Goal: Obtain resource: Download file/media

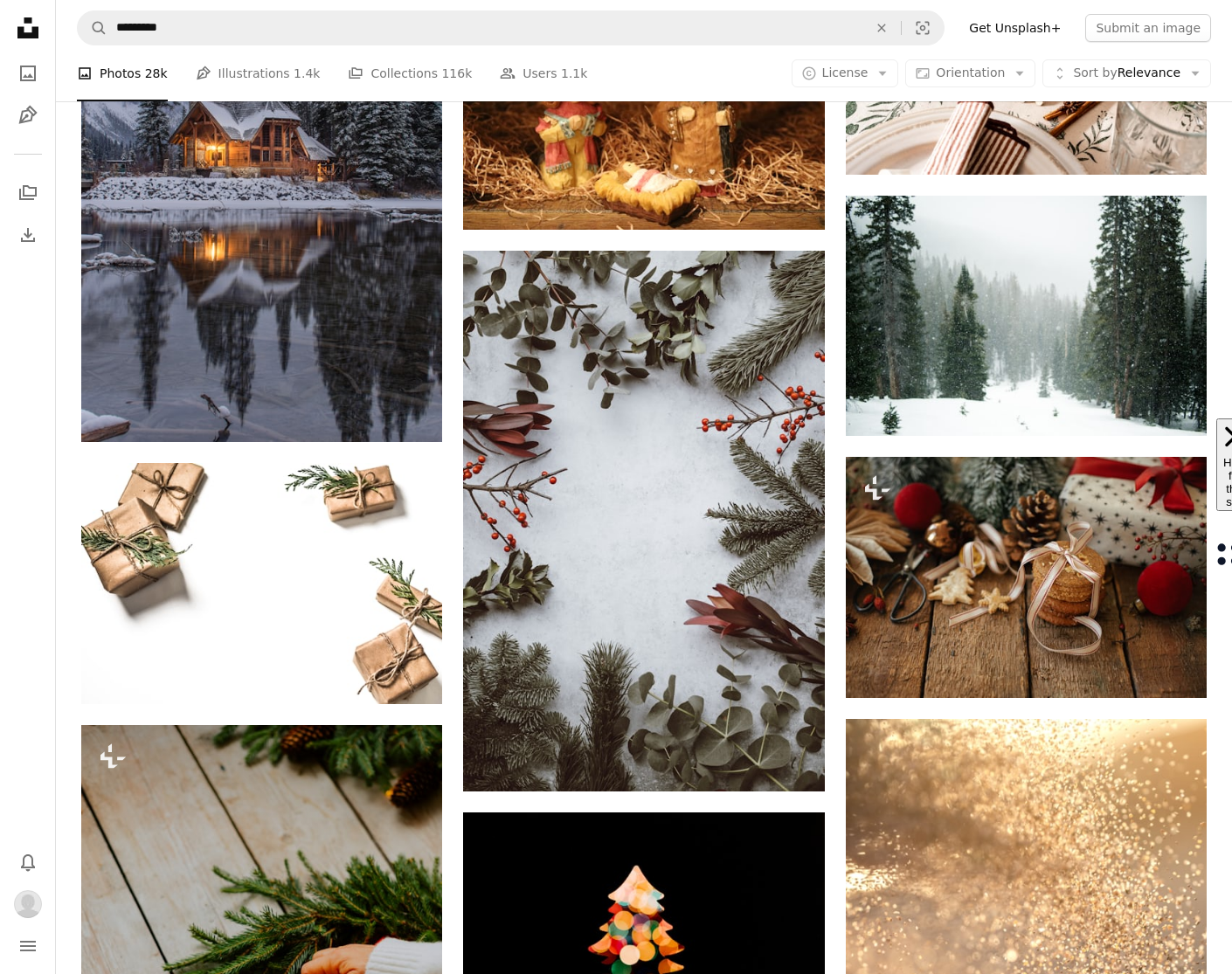
scroll to position [25128, 0]
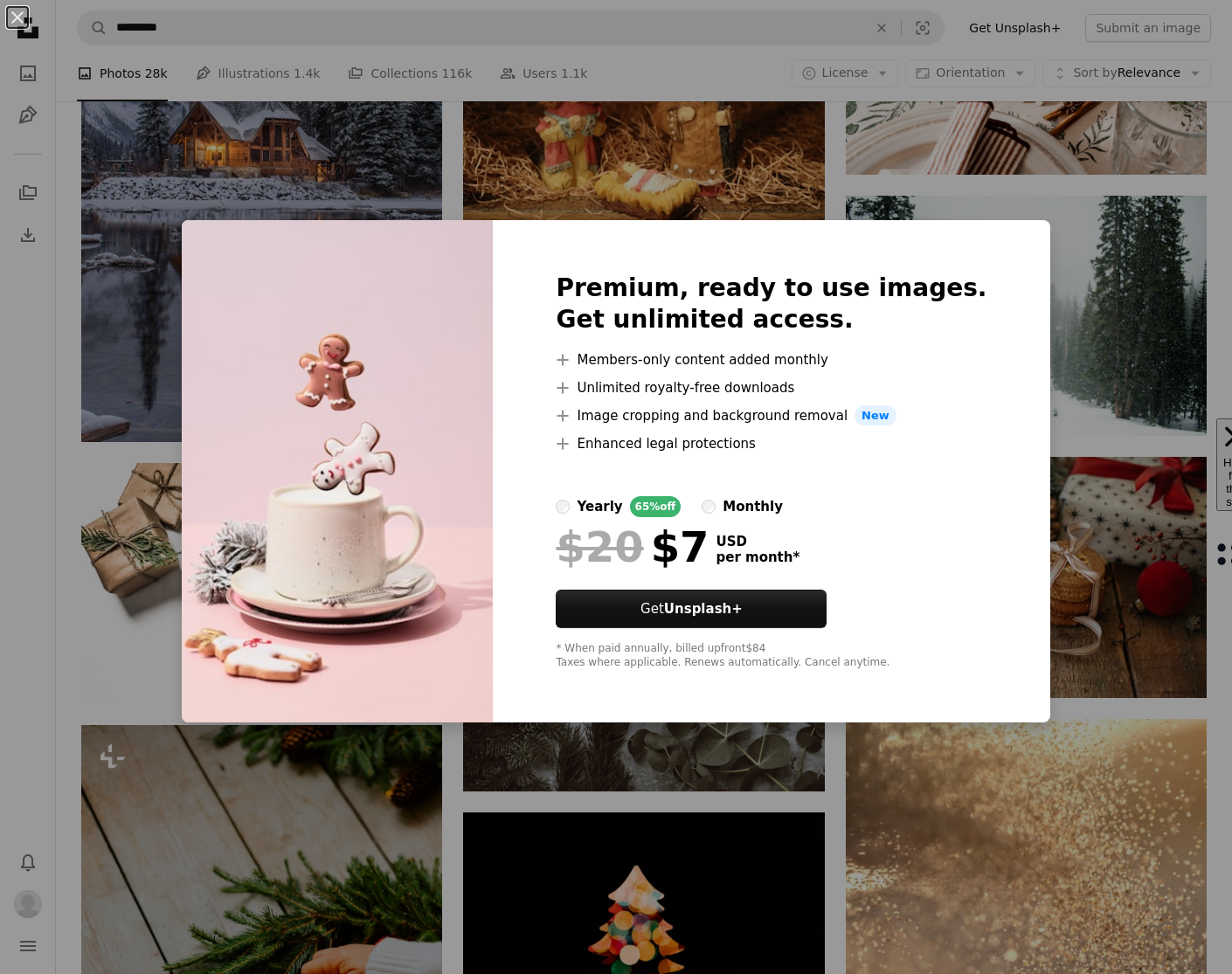
drag, startPoint x: 1142, startPoint y: 500, endPoint x: 1151, endPoint y: 505, distance: 10.3
click at [1142, 500] on div "An X shape Premium, ready to use images. Get unlimited access. A plus sign Memb…" at bounding box center [616, 487] width 1232 height 974
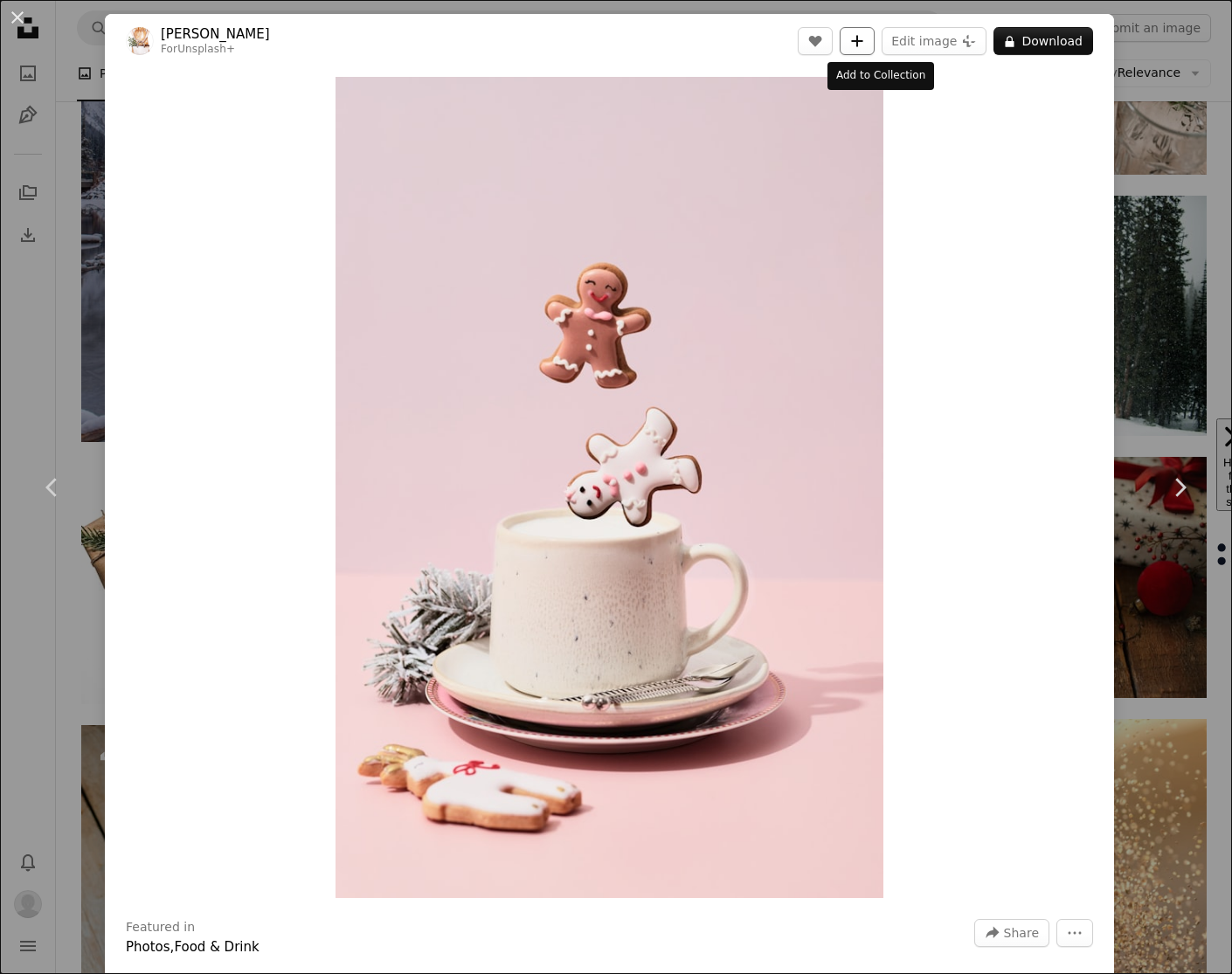
click at [874, 49] on button "A plus sign" at bounding box center [858, 41] width 35 height 28
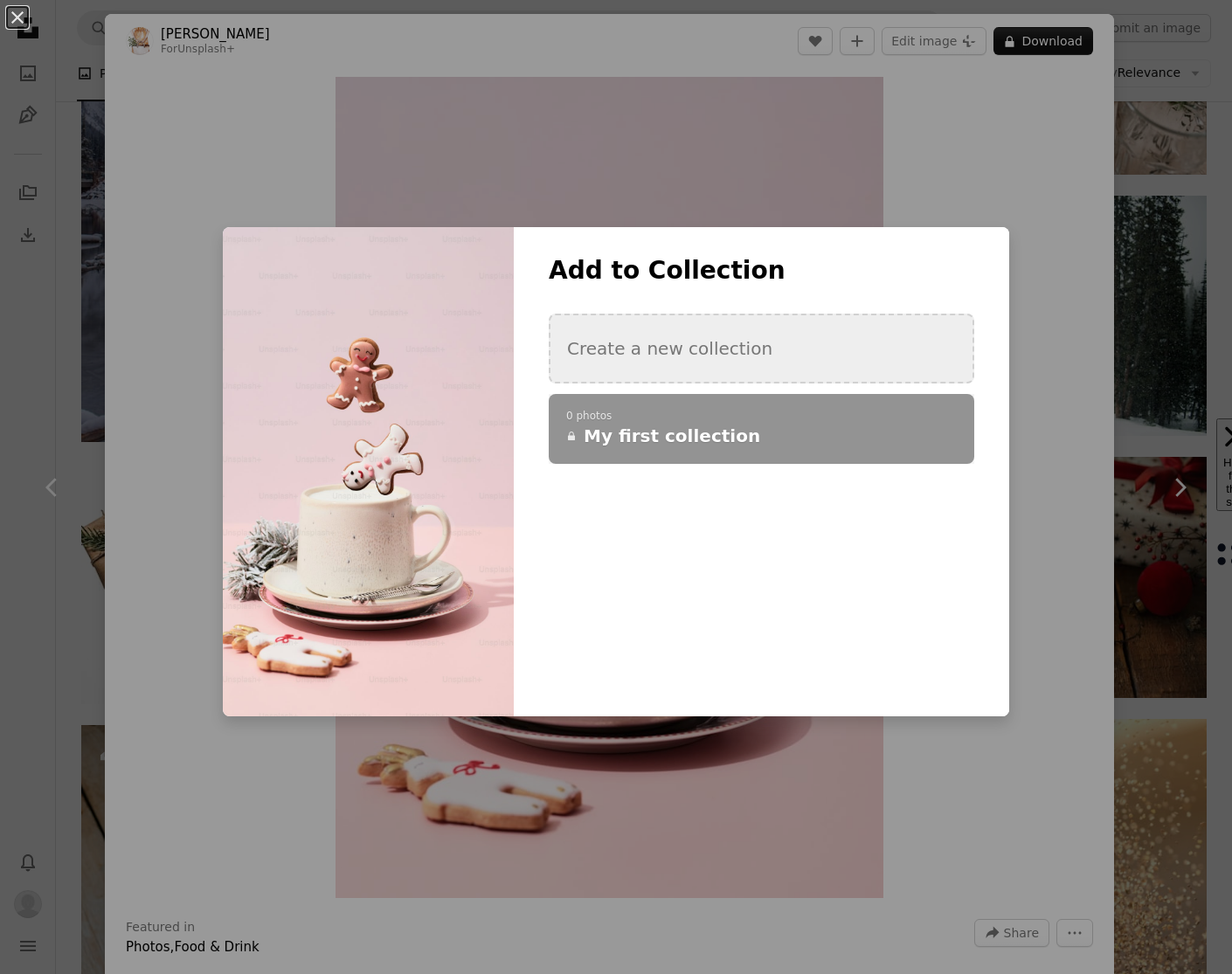
click at [754, 362] on button "Create a new collection" at bounding box center [761, 348] width 425 height 69
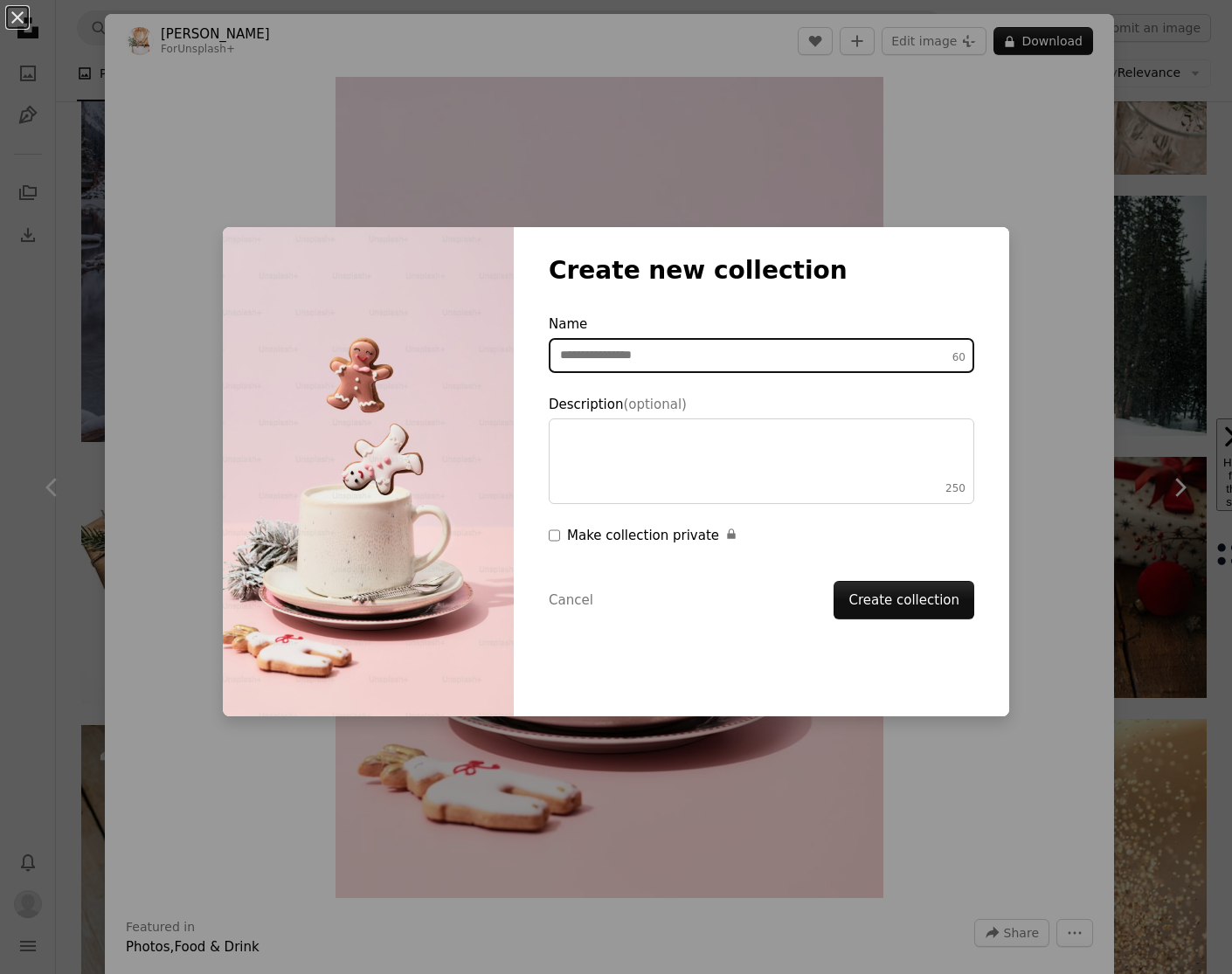
click at [741, 350] on input "Name 60" at bounding box center [761, 356] width 425 height 35
type input "**********"
click at [897, 604] on button "Create collection" at bounding box center [903, 599] width 141 height 38
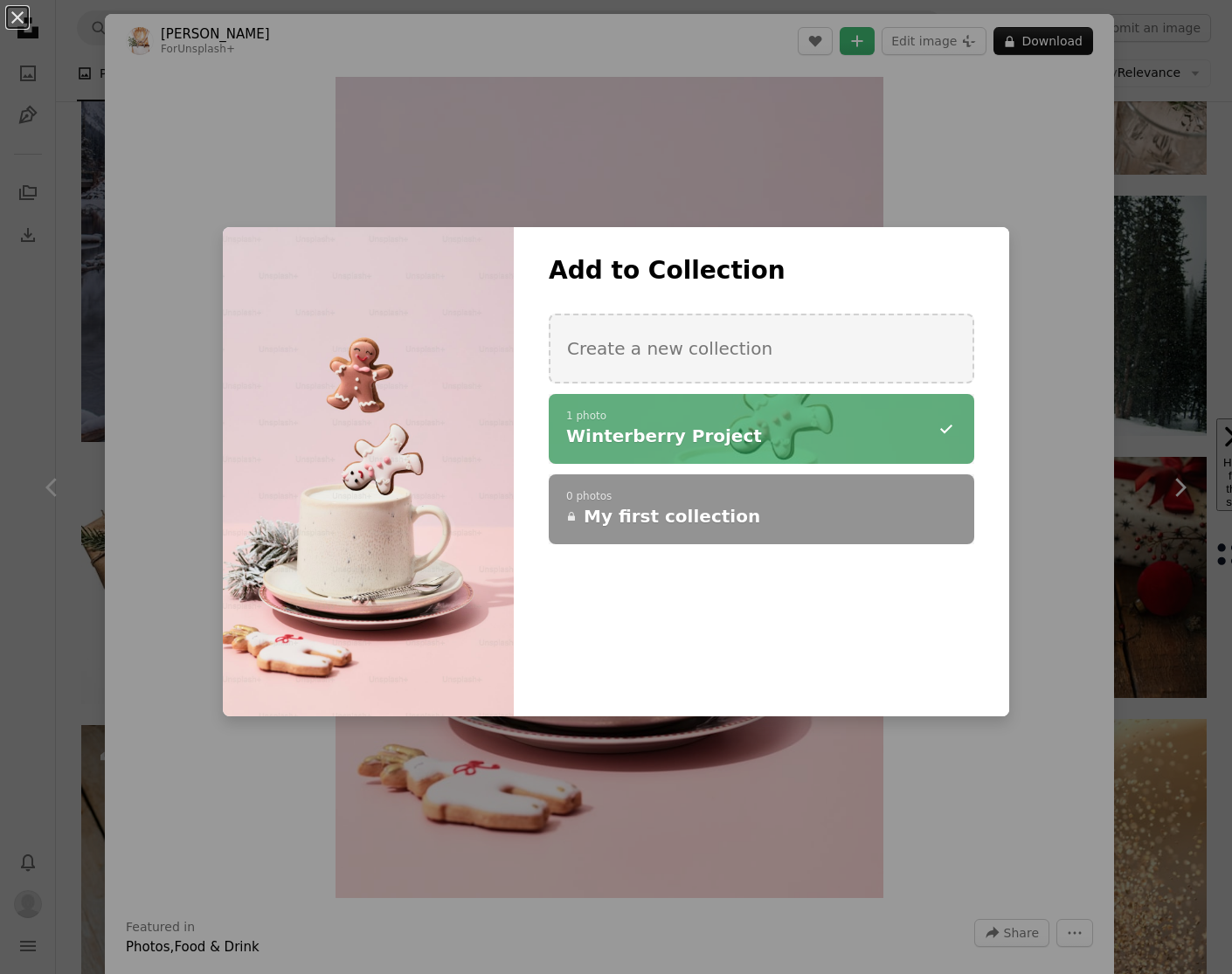
click at [1054, 311] on div "**********" at bounding box center [616, 487] width 1232 height 974
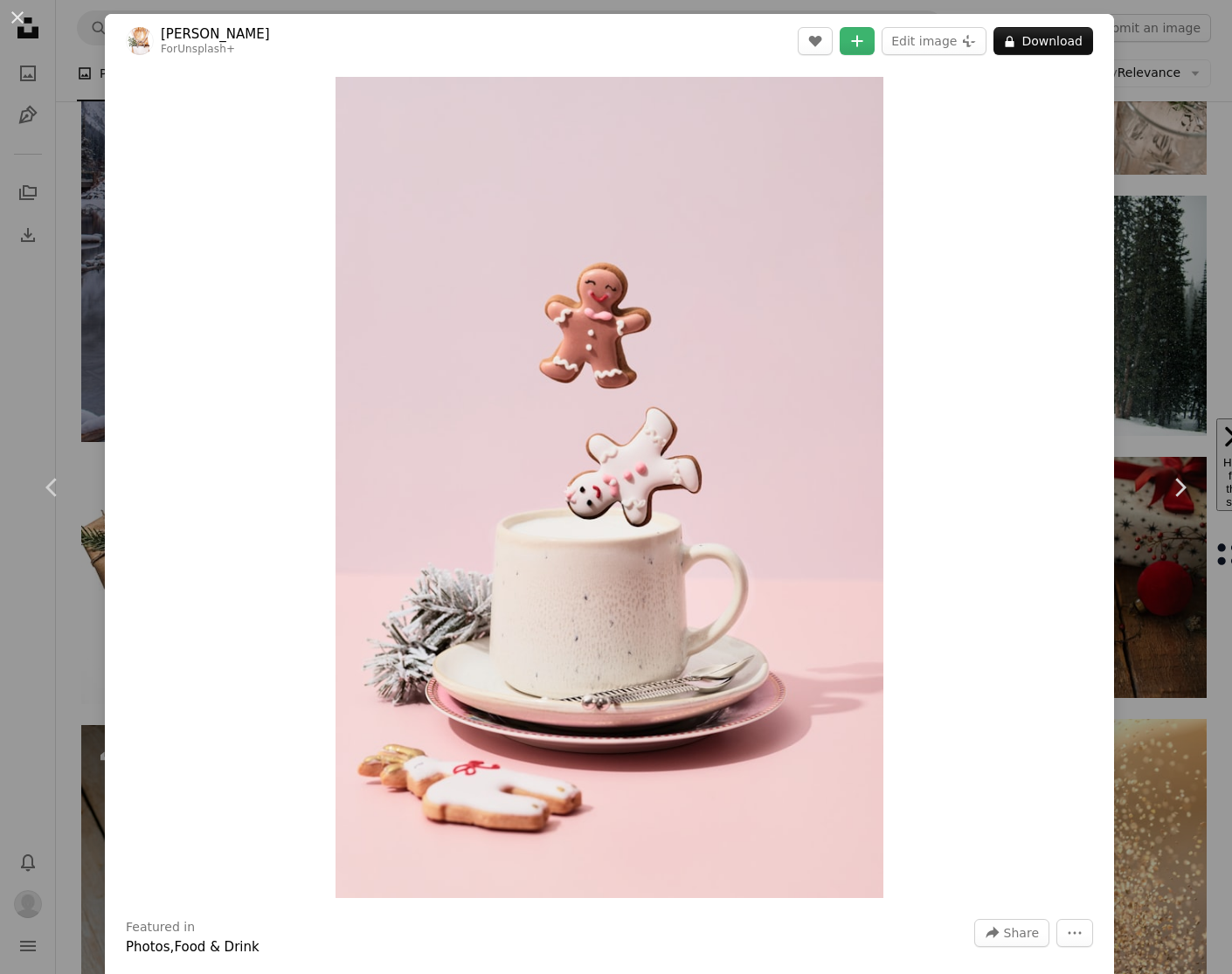
drag, startPoint x: 21, startPoint y: 21, endPoint x: 240, endPoint y: 270, distance: 331.6
click at [21, 21] on button "An X shape" at bounding box center [17, 17] width 21 height 21
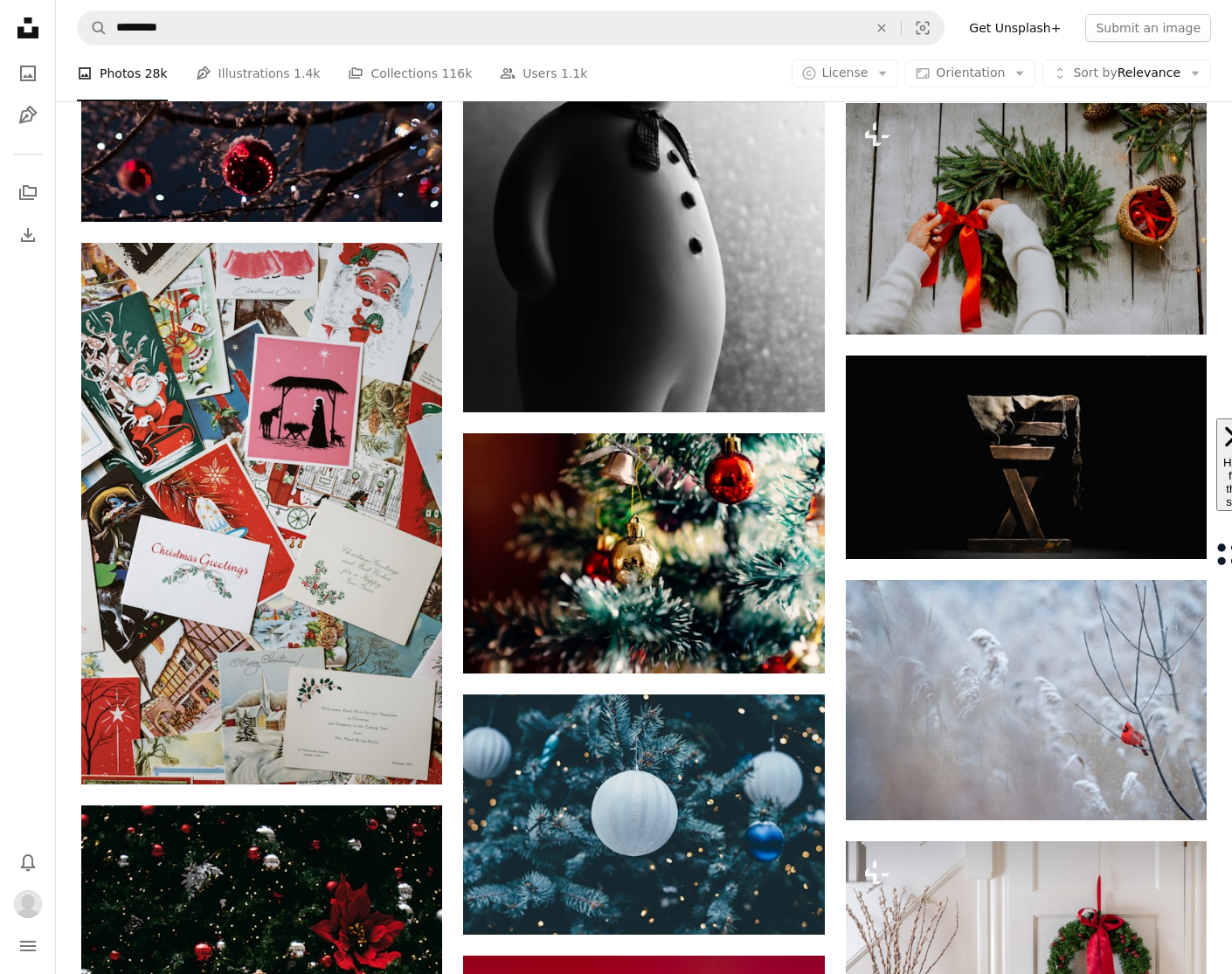
scroll to position [27976, 0]
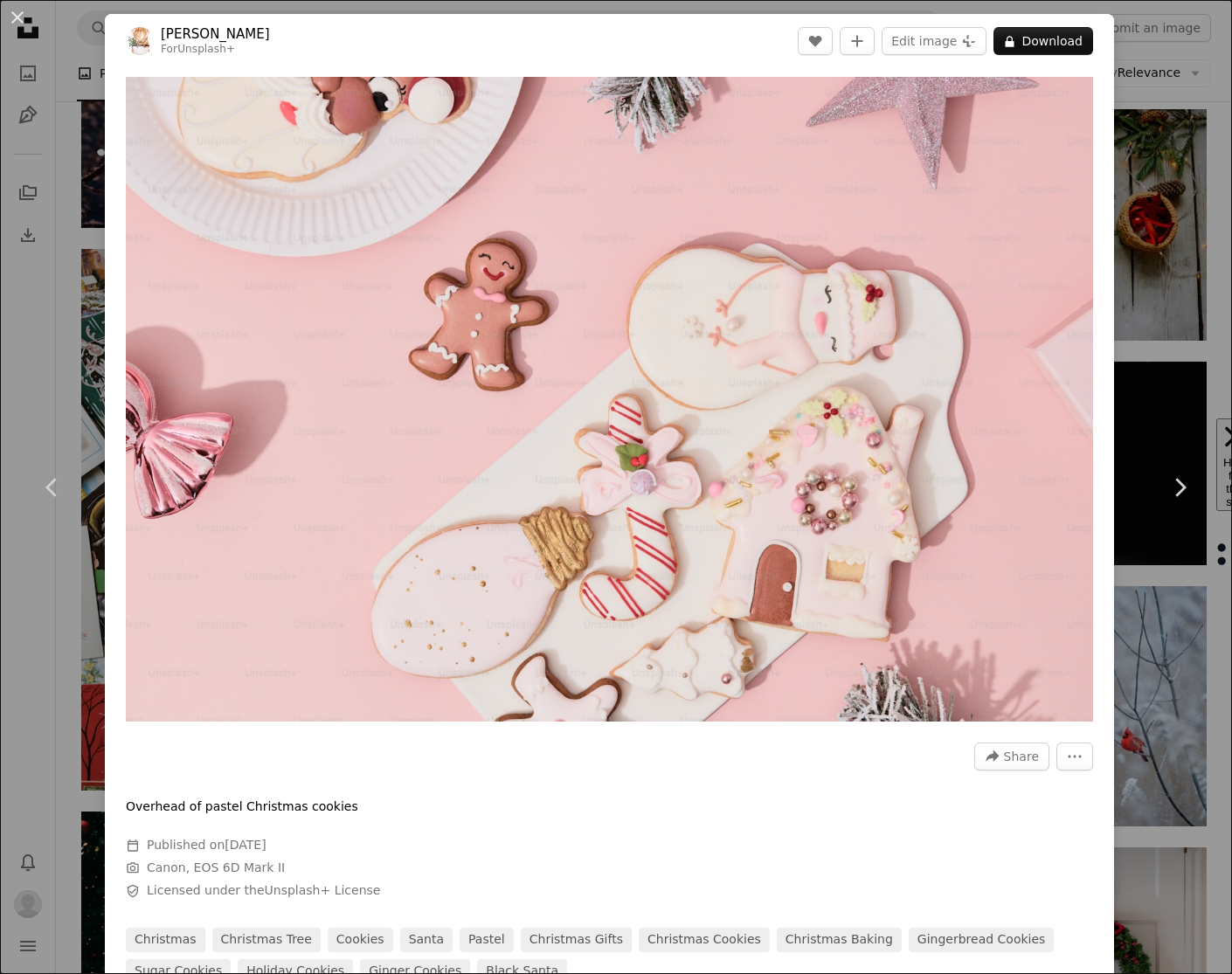
click at [21, 16] on button "An X shape" at bounding box center [17, 17] width 21 height 21
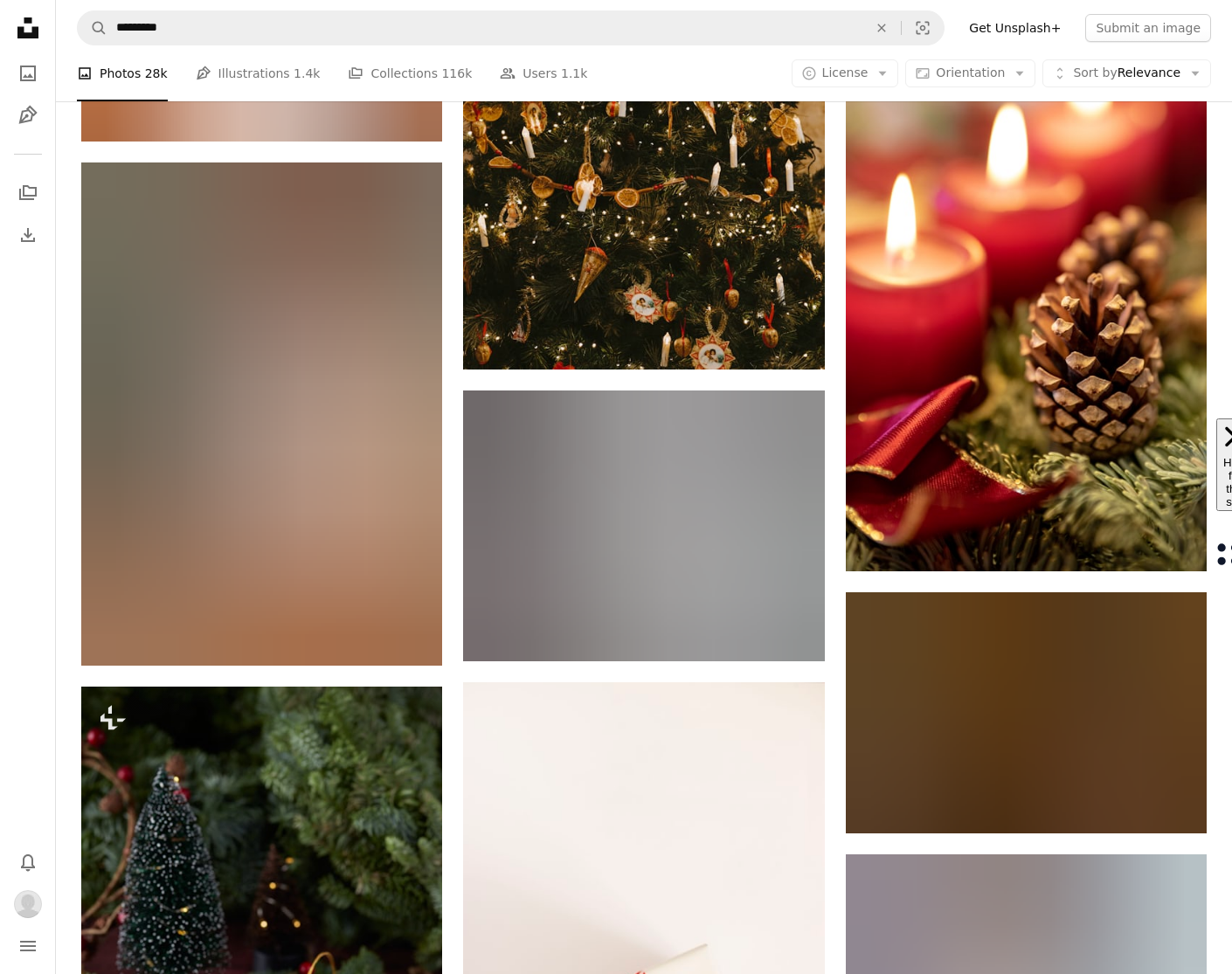
scroll to position [31582, 0]
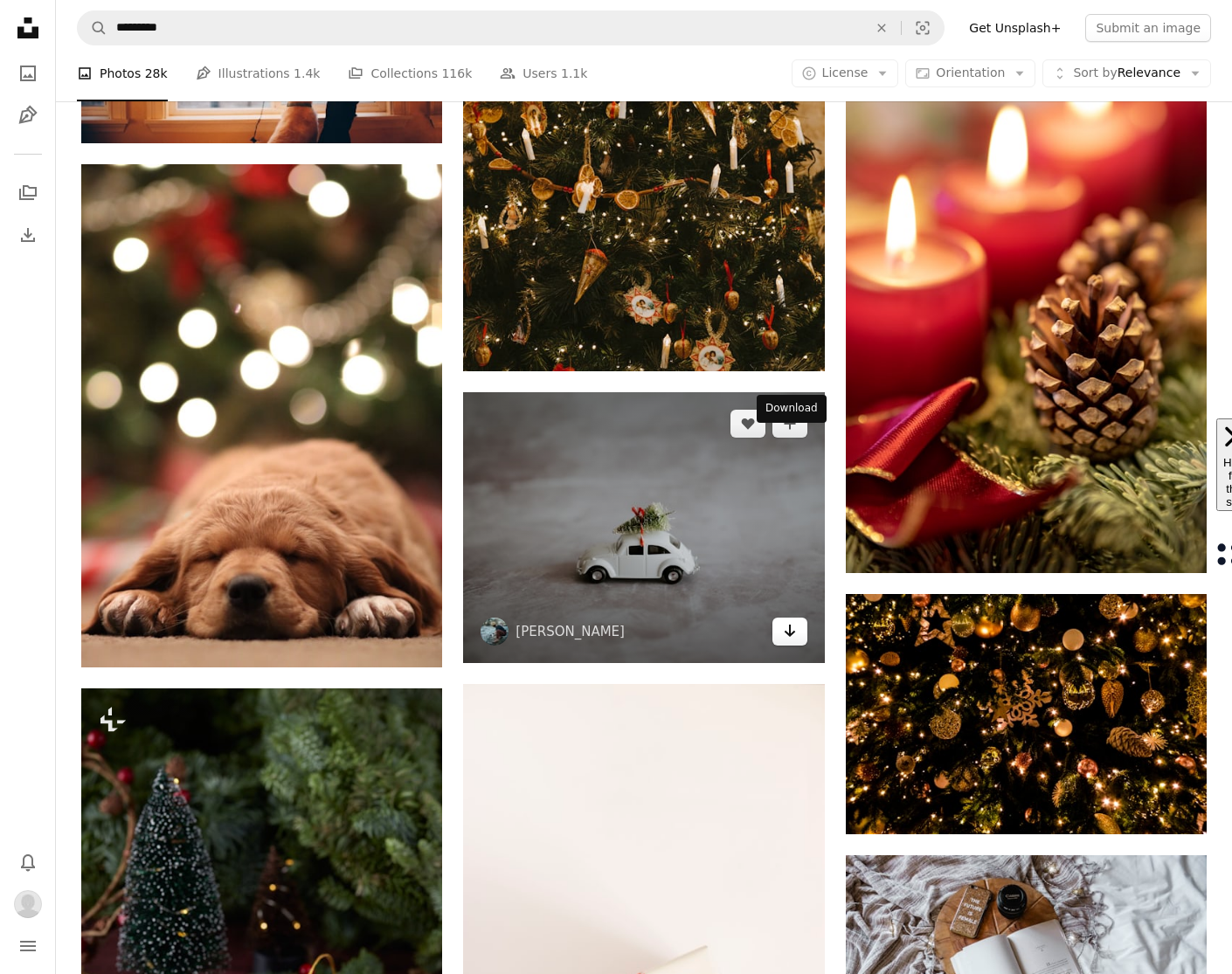
click at [797, 618] on link "Arrow pointing down" at bounding box center [790, 632] width 35 height 28
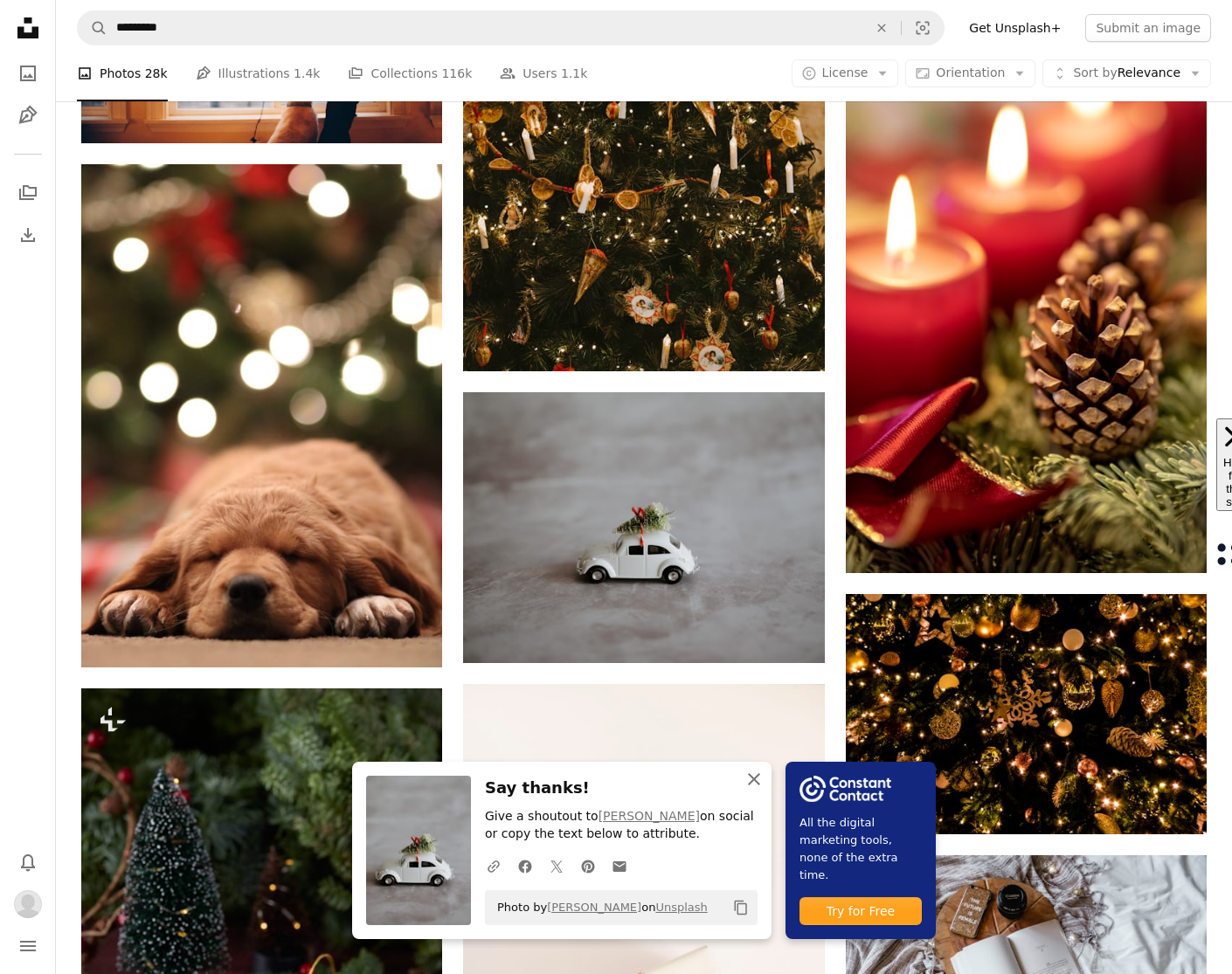
click at [760, 781] on icon "button" at bounding box center [754, 779] width 13 height 13
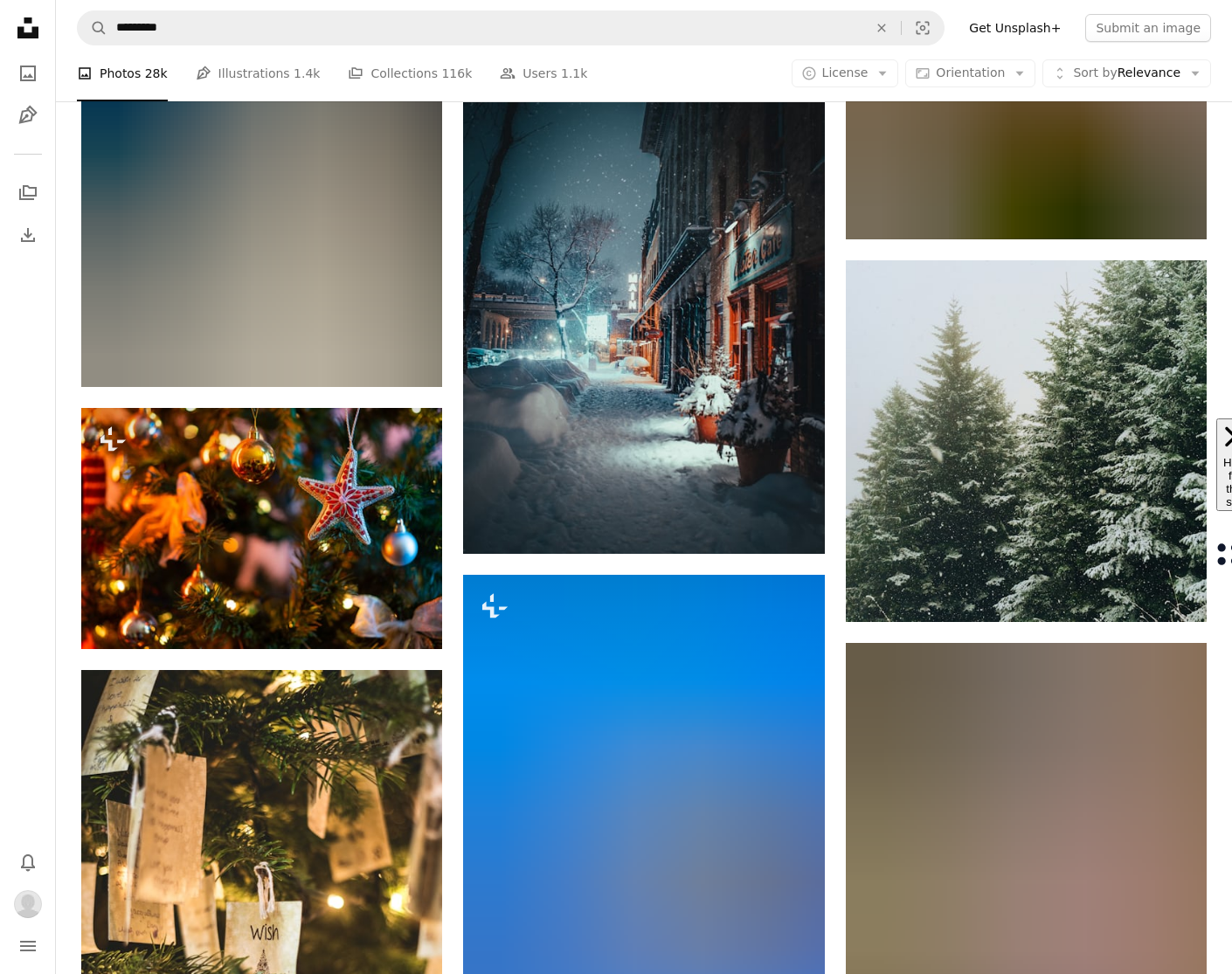
scroll to position [33092, 0]
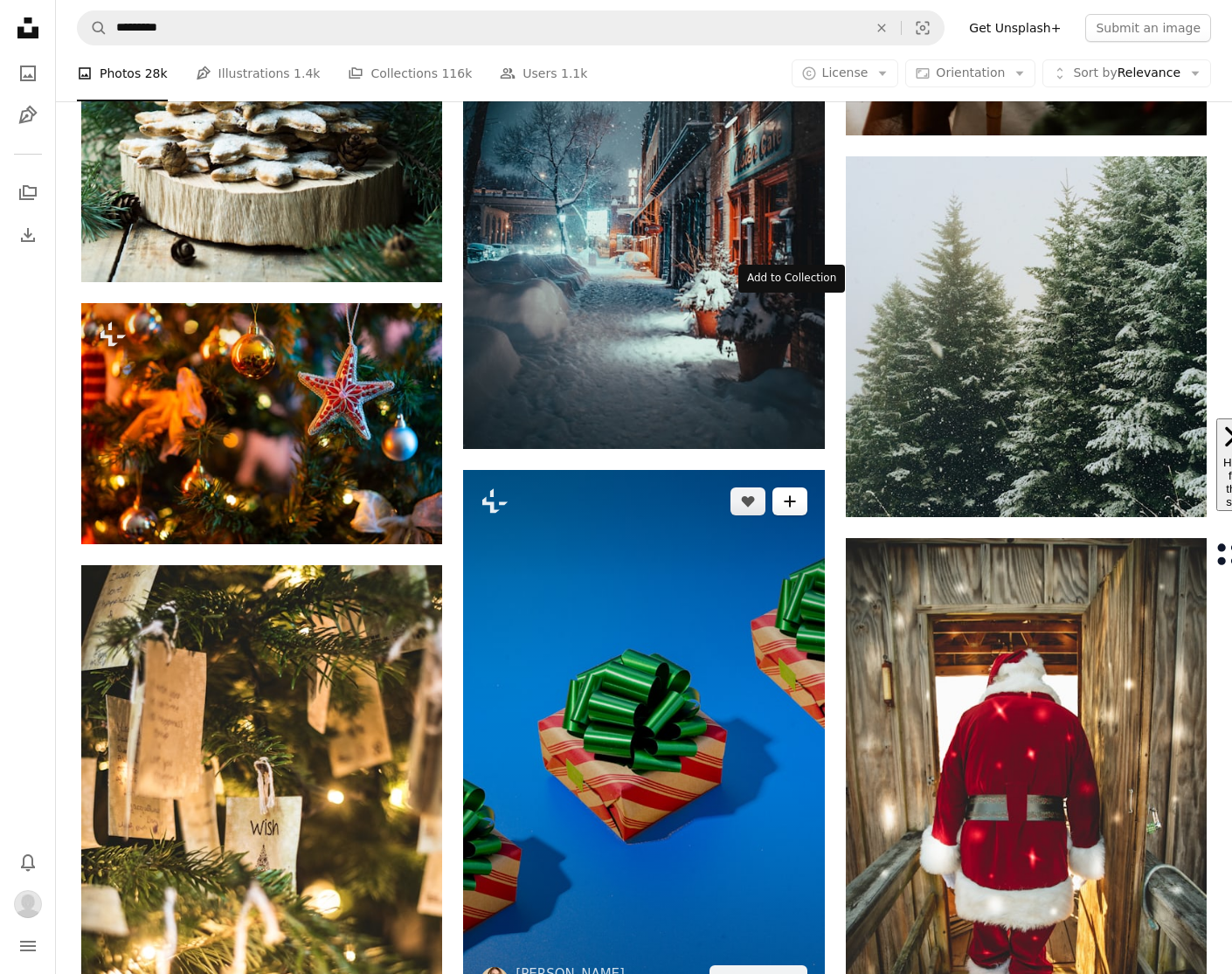
click at [786, 495] on icon "A plus sign" at bounding box center [789, 502] width 14 height 14
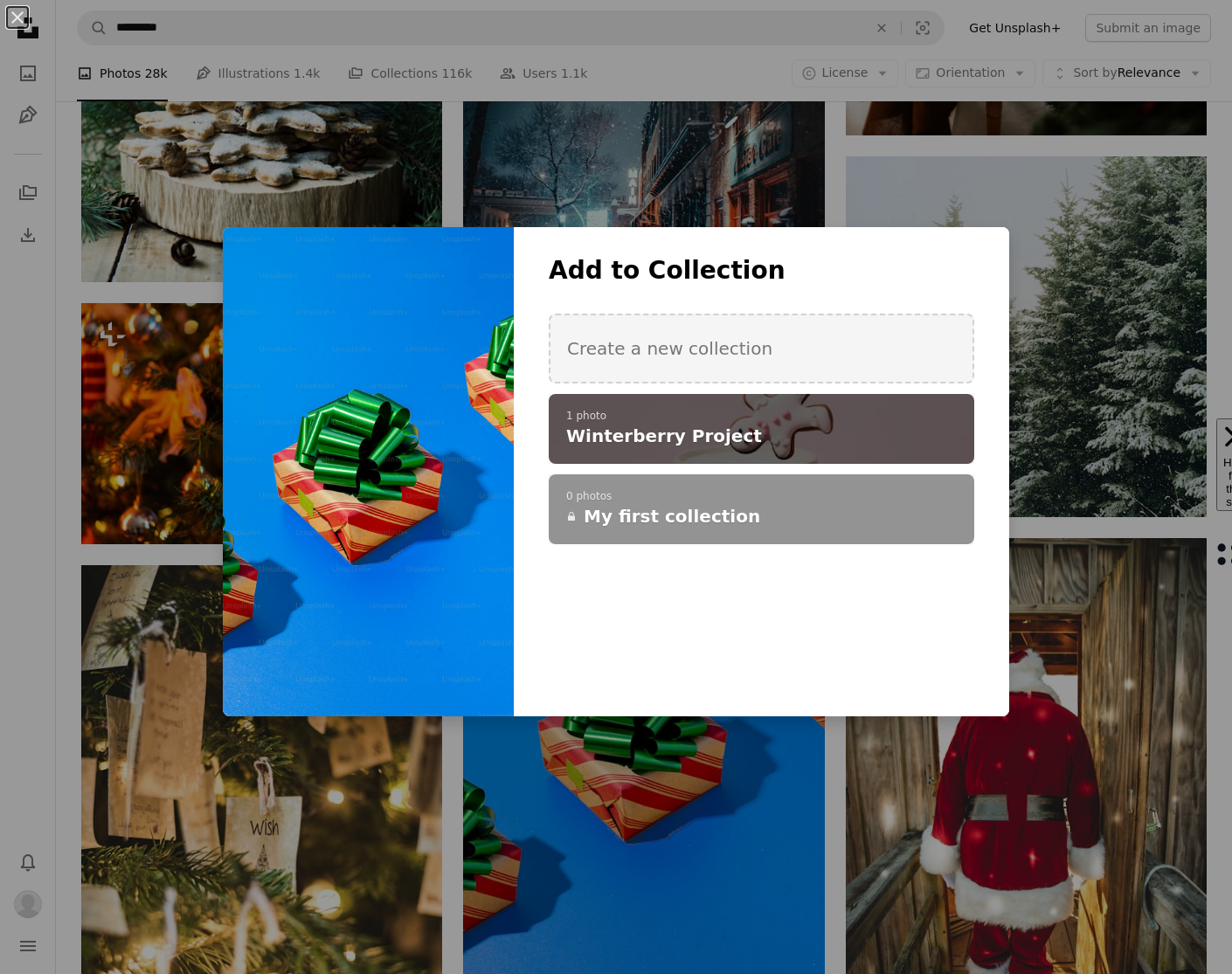
click at [812, 421] on p "1 photo" at bounding box center [761, 417] width 390 height 14
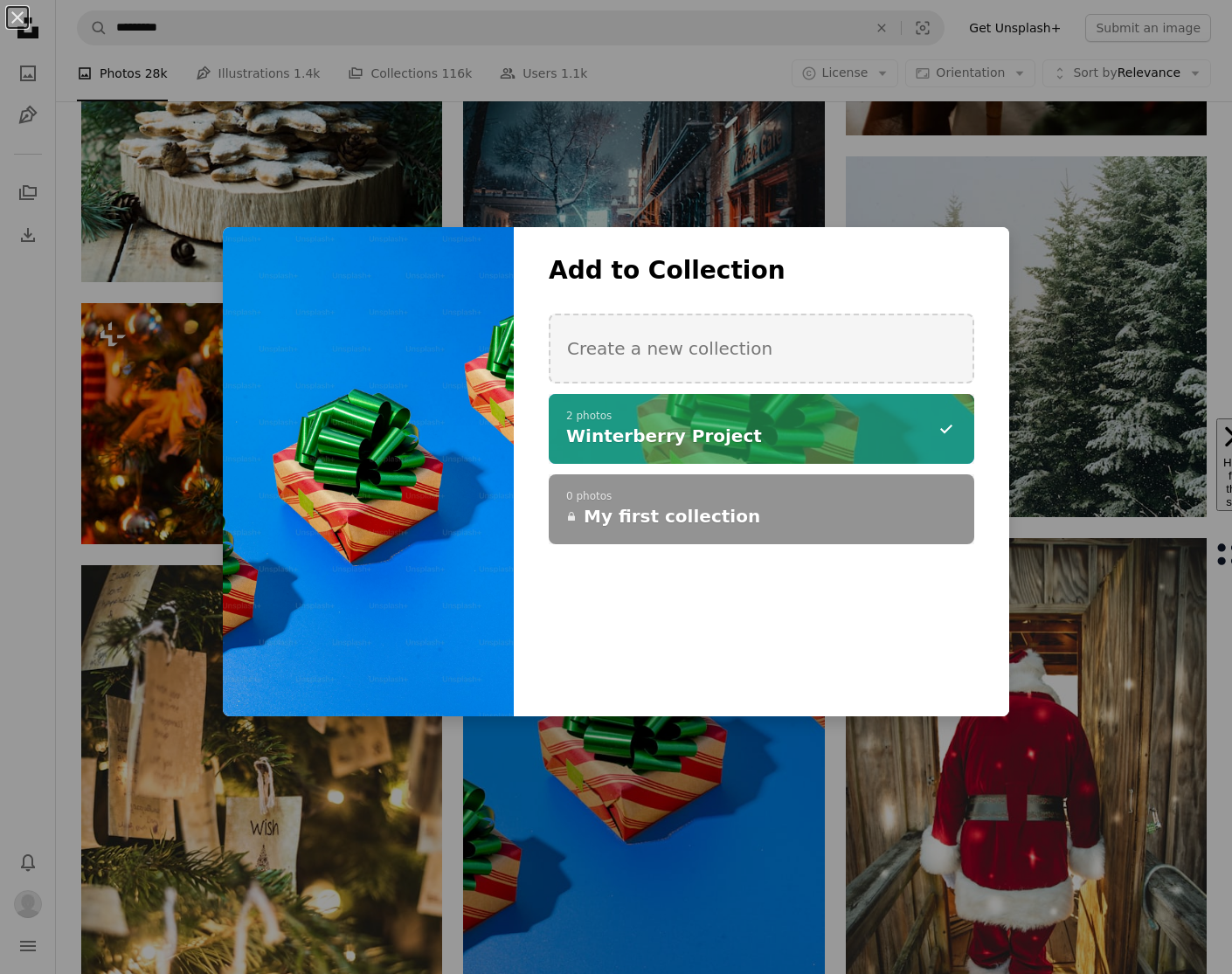
click at [832, 775] on div "An X shape Add to Collection Create a new collection A checkmark A minus sign 2…" at bounding box center [616, 487] width 1232 height 974
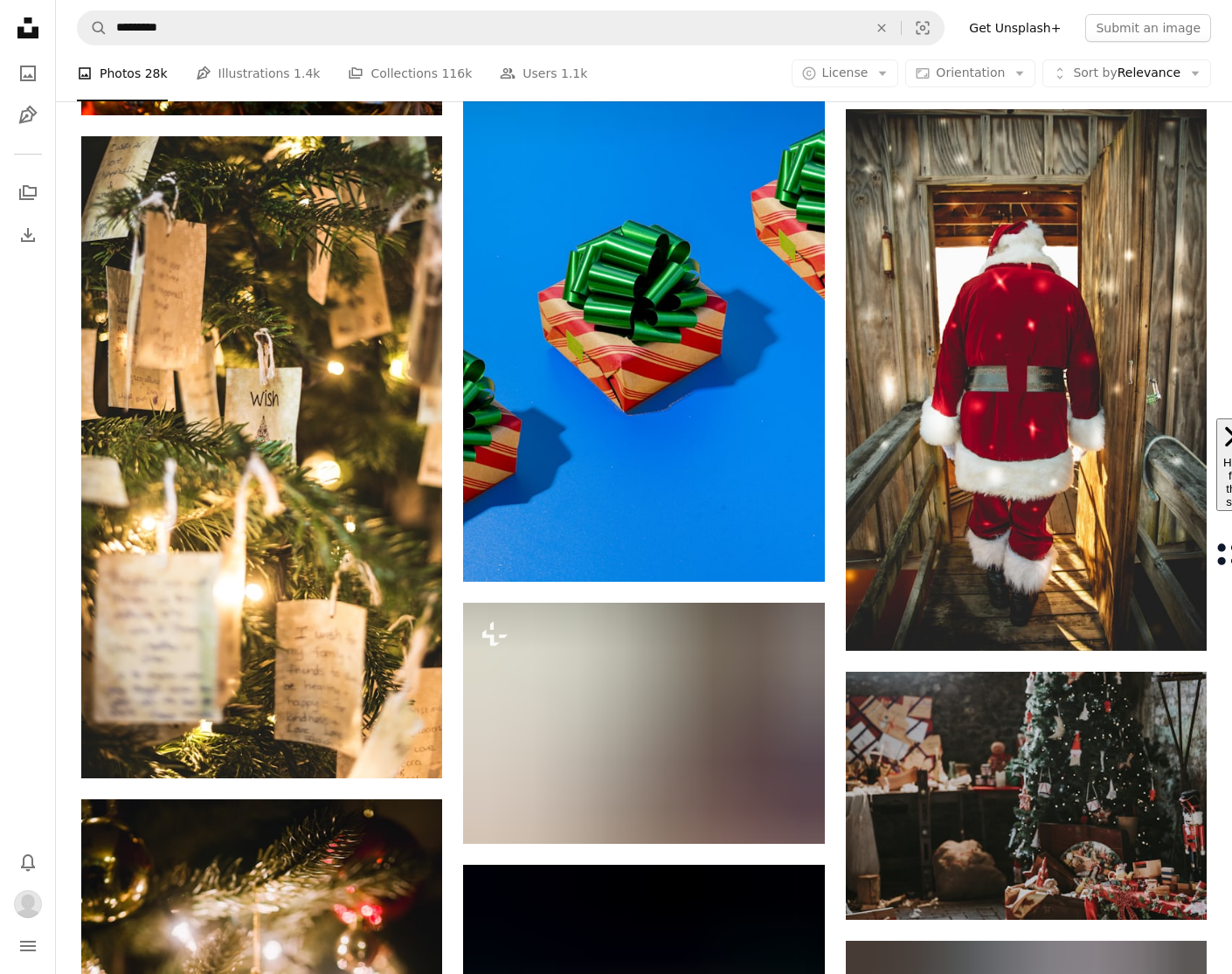
scroll to position [33530, 0]
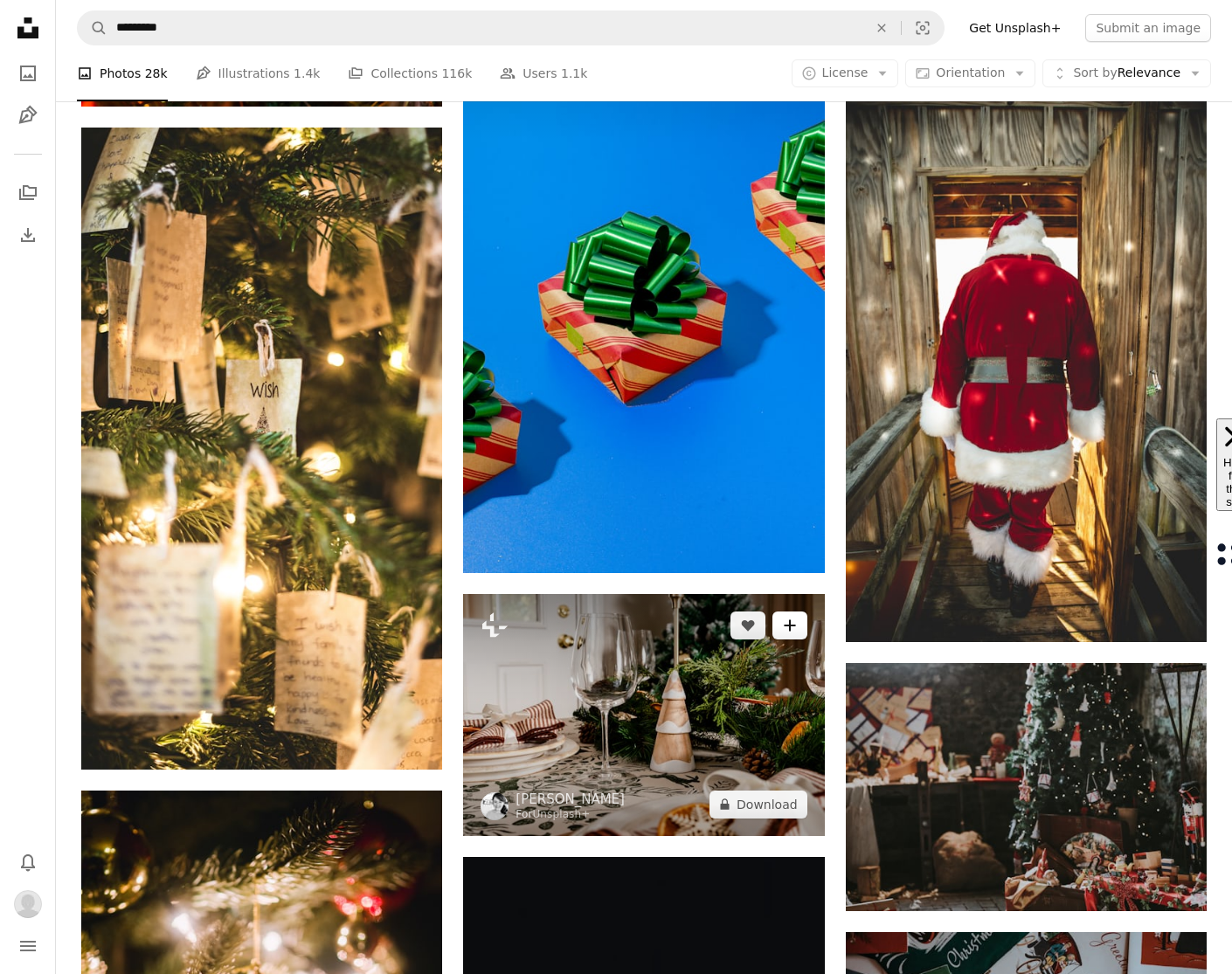
click at [788, 619] on icon "A plus sign" at bounding box center [789, 626] width 14 height 14
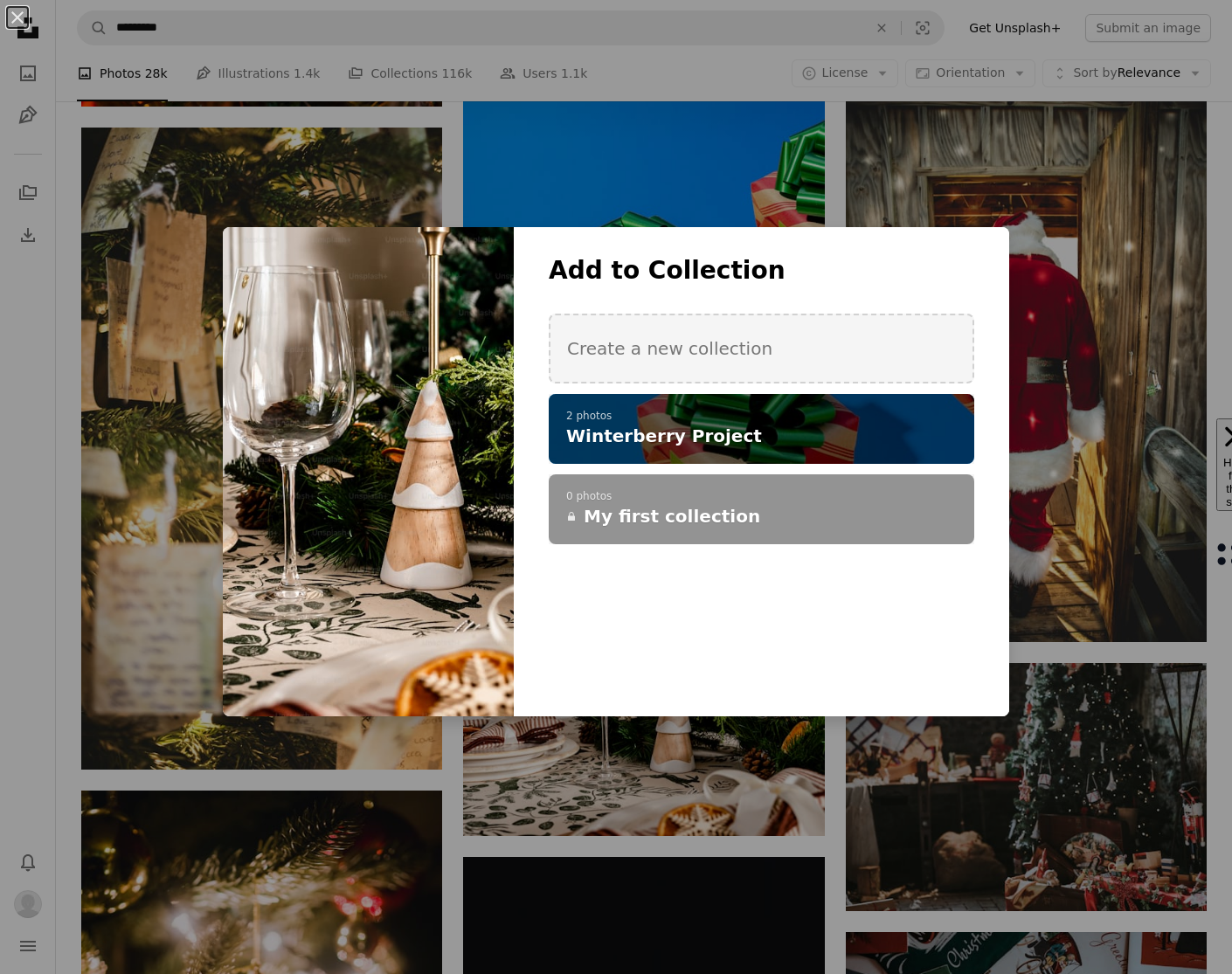
click at [806, 440] on h4 "Winterberry Project" at bounding box center [752, 435] width 372 height 24
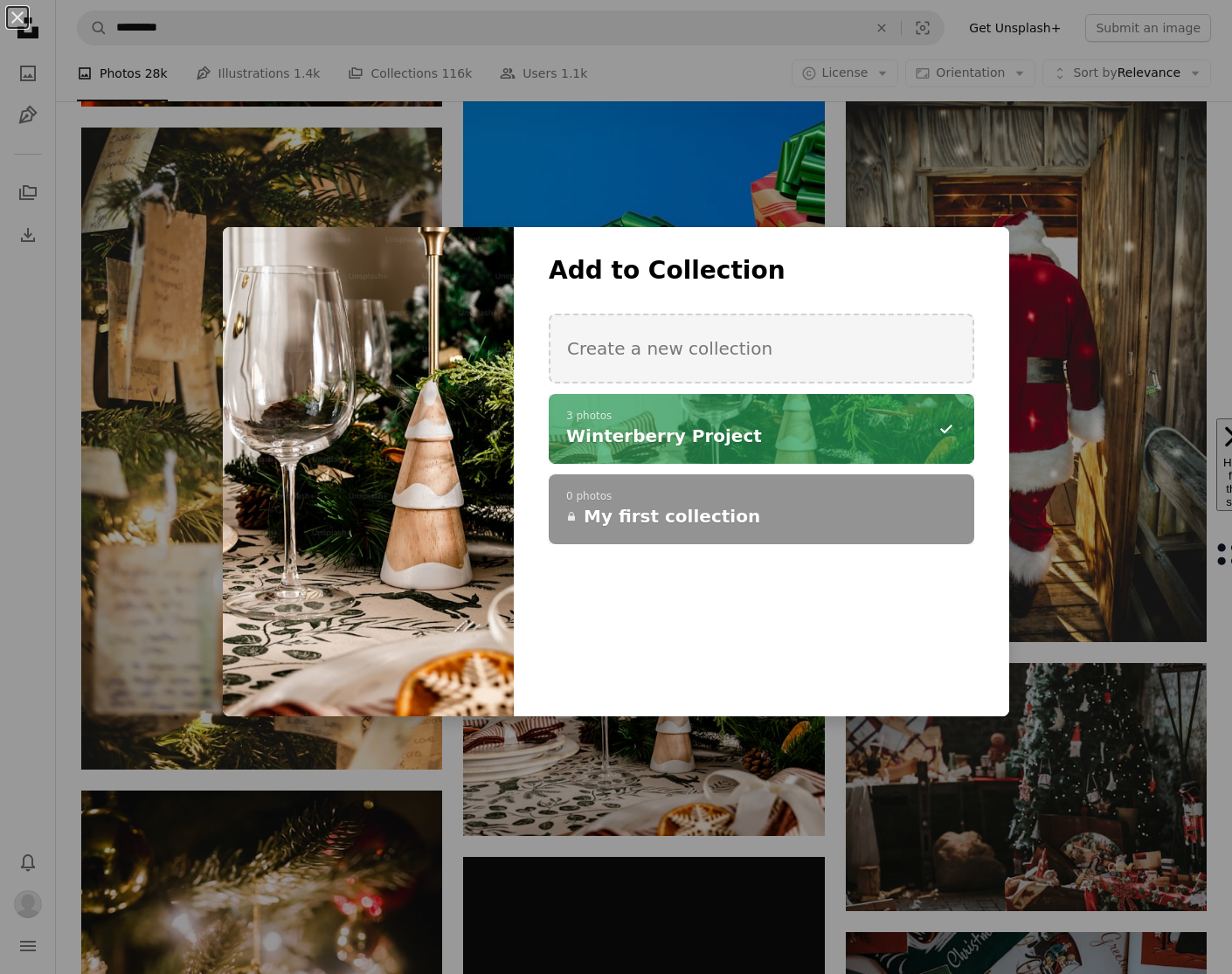
click at [830, 775] on div "An X shape Add to Collection Create a new collection A checkmark A minus sign 3…" at bounding box center [616, 487] width 1232 height 974
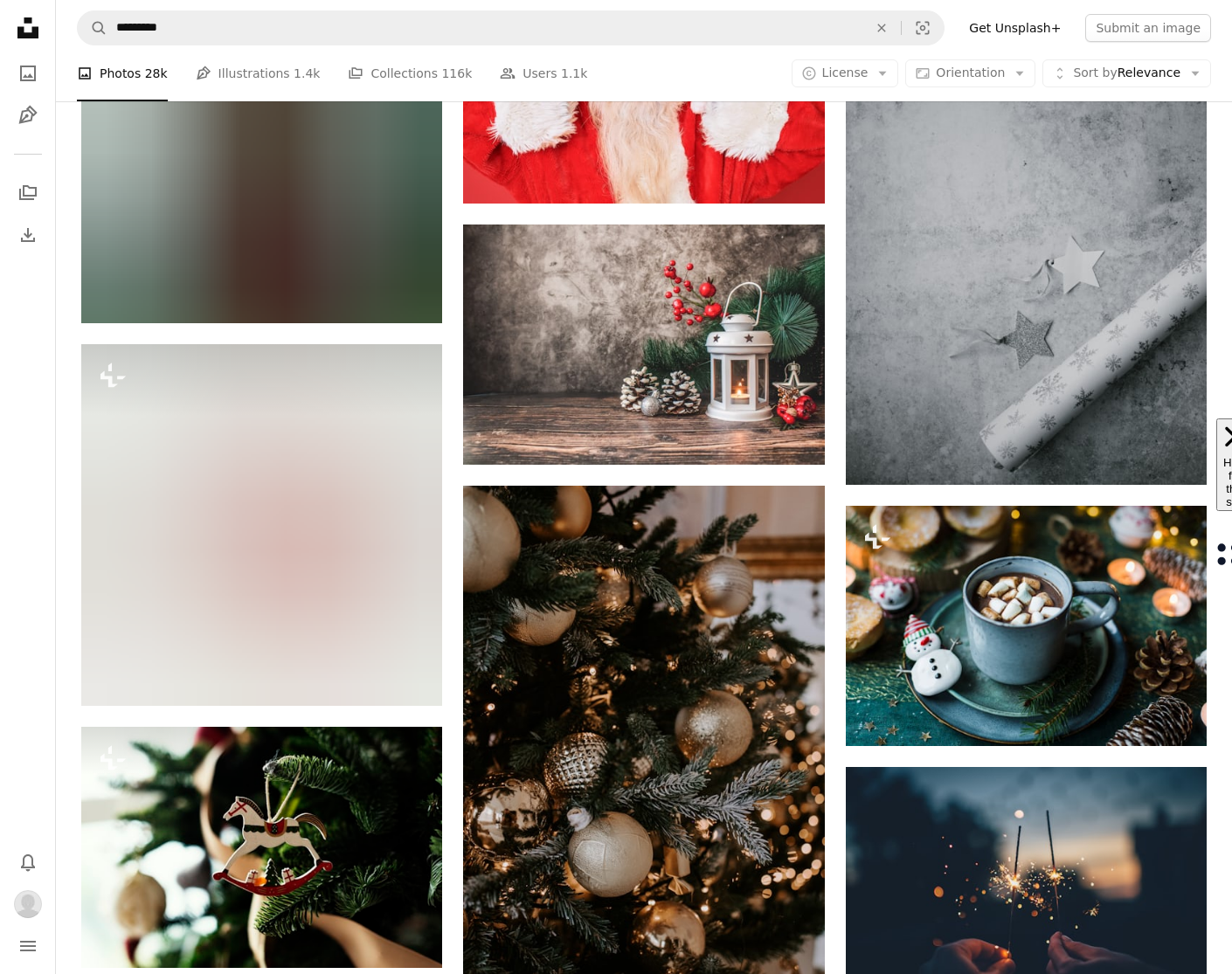
scroll to position [37506, 0]
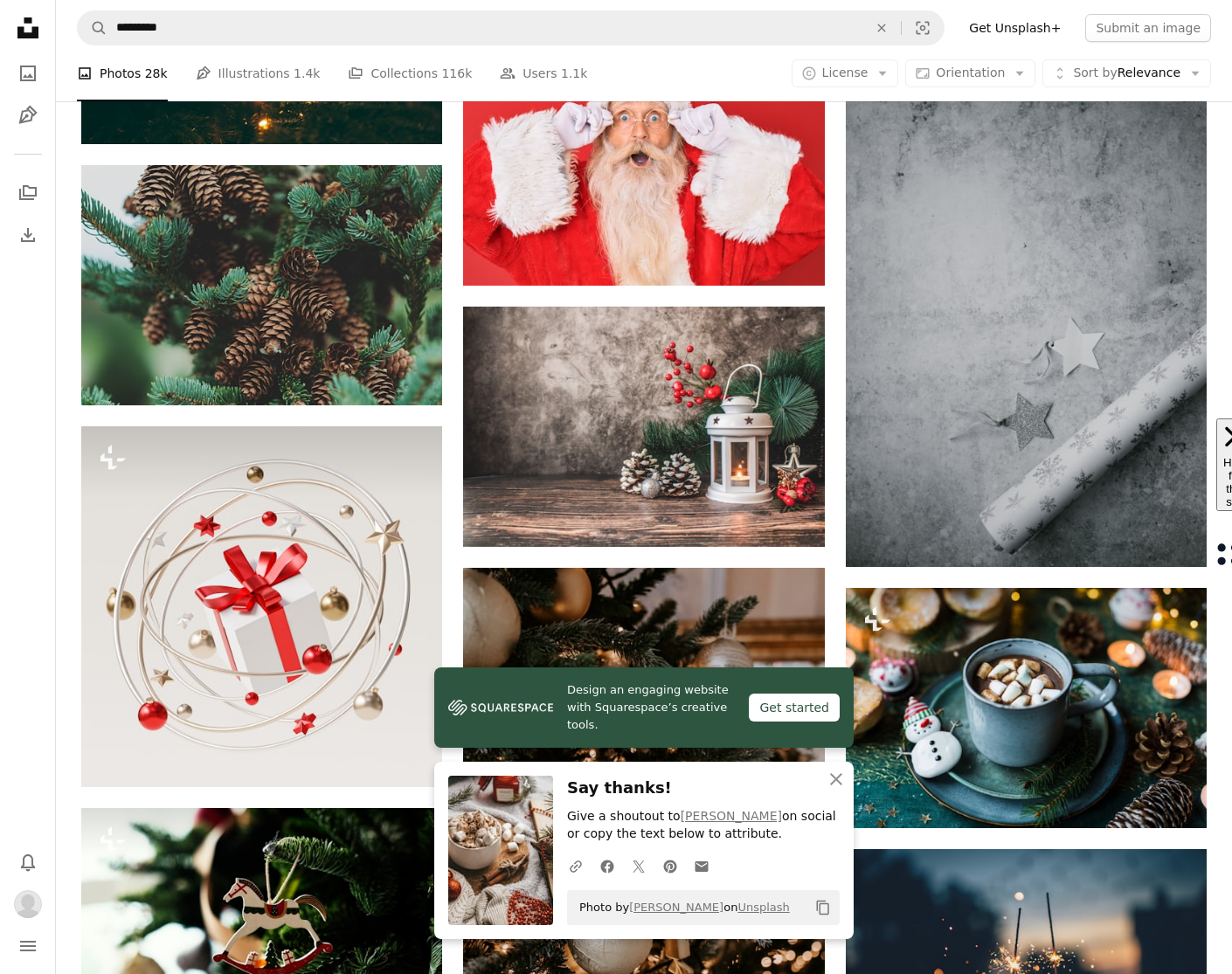
scroll to position [37421, 0]
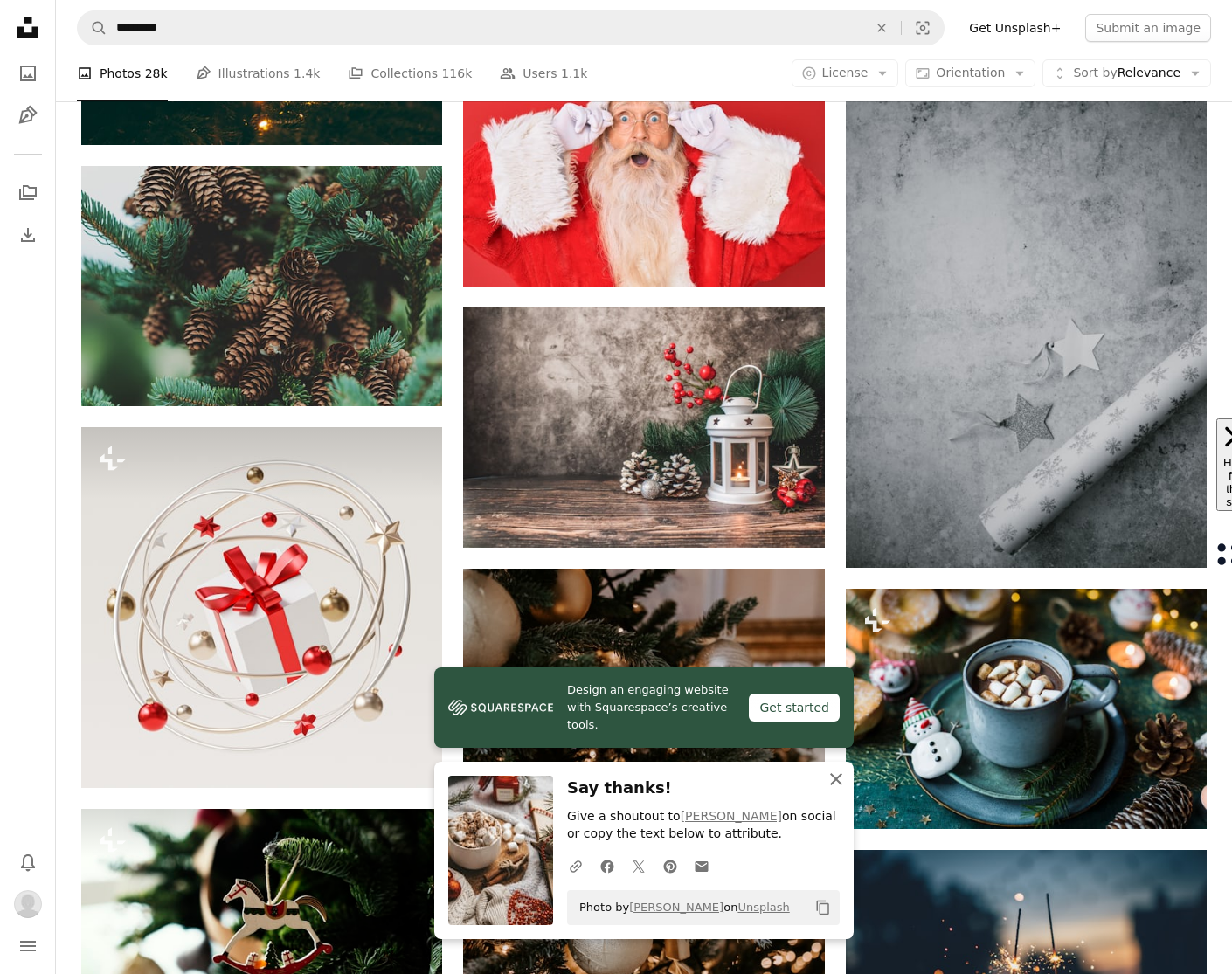
click at [838, 782] on icon "An X shape" at bounding box center [835, 778] width 21 height 21
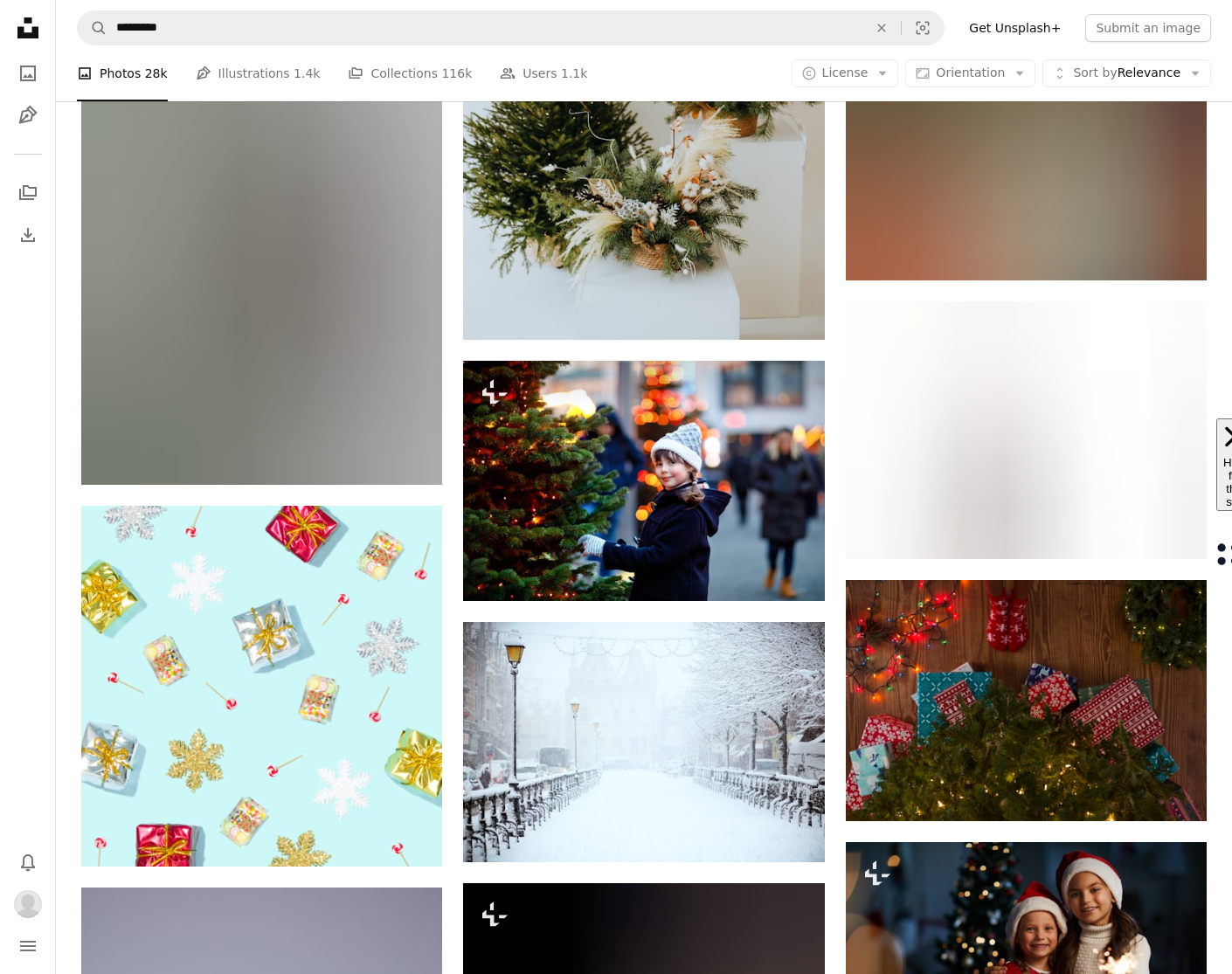
scroll to position [50613, 0]
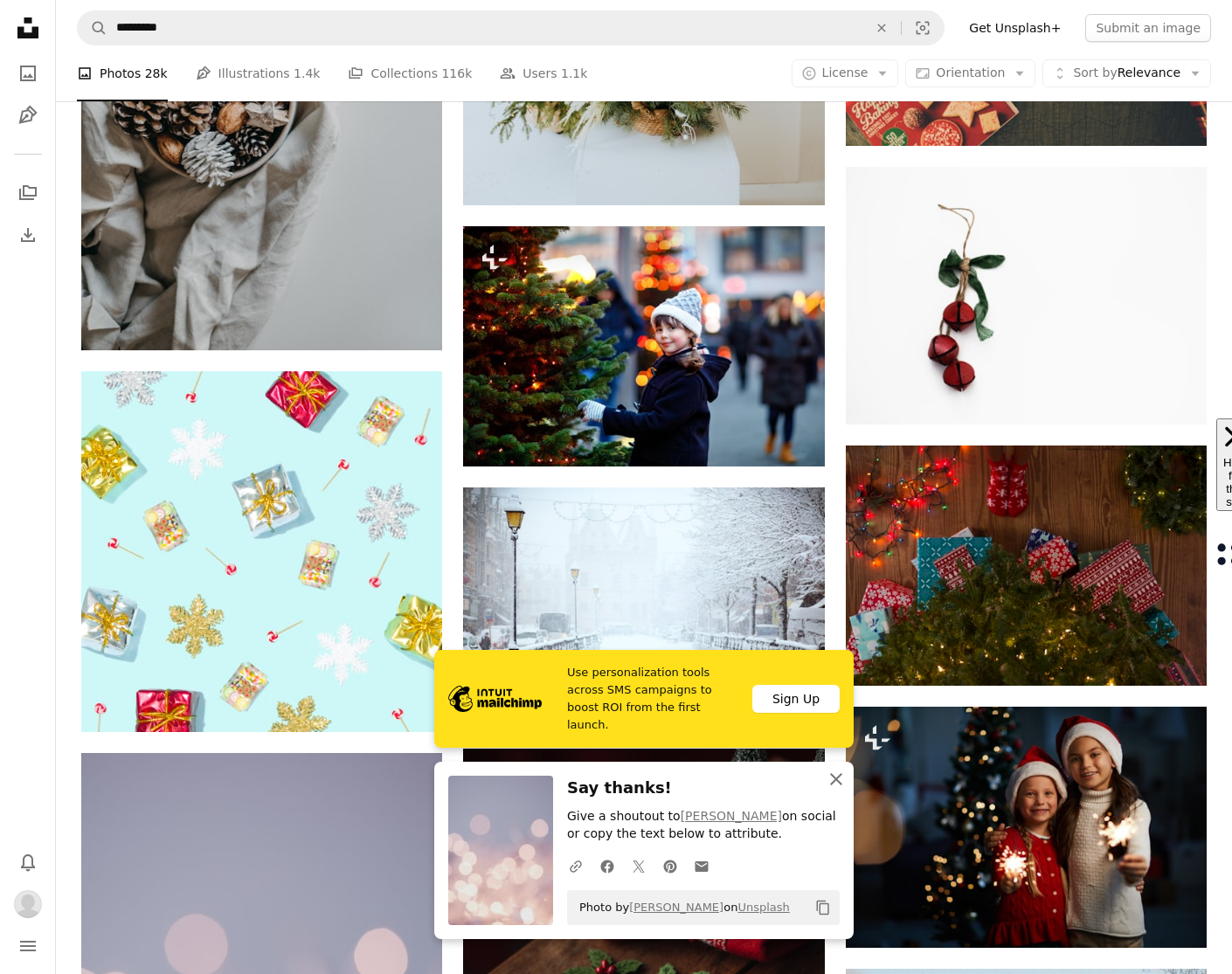
click at [831, 777] on icon "An X shape" at bounding box center [835, 778] width 21 height 21
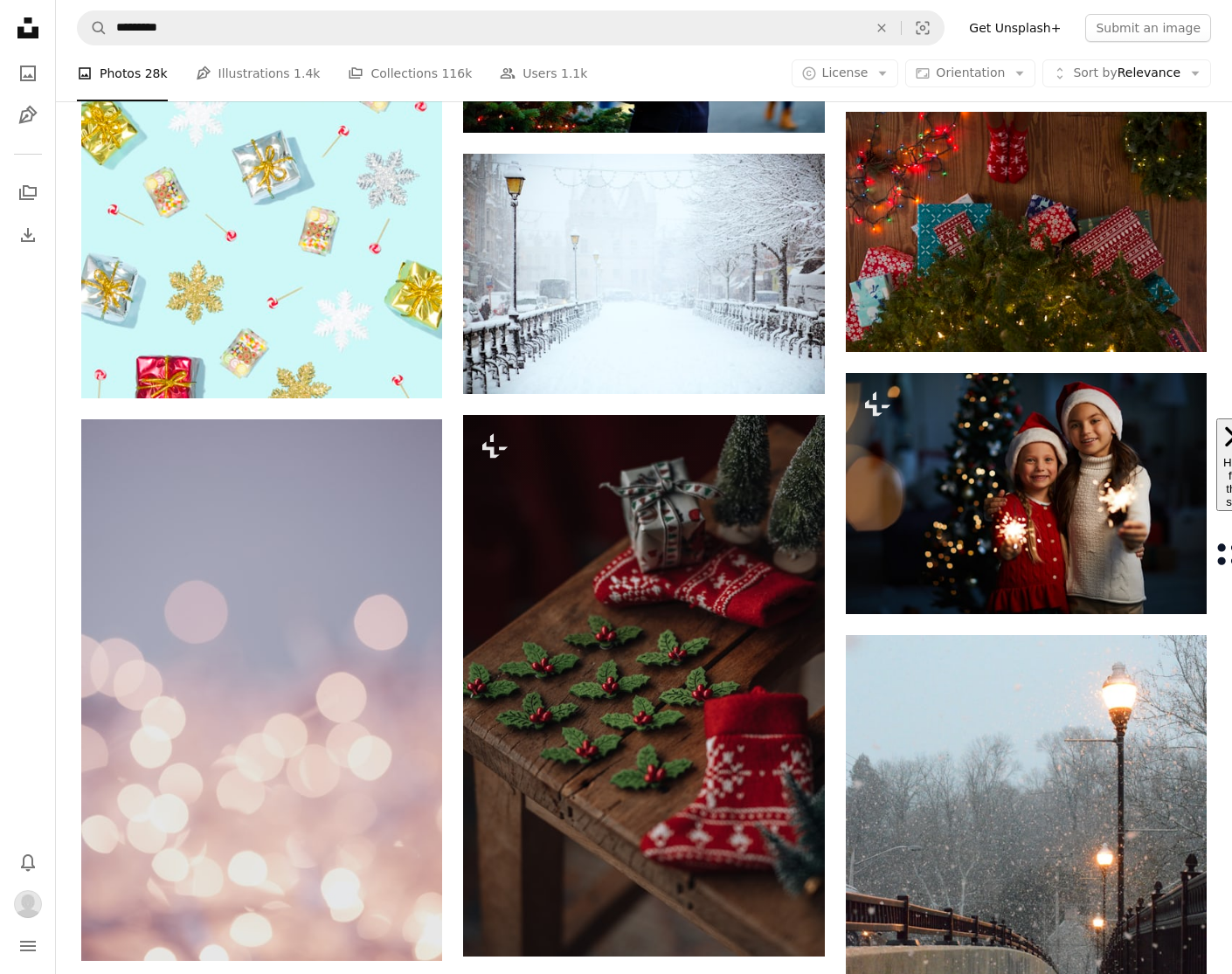
scroll to position [50949, 0]
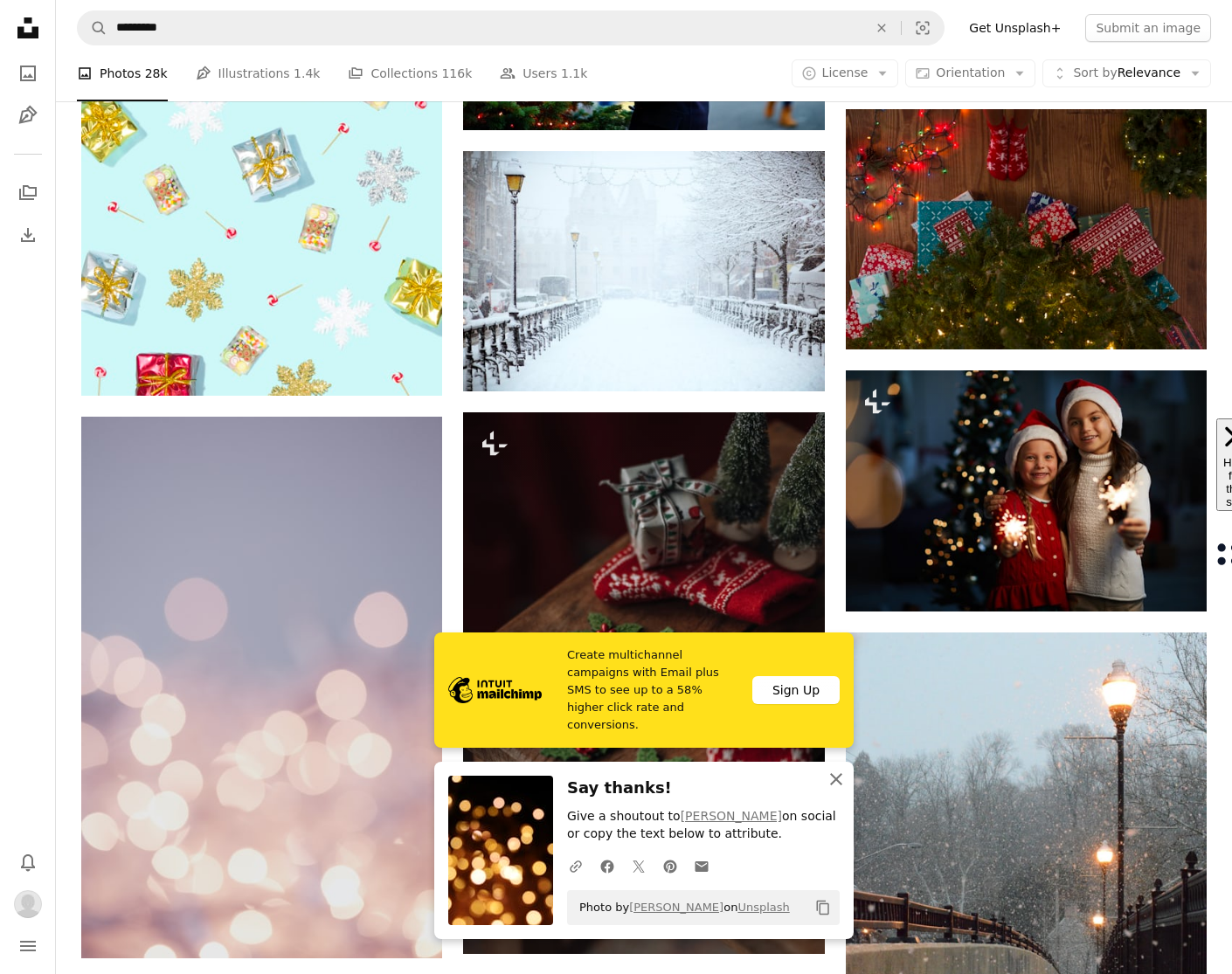
click at [837, 775] on icon "An X shape" at bounding box center [835, 778] width 21 height 21
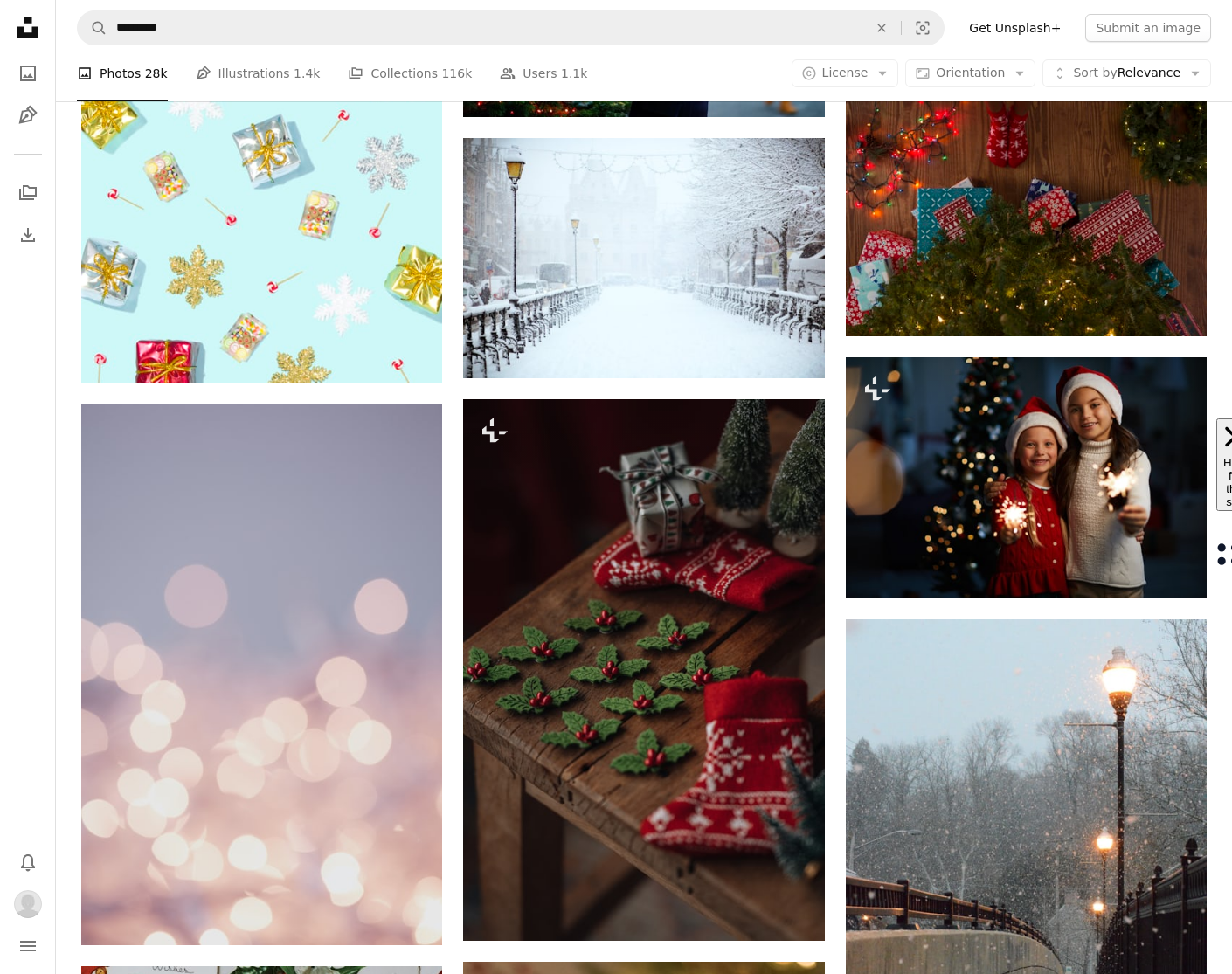
scroll to position [50969, 0]
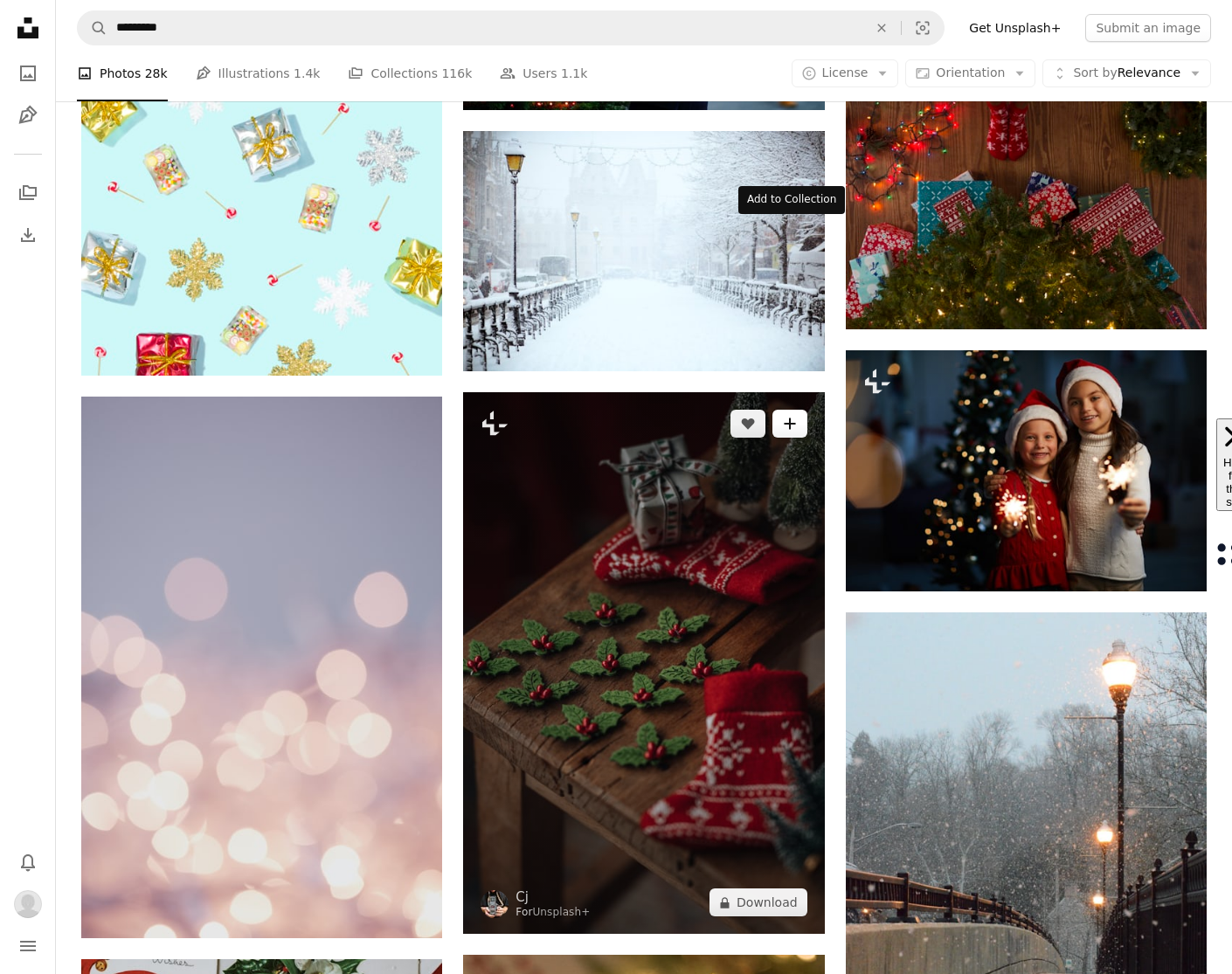
click at [796, 410] on button "A plus sign" at bounding box center [790, 423] width 35 height 28
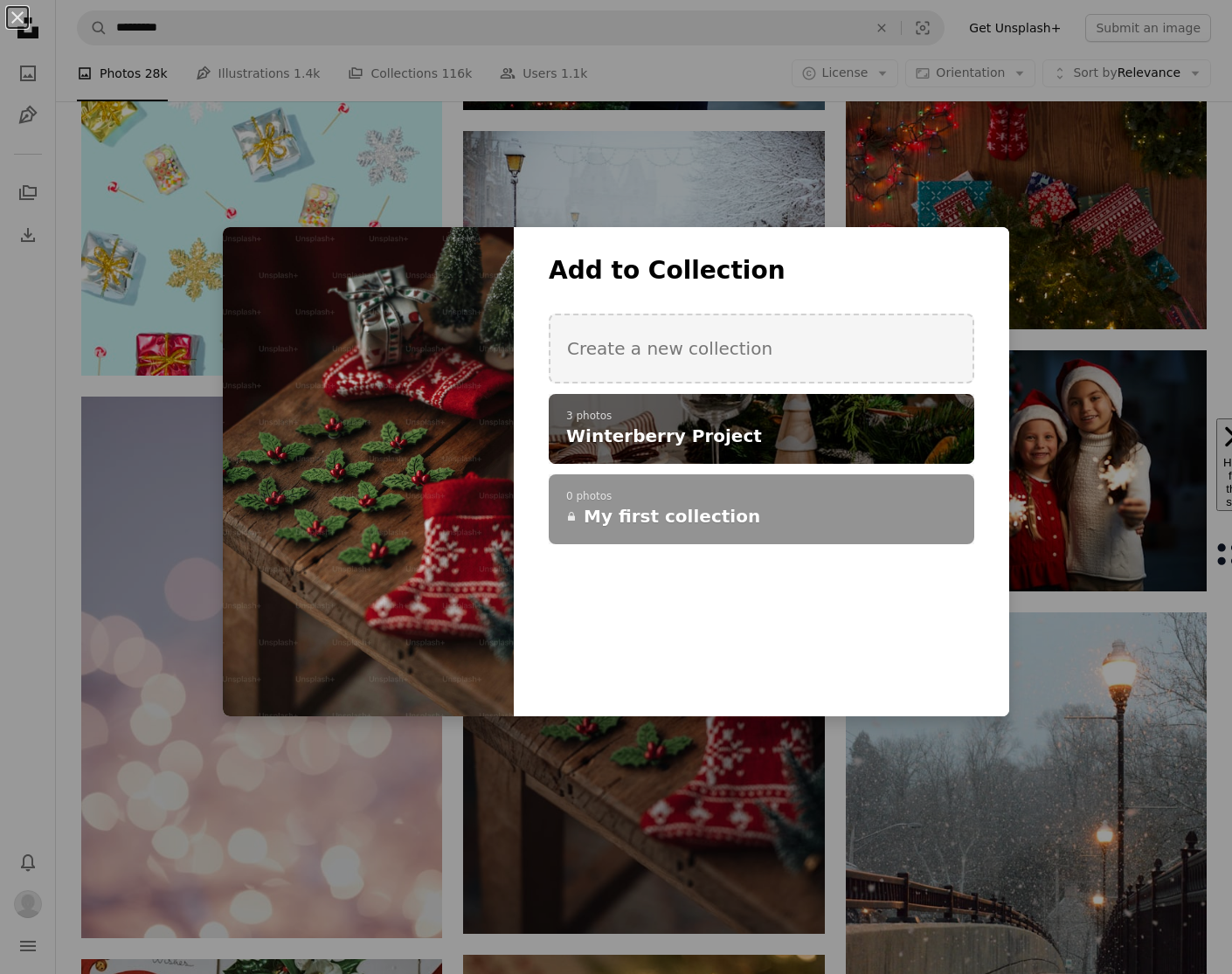
click at [831, 414] on p "3 photos" at bounding box center [761, 417] width 390 height 14
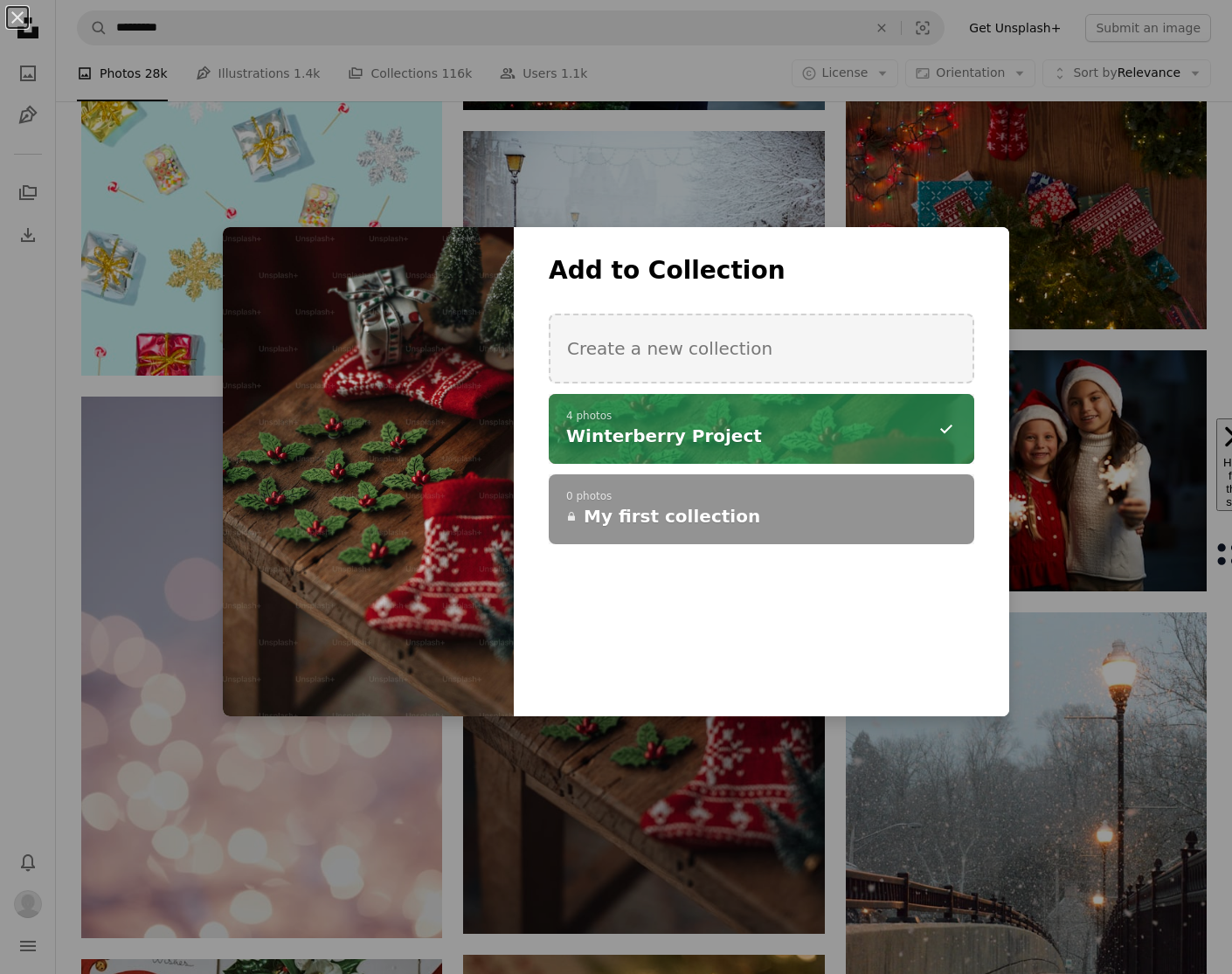
click at [839, 196] on div "An X shape Add to Collection Create a new collection A checkmark A minus sign 4…" at bounding box center [616, 487] width 1232 height 974
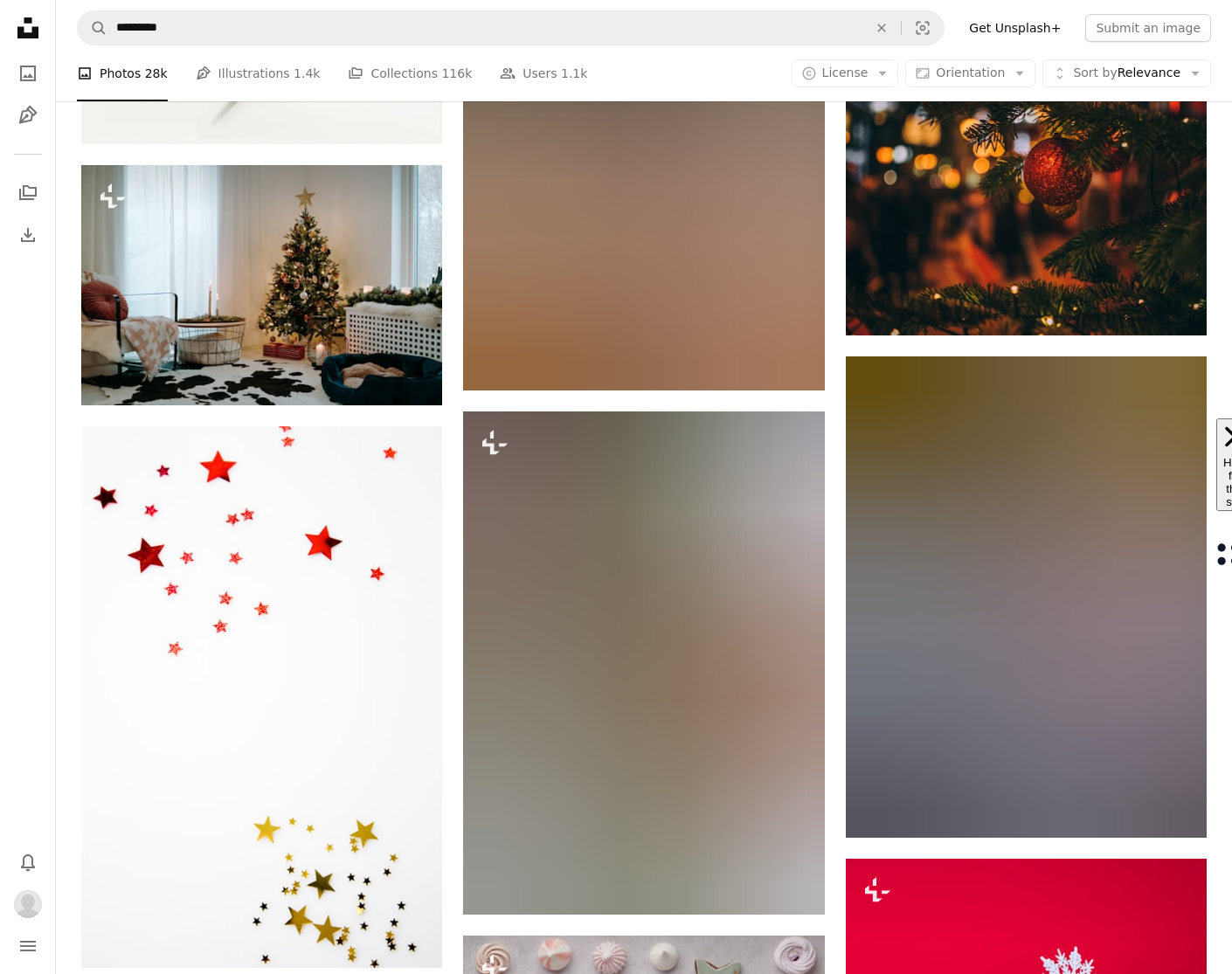
scroll to position [54752, 0]
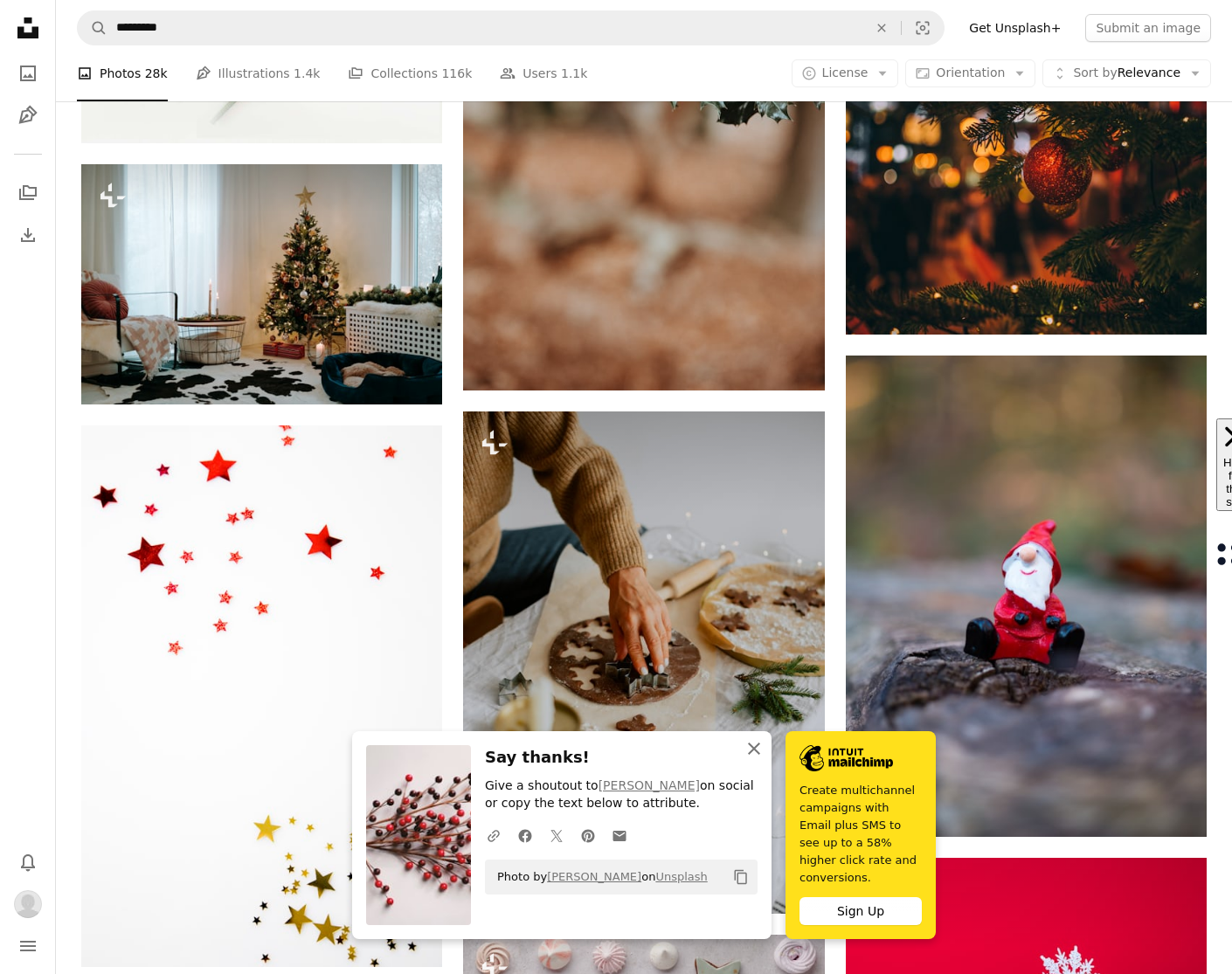
drag, startPoint x: 841, startPoint y: 779, endPoint x: 841, endPoint y: 740, distance: 39.0
click at [765, 759] on icon "An X shape" at bounding box center [753, 748] width 21 height 21
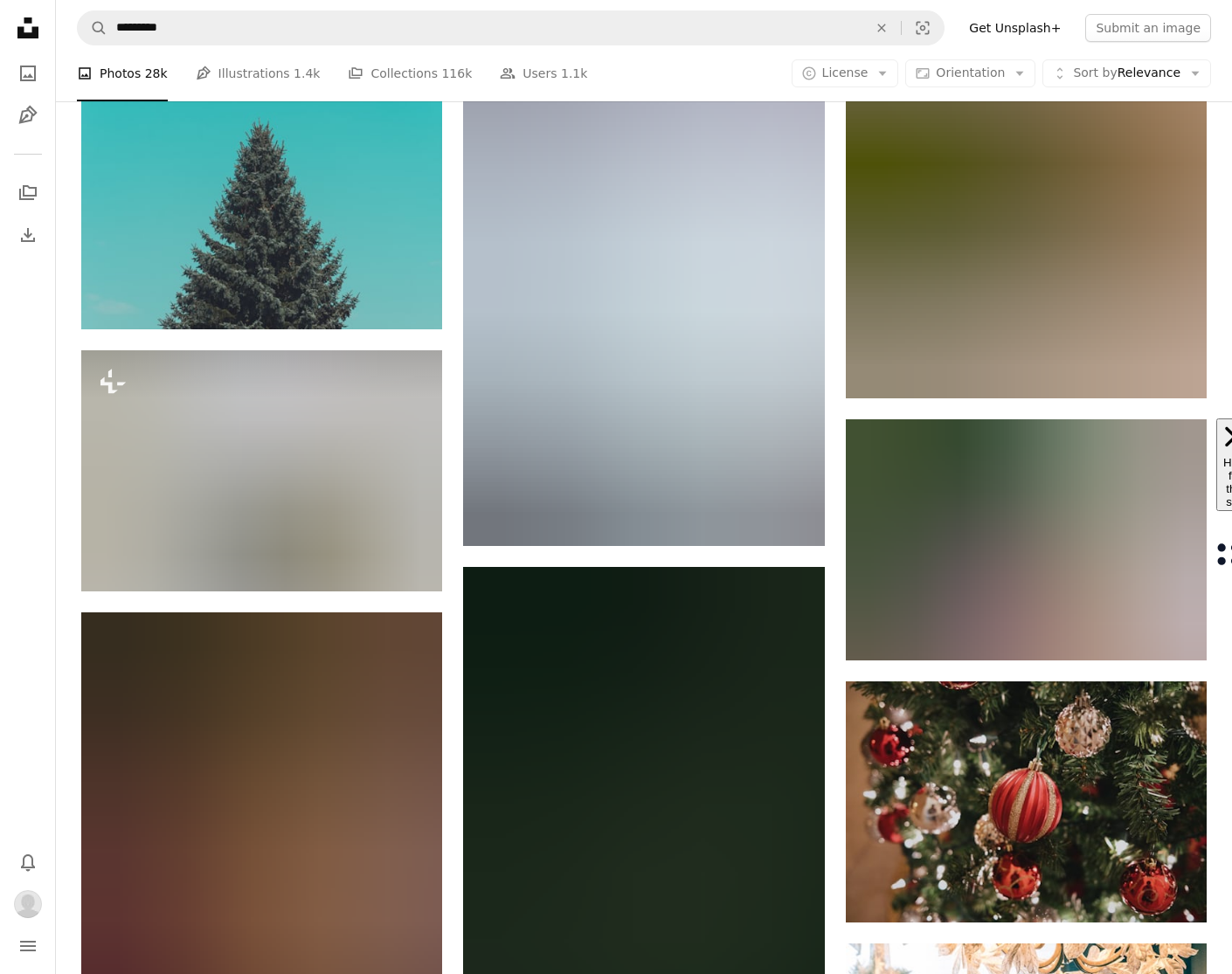
scroll to position [60096, 0]
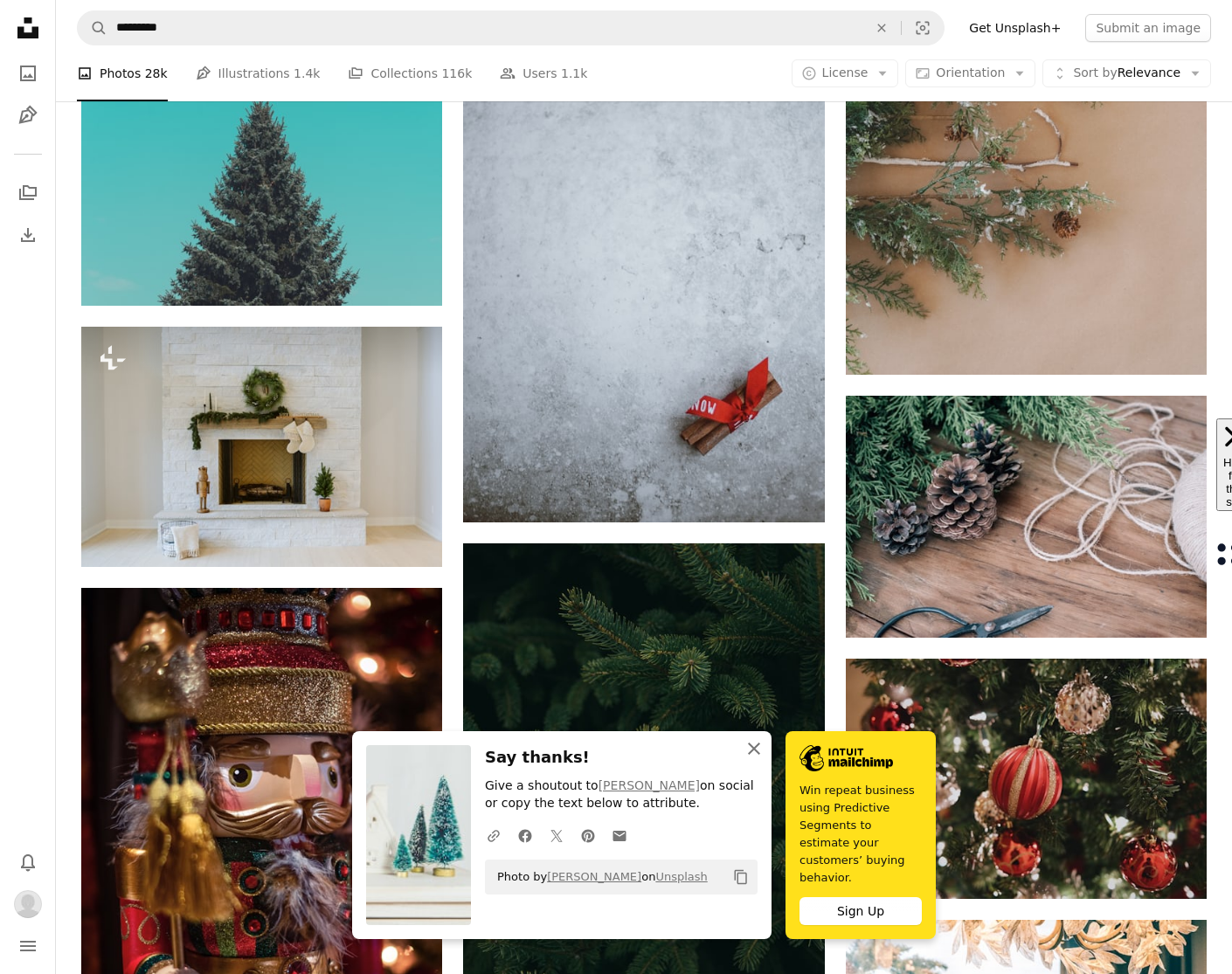
drag, startPoint x: 840, startPoint y: 775, endPoint x: 841, endPoint y: 730, distance: 45.0
click at [760, 755] on icon "button" at bounding box center [754, 748] width 13 height 13
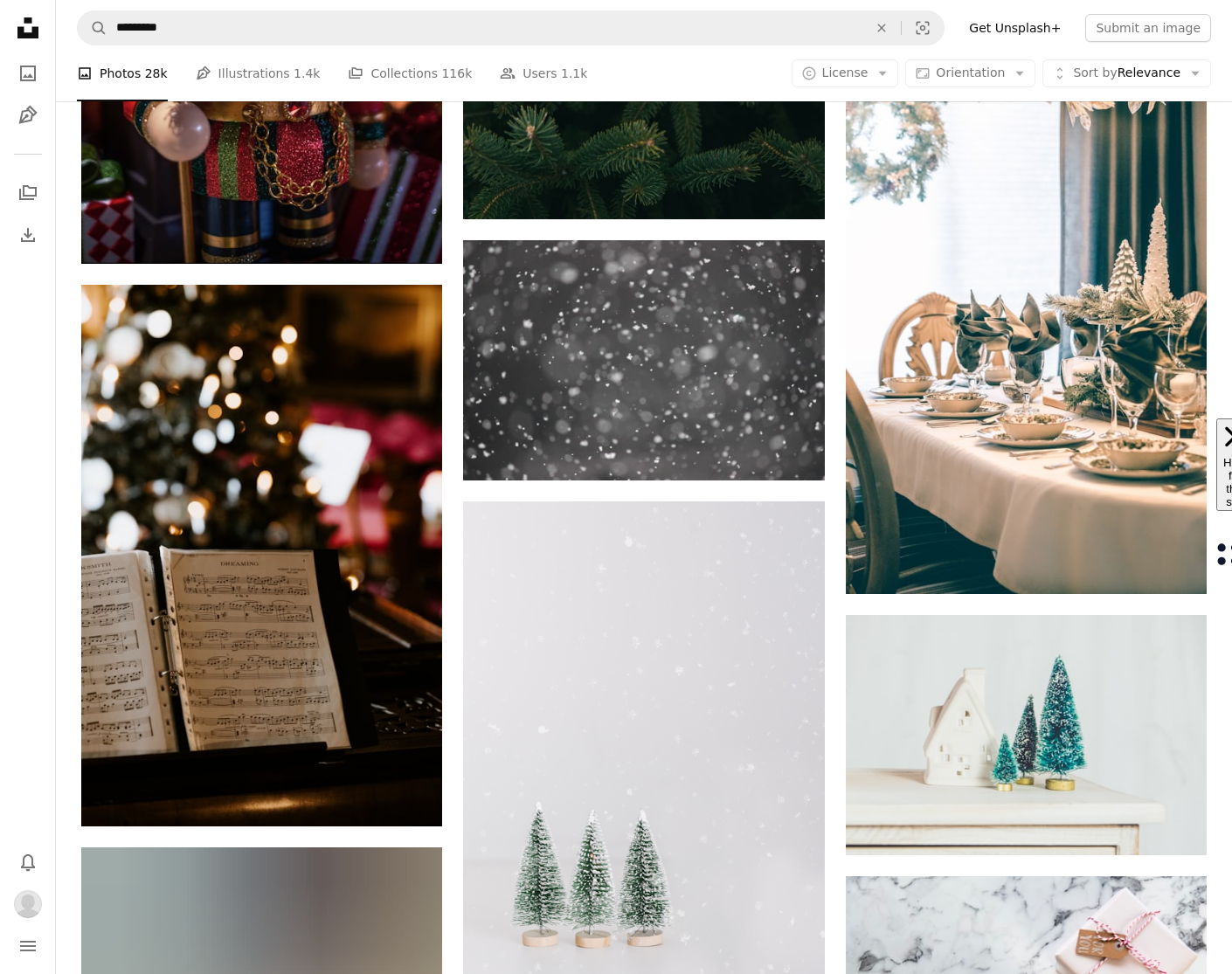
scroll to position [60861, 0]
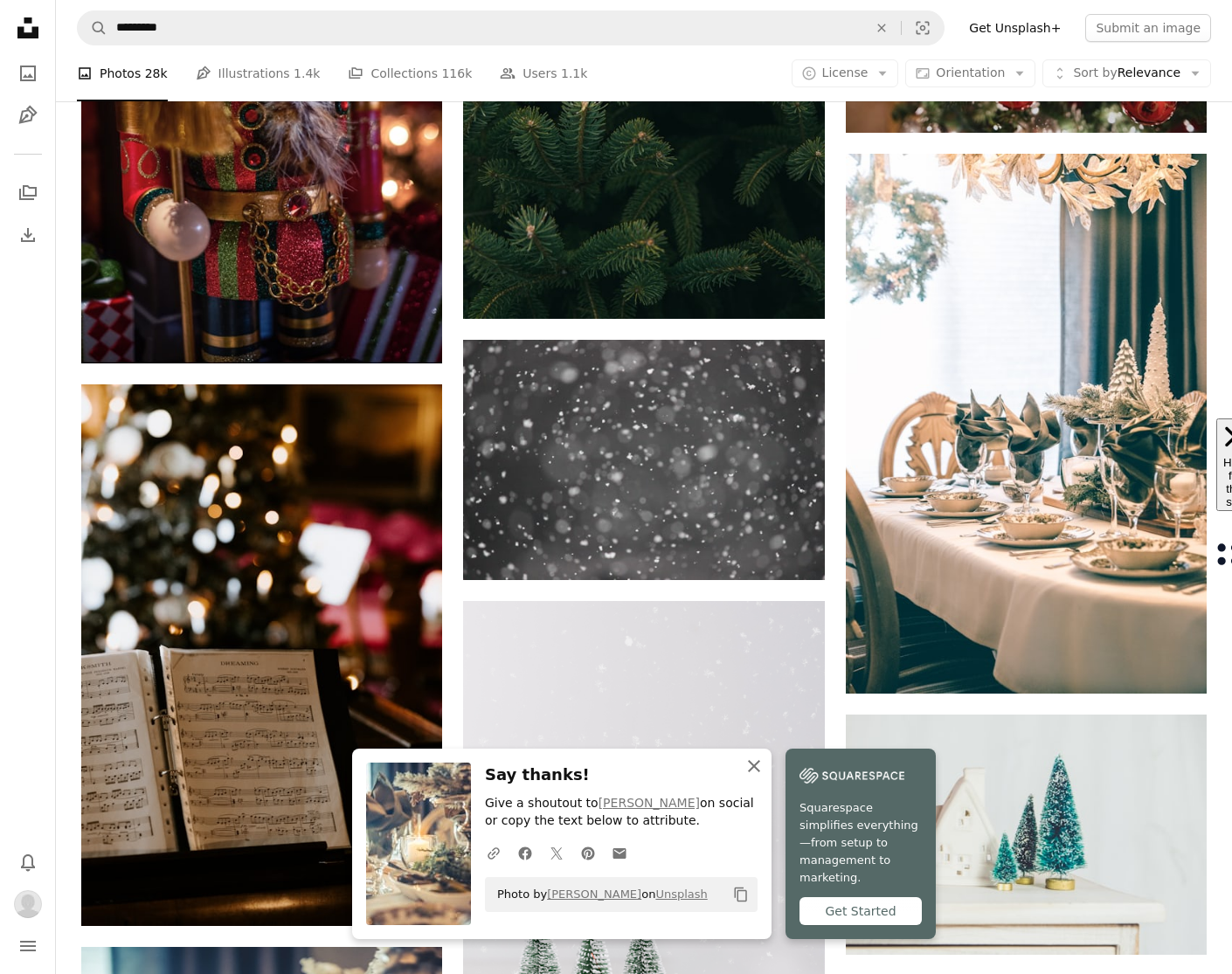
click at [760, 773] on icon "button" at bounding box center [754, 766] width 13 height 13
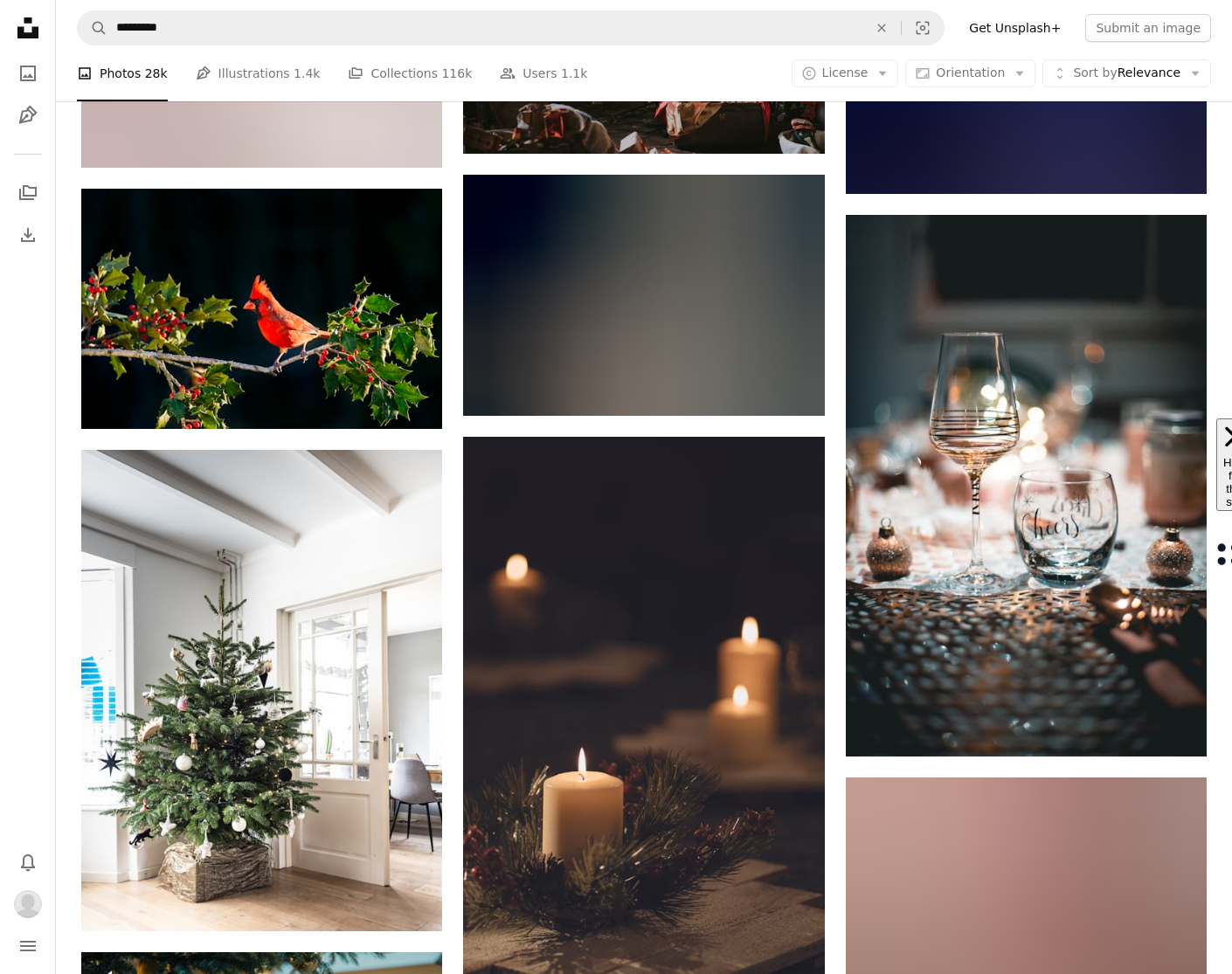
scroll to position [63519, 0]
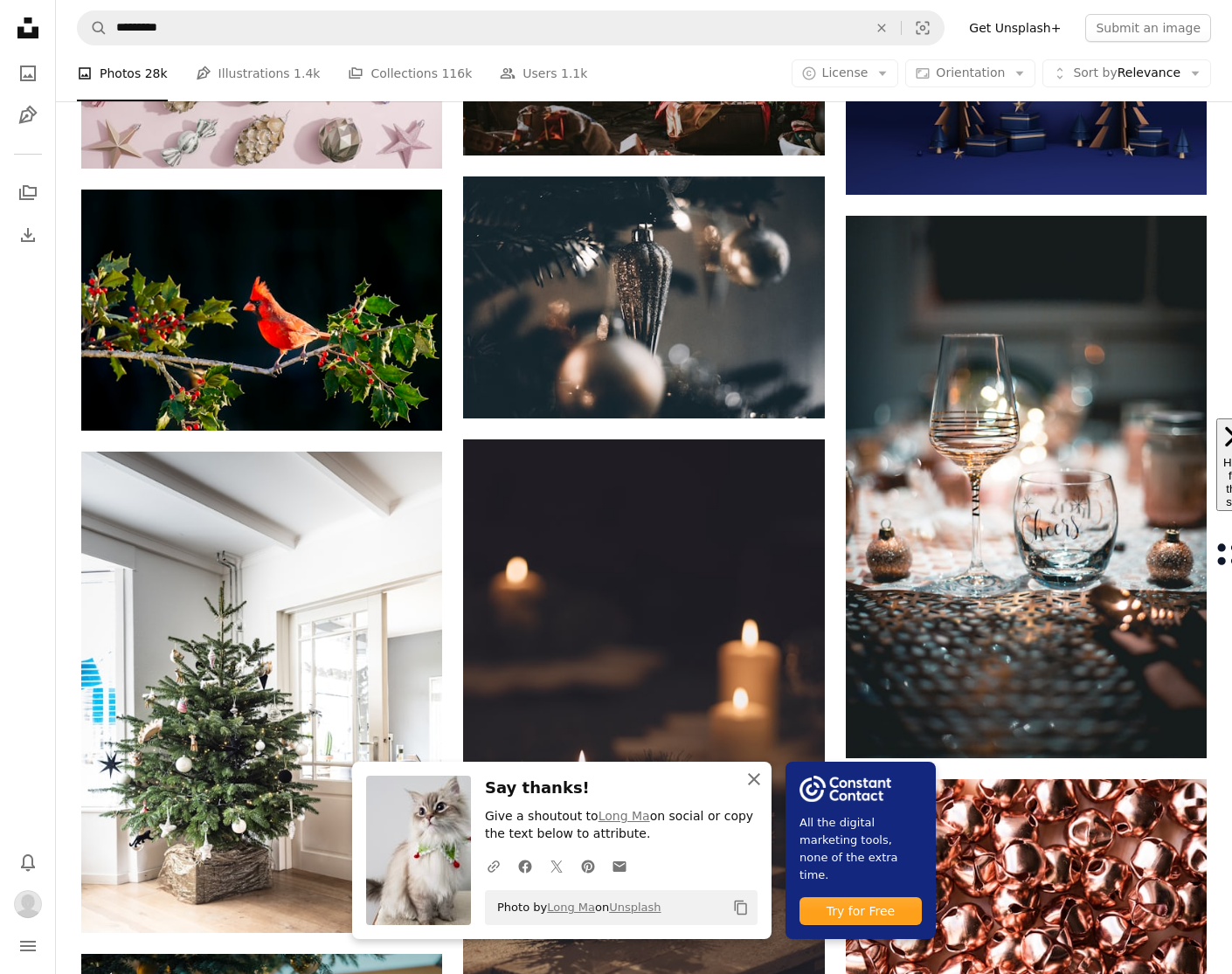
click at [760, 781] on icon "button" at bounding box center [754, 779] width 13 height 13
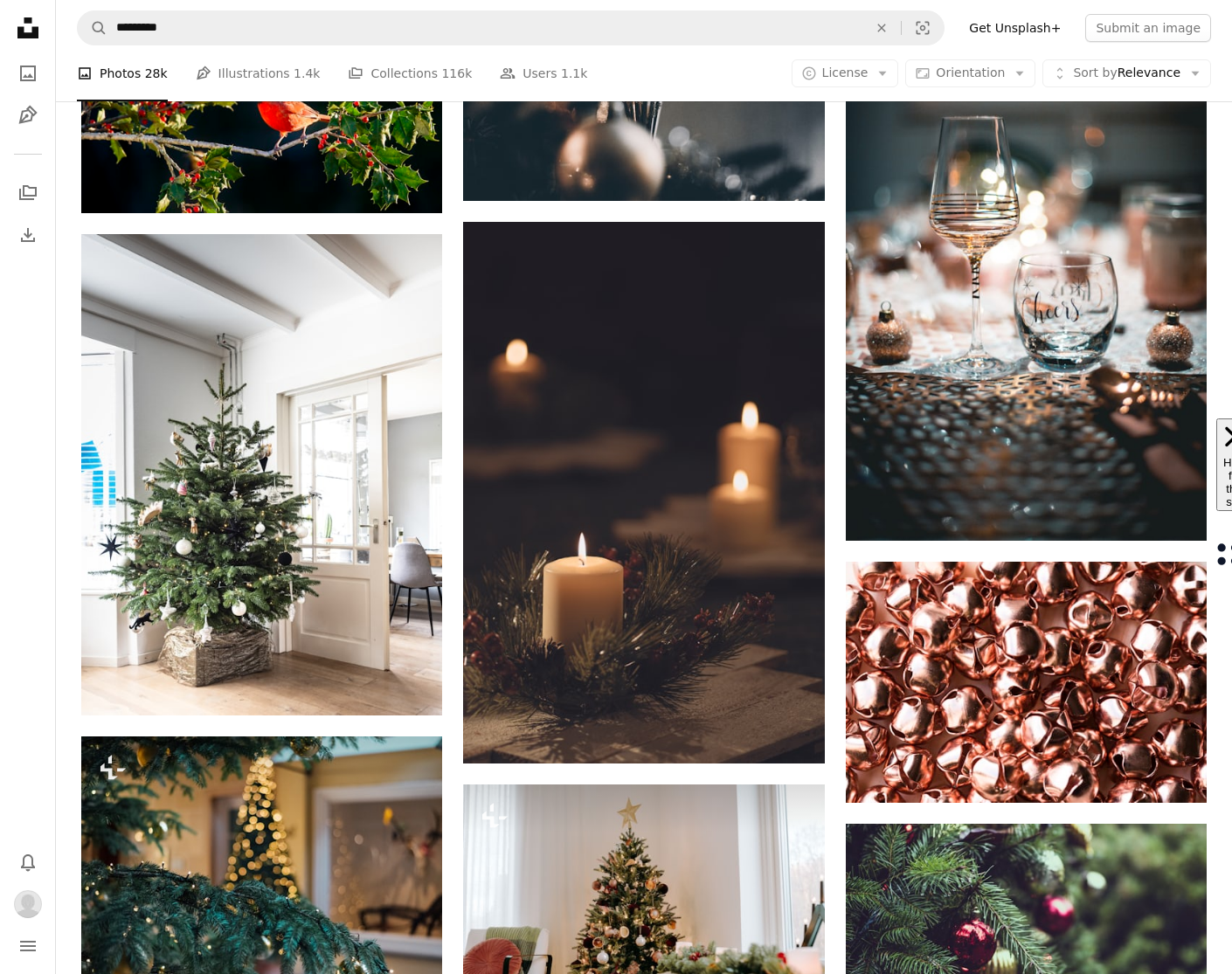
scroll to position [63747, 0]
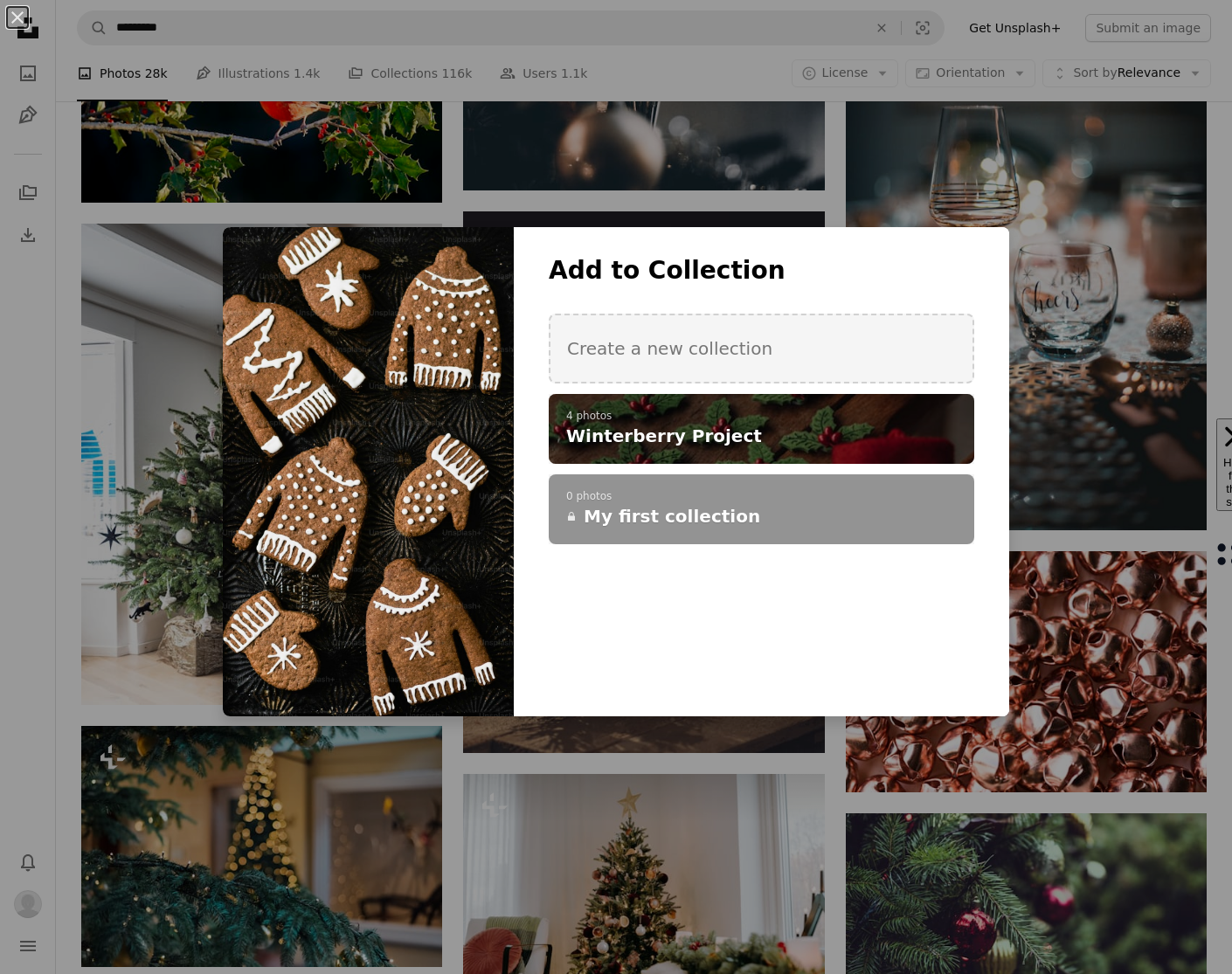
drag, startPoint x: 943, startPoint y: 431, endPoint x: 934, endPoint y: 470, distance: 40.0
click at [0, 0] on icon "A plus sign" at bounding box center [0, 0] width 0 height 0
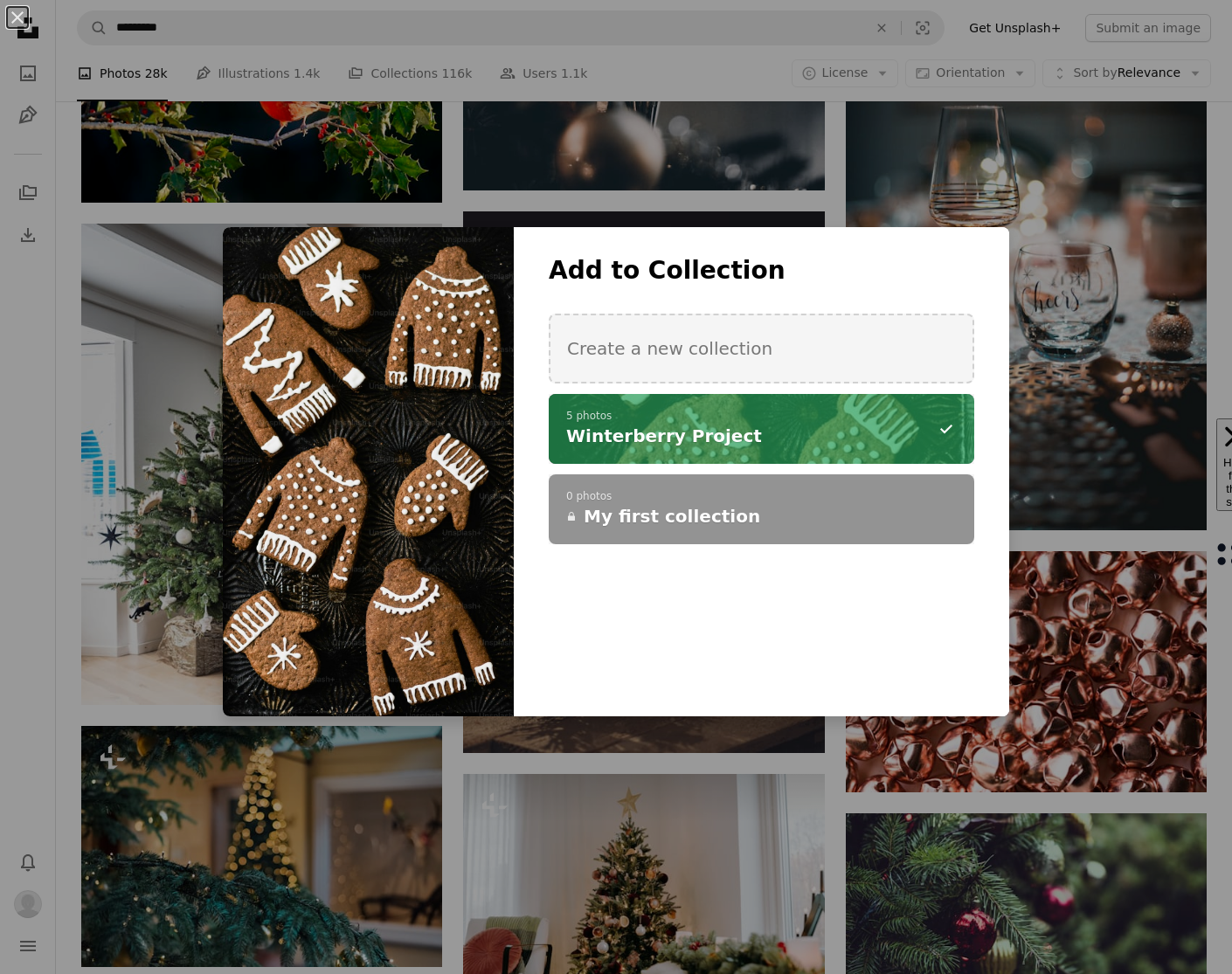
drag, startPoint x: 835, startPoint y: 207, endPoint x: 862, endPoint y: 315, distance: 111.3
click at [835, 208] on div "An X shape Add to Collection Create a new collection A checkmark A minus sign 5…" at bounding box center [616, 487] width 1232 height 974
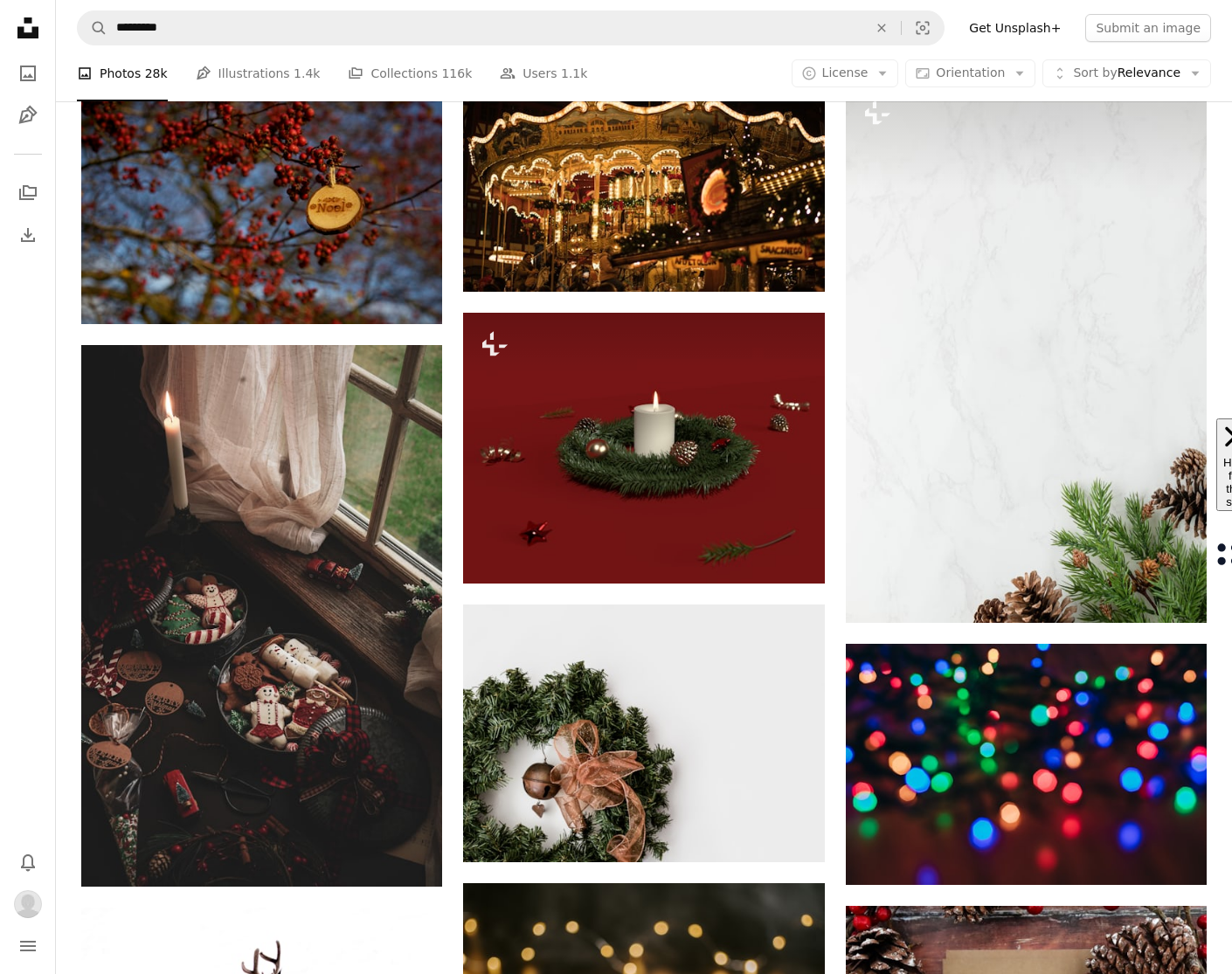
scroll to position [74063, 0]
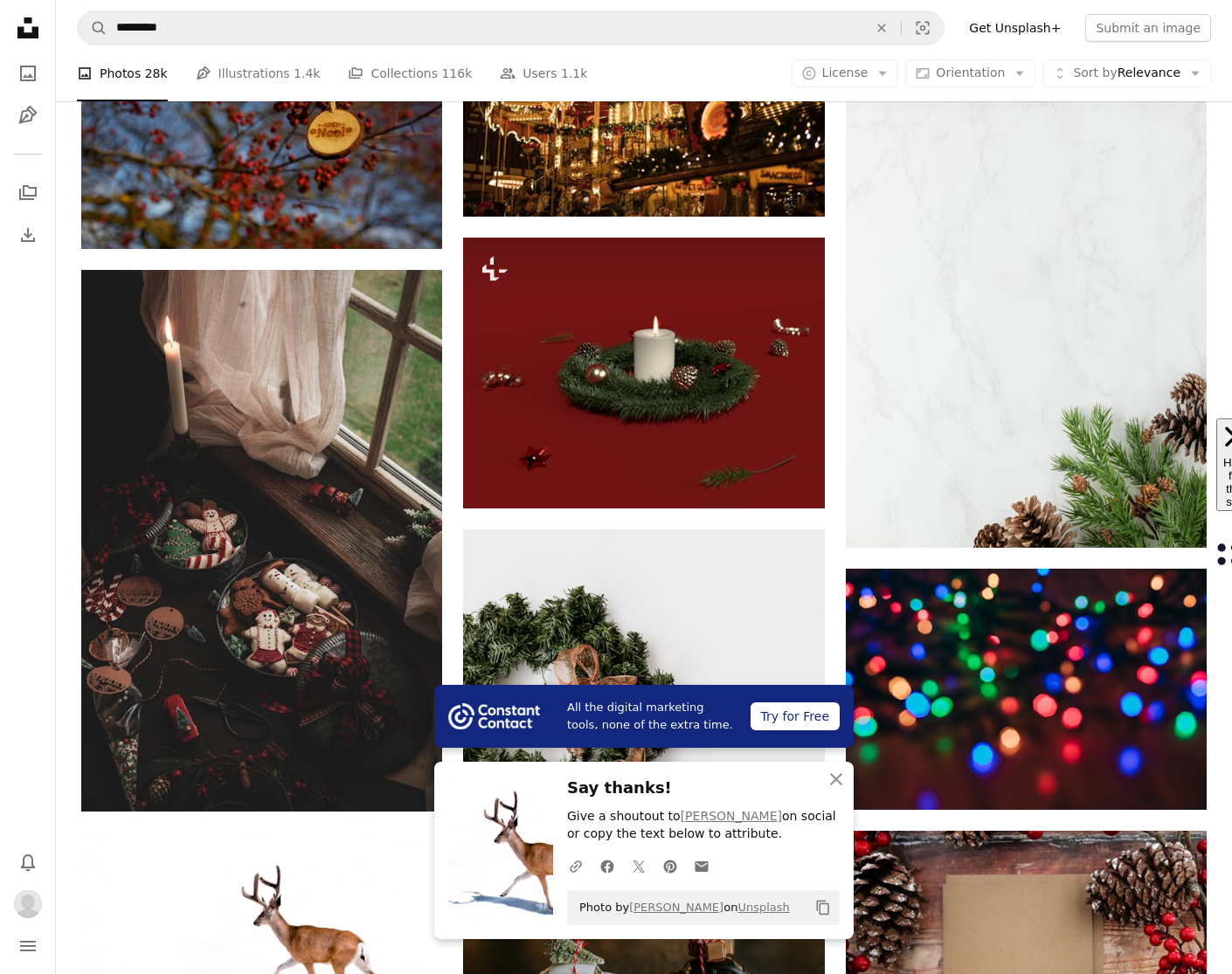
scroll to position [74105, 0]
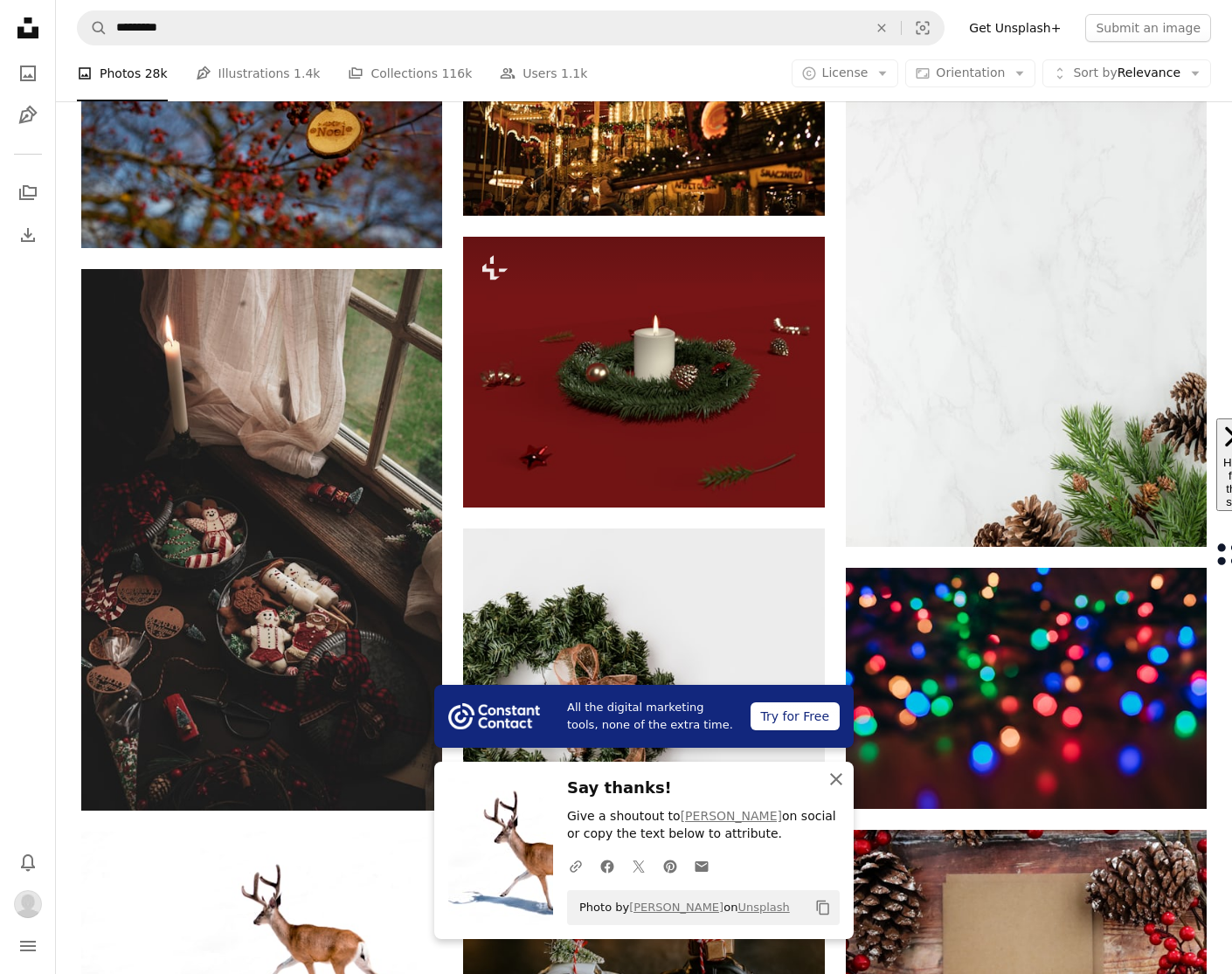
click at [839, 782] on icon "button" at bounding box center [836, 779] width 13 height 13
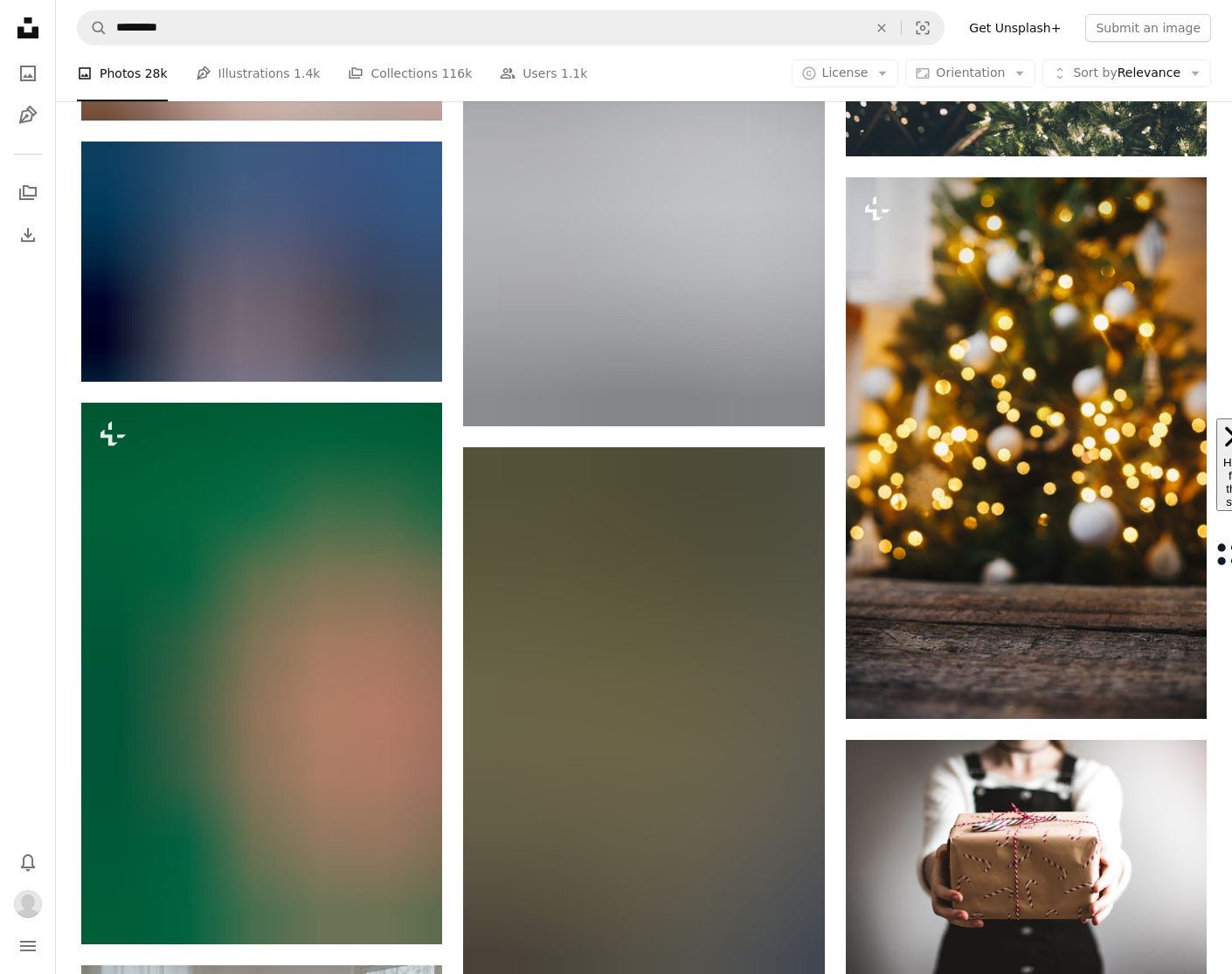
scroll to position [74656, 0]
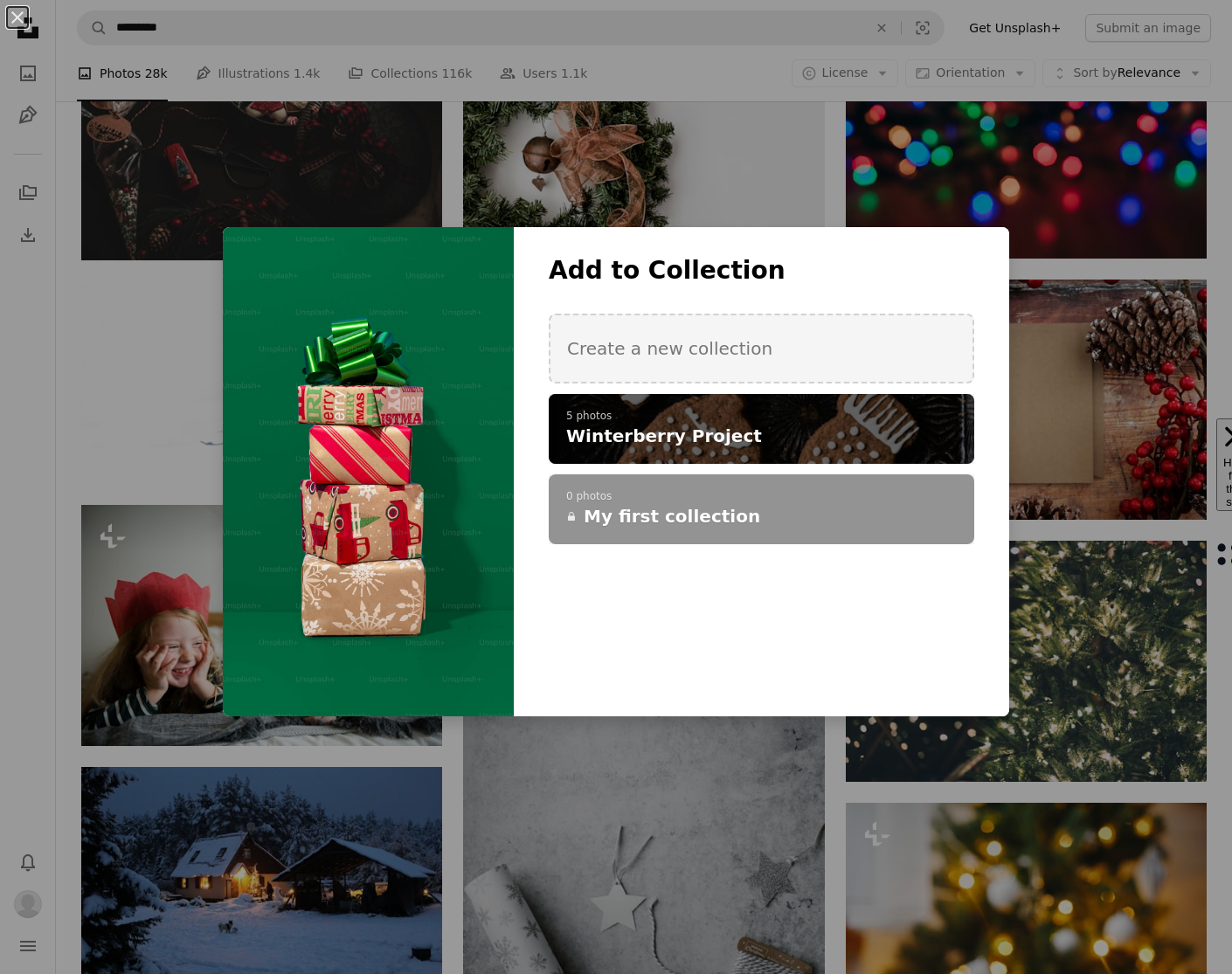
click at [759, 438] on h4 "Winterberry Project" at bounding box center [752, 435] width 372 height 24
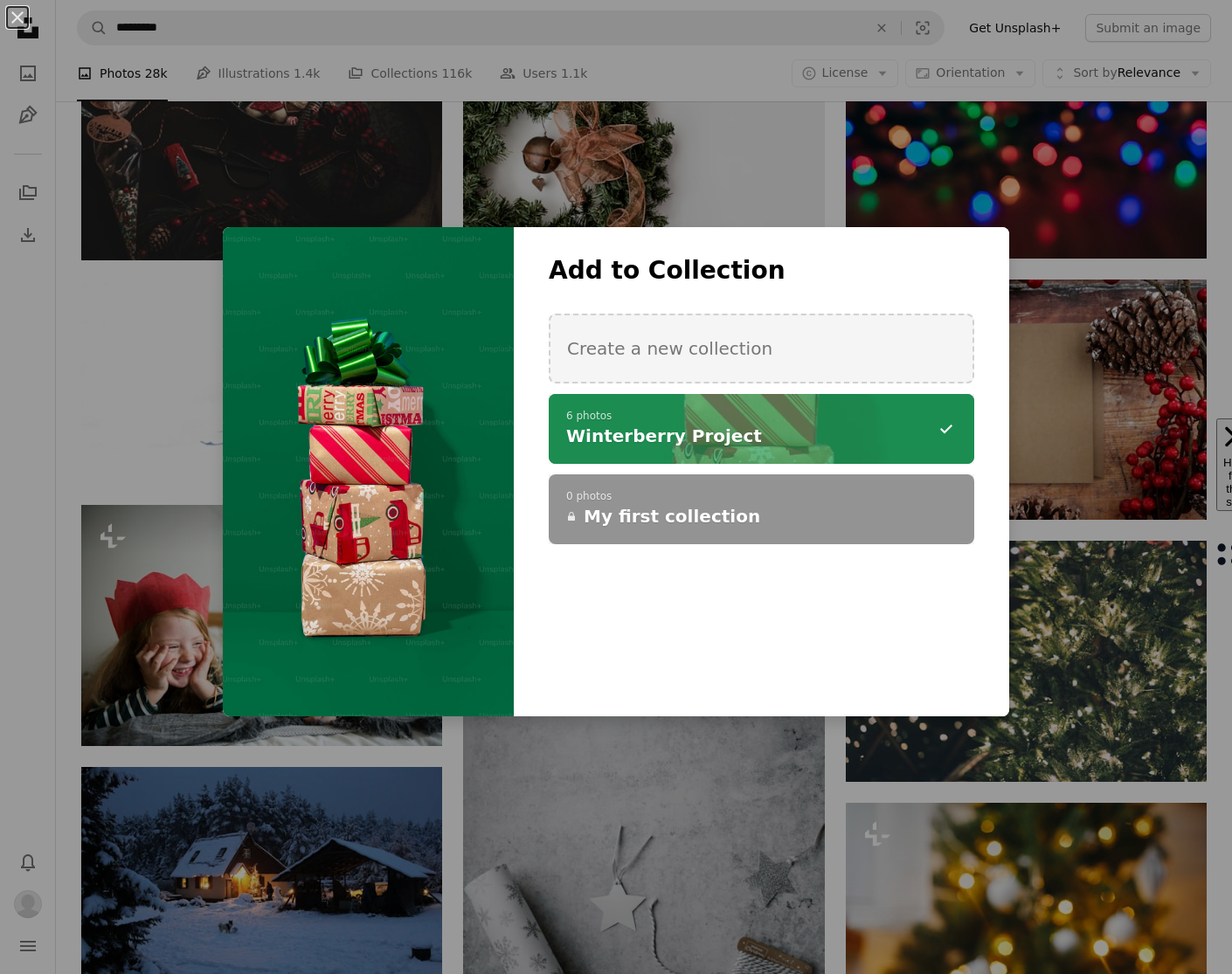
click at [830, 199] on div "An X shape Add to Collection Create a new collection A checkmark A minus sign 6…" at bounding box center [616, 487] width 1232 height 974
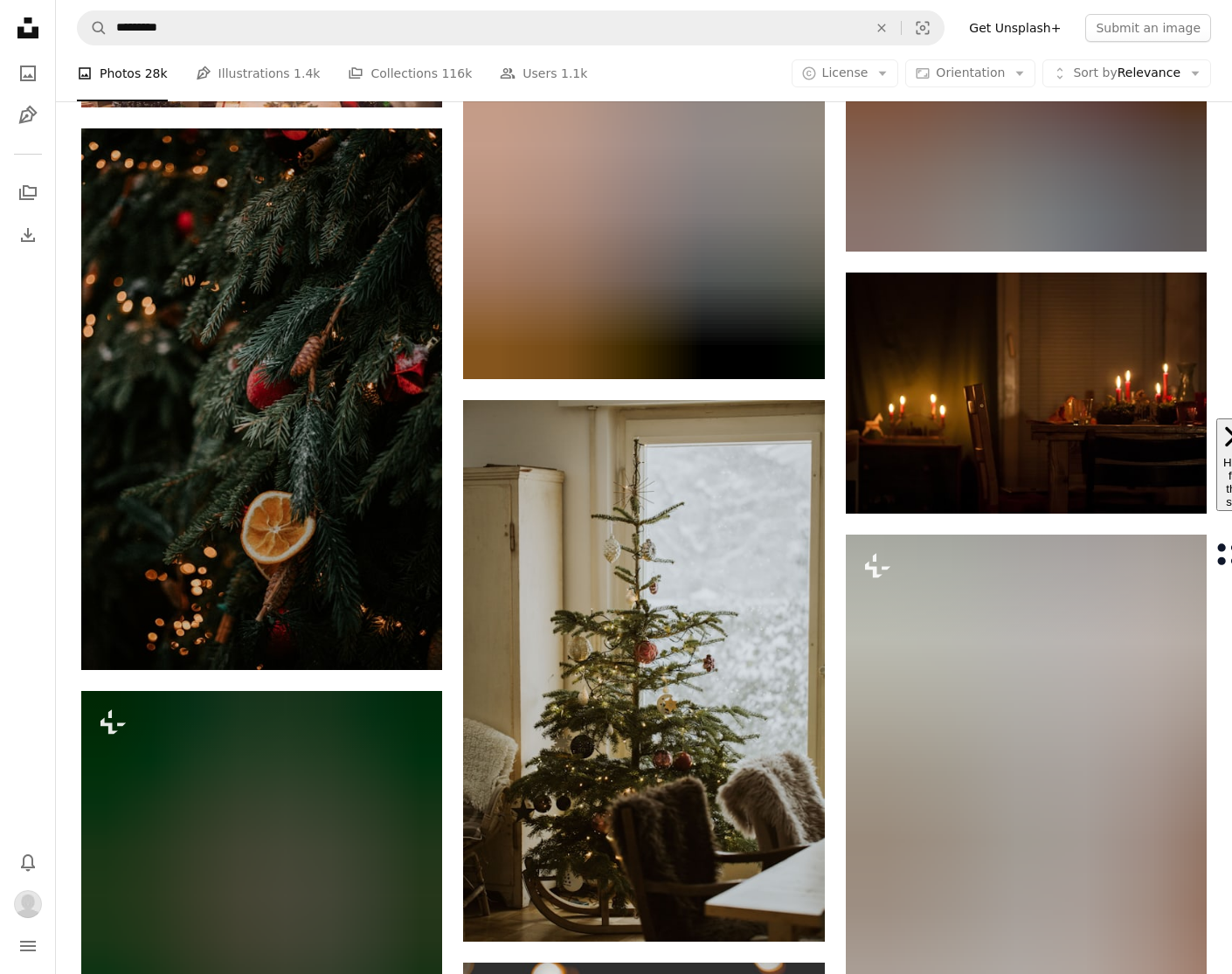
scroll to position [78585, 0]
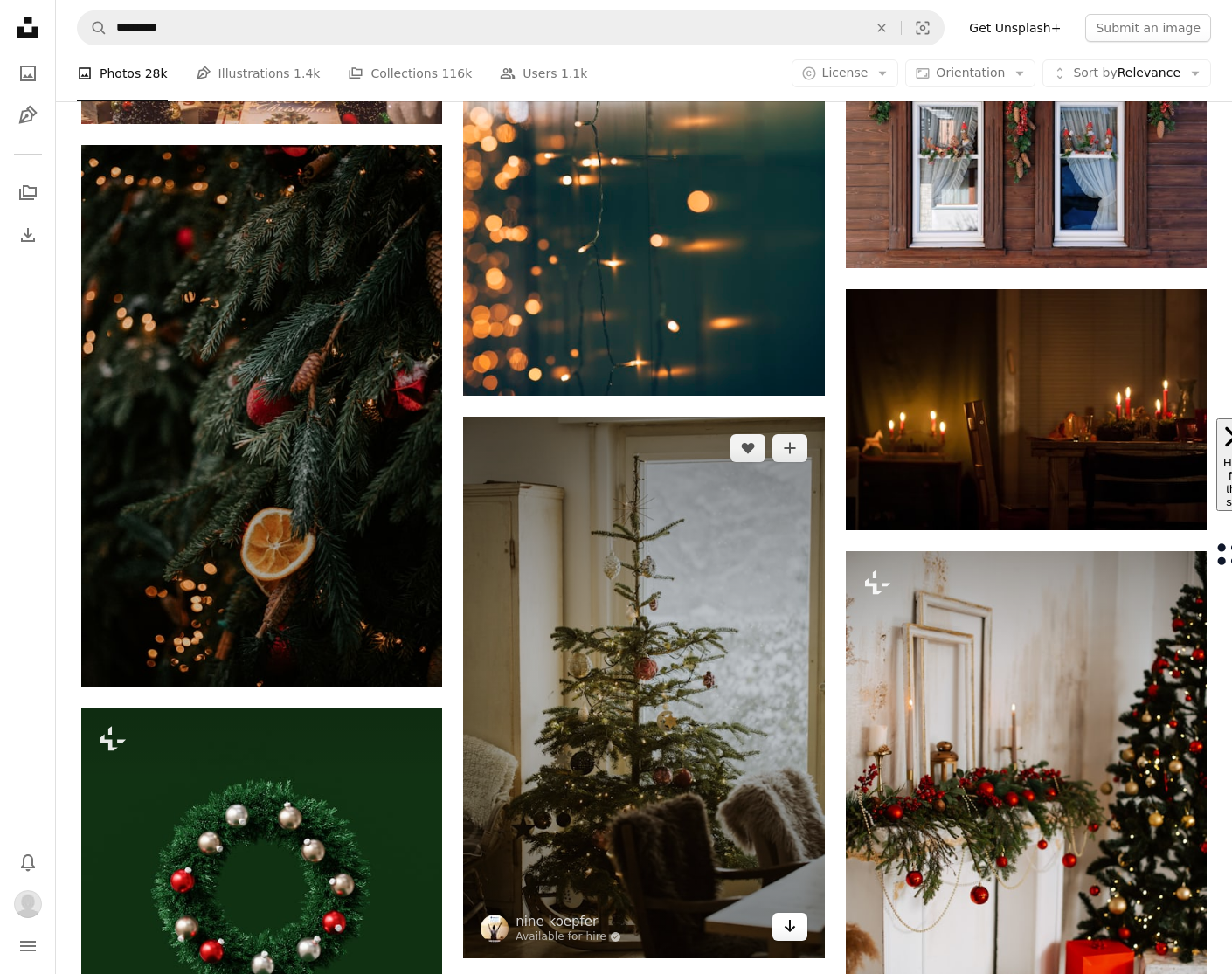
click at [791, 915] on icon "Arrow pointing down" at bounding box center [789, 925] width 14 height 21
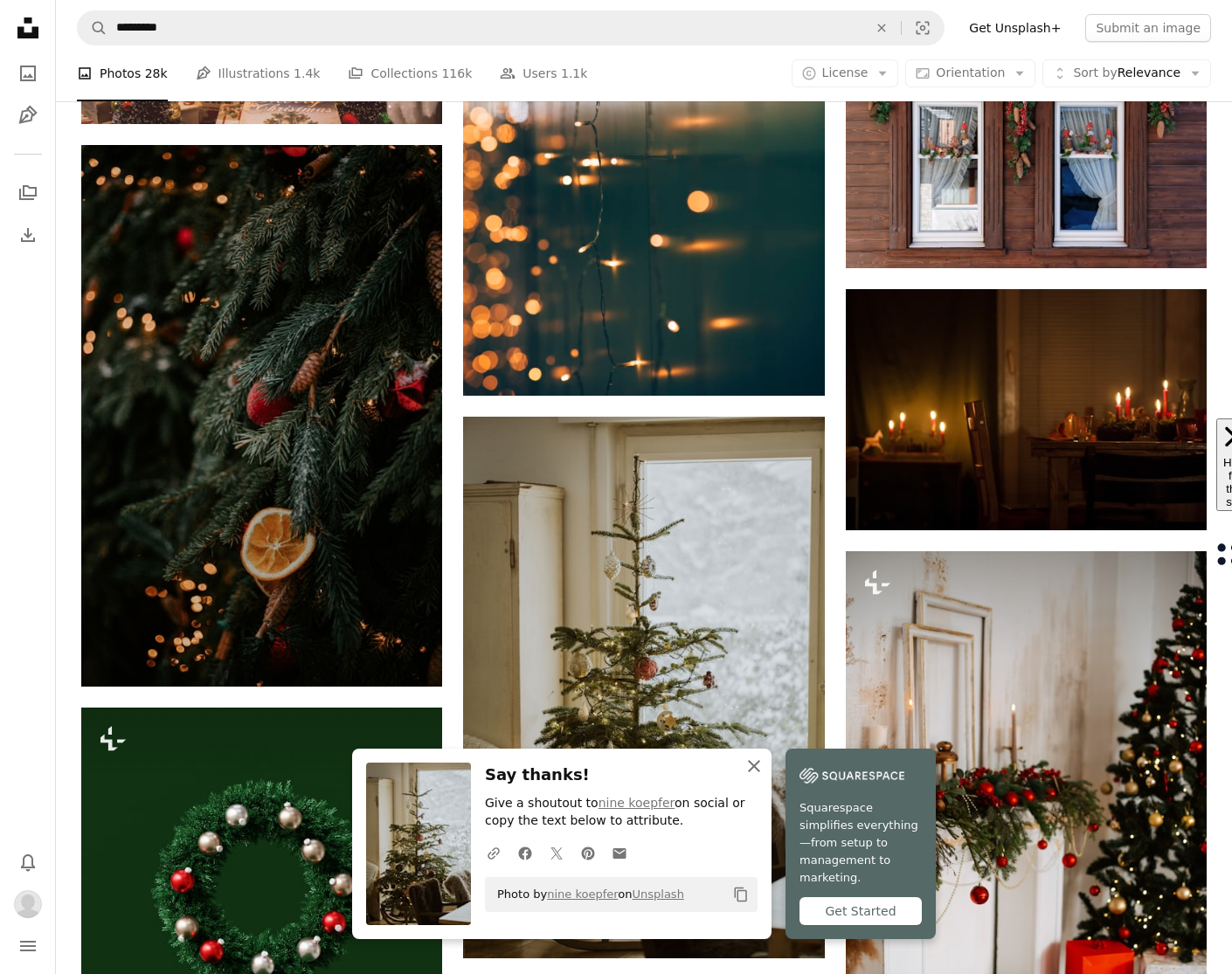
click at [765, 776] on icon "An X shape" at bounding box center [753, 766] width 21 height 21
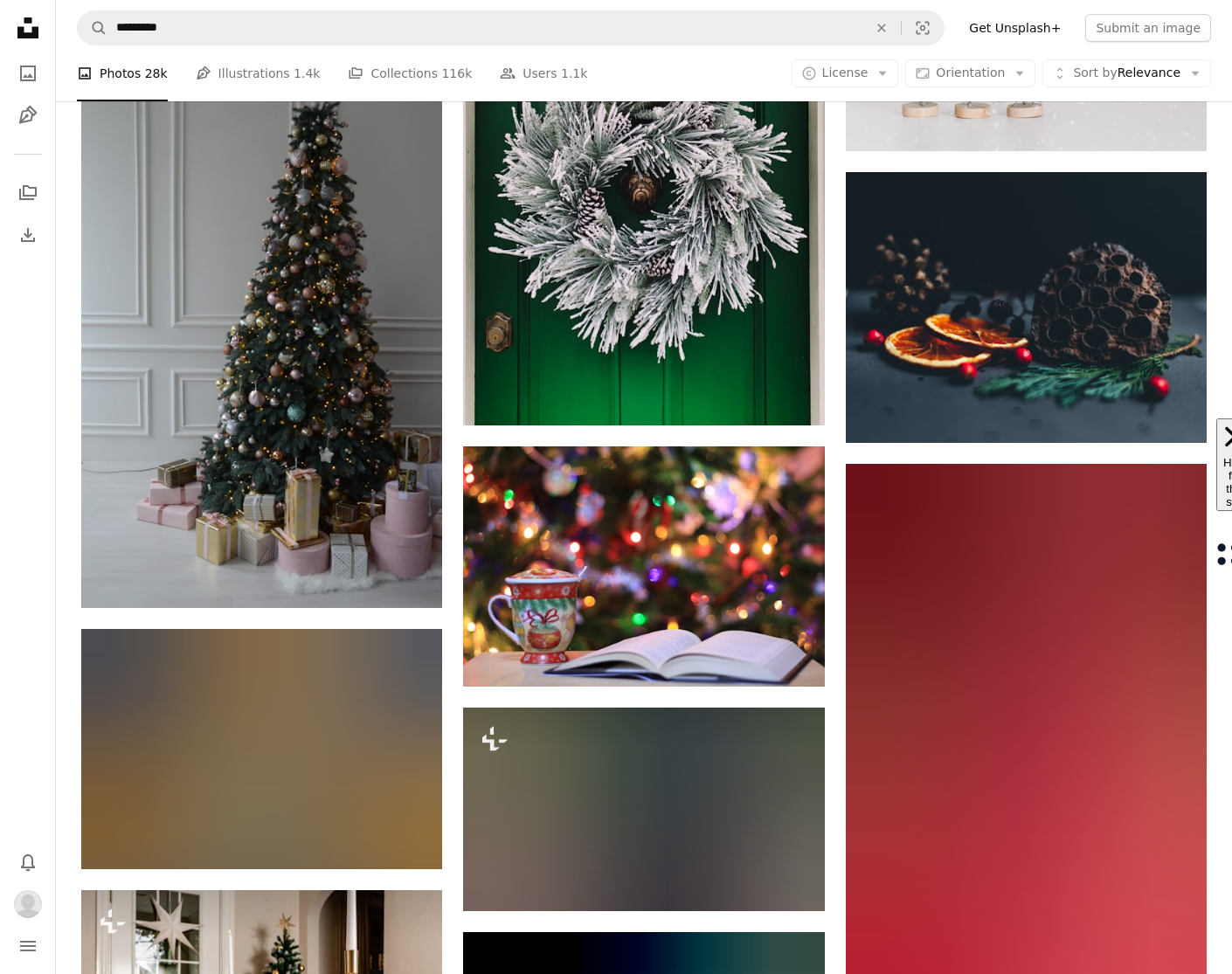
scroll to position [80392, 0]
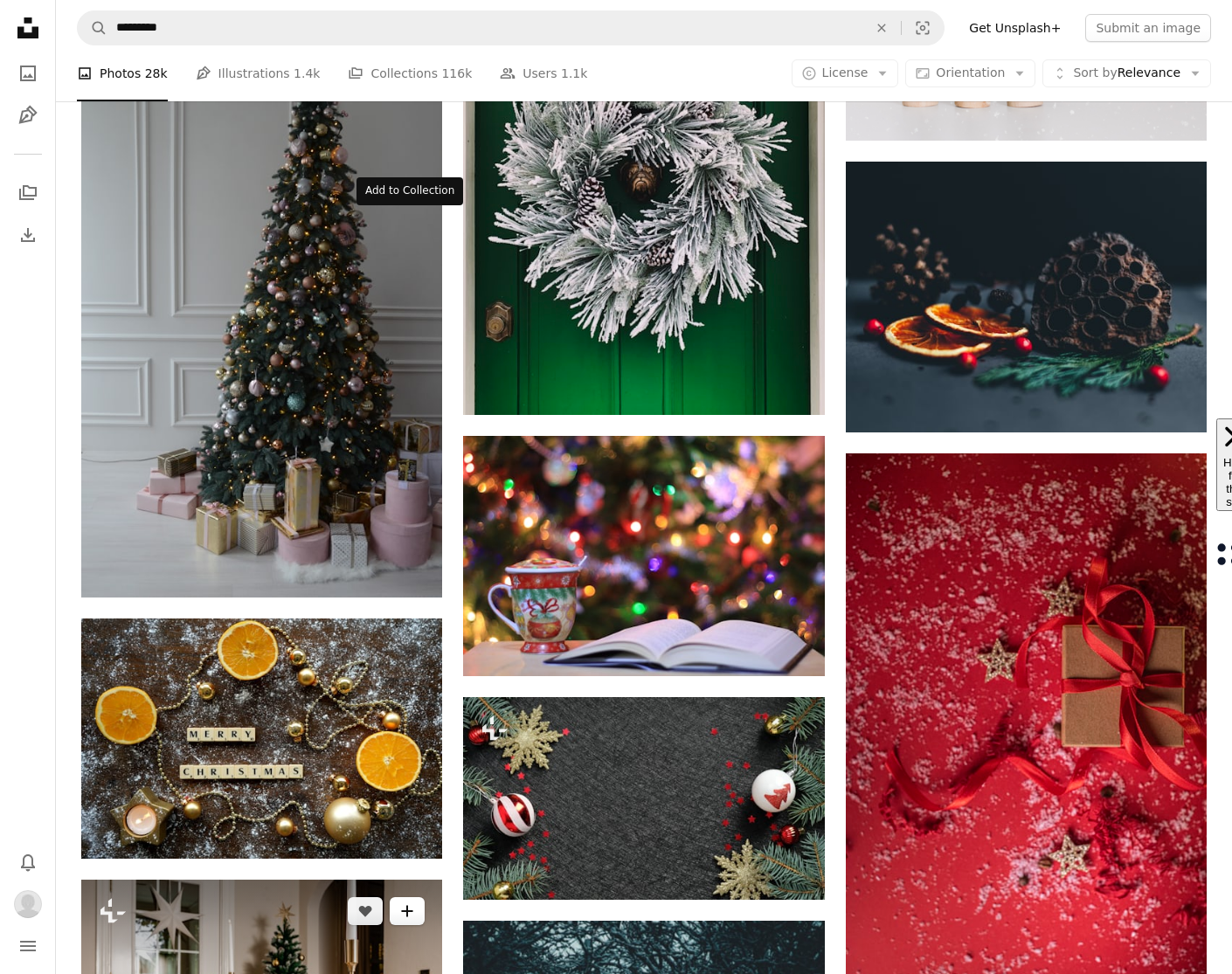
click at [401, 905] on icon "A plus sign" at bounding box center [407, 911] width 14 height 14
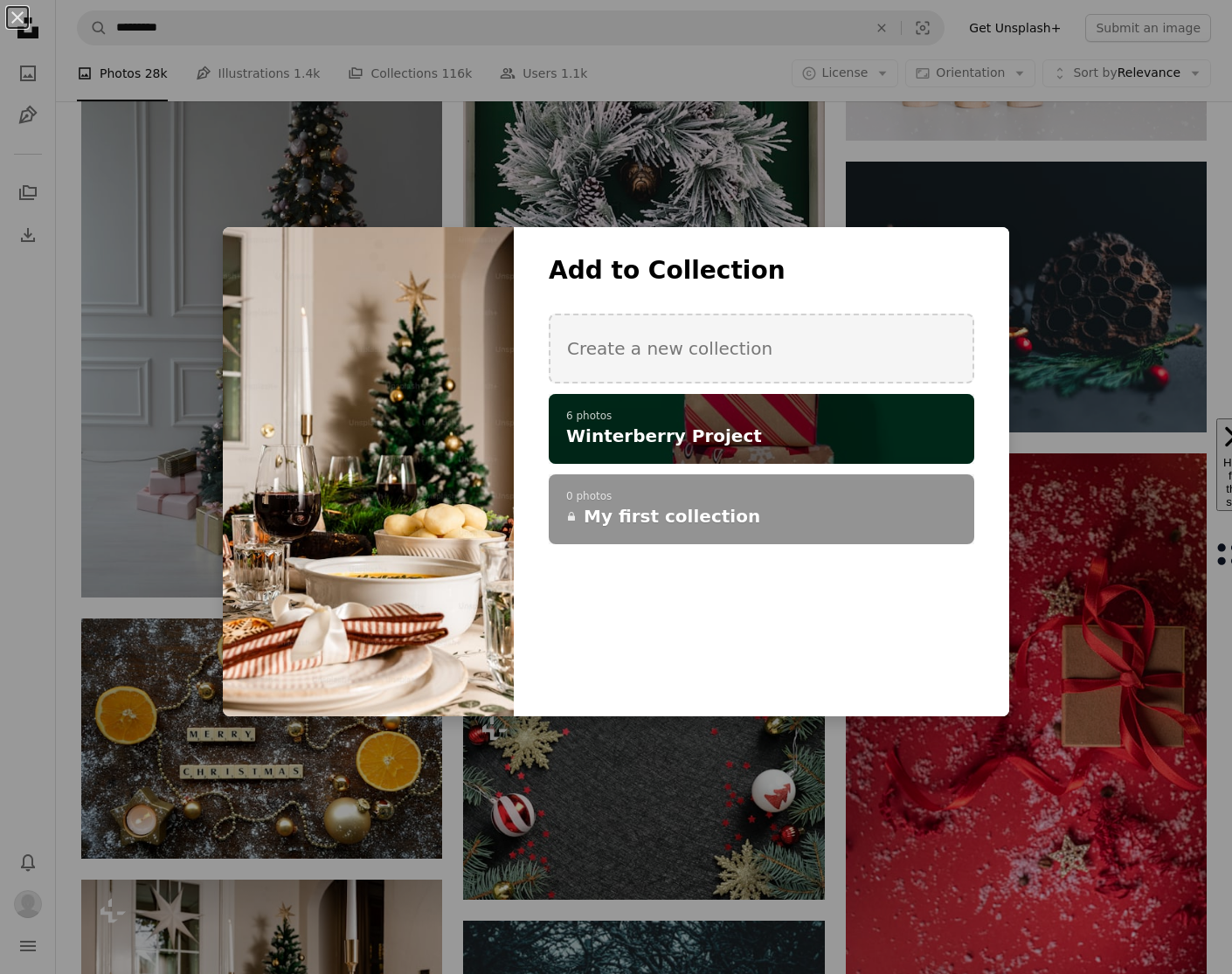
click at [804, 441] on h4 "Winterberry Project" at bounding box center [752, 435] width 372 height 24
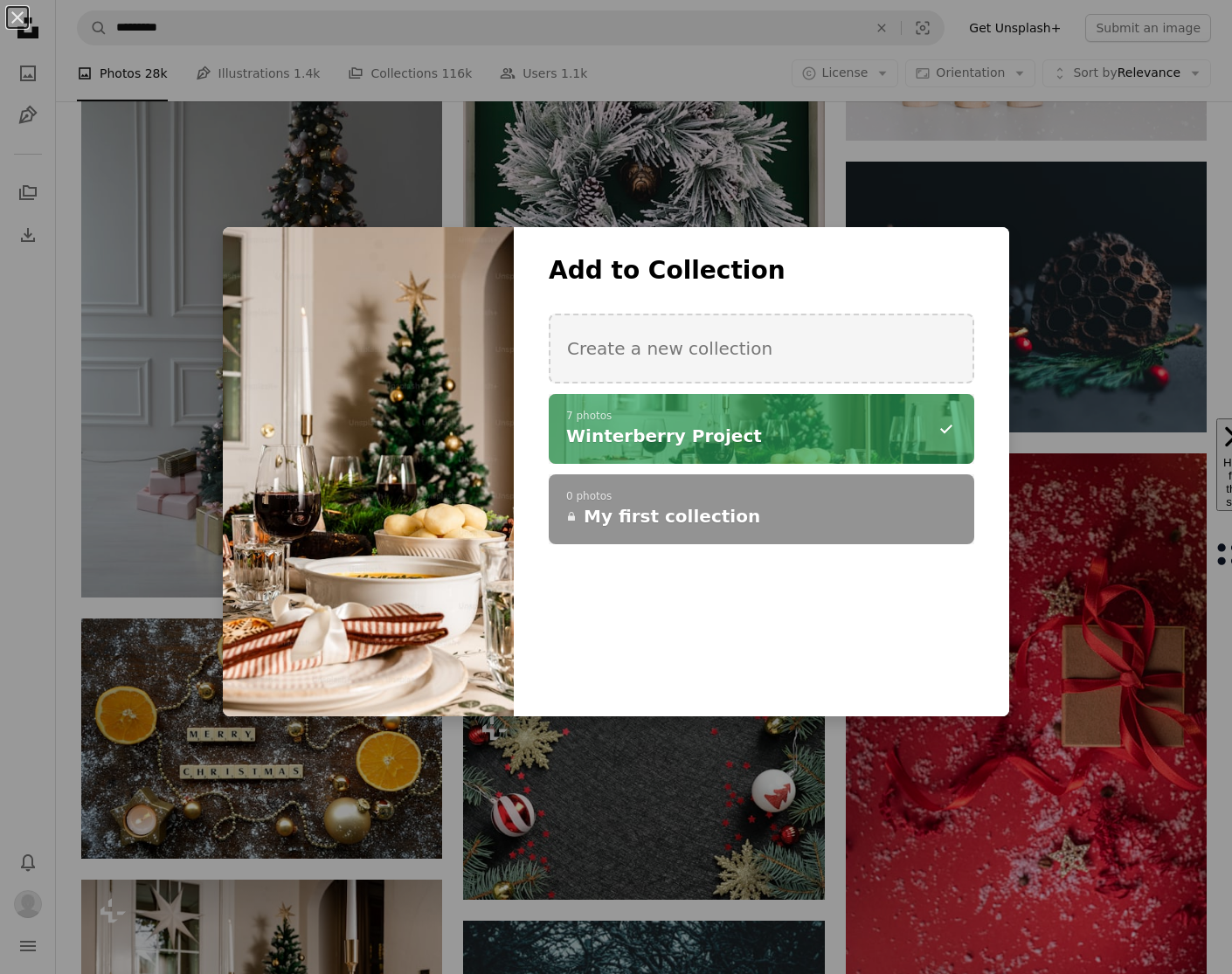
drag, startPoint x: 828, startPoint y: 199, endPoint x: 831, endPoint y: 235, distance: 36.1
click at [828, 199] on div "An X shape Add to Collection Create a new collection A checkmark A minus sign 7…" at bounding box center [616, 487] width 1232 height 974
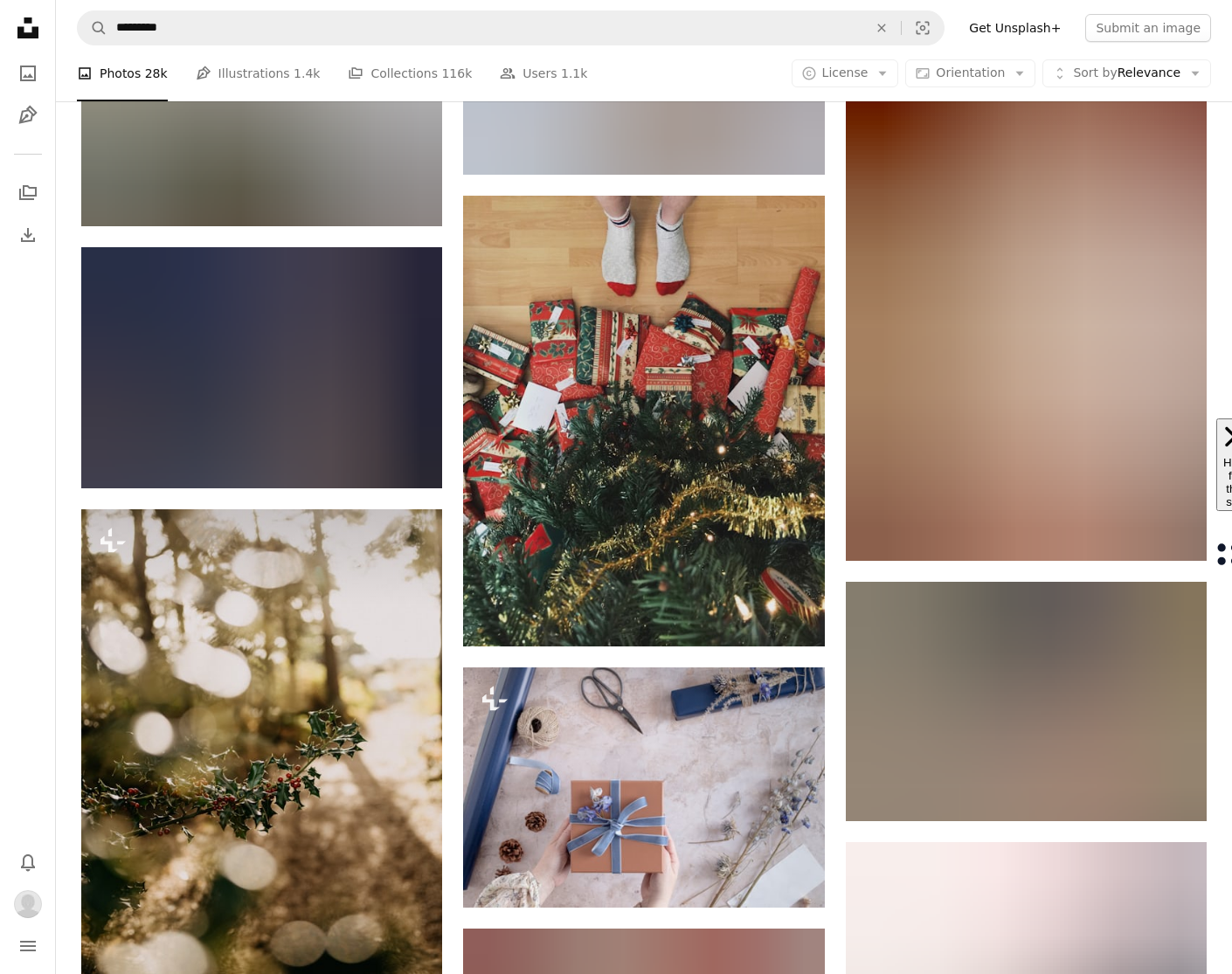
scroll to position [83838, 0]
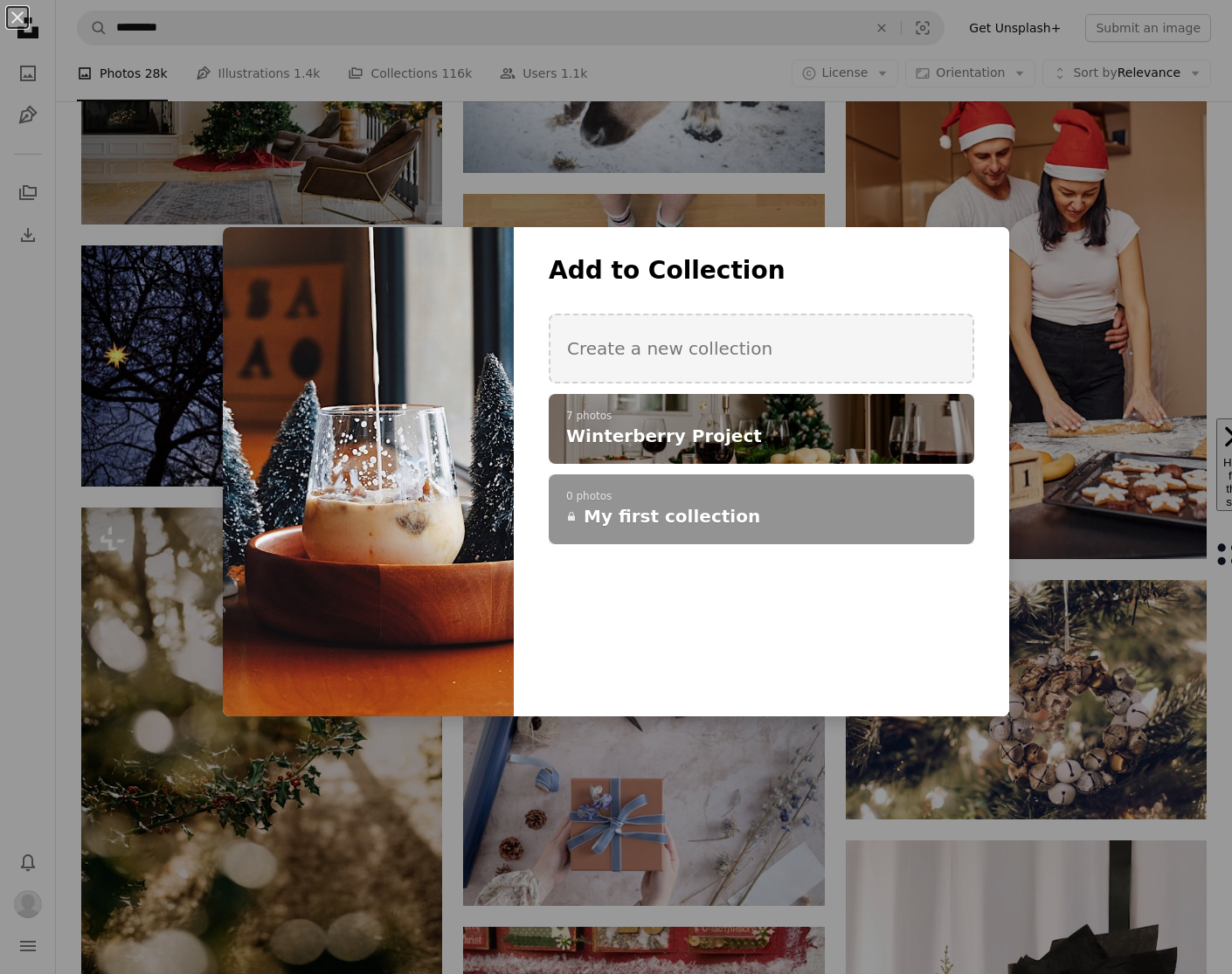
click at [840, 202] on div "An X shape Add to Collection Create a new collection A checkmark A plus sign 7 …" at bounding box center [616, 487] width 1232 height 974
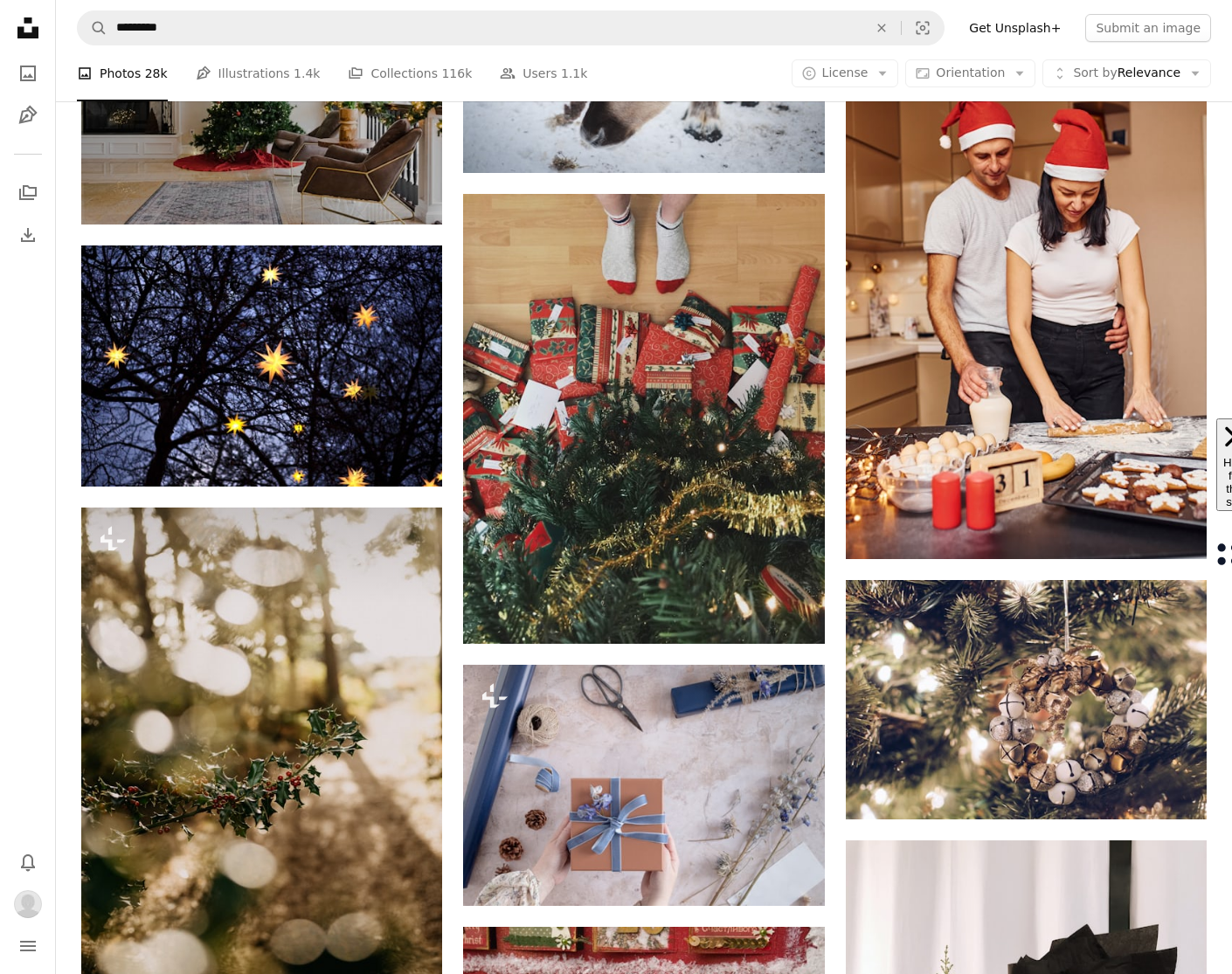
scroll to position [83837, 0]
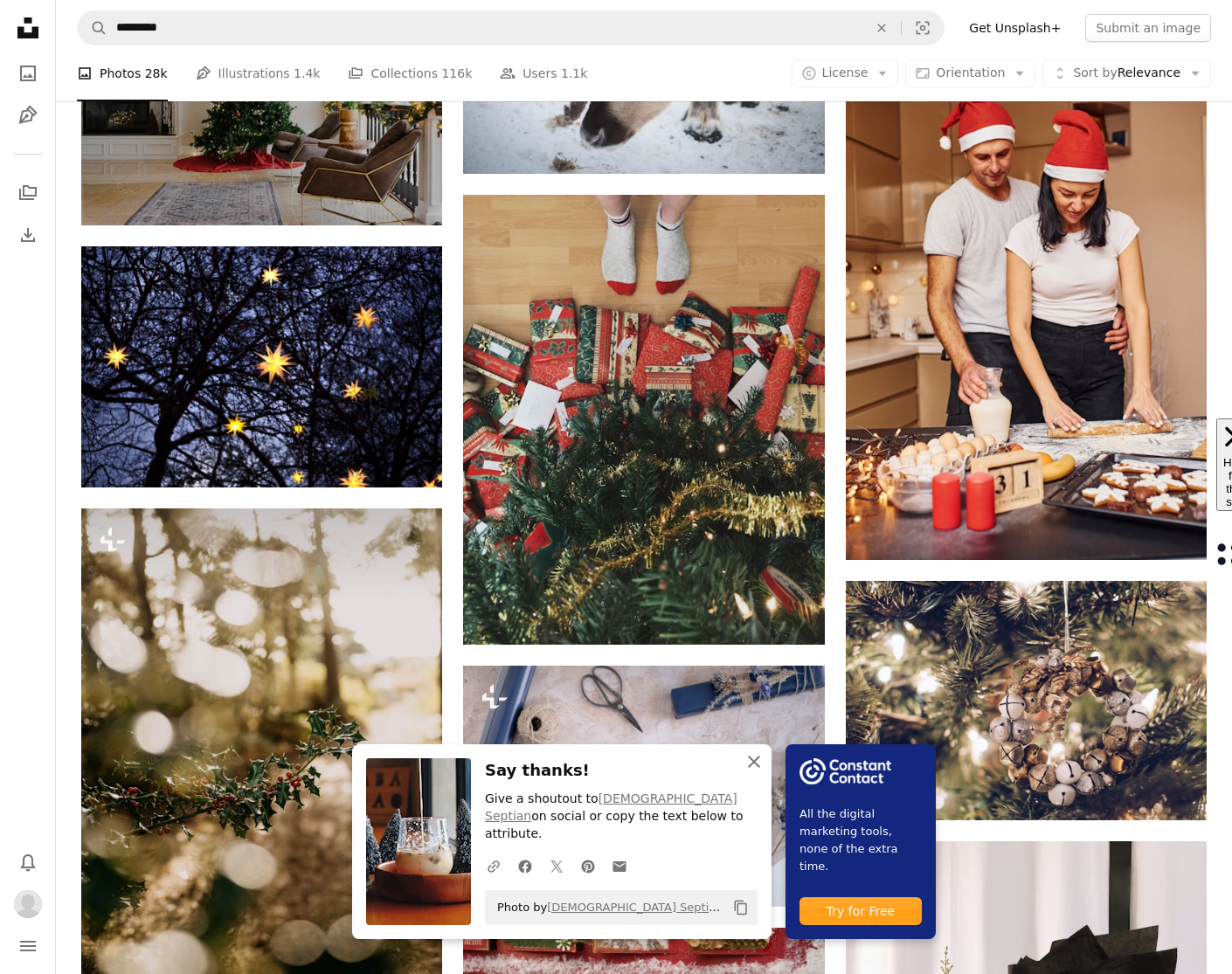
click at [765, 773] on icon "An X shape" at bounding box center [753, 761] width 21 height 21
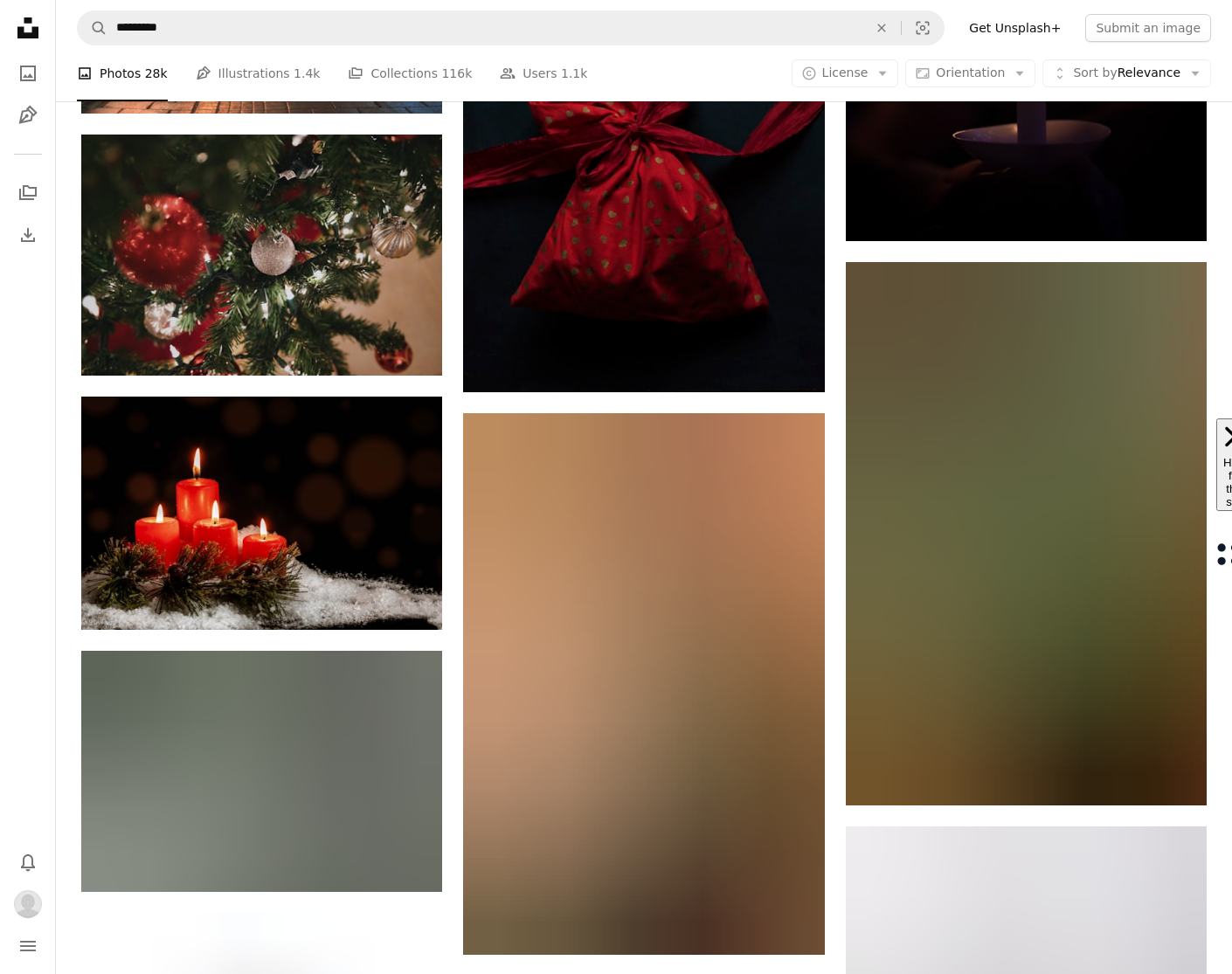
scroll to position [87648, 0]
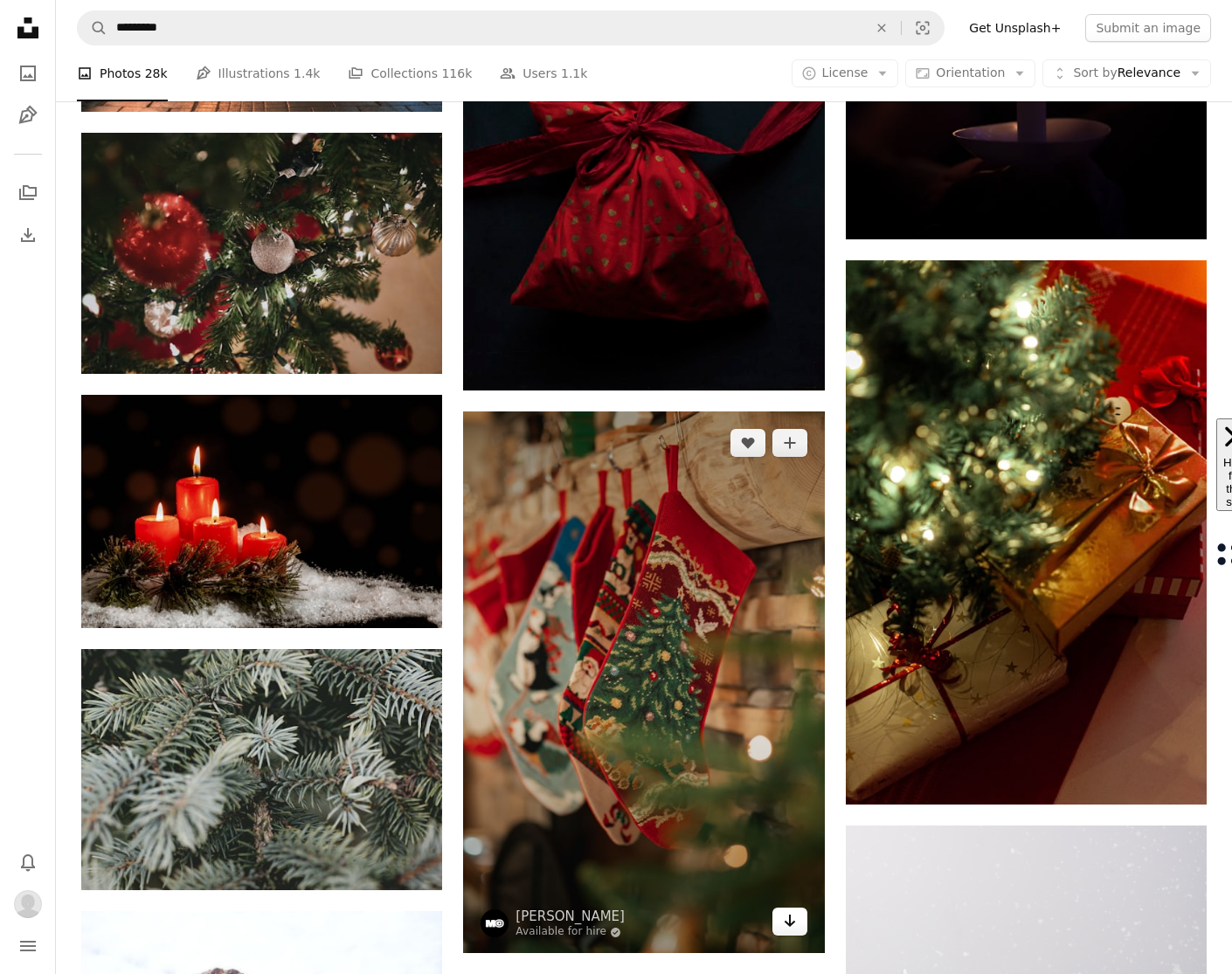
click at [793, 914] on icon "Download" at bounding box center [789, 920] width 12 height 13
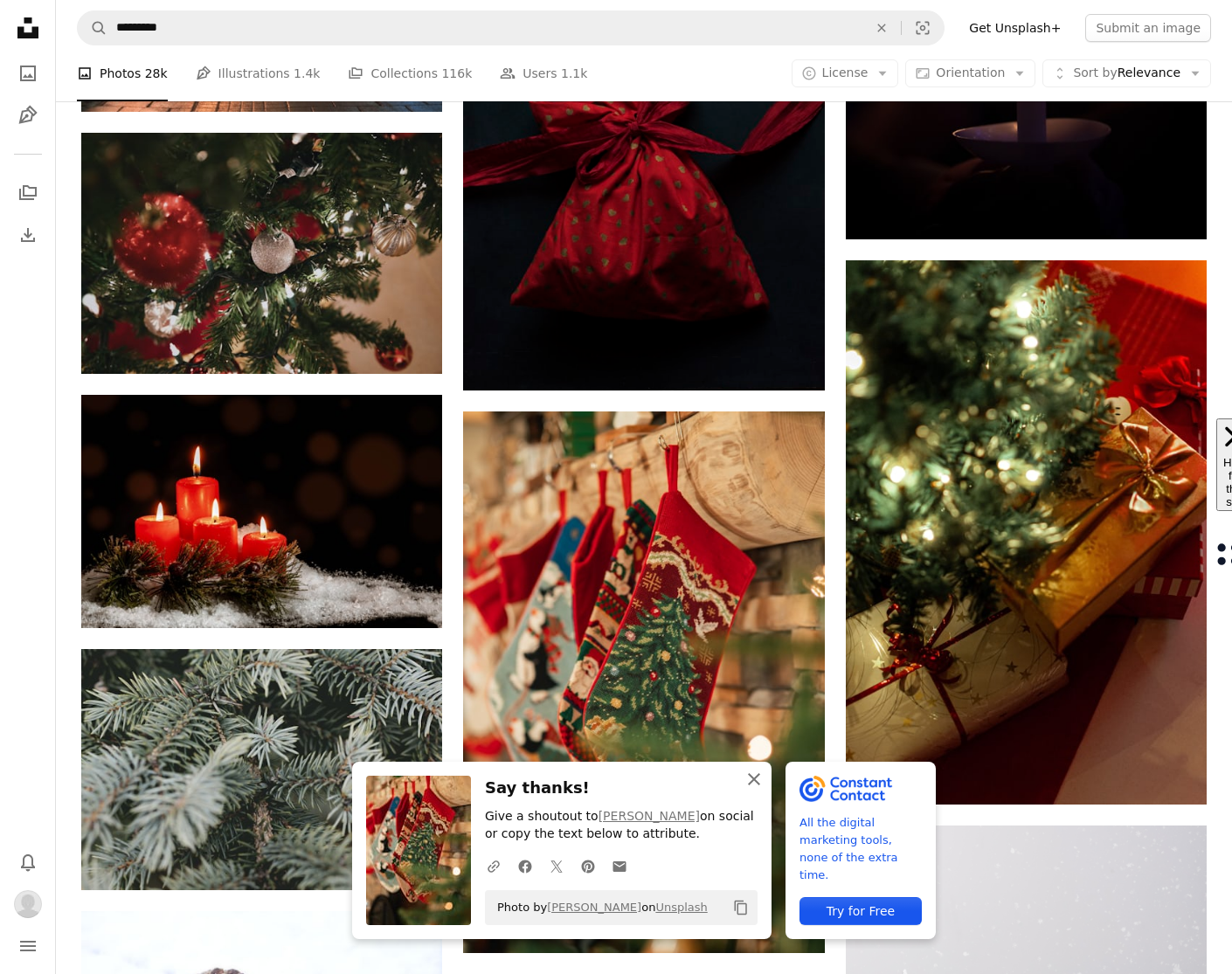
click at [765, 779] on icon "An X shape" at bounding box center [753, 778] width 21 height 21
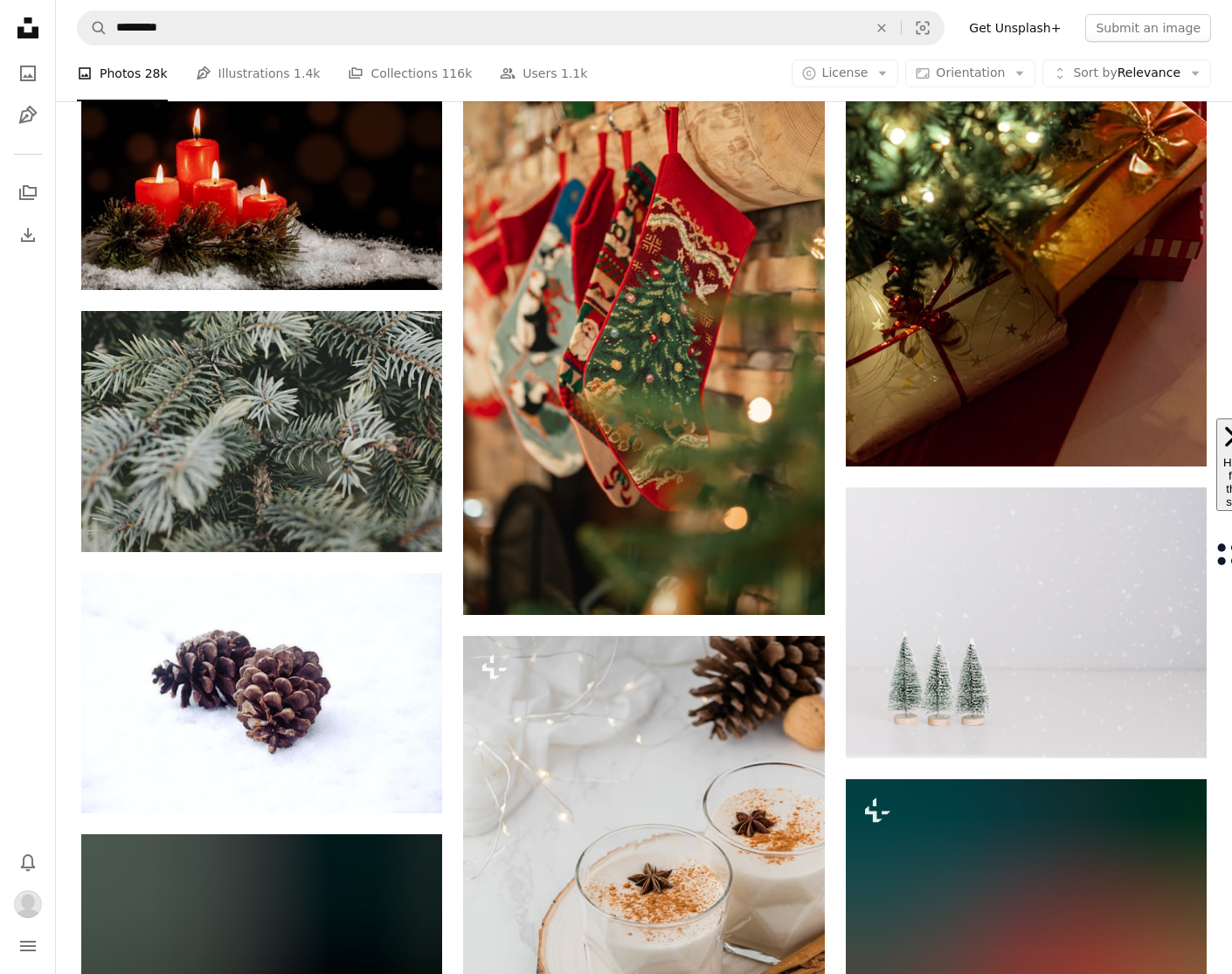
scroll to position [87990, 0]
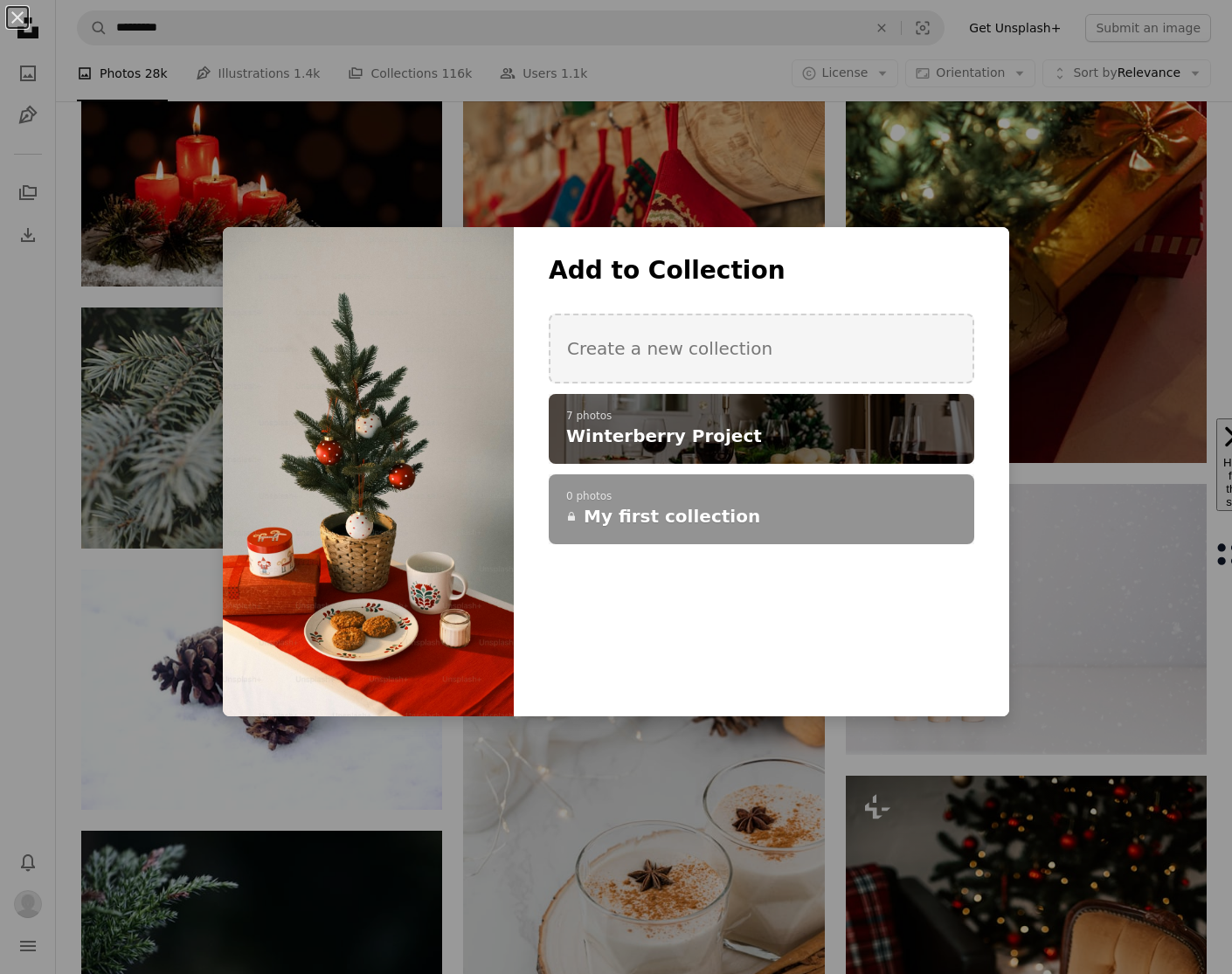
click at [932, 425] on h4 "Winterberry Project" at bounding box center [752, 435] width 372 height 24
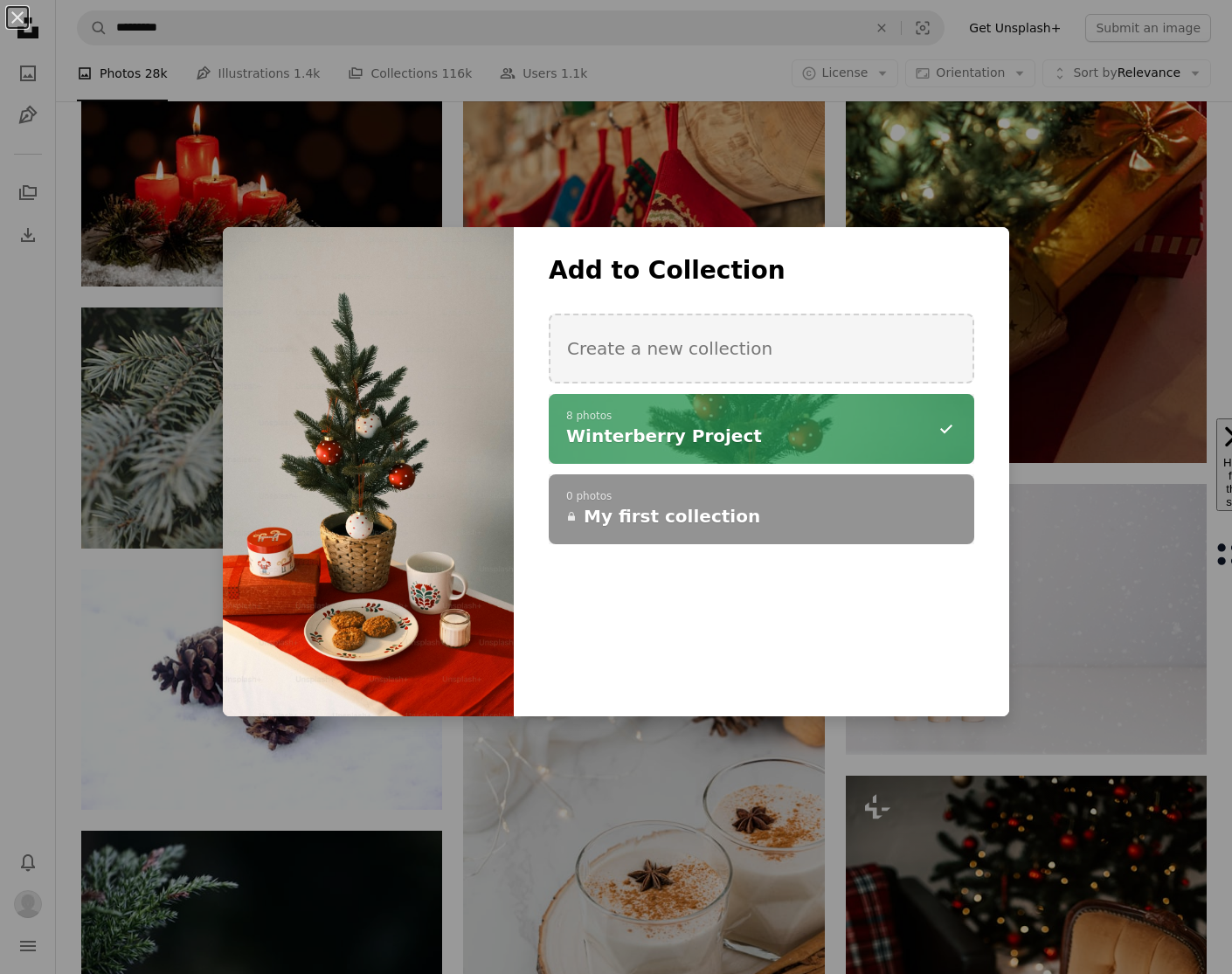
click at [830, 189] on div "An X shape Add to Collection Create a new collection A checkmark A minus sign 8…" at bounding box center [616, 487] width 1232 height 974
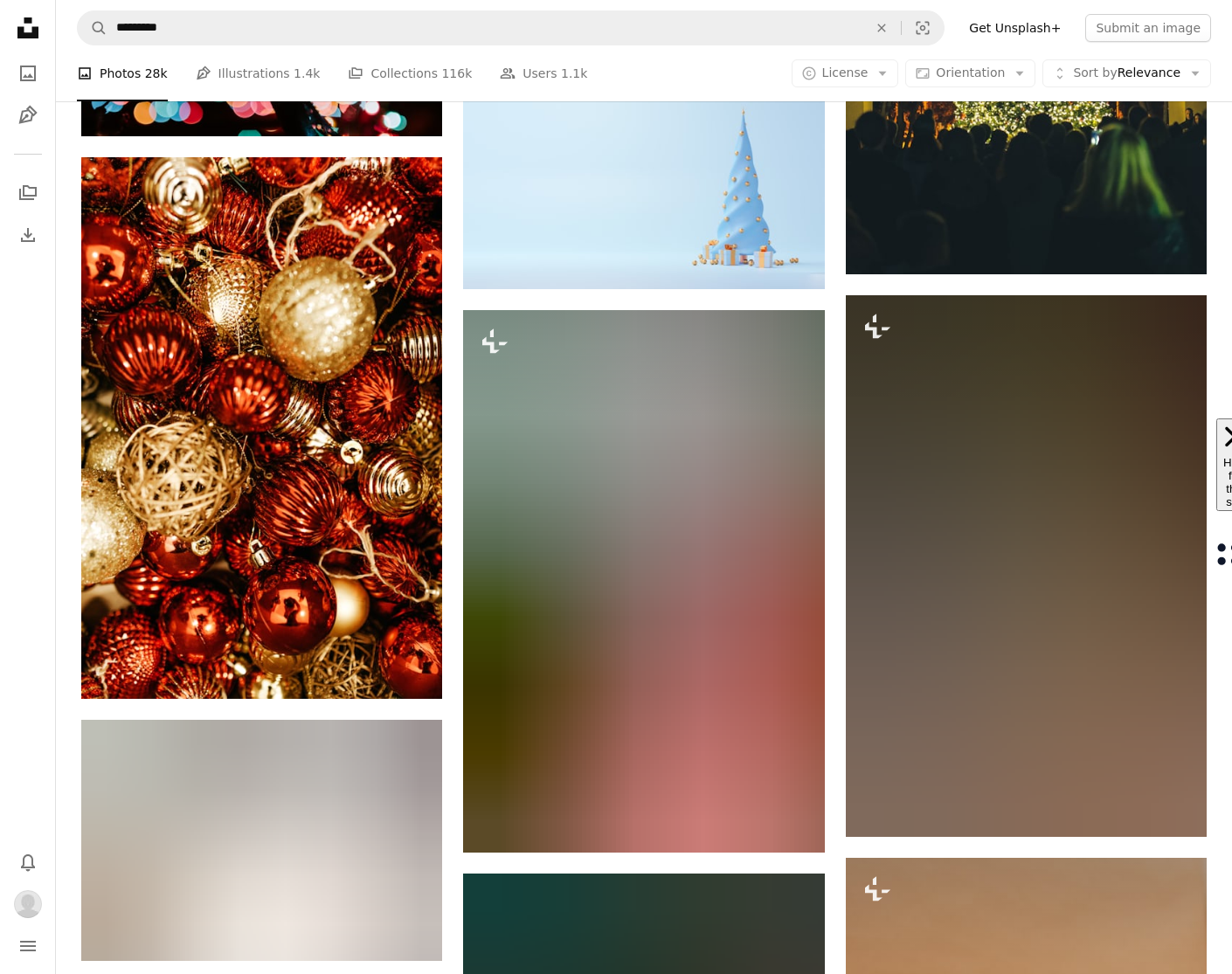
scroll to position [92311, 0]
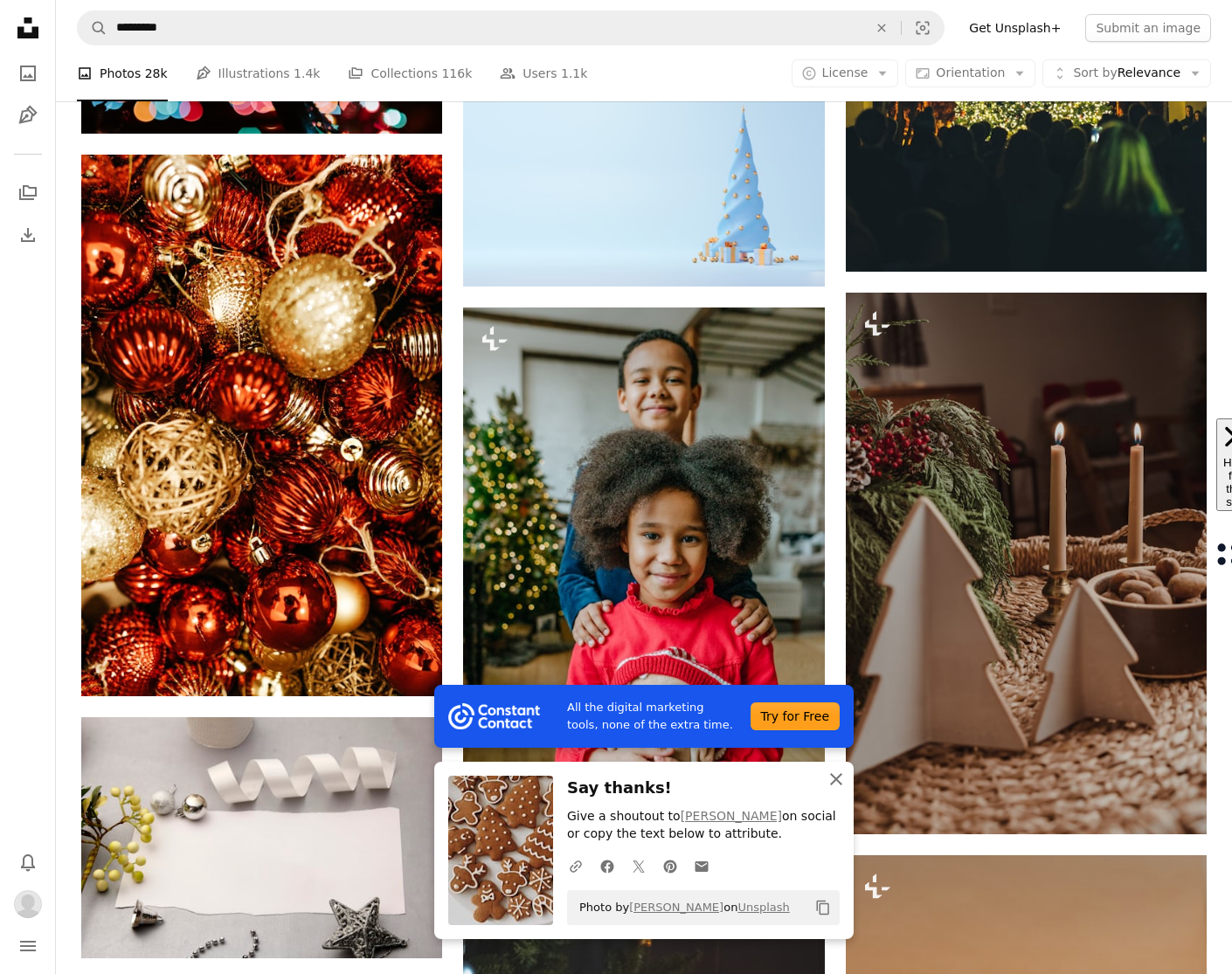
click at [831, 784] on icon "An X shape" at bounding box center [835, 778] width 21 height 21
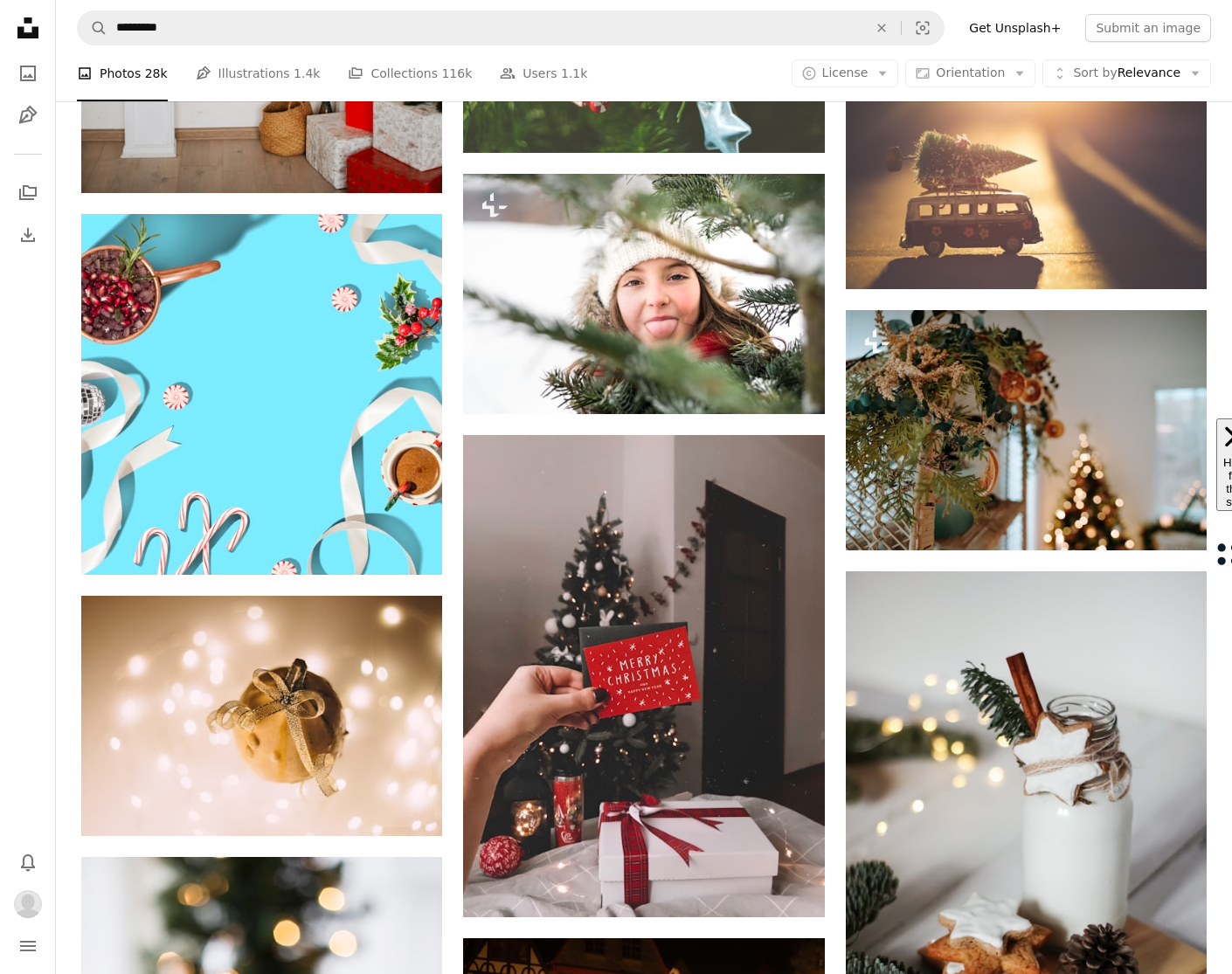
scroll to position [97927, 0]
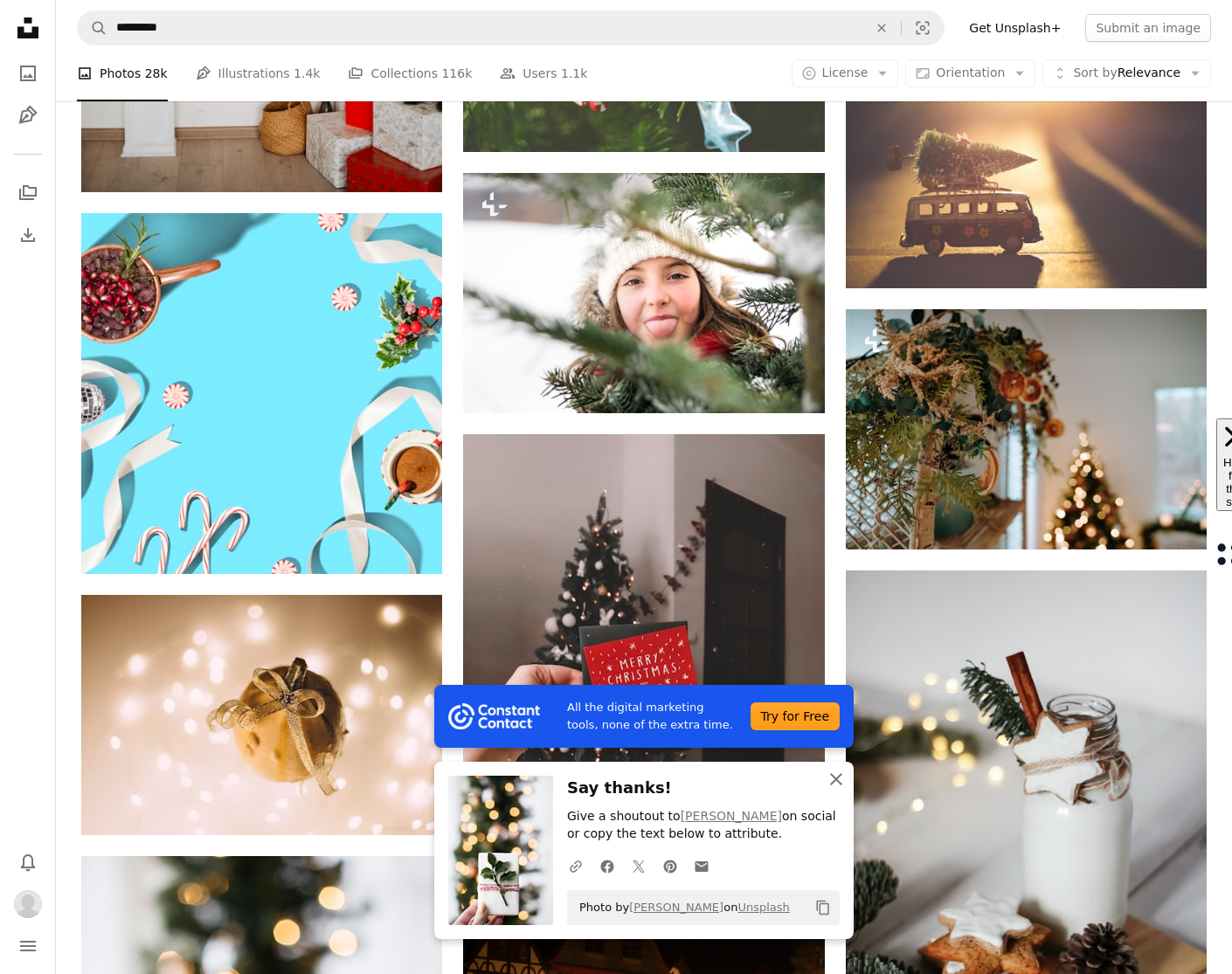
click at [836, 780] on icon "button" at bounding box center [836, 779] width 13 height 13
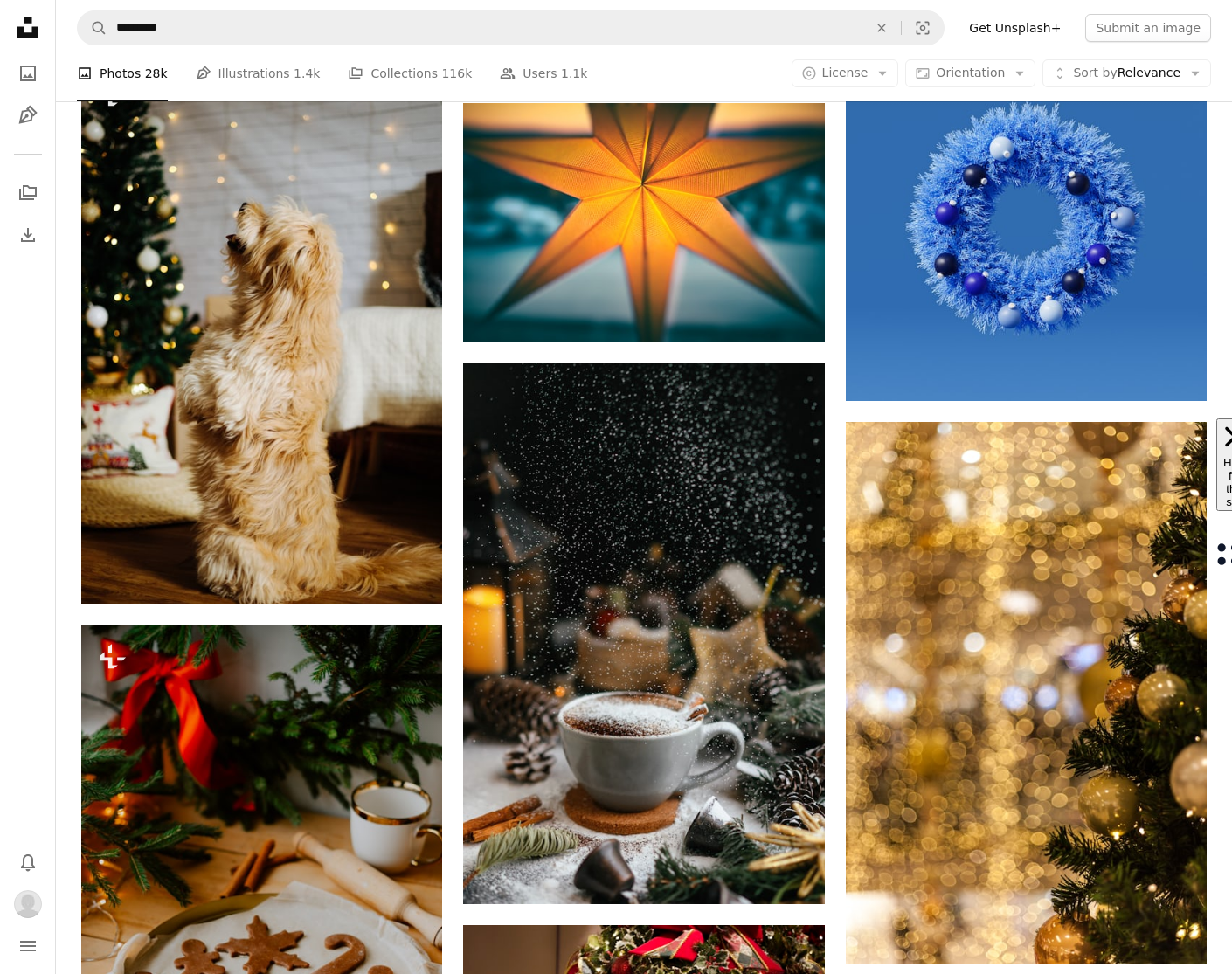
scroll to position [99274, 0]
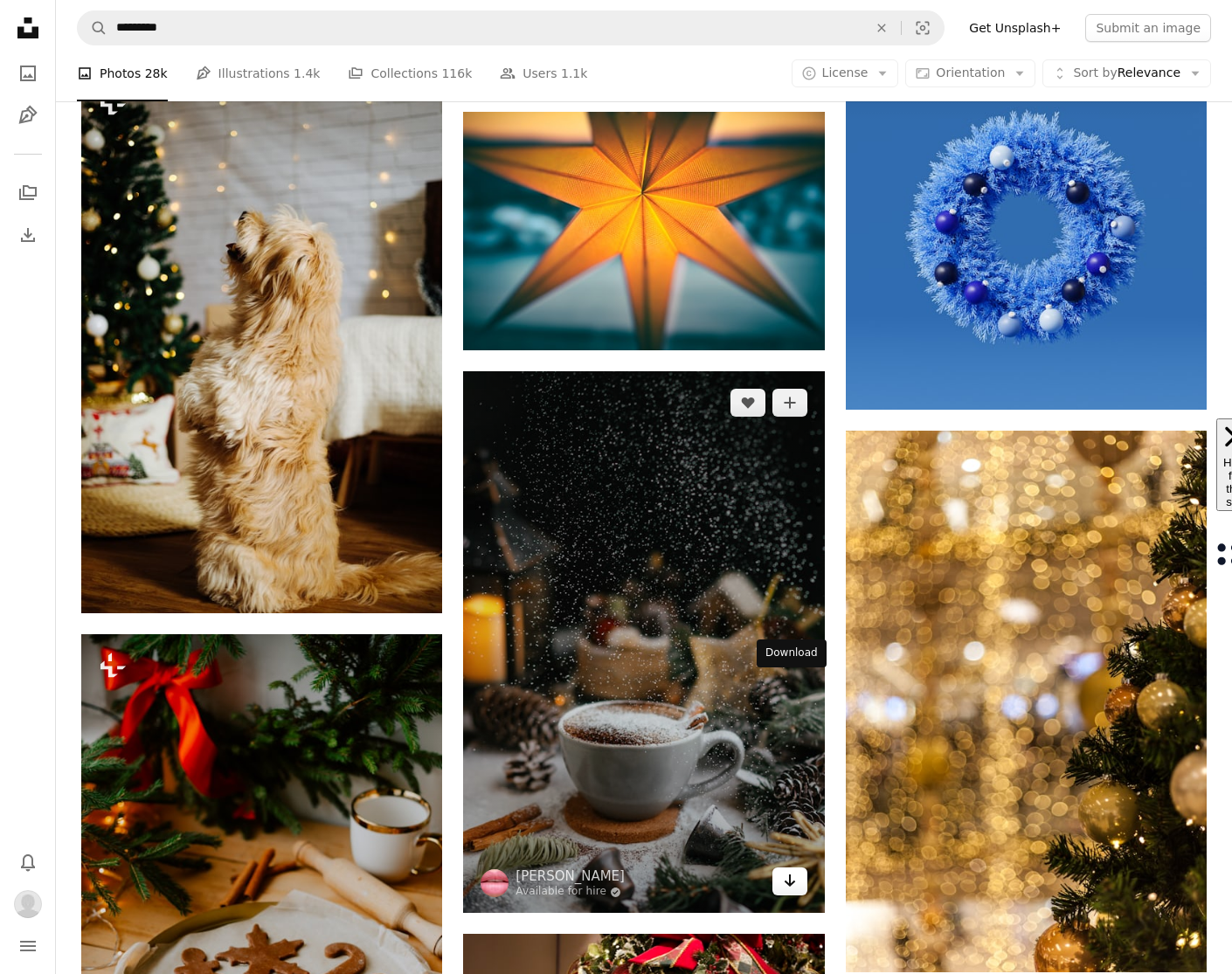
click at [793, 870] on icon "Arrow pointing down" at bounding box center [789, 880] width 14 height 21
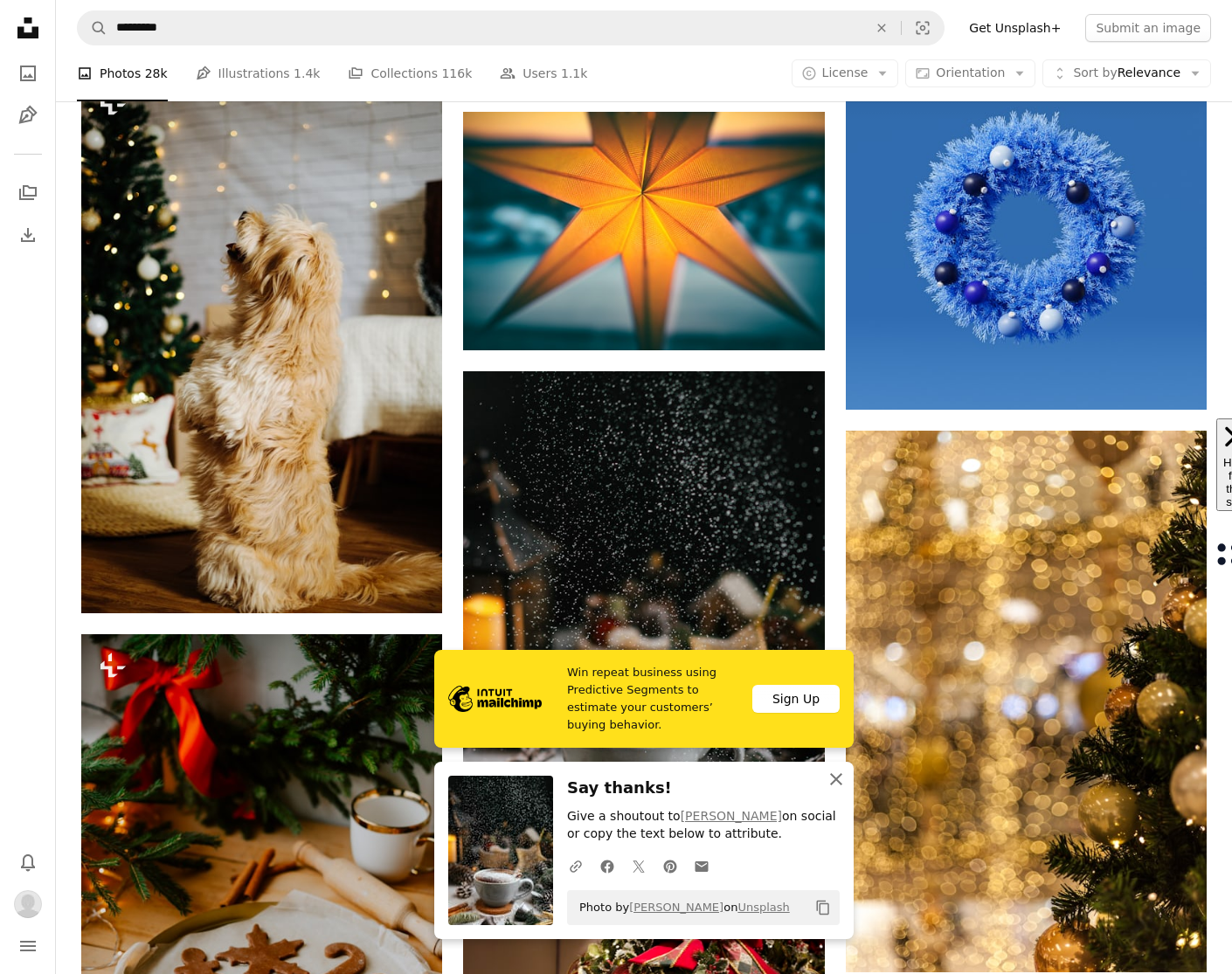
click at [840, 775] on icon "An X shape" at bounding box center [835, 778] width 21 height 21
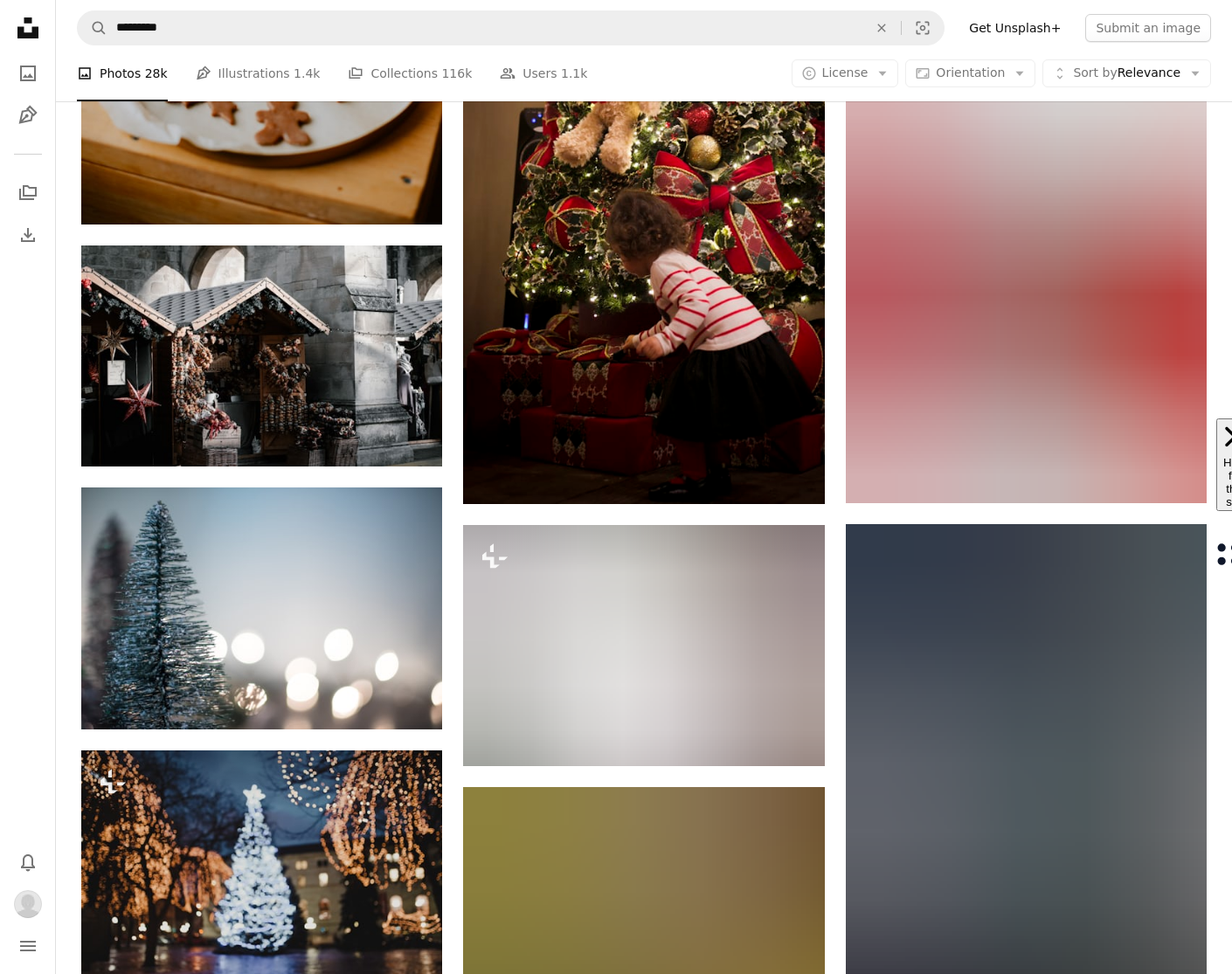
scroll to position [100131, 0]
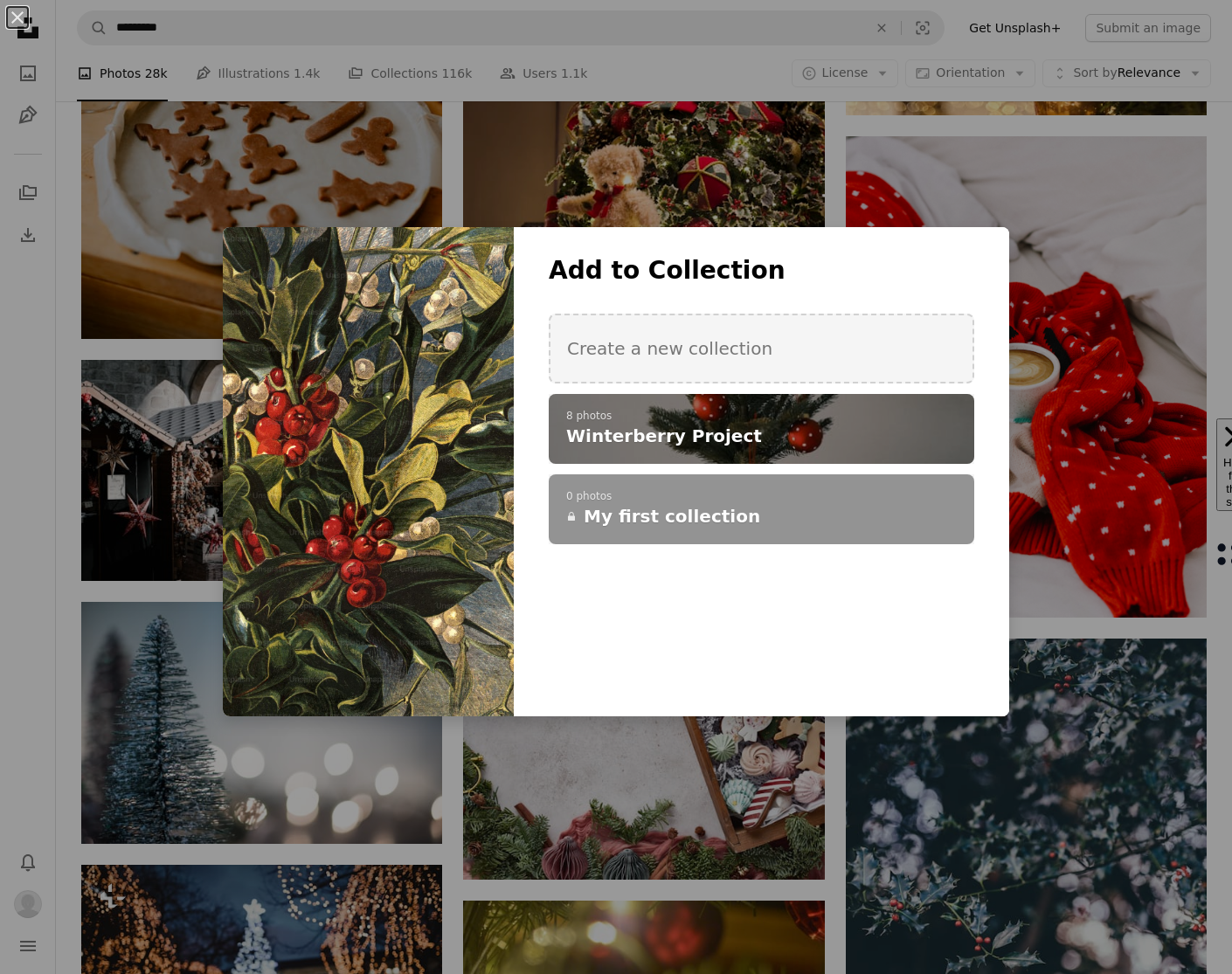
drag, startPoint x: 871, startPoint y: 421, endPoint x: 893, endPoint y: 625, distance: 205.2
click at [871, 421] on p "8 photos" at bounding box center [761, 417] width 390 height 14
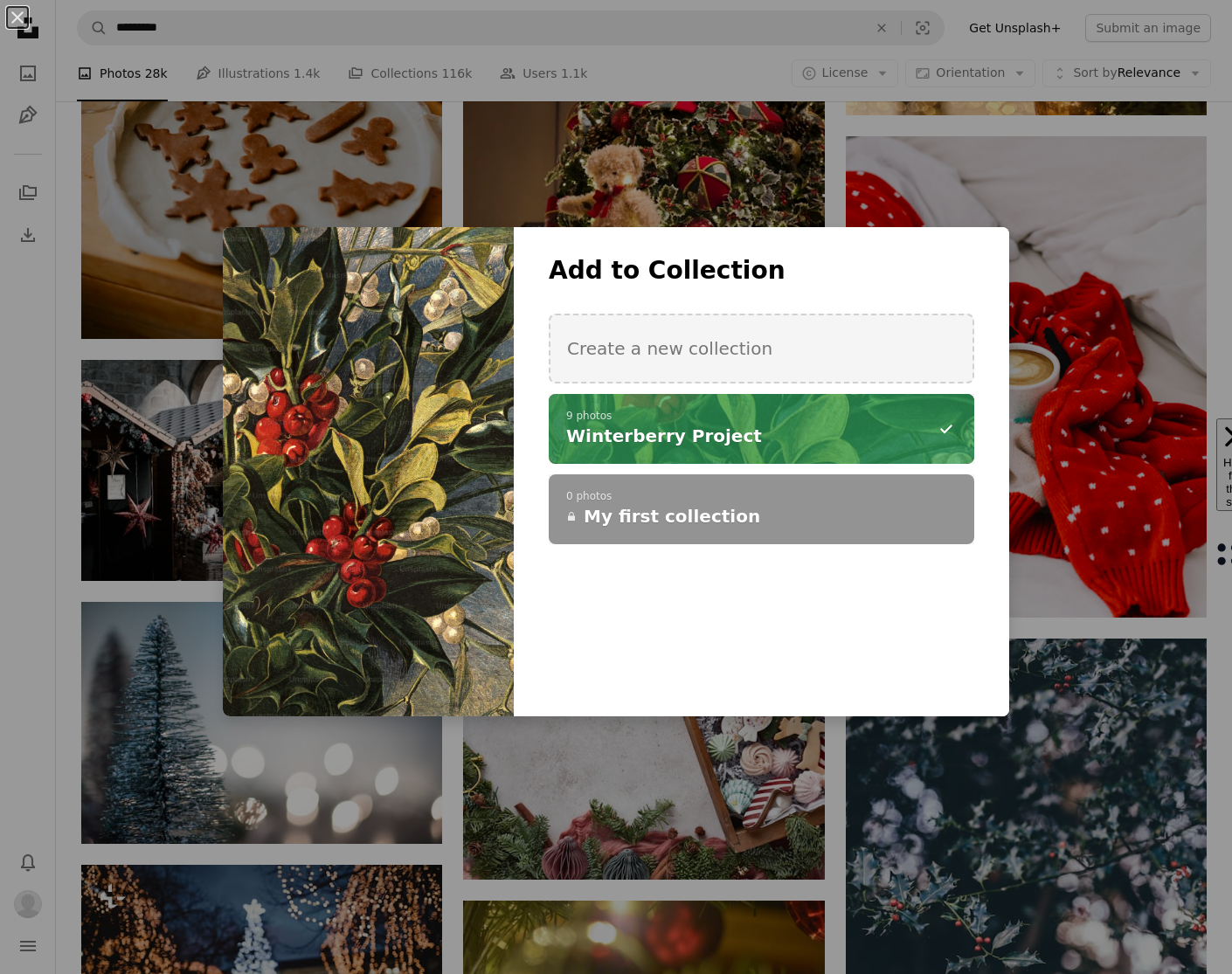
click at [832, 769] on div "An X shape Add to Collection Create a new collection A checkmark A minus sign 9…" at bounding box center [616, 487] width 1232 height 974
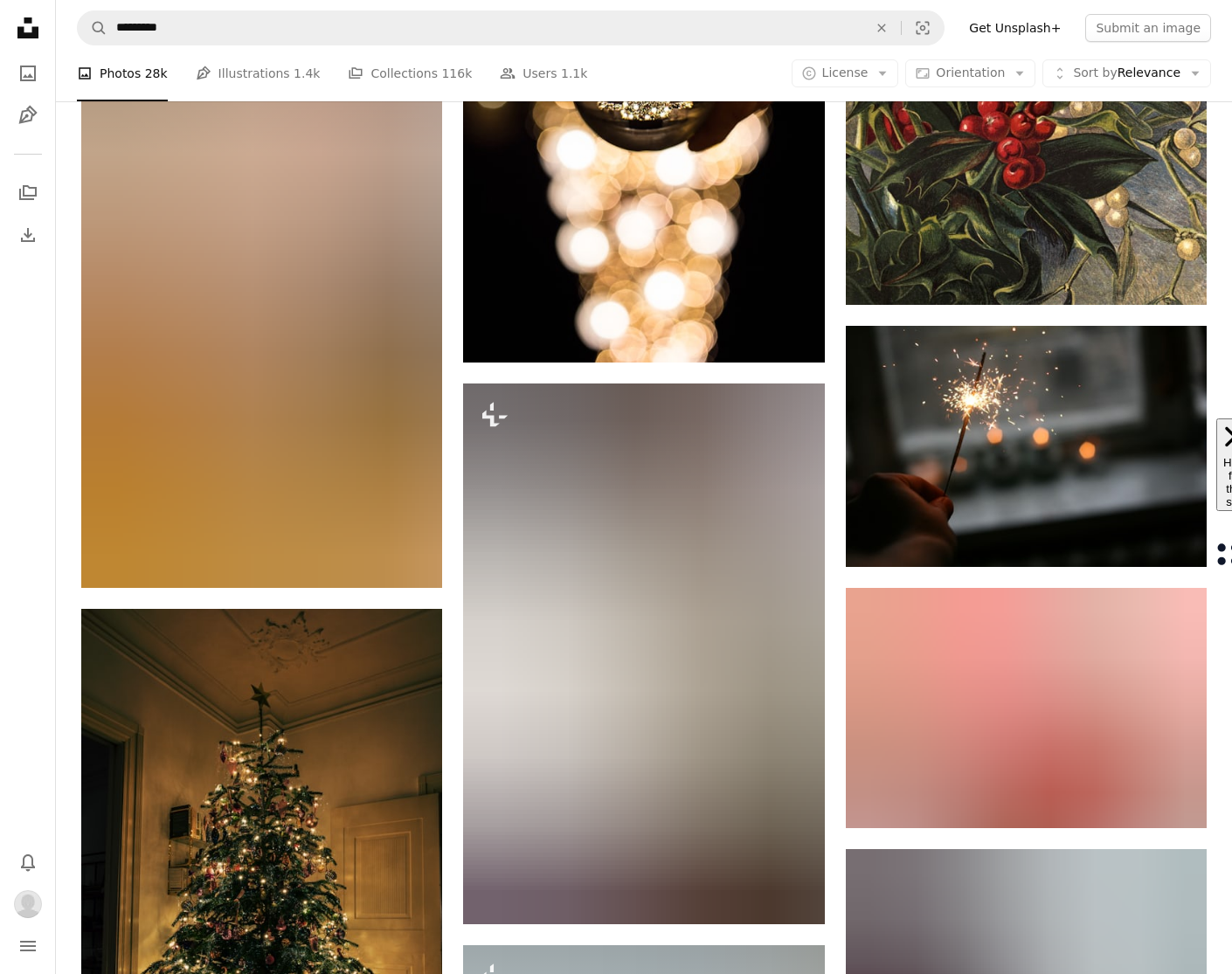
scroll to position [101776, 0]
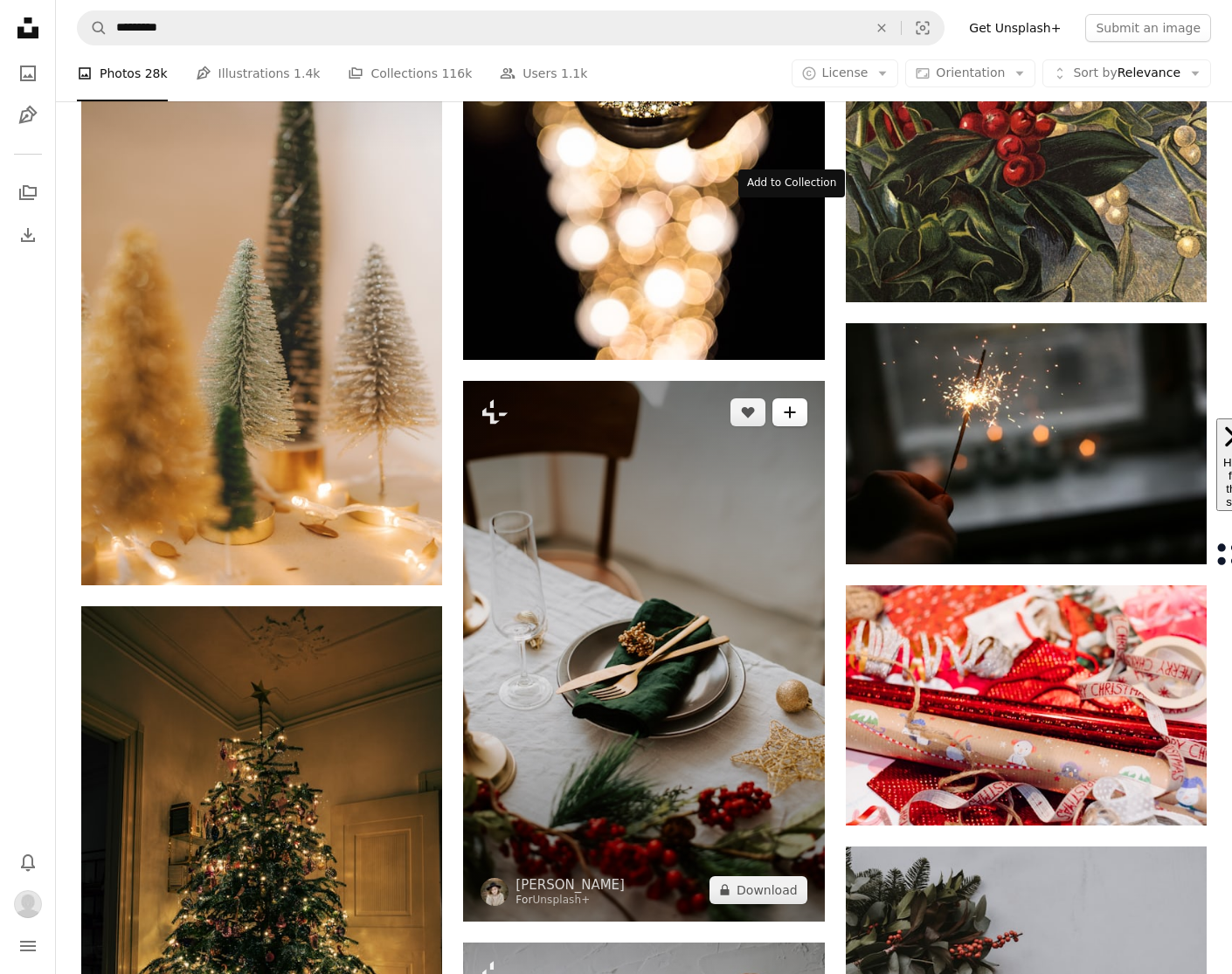
click at [793, 406] on icon "Add to Collection" at bounding box center [789, 412] width 12 height 12
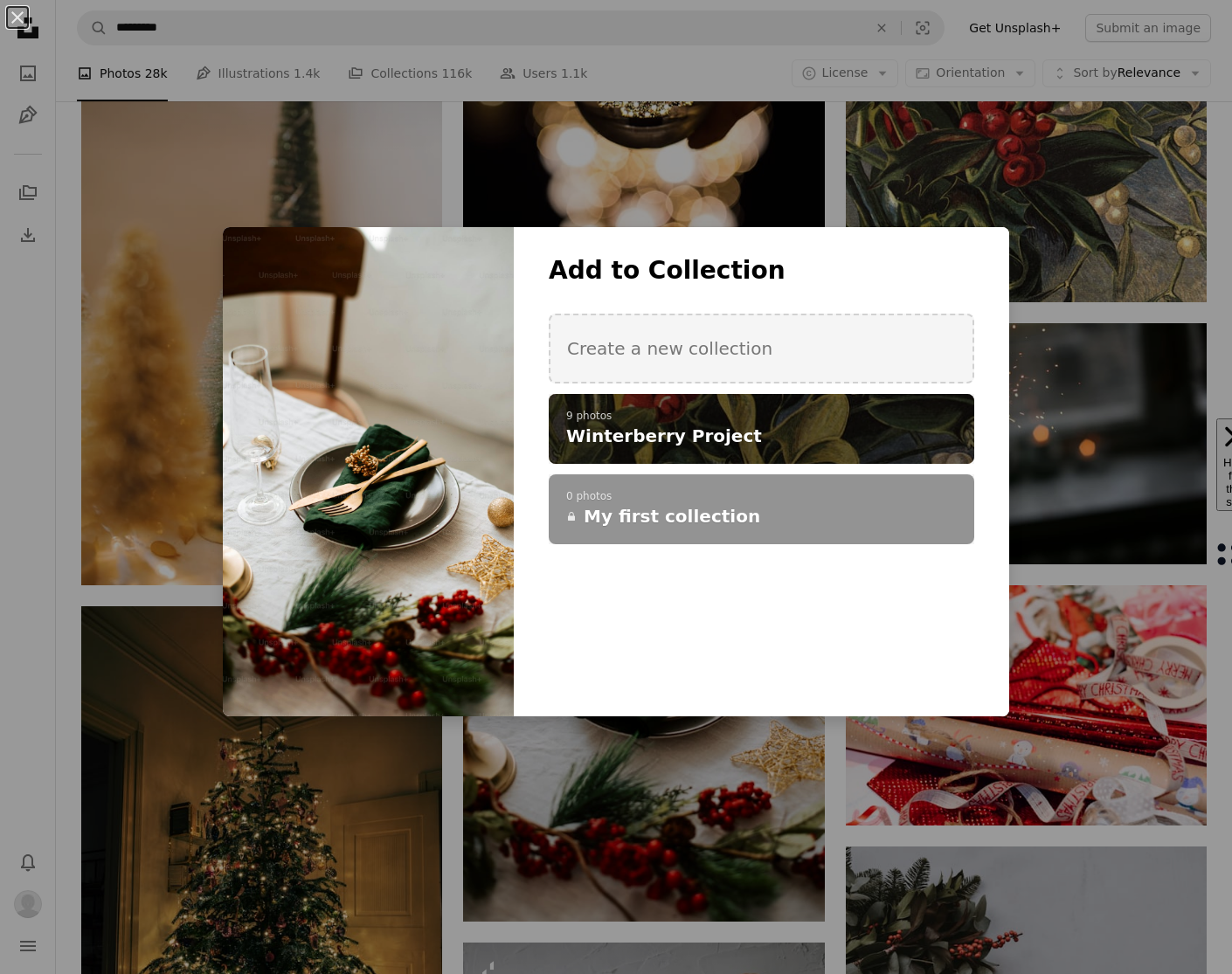
drag, startPoint x: 819, startPoint y: 419, endPoint x: 860, endPoint y: 395, distance: 47.5
click at [819, 419] on p "9 photos" at bounding box center [761, 417] width 390 height 14
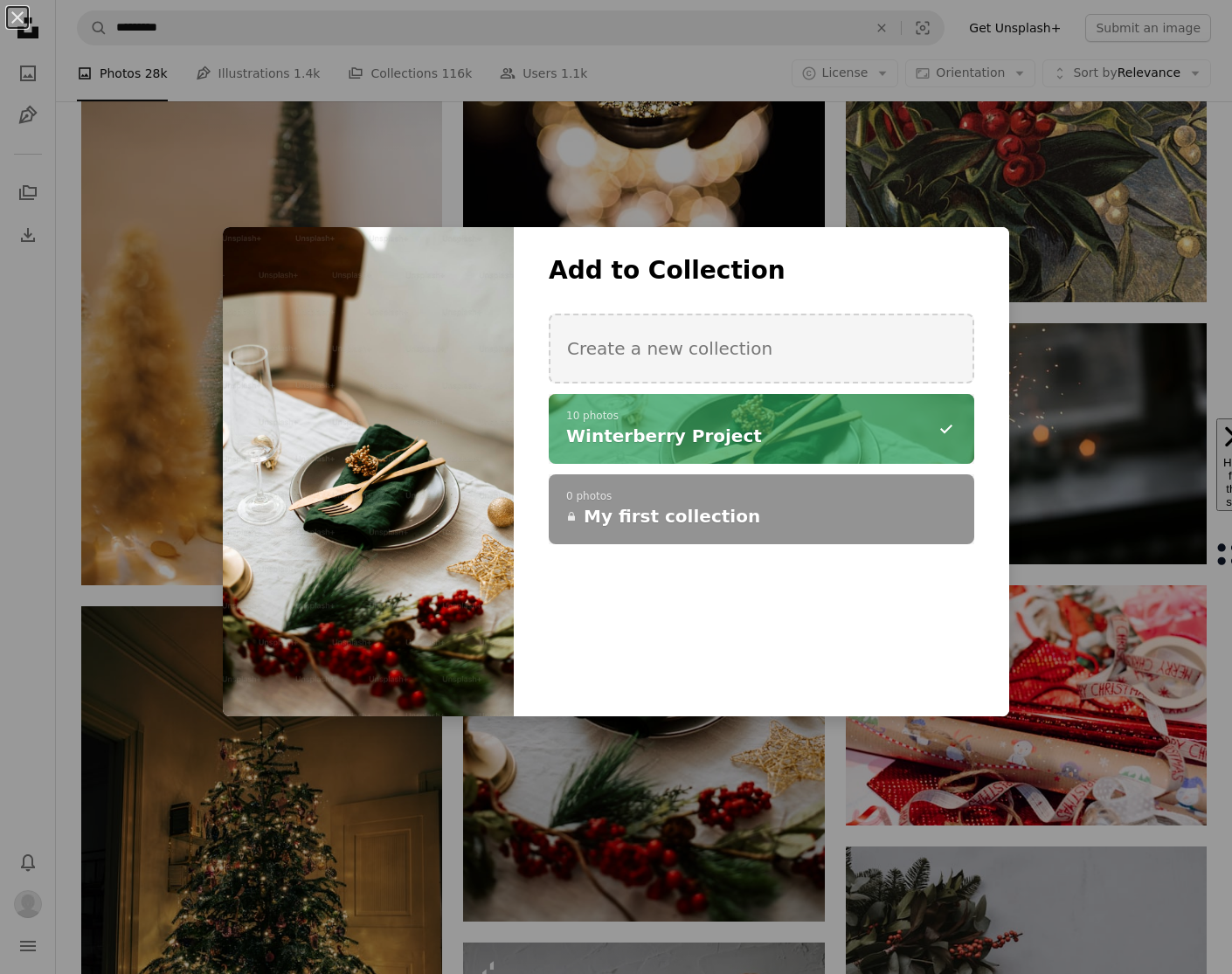
click at [835, 175] on div "An X shape Add to Collection Create a new collection A checkmark A minus sign 1…" at bounding box center [616, 487] width 1232 height 974
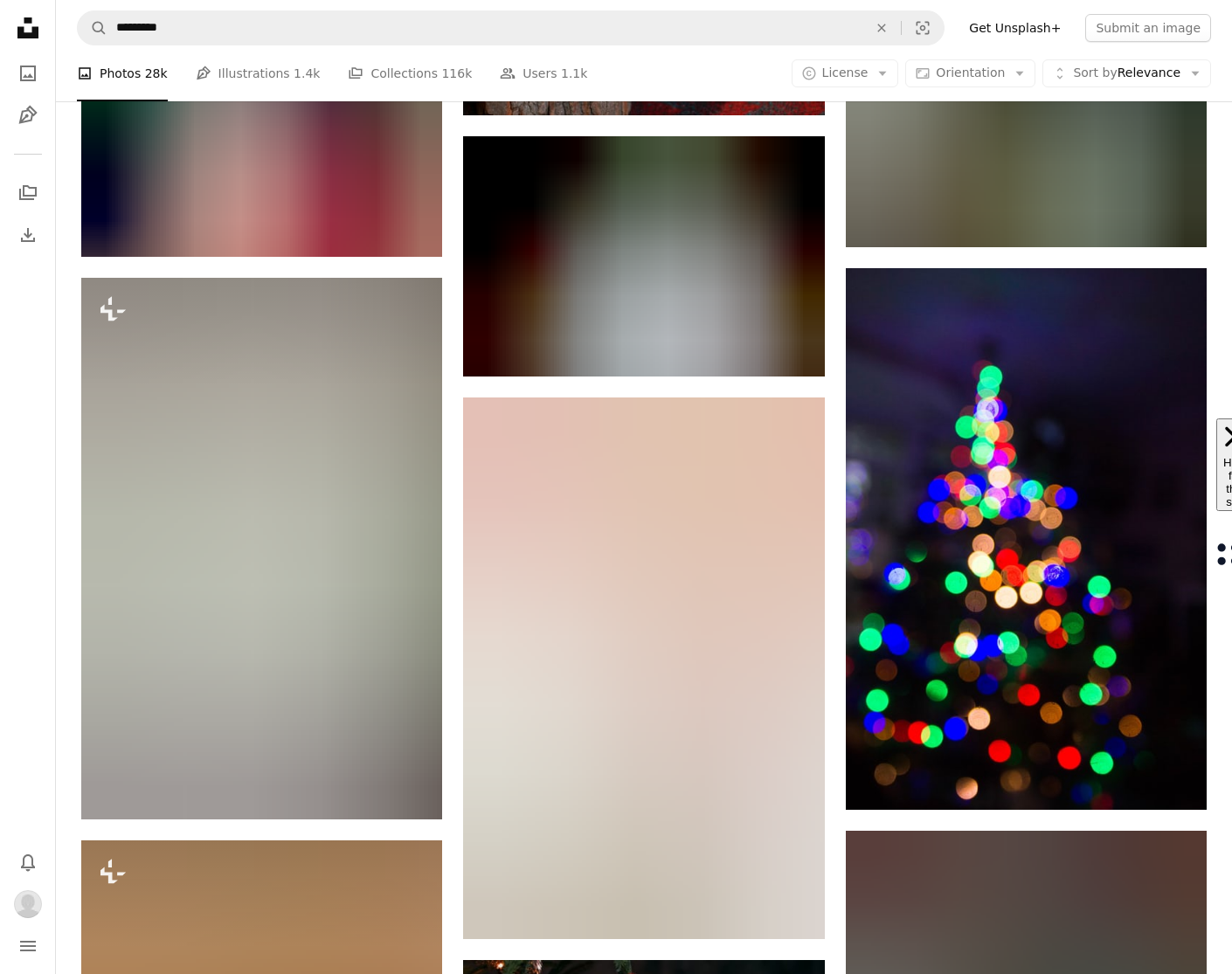
scroll to position [105891, 0]
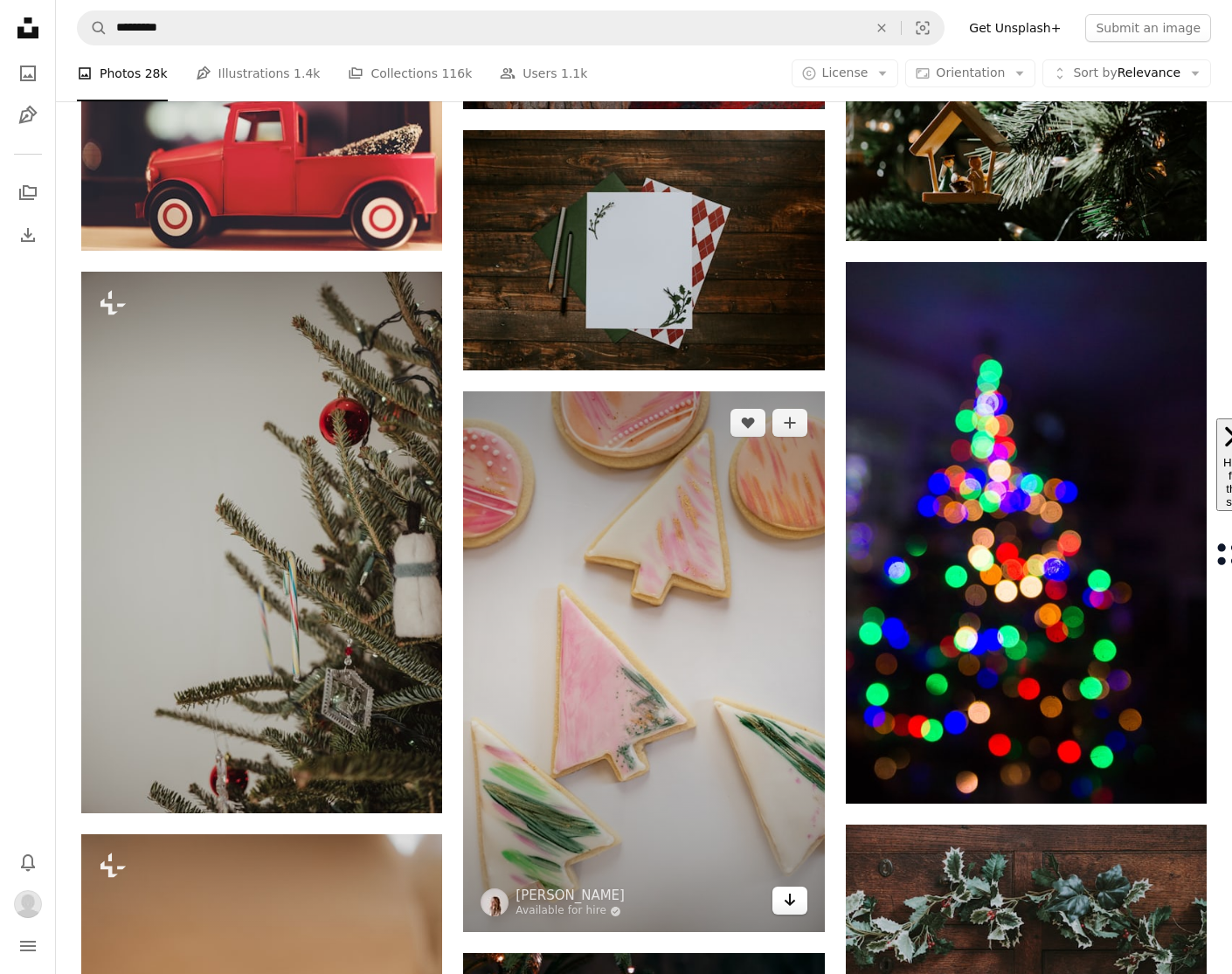
click at [793, 887] on link "Arrow pointing down" at bounding box center [790, 901] width 35 height 28
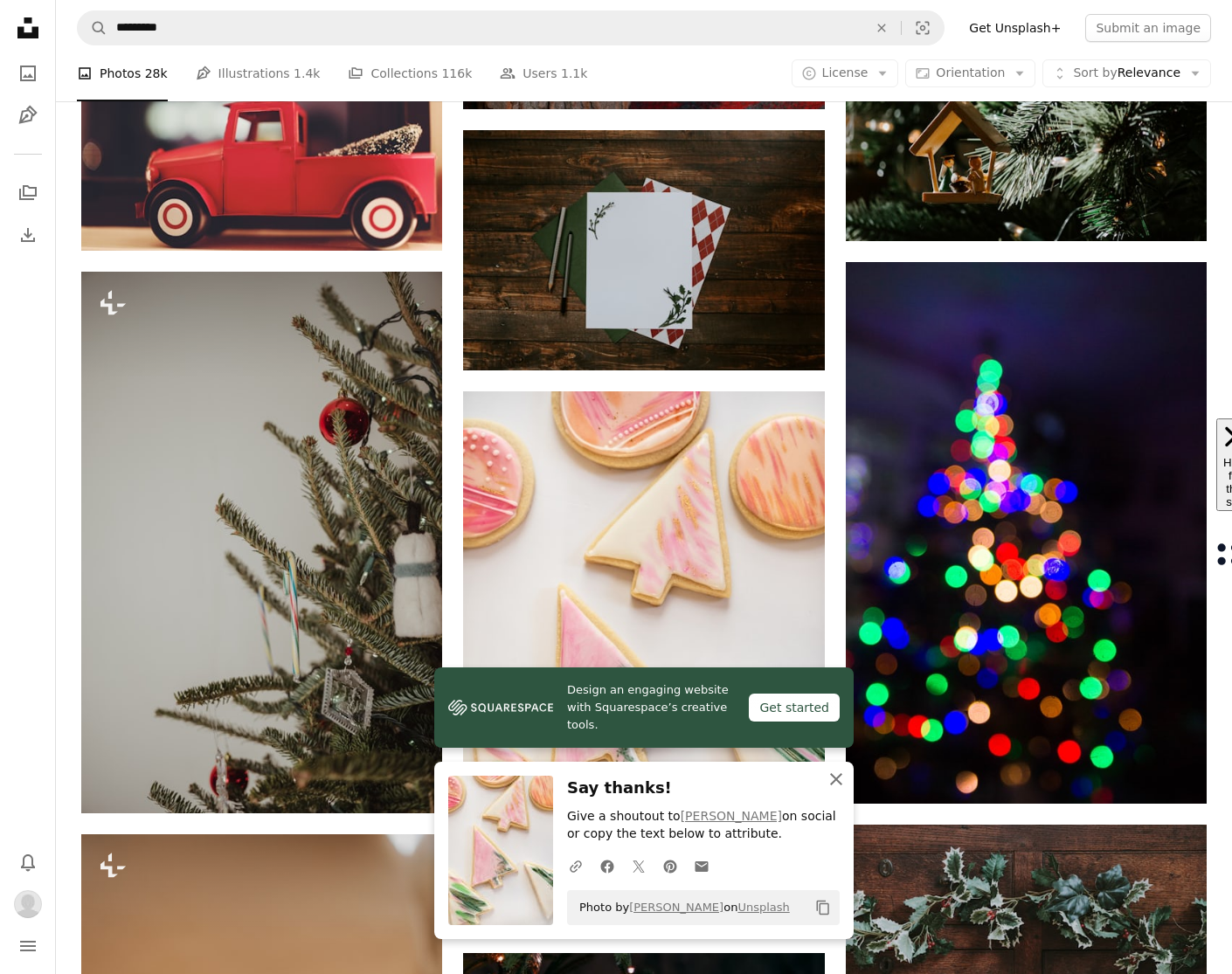
click at [833, 775] on icon "An X shape" at bounding box center [835, 778] width 21 height 21
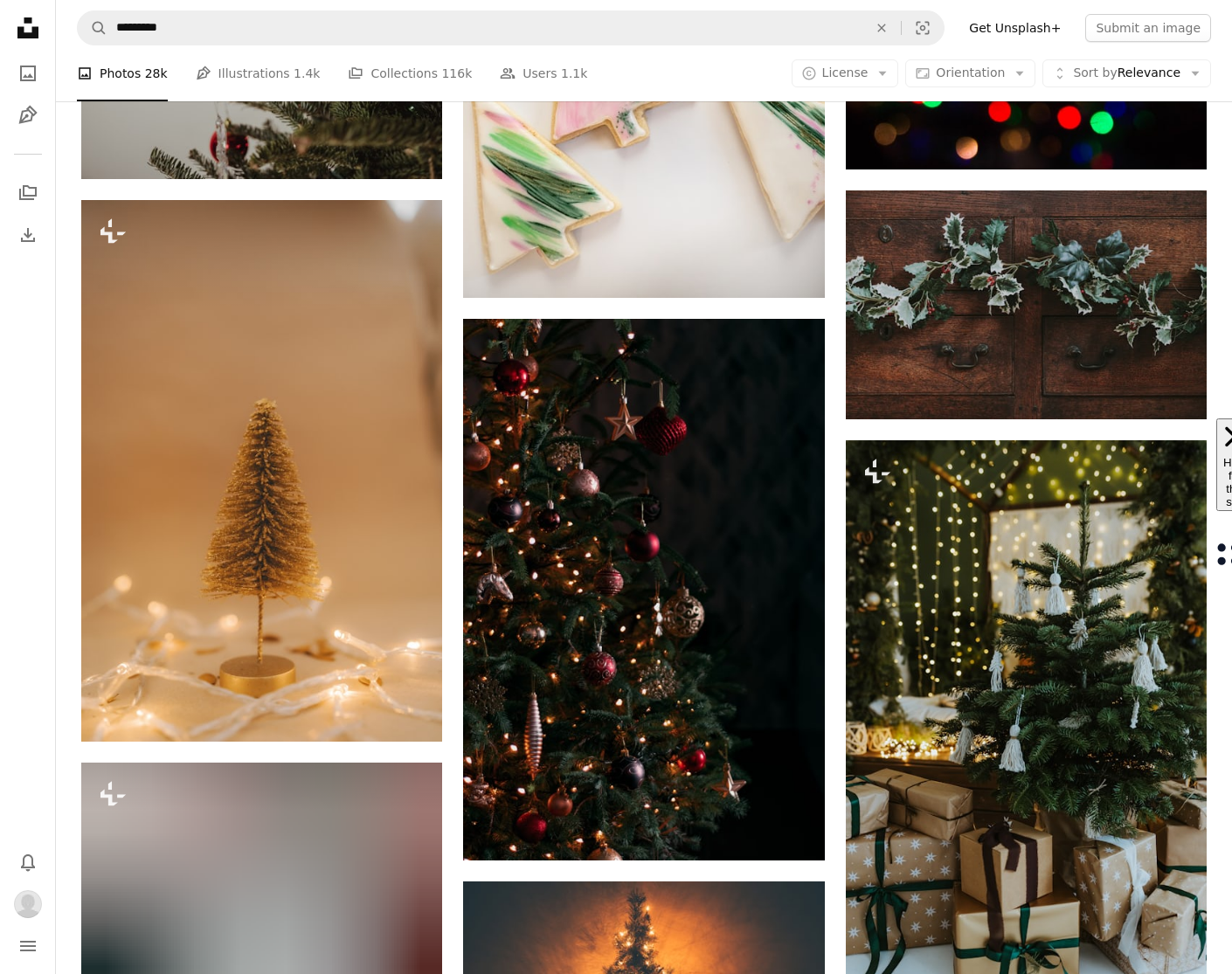
scroll to position [106527, 0]
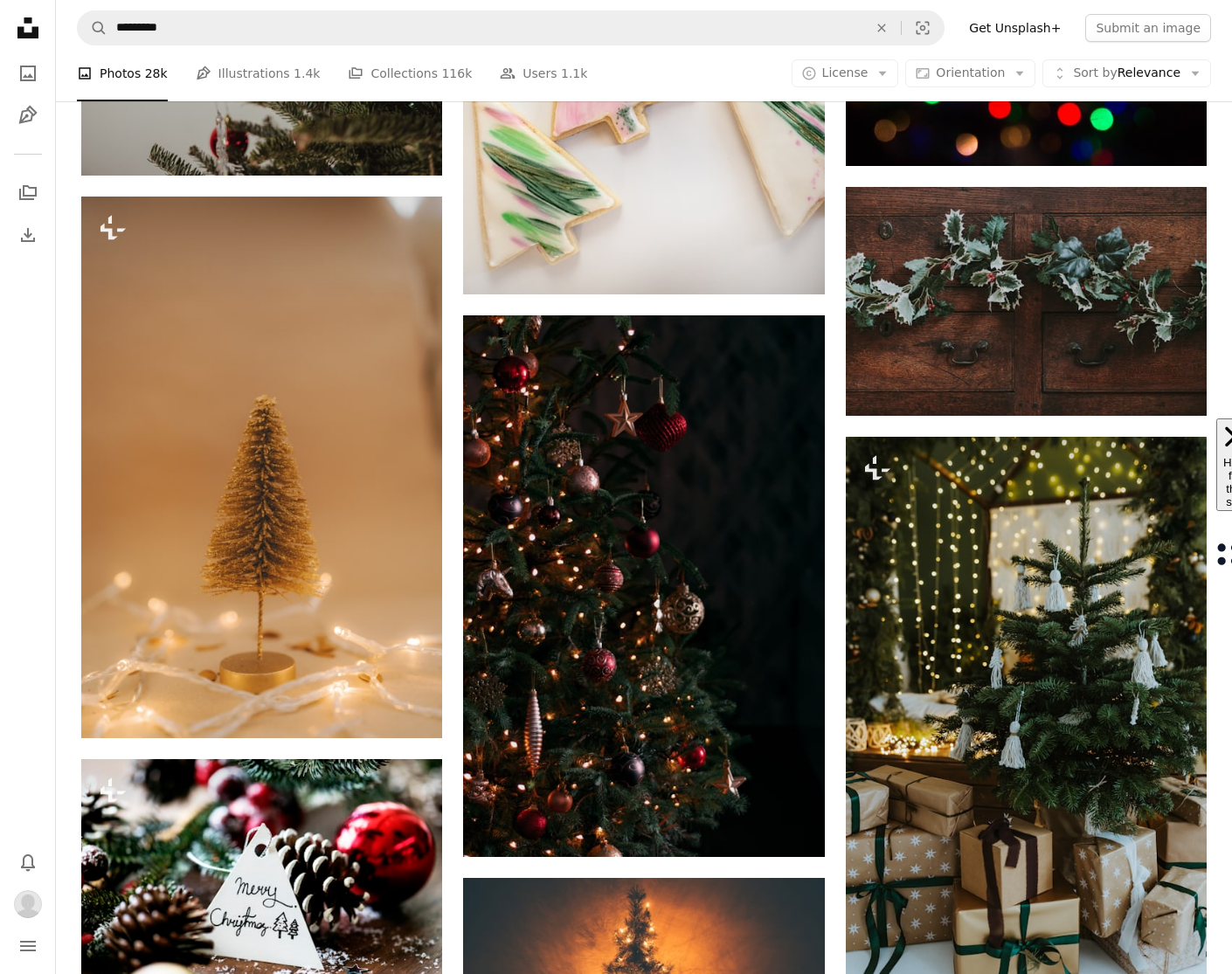
scroll to position [106530, 0]
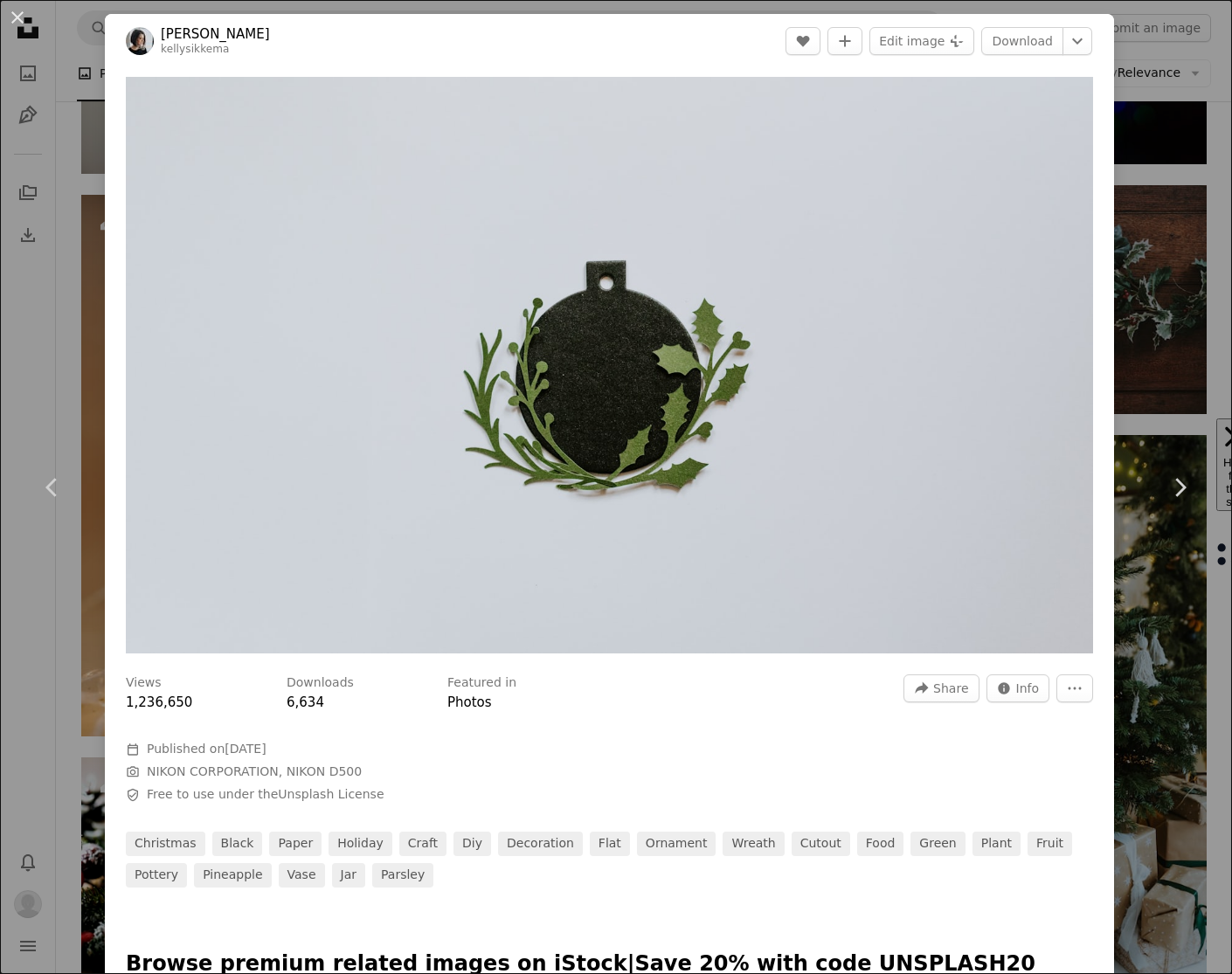
click at [1213, 340] on div "An X shape Chevron left Chevron right [PERSON_NAME] kellysikkema A heart A plus…" at bounding box center [616, 487] width 1232 height 974
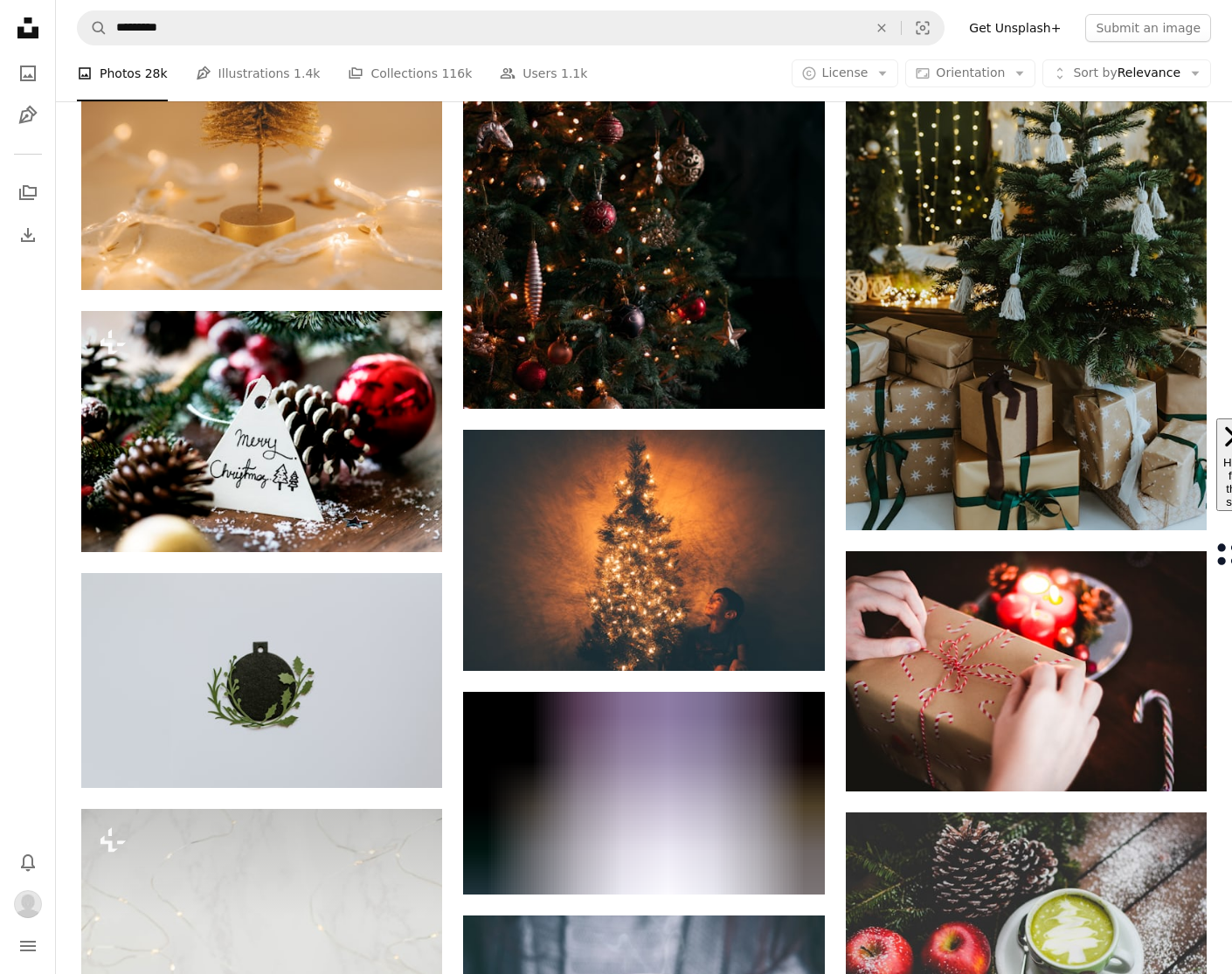
scroll to position [107274, 0]
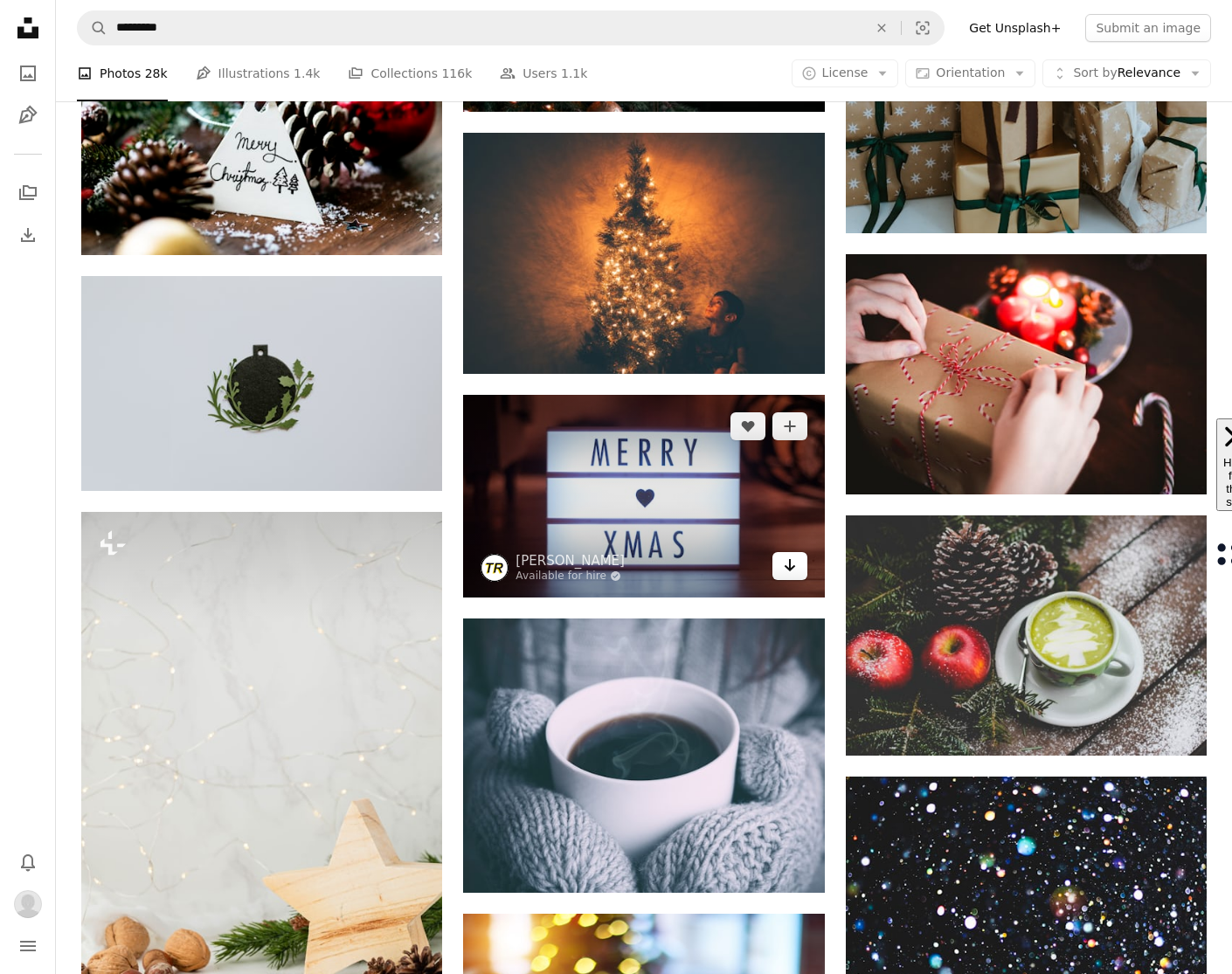
click at [782, 554] on icon "Arrow pointing down" at bounding box center [789, 564] width 14 height 21
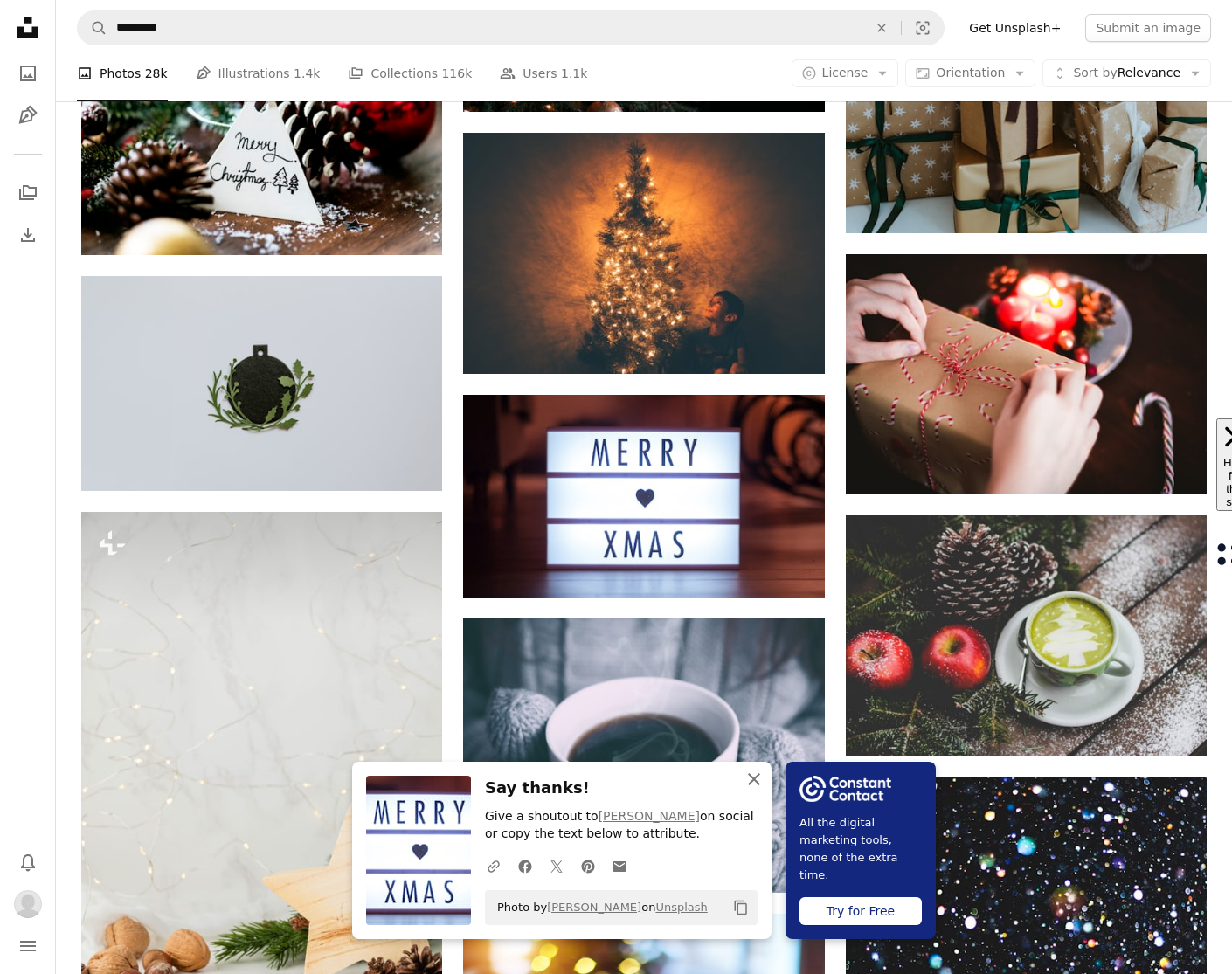
click at [760, 777] on icon "button" at bounding box center [754, 779] width 13 height 13
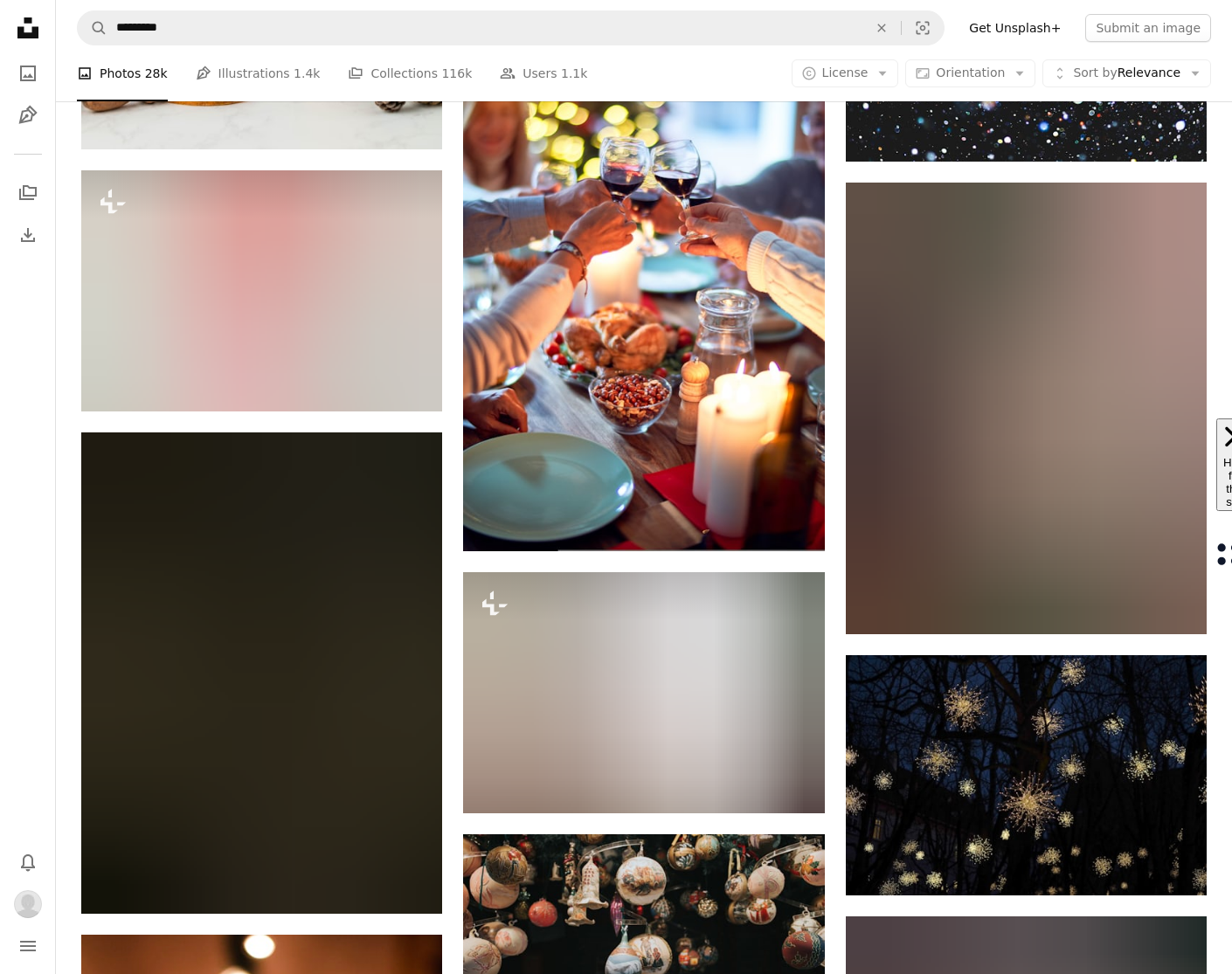
scroll to position [108138, 0]
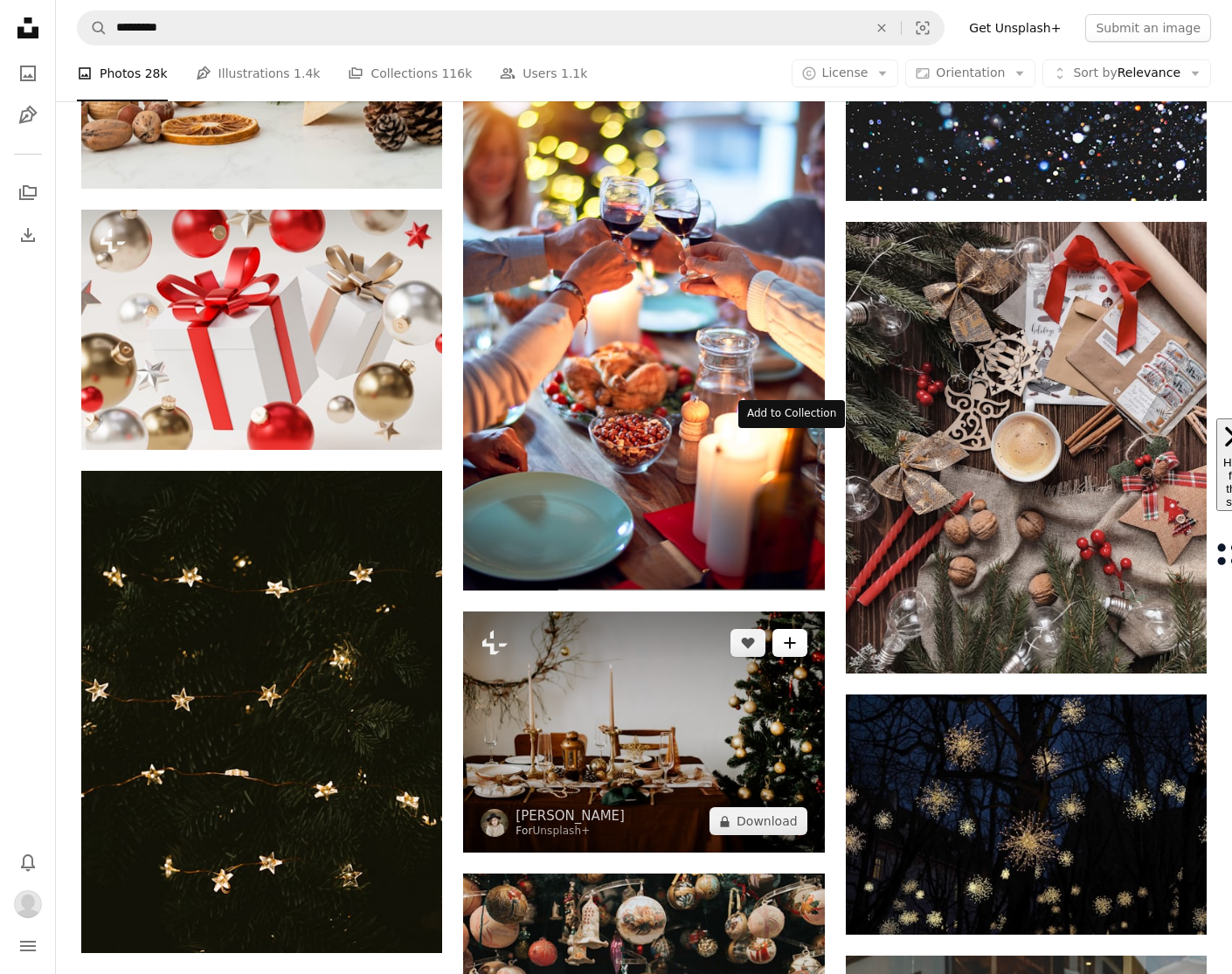
click at [791, 629] on button "A plus sign" at bounding box center [790, 642] width 35 height 28
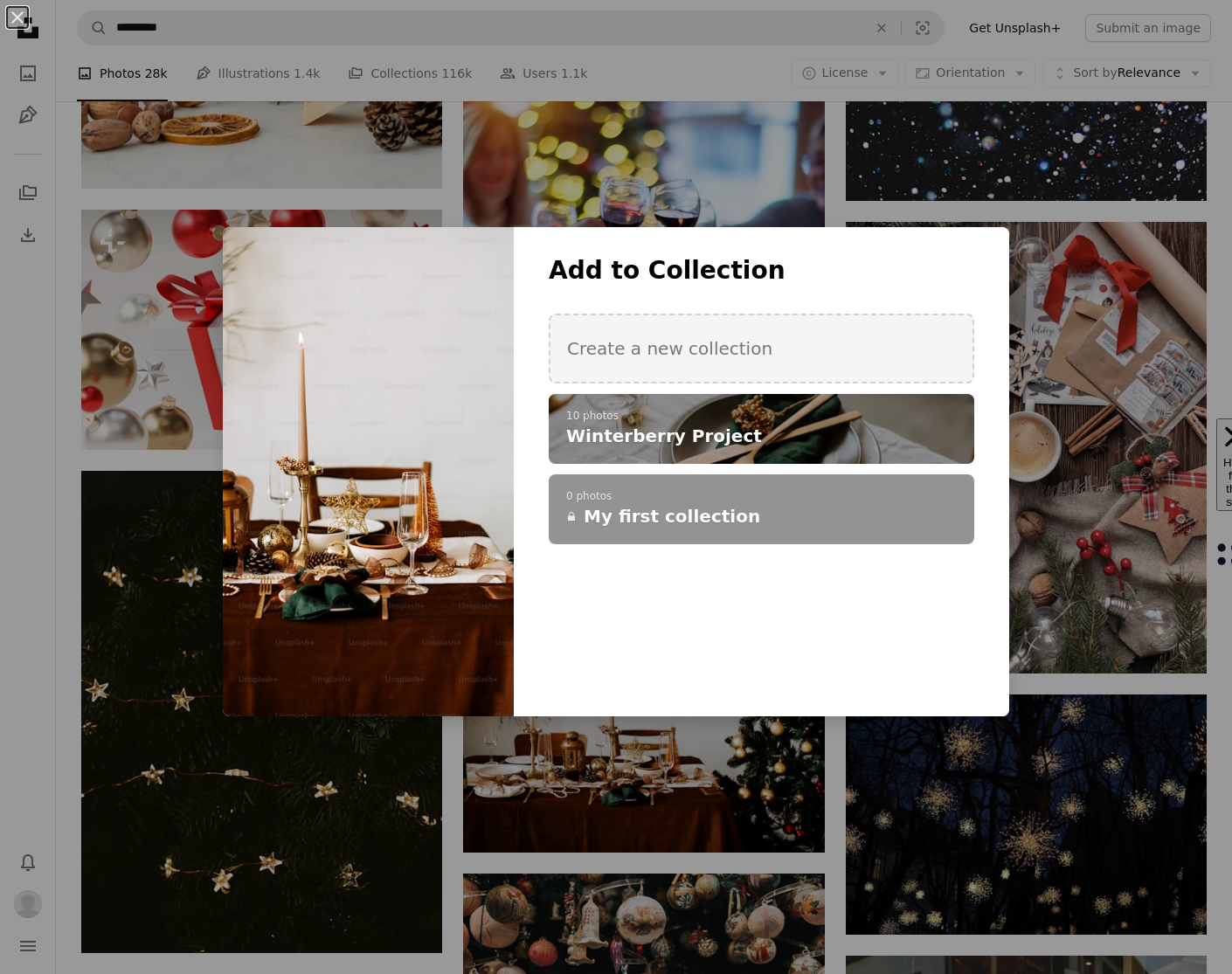
drag, startPoint x: 808, startPoint y: 434, endPoint x: 831, endPoint y: 700, distance: 267.0
click at [808, 434] on h4 "Winterberry Project" at bounding box center [752, 435] width 372 height 24
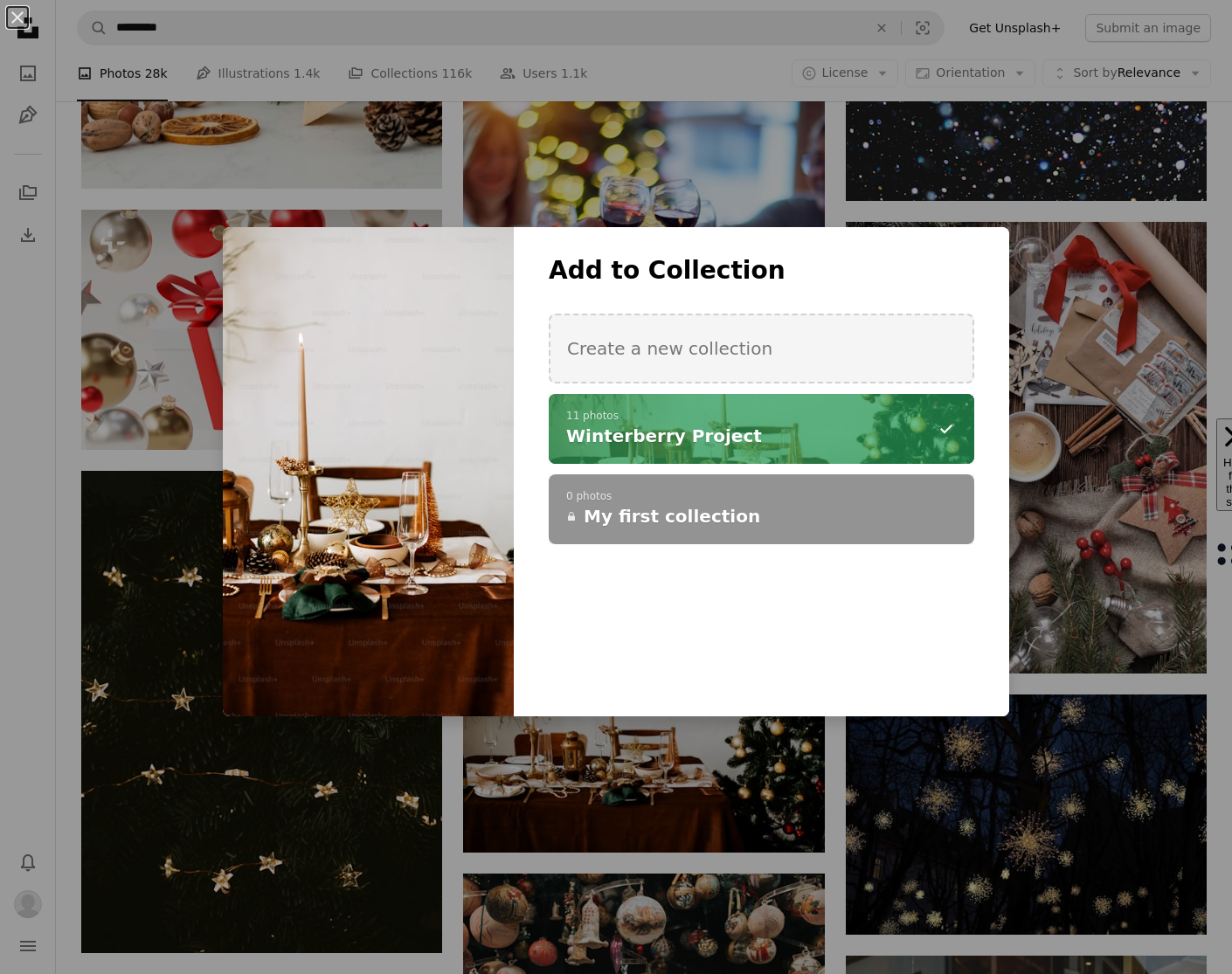
click at [833, 737] on div "An X shape Add to Collection Create a new collection A checkmark A minus sign 1…" at bounding box center [616, 487] width 1232 height 974
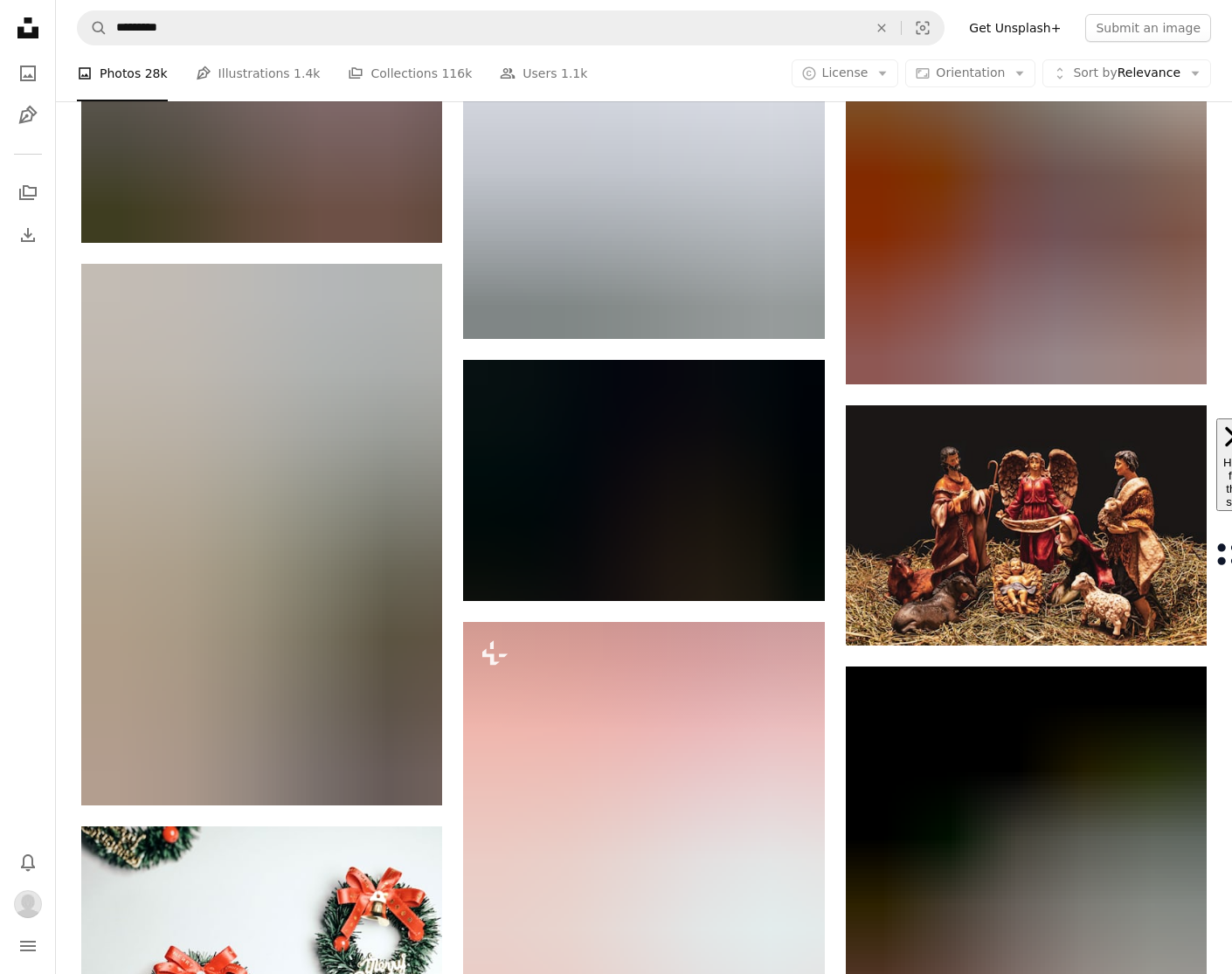
scroll to position [128575, 0]
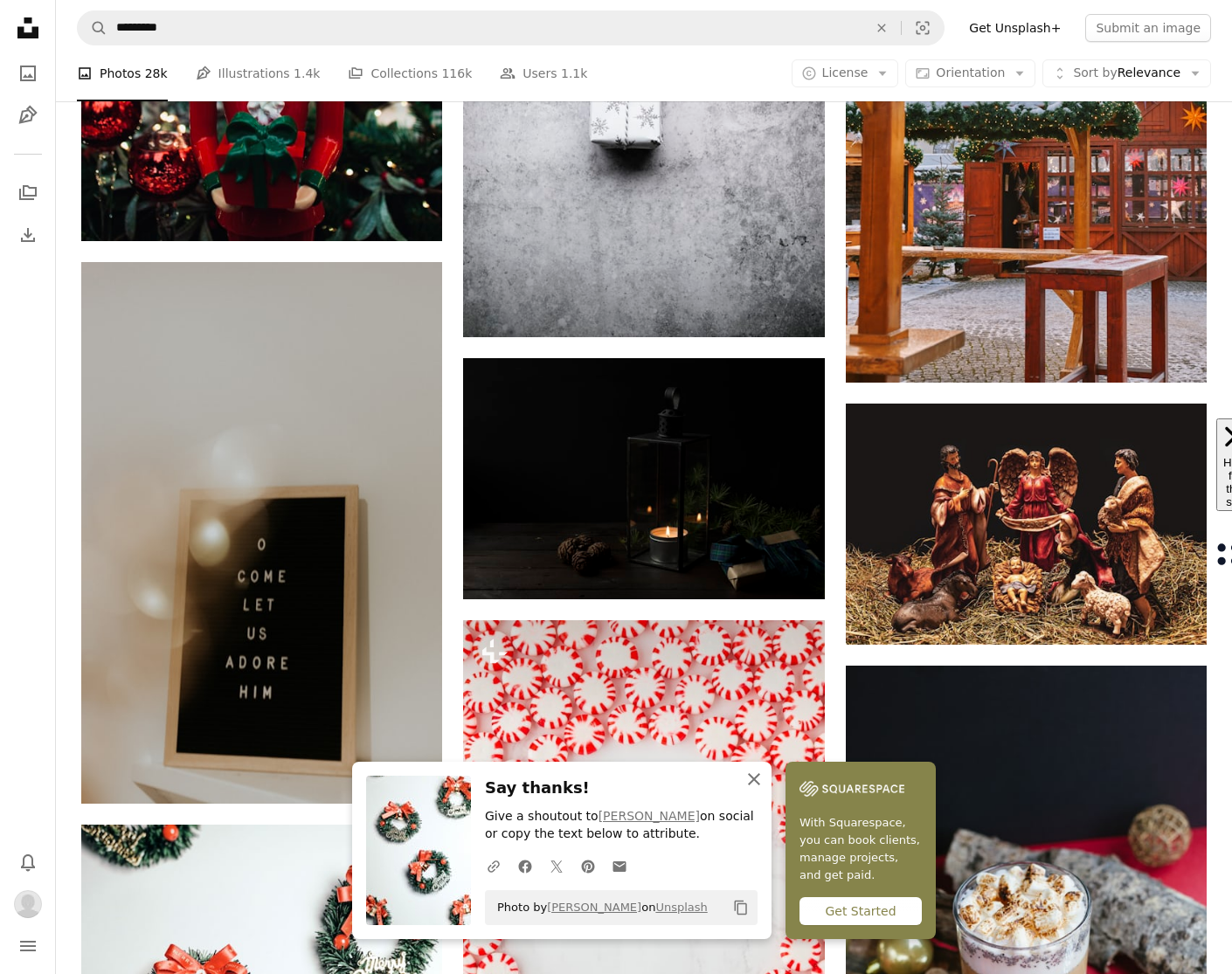
click at [765, 780] on icon "An X shape" at bounding box center [753, 778] width 21 height 21
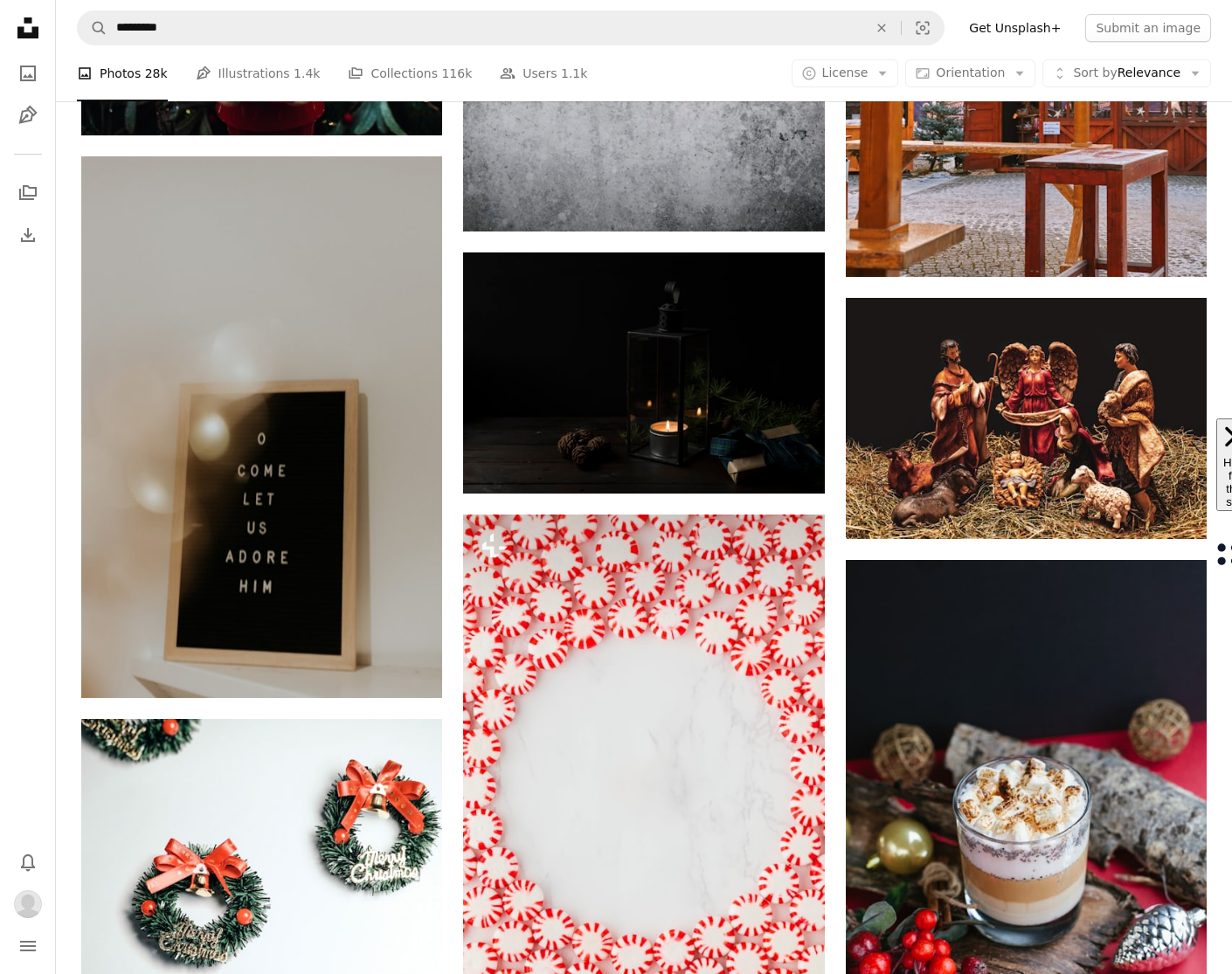
scroll to position [128688, 0]
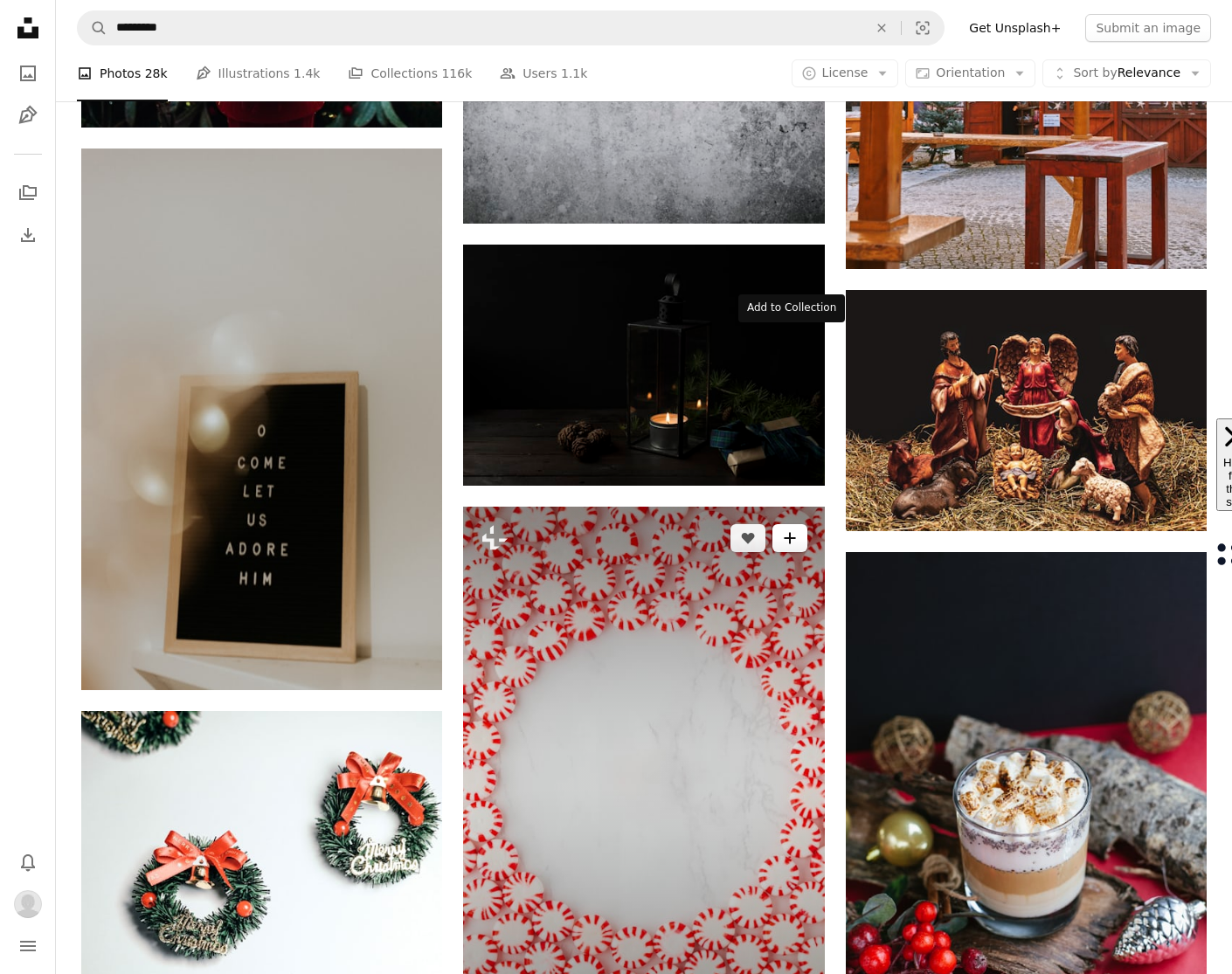
click at [787, 531] on icon "A plus sign" at bounding box center [789, 538] width 14 height 14
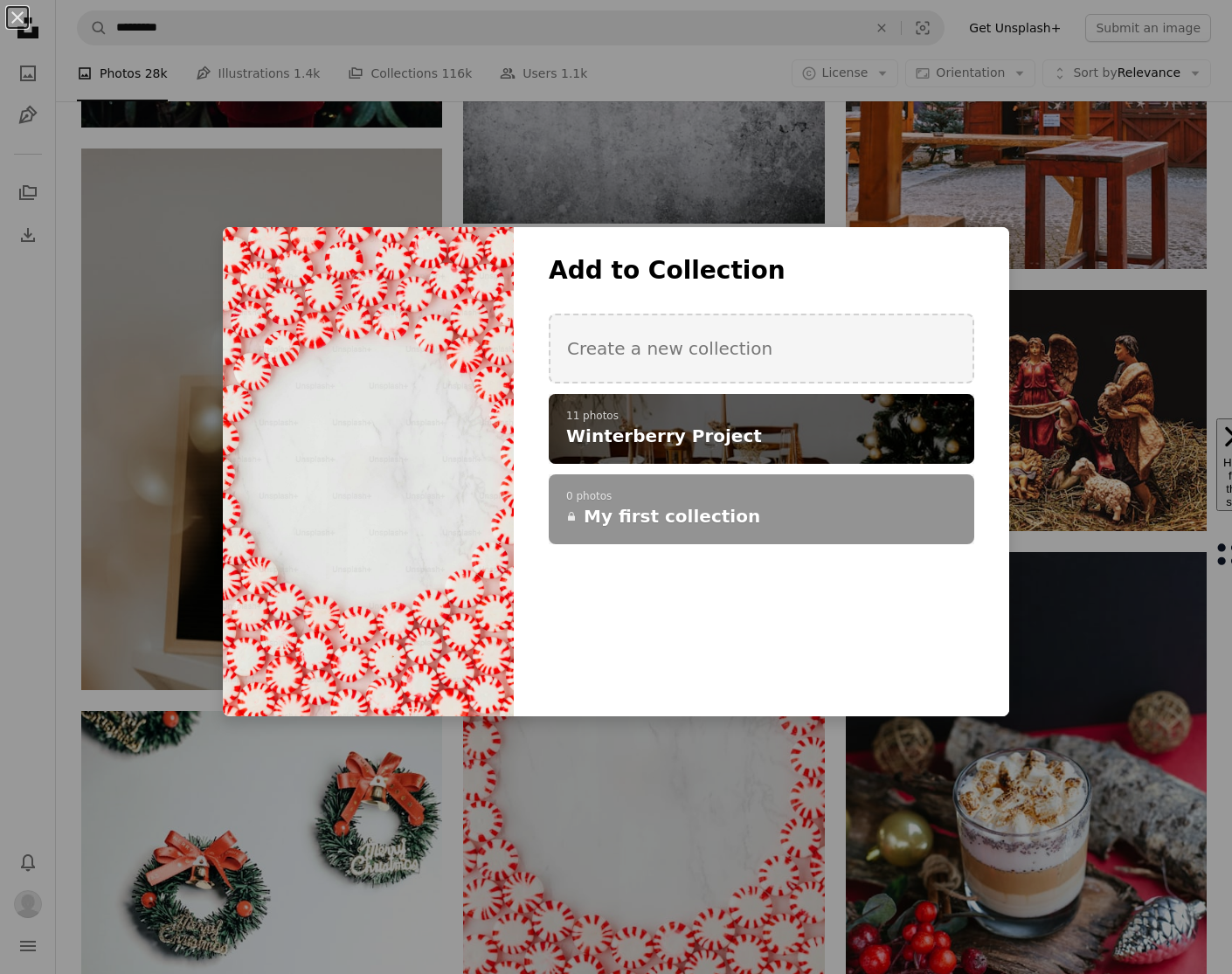
click at [799, 411] on p "11 photos" at bounding box center [761, 417] width 390 height 14
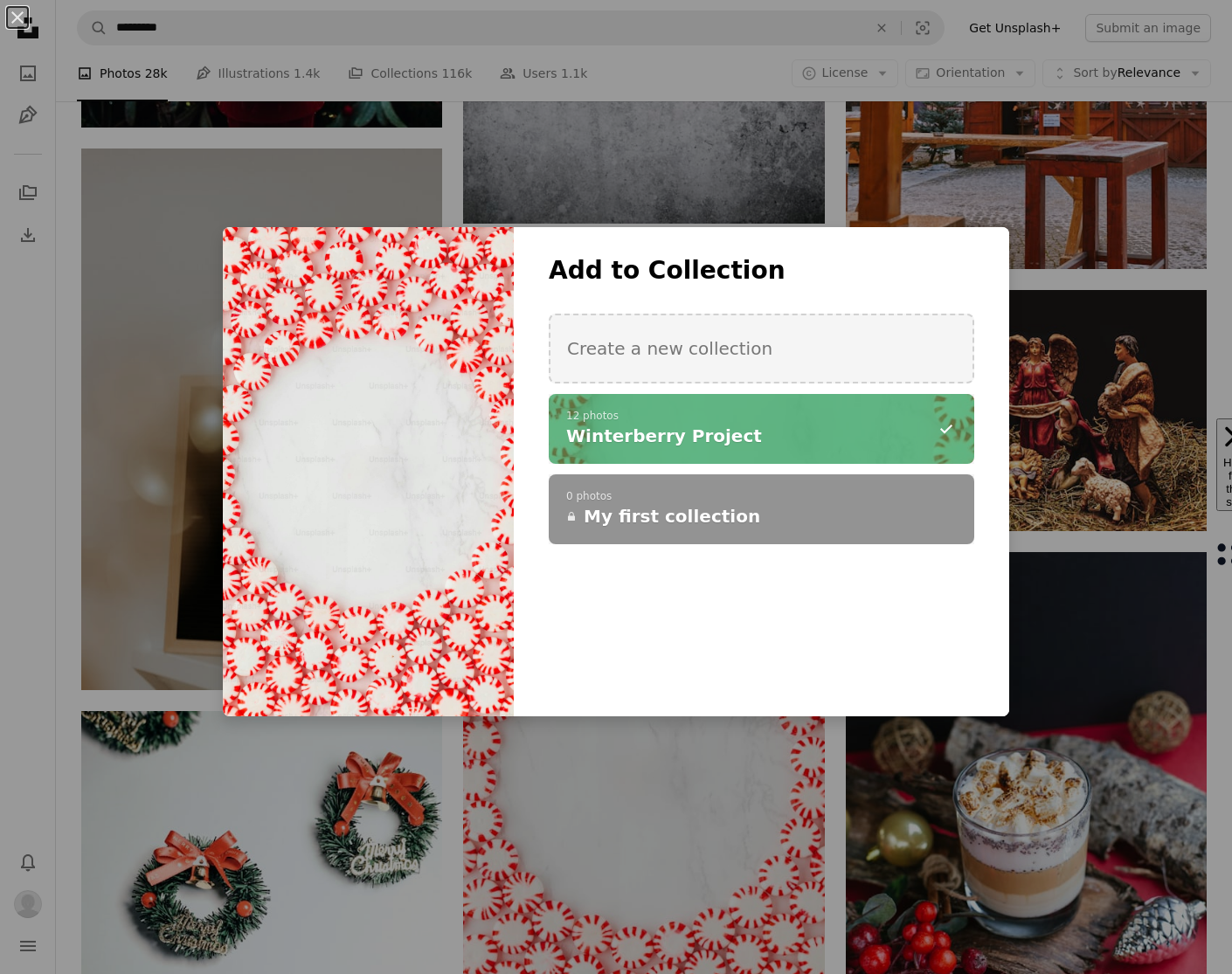
click at [838, 179] on div "An X shape Add to Collection Create a new collection A checkmark A minus sign 1…" at bounding box center [616, 487] width 1232 height 974
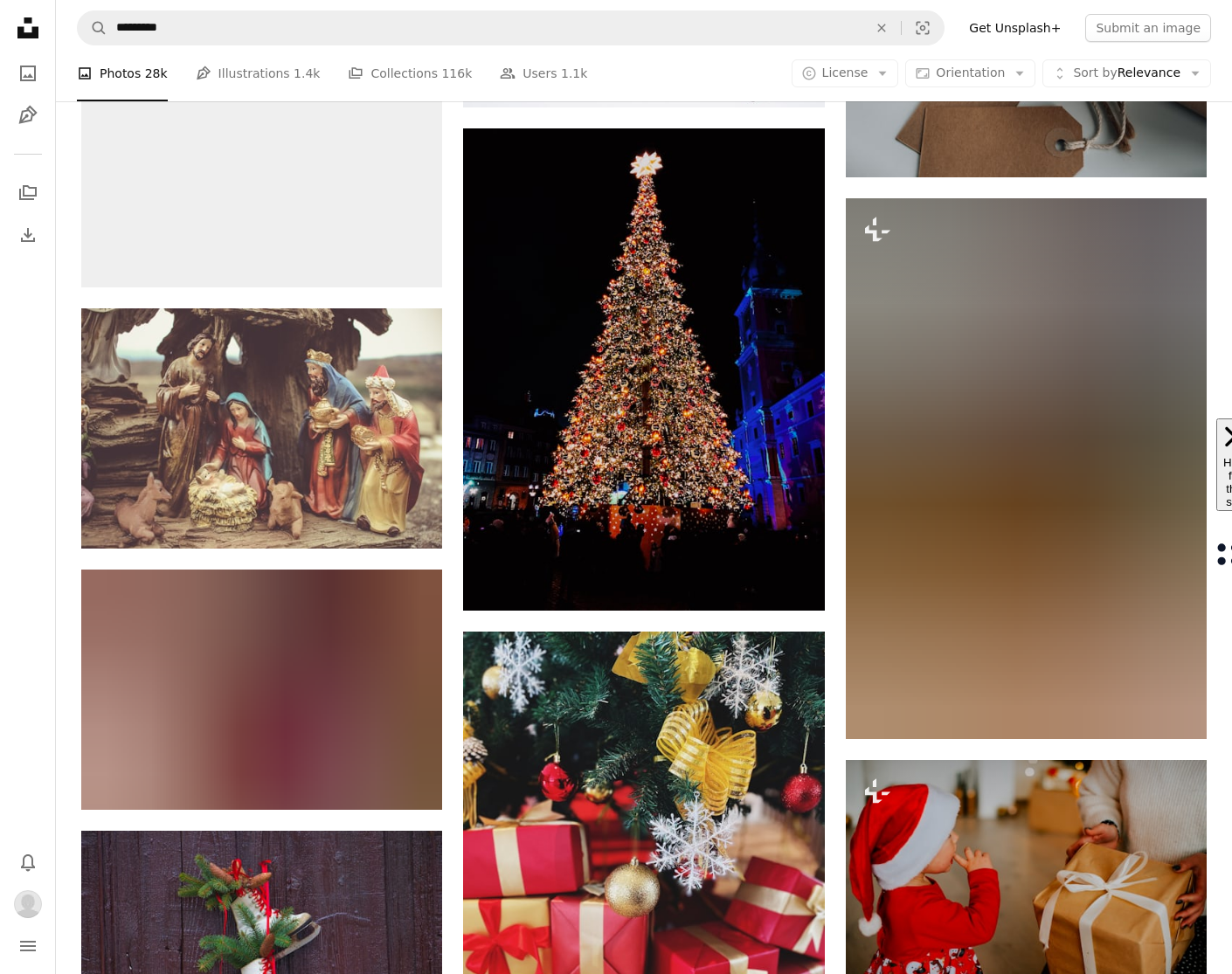
scroll to position [135757, 0]
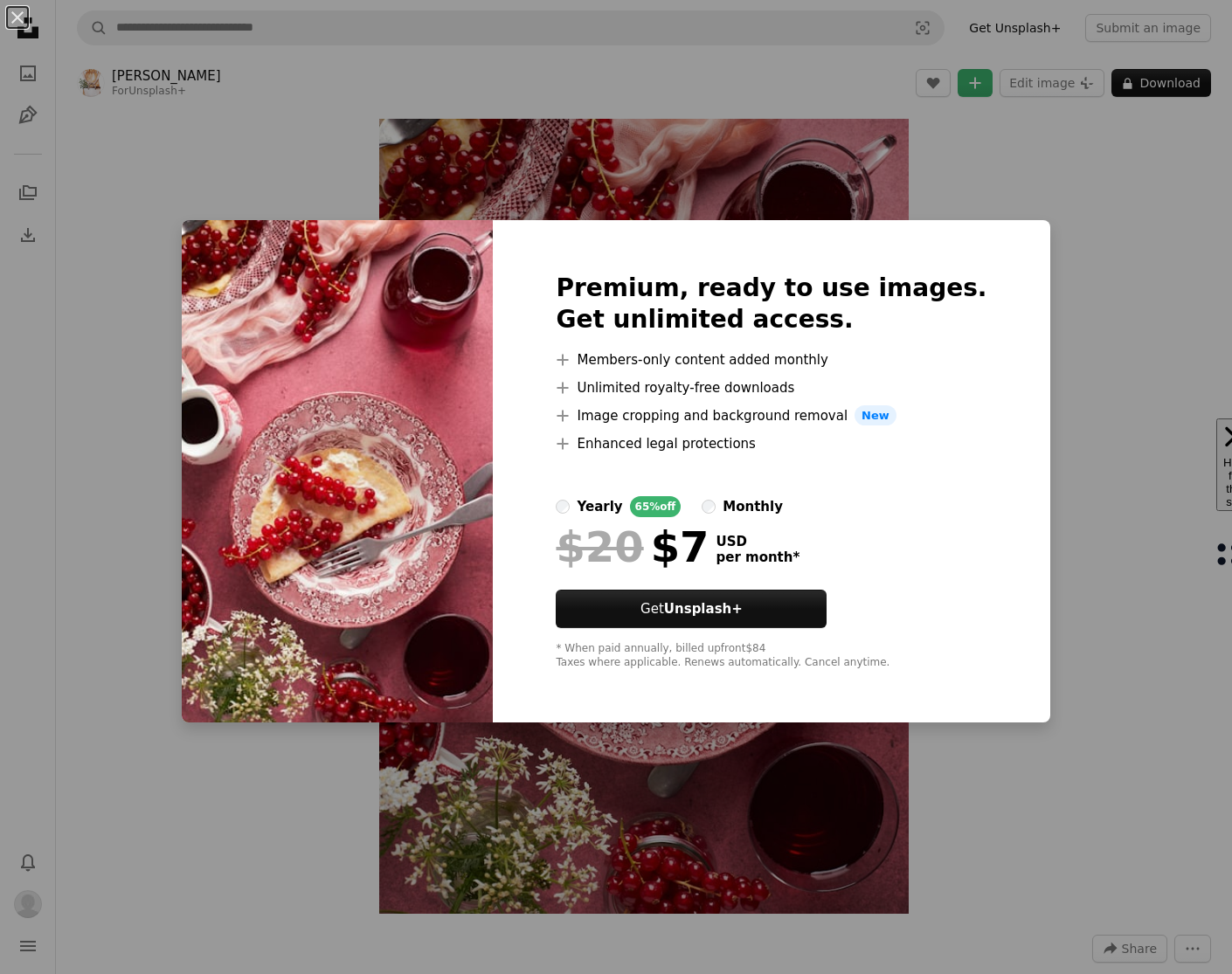
click at [1103, 480] on div "An X shape Premium, ready to use images. Get unlimited access. A plus sign Memb…" at bounding box center [616, 487] width 1232 height 974
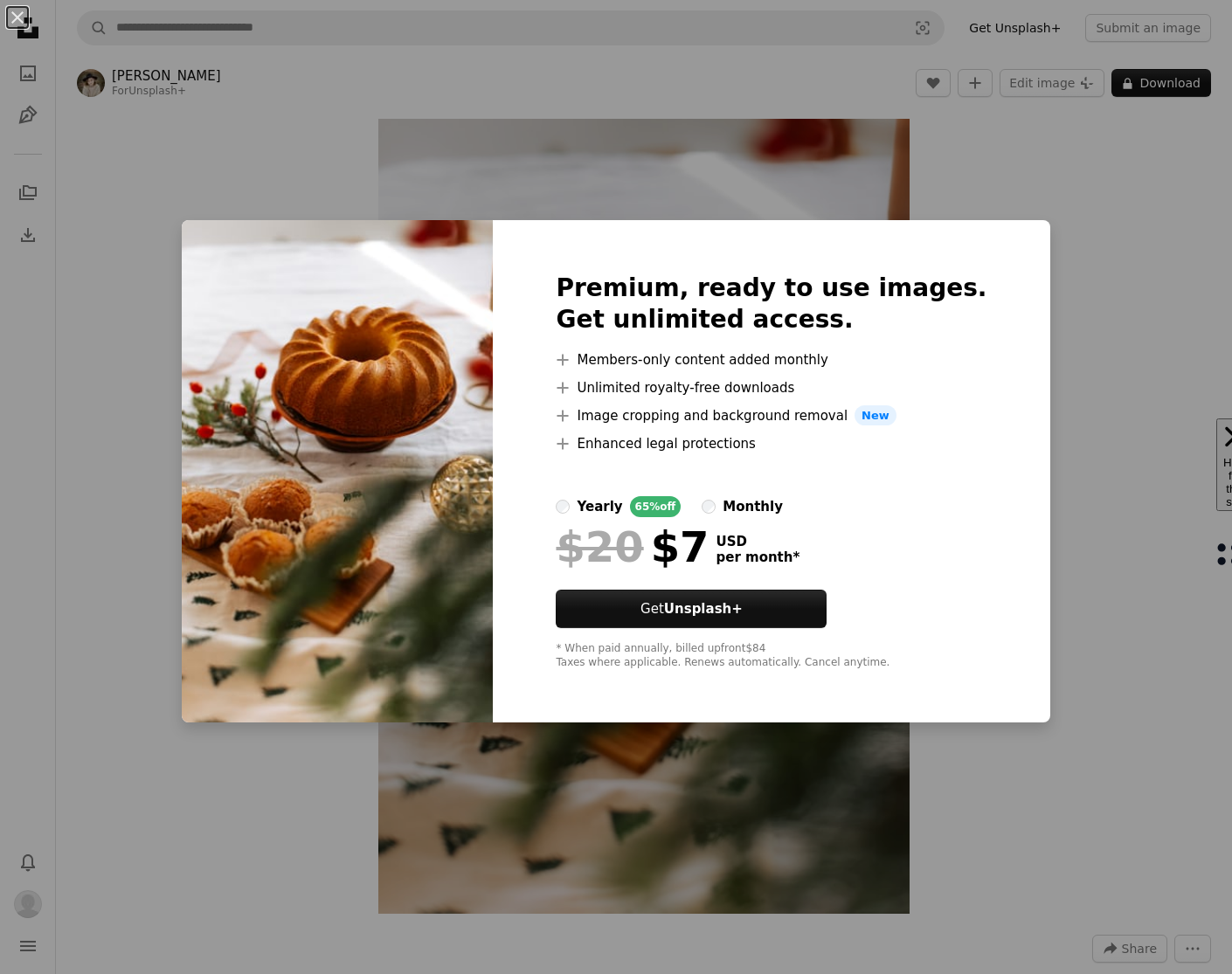
click at [1133, 180] on div "An X shape Premium, ready to use images. Get unlimited access. A plus sign Memb…" at bounding box center [616, 487] width 1232 height 974
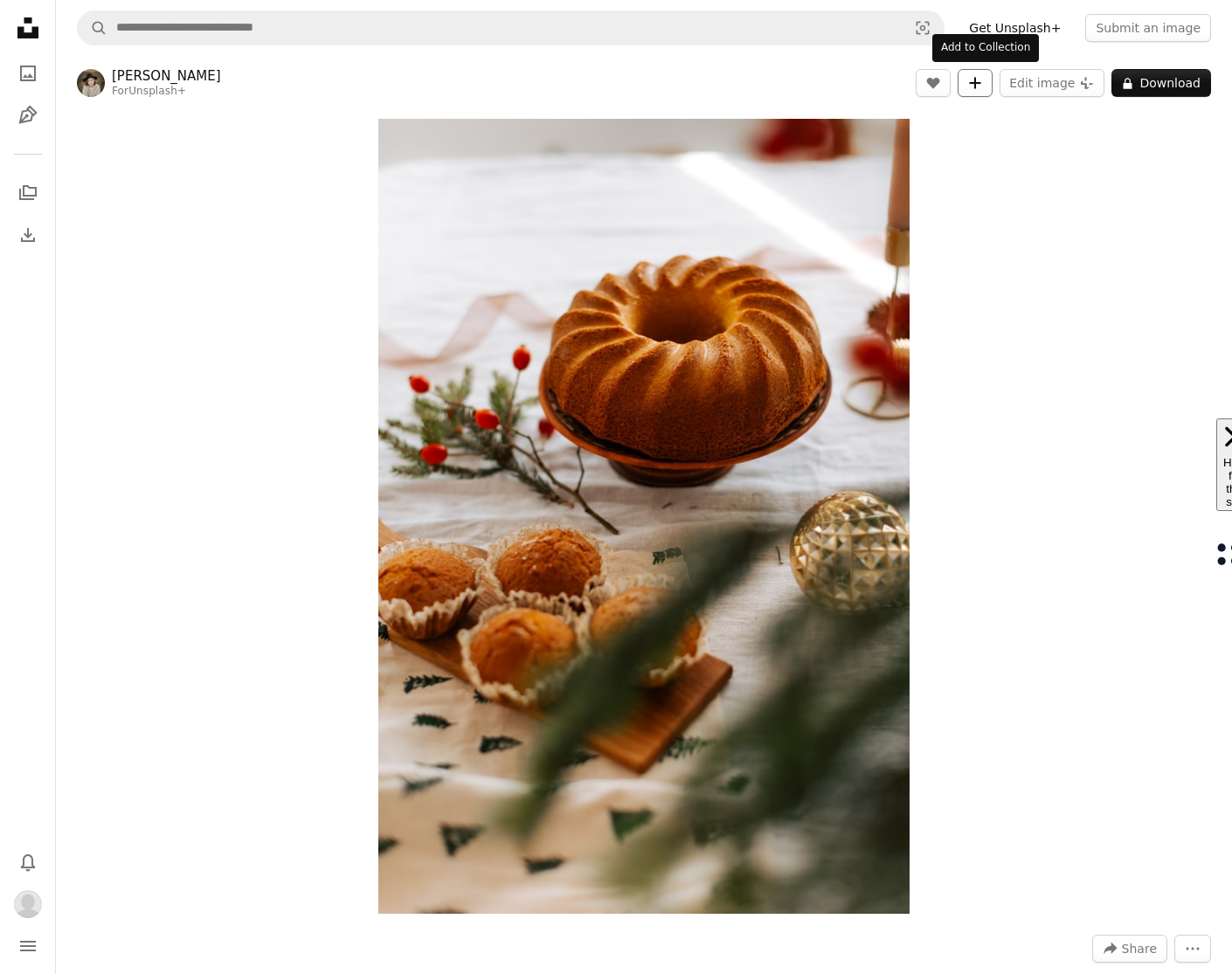
click at [991, 85] on button "A plus sign" at bounding box center [975, 83] width 35 height 28
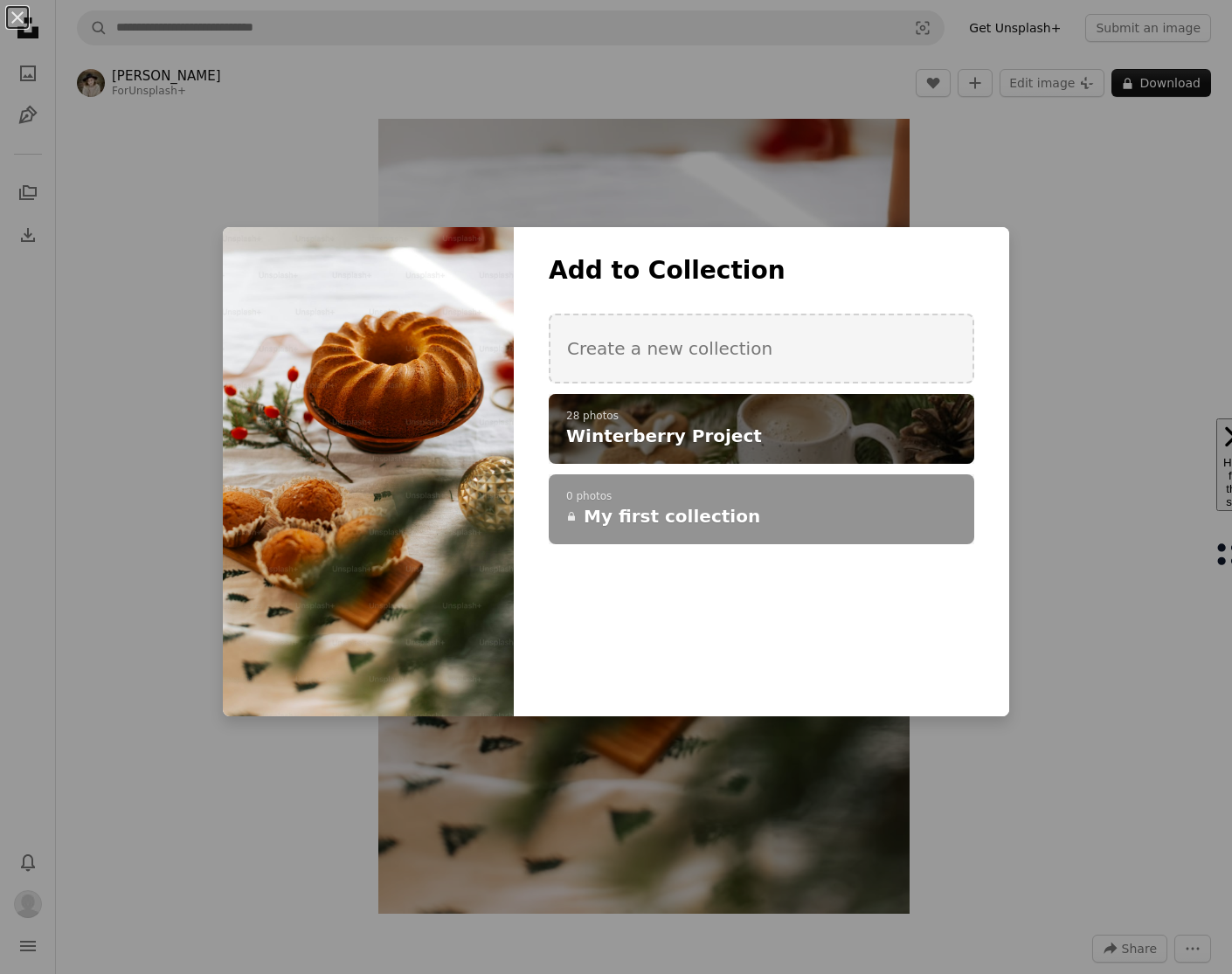
click at [810, 423] on h4 "Winterberry Project" at bounding box center [752, 435] width 372 height 24
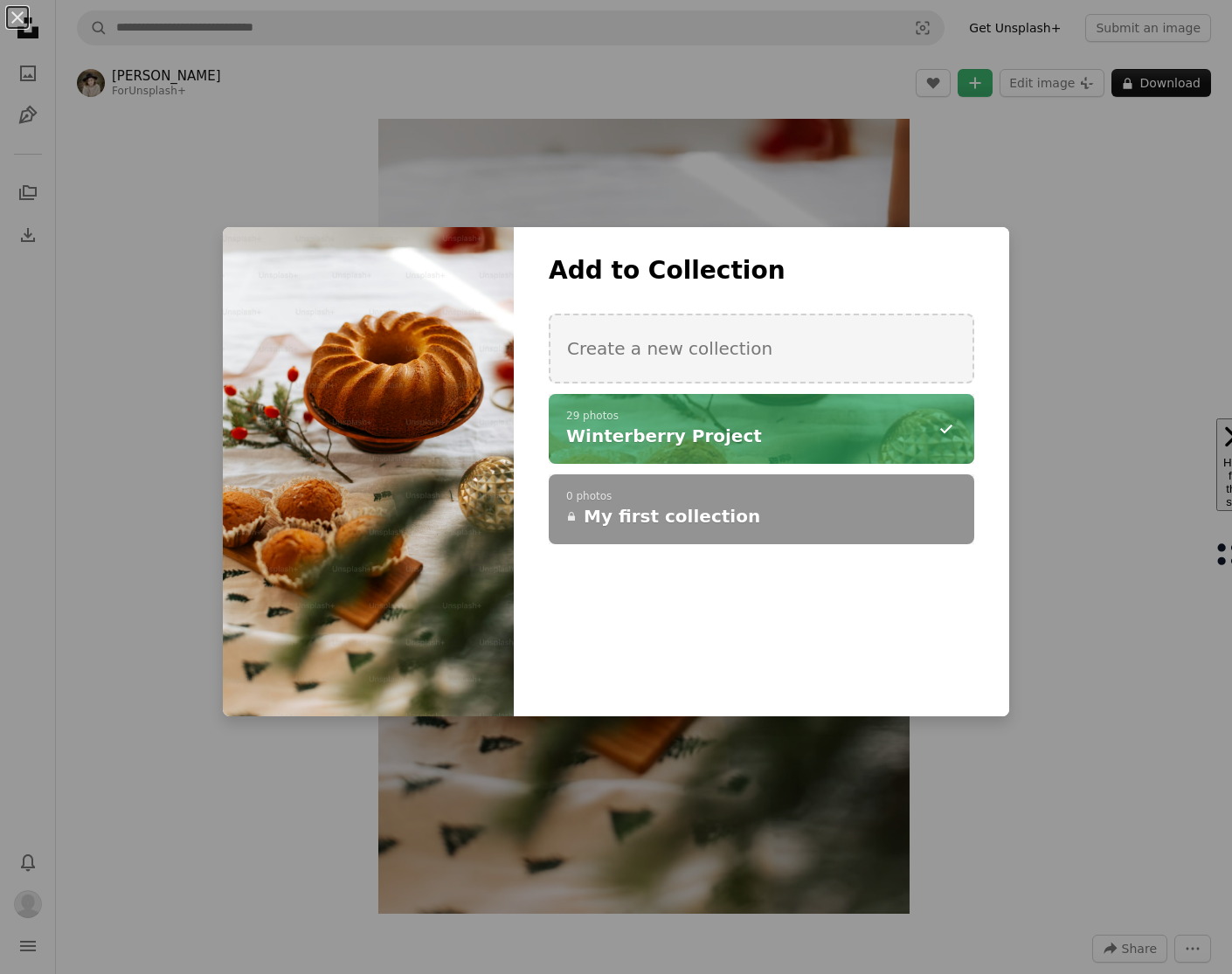
click at [1061, 458] on div "An X shape Add to Collection Create a new collection A checkmark A minus sign 2…" at bounding box center [616, 487] width 1232 height 974
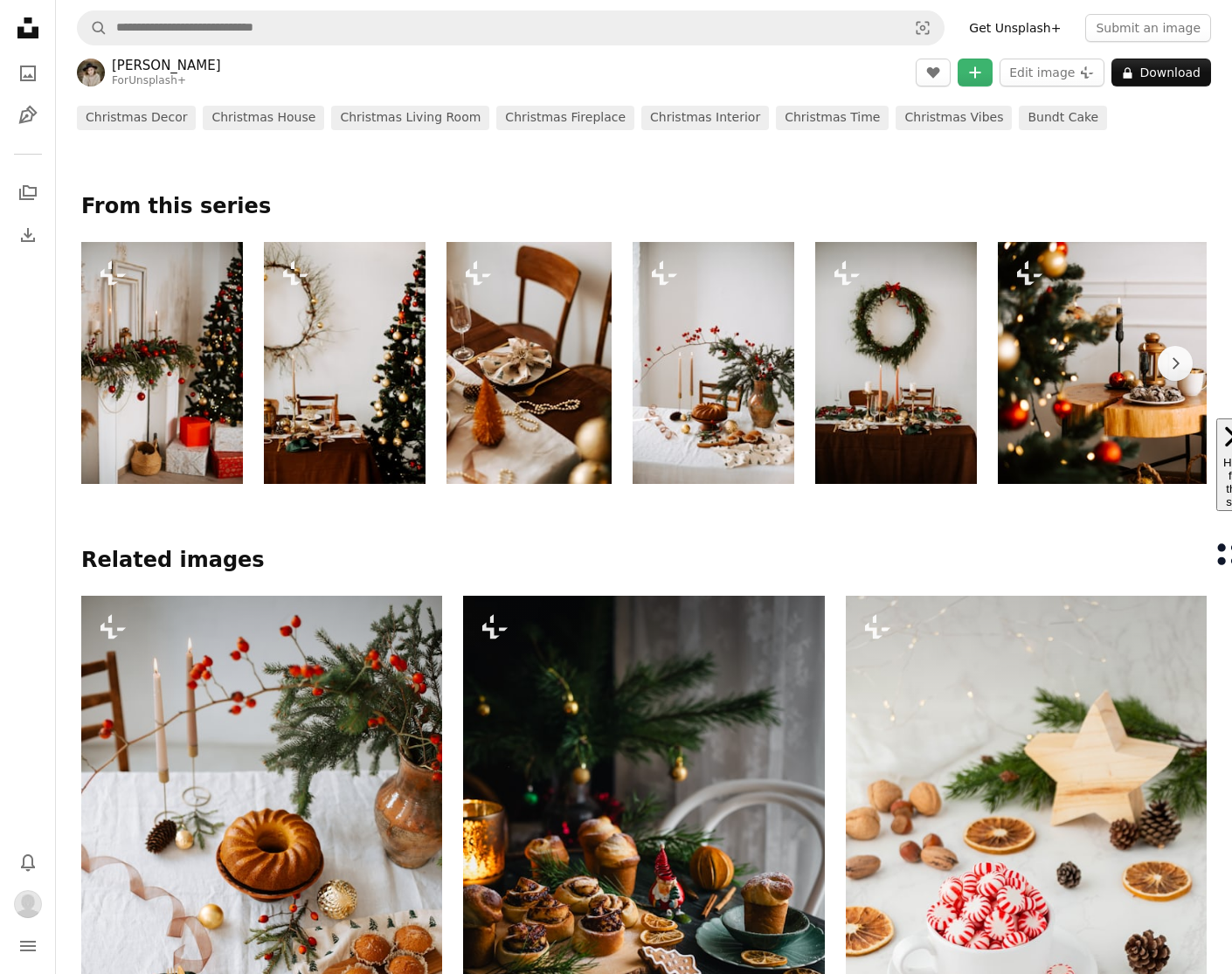
scroll to position [1005, 0]
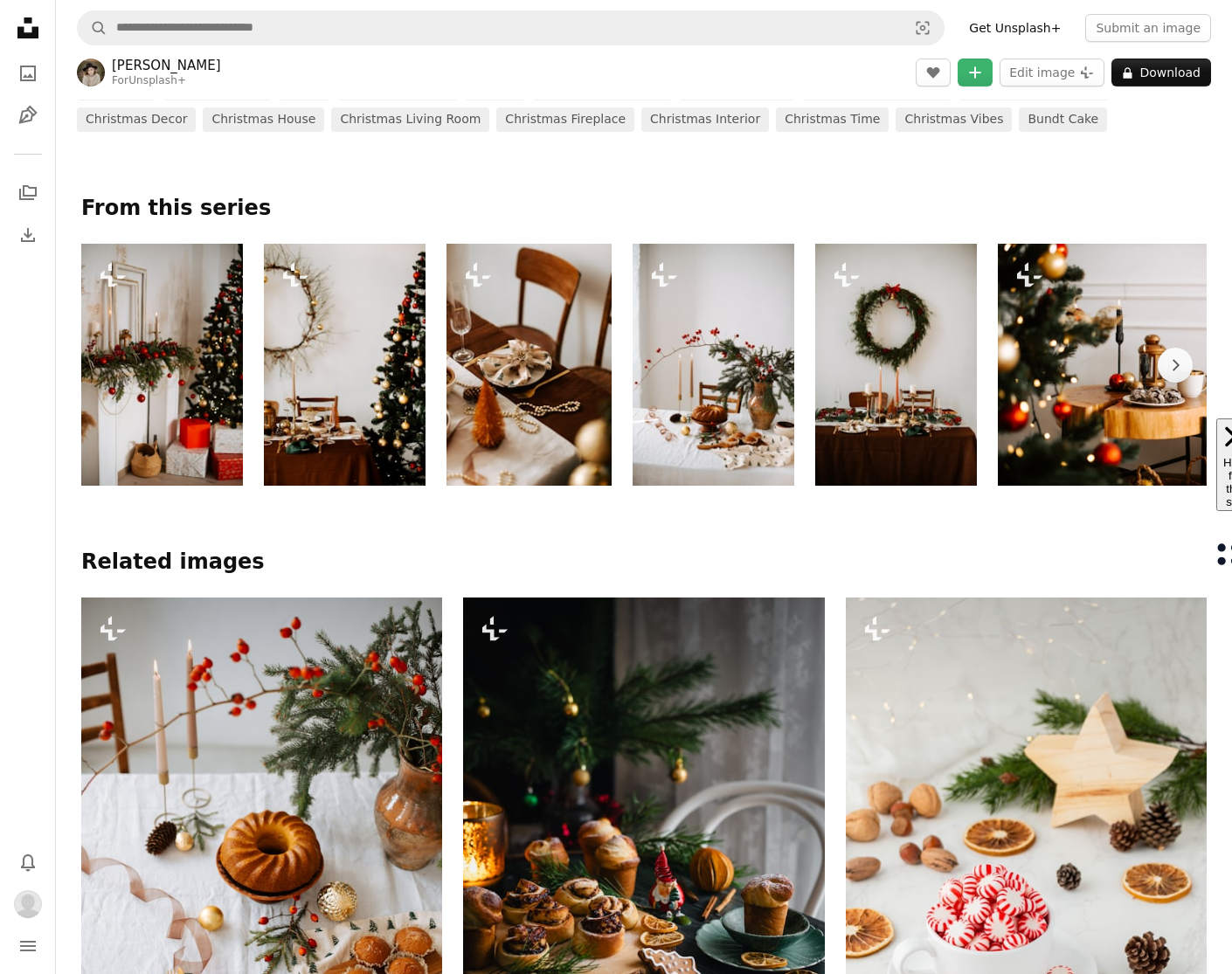
drag, startPoint x: 190, startPoint y: 210, endPoint x: 217, endPoint y: 222, distance: 29.5
click at [190, 210] on p "From this series" at bounding box center [643, 208] width 1125 height 28
click at [1175, 369] on icon "Chevron right" at bounding box center [1175, 365] width 18 height 18
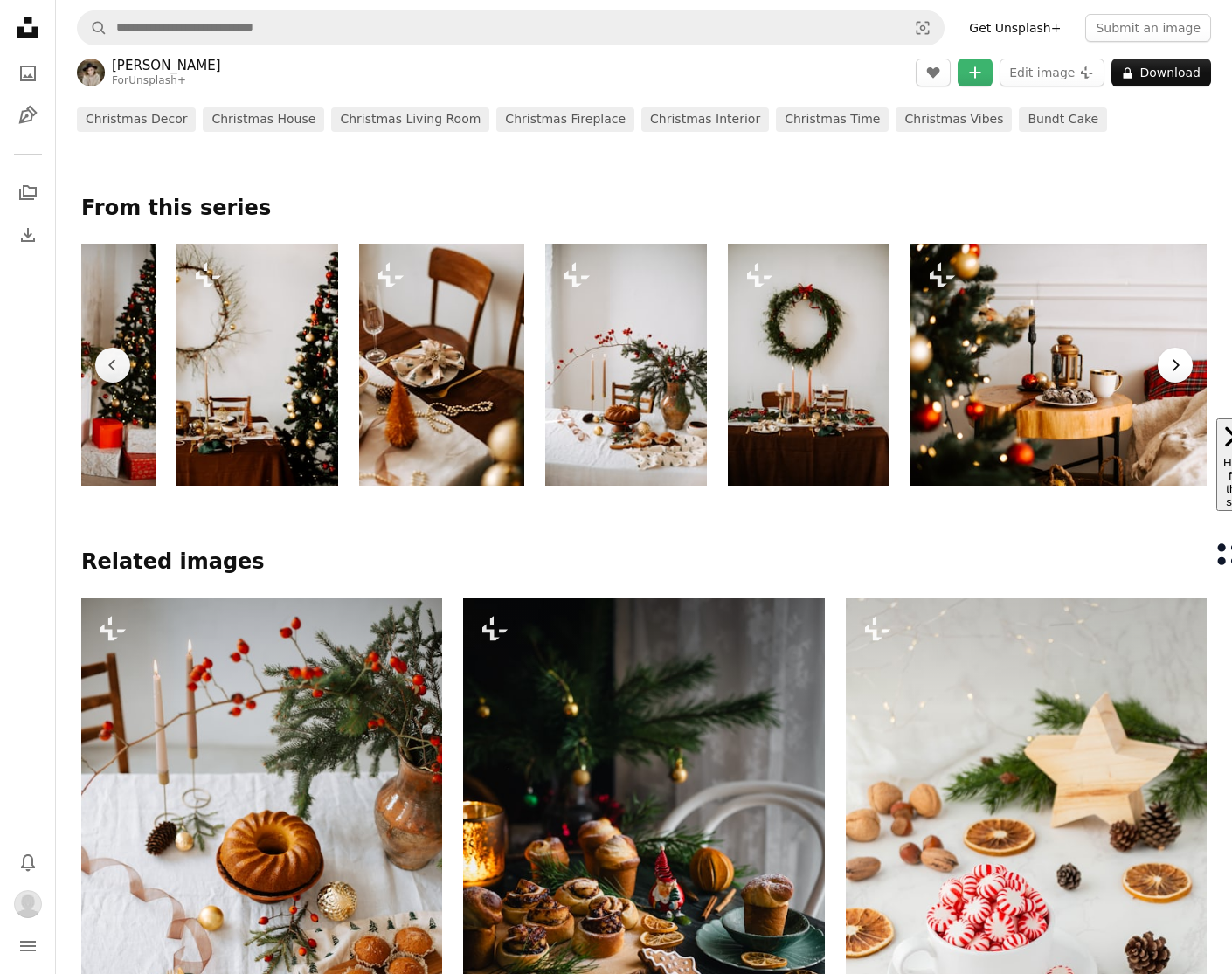
scroll to position [0, 183]
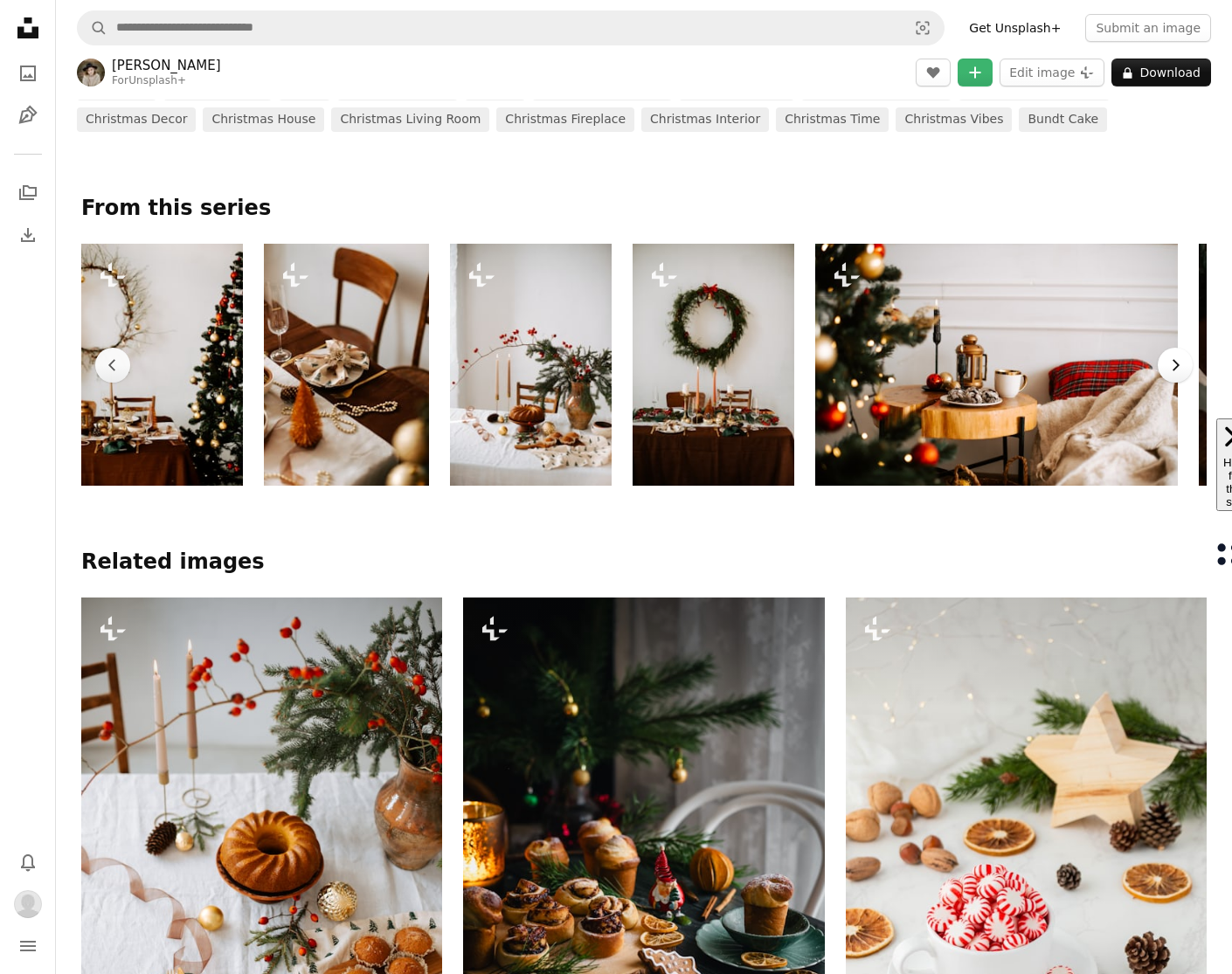
click at [1179, 366] on icon "Chevron right" at bounding box center [1175, 365] width 18 height 18
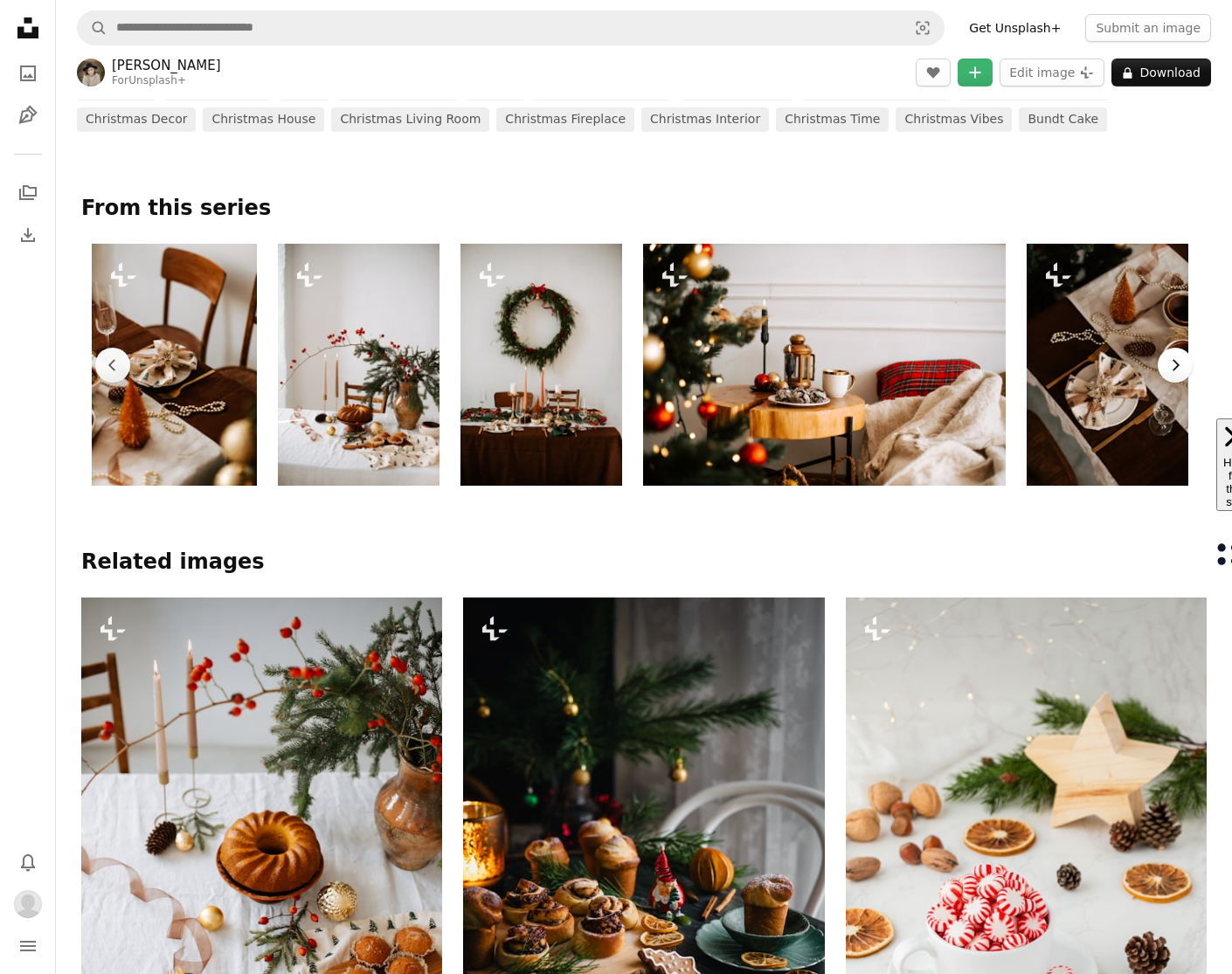
scroll to position [0, 365]
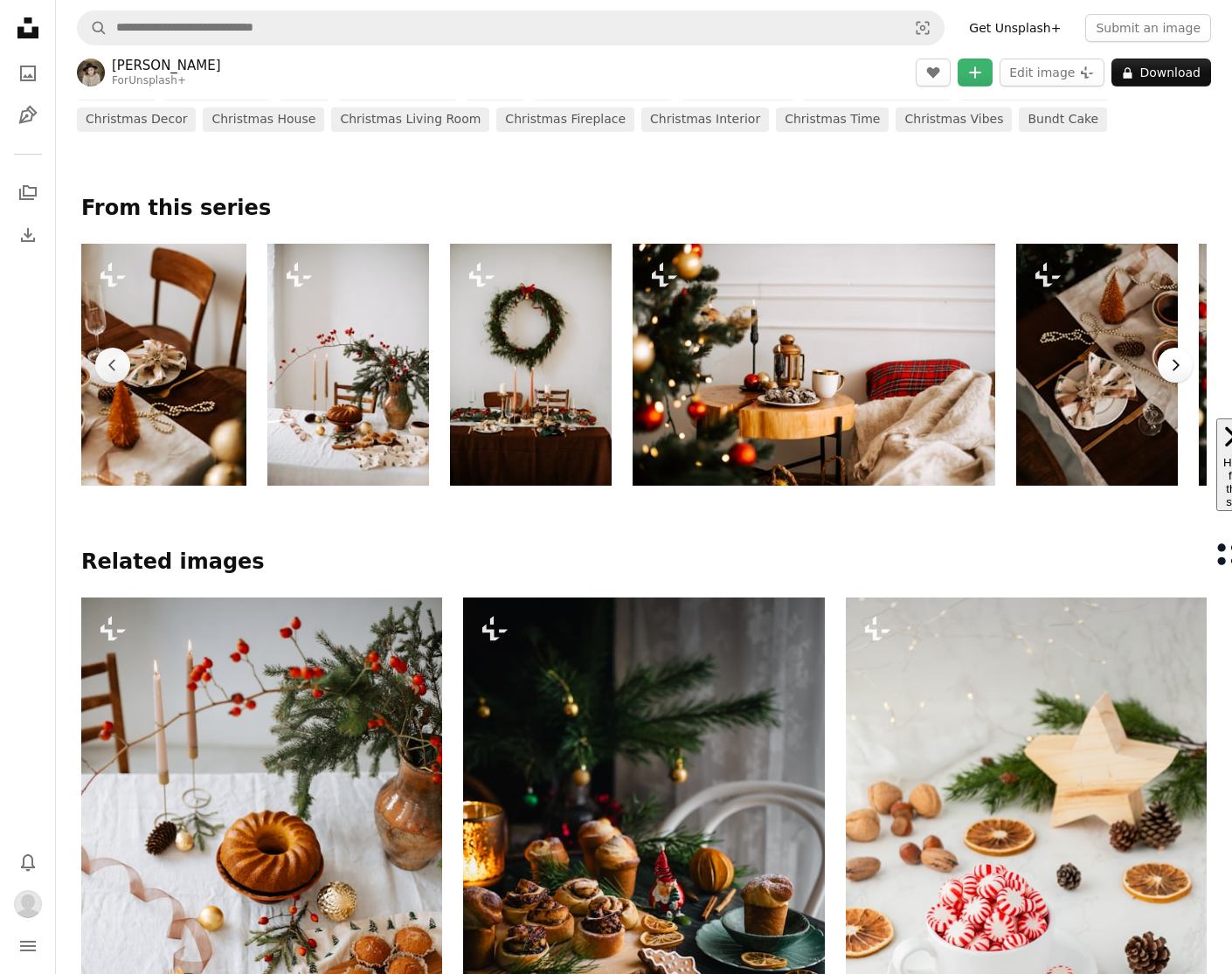
click at [1174, 368] on icon "button" at bounding box center [1175, 365] width 7 height 12
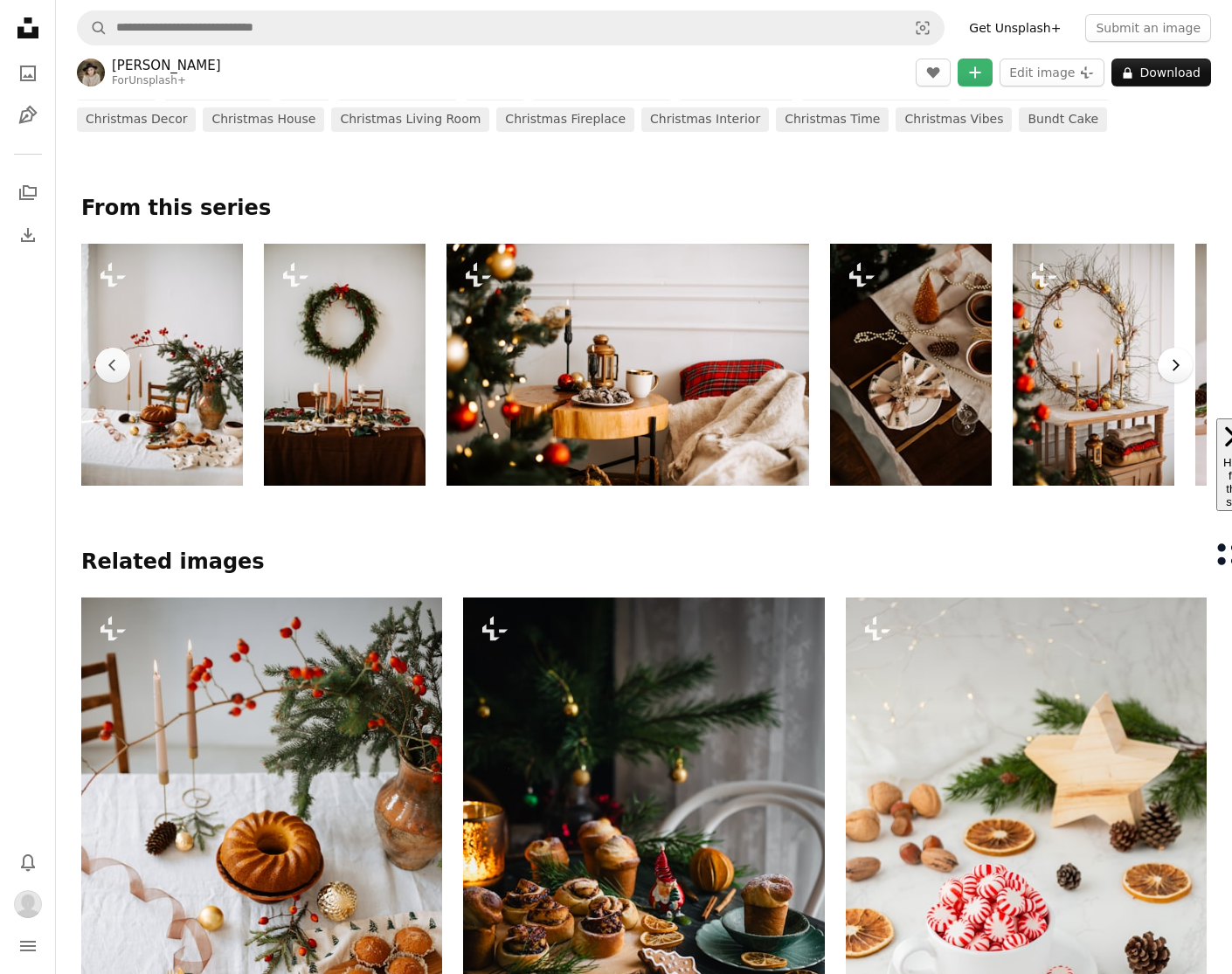
click at [1174, 368] on icon "button" at bounding box center [1175, 365] width 7 height 12
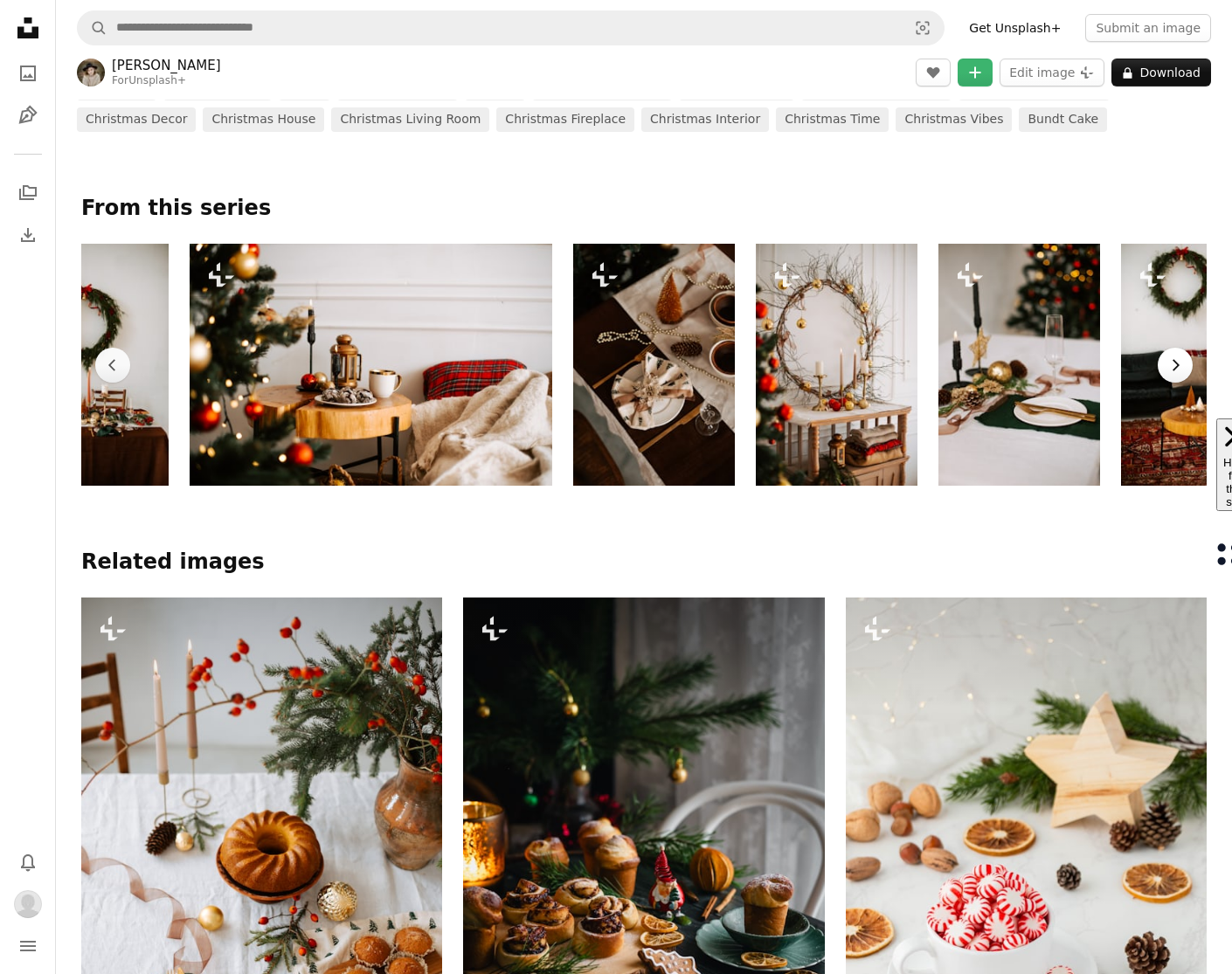
scroll to position [0, 883]
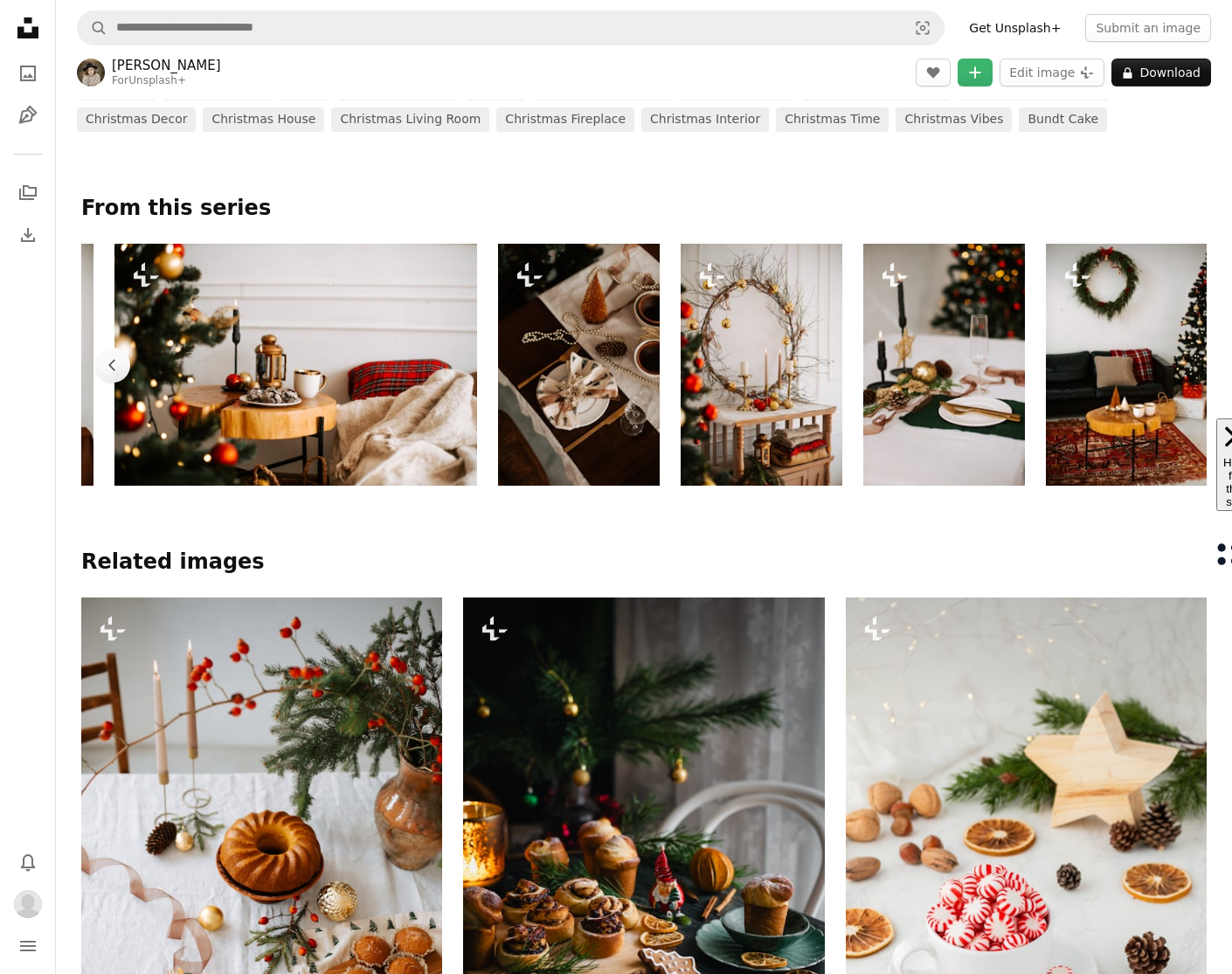
click at [1174, 368] on img at bounding box center [1125, 364] width 161 height 242
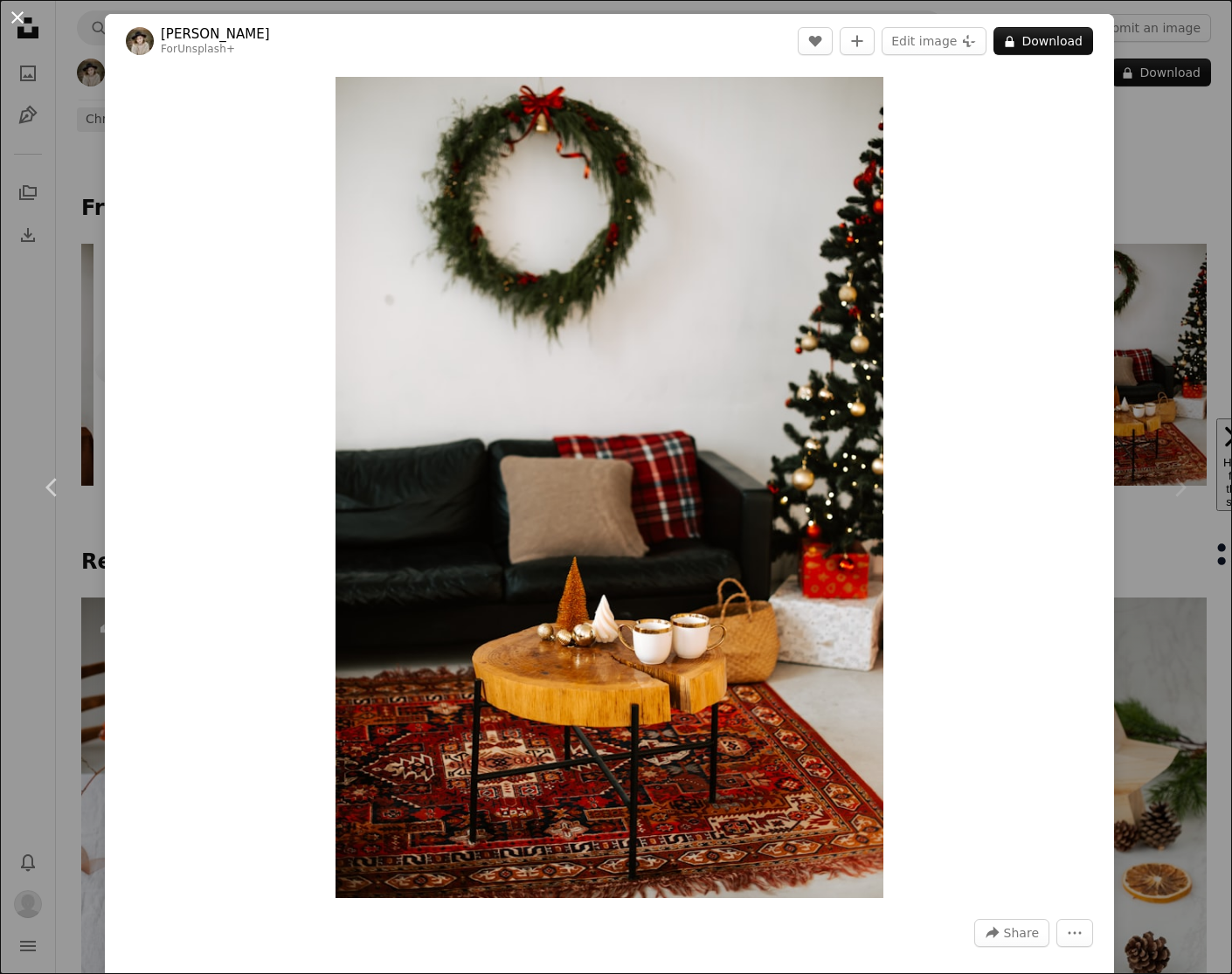
click at [14, 13] on button "An X shape" at bounding box center [17, 17] width 21 height 21
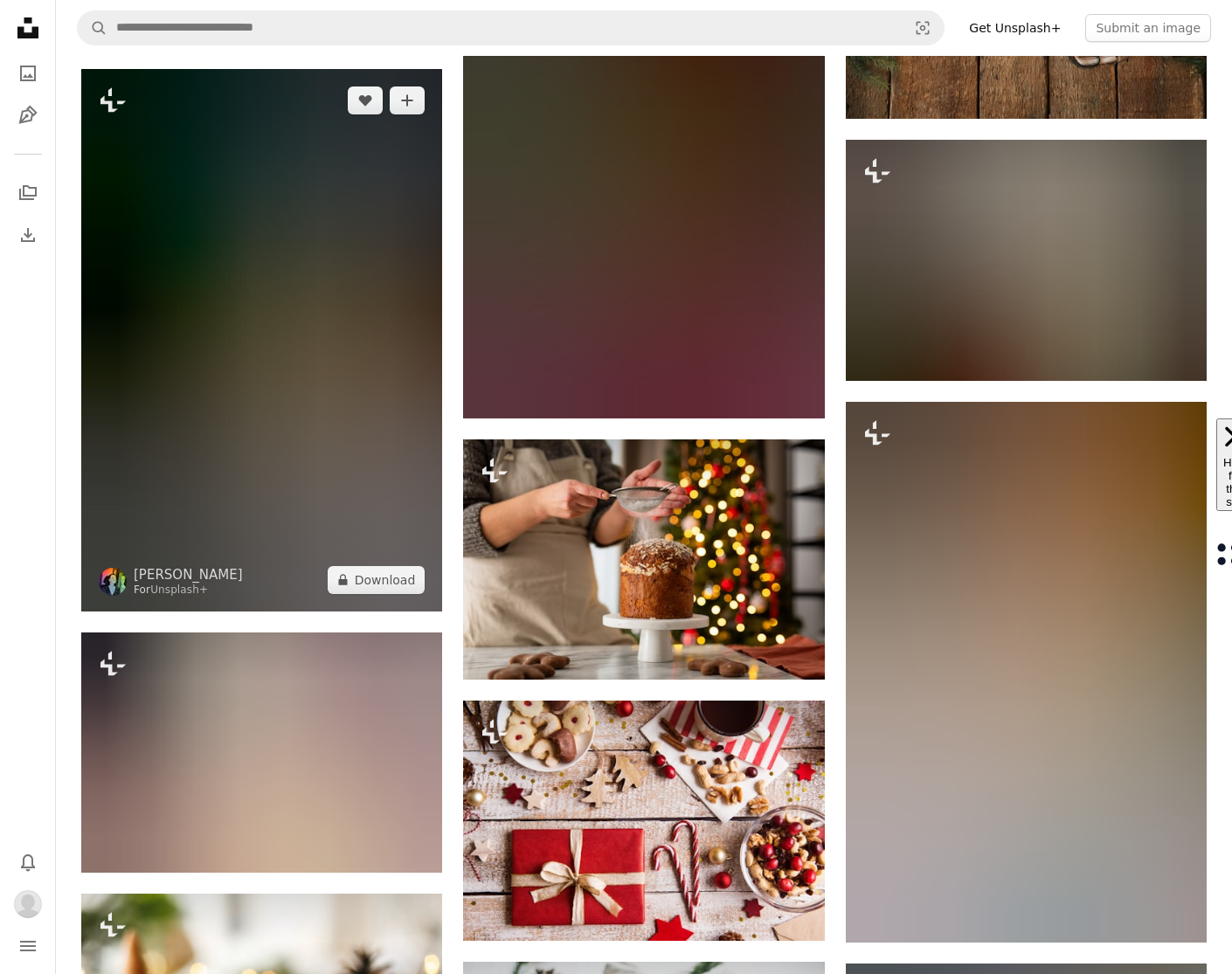
scroll to position [17516, 0]
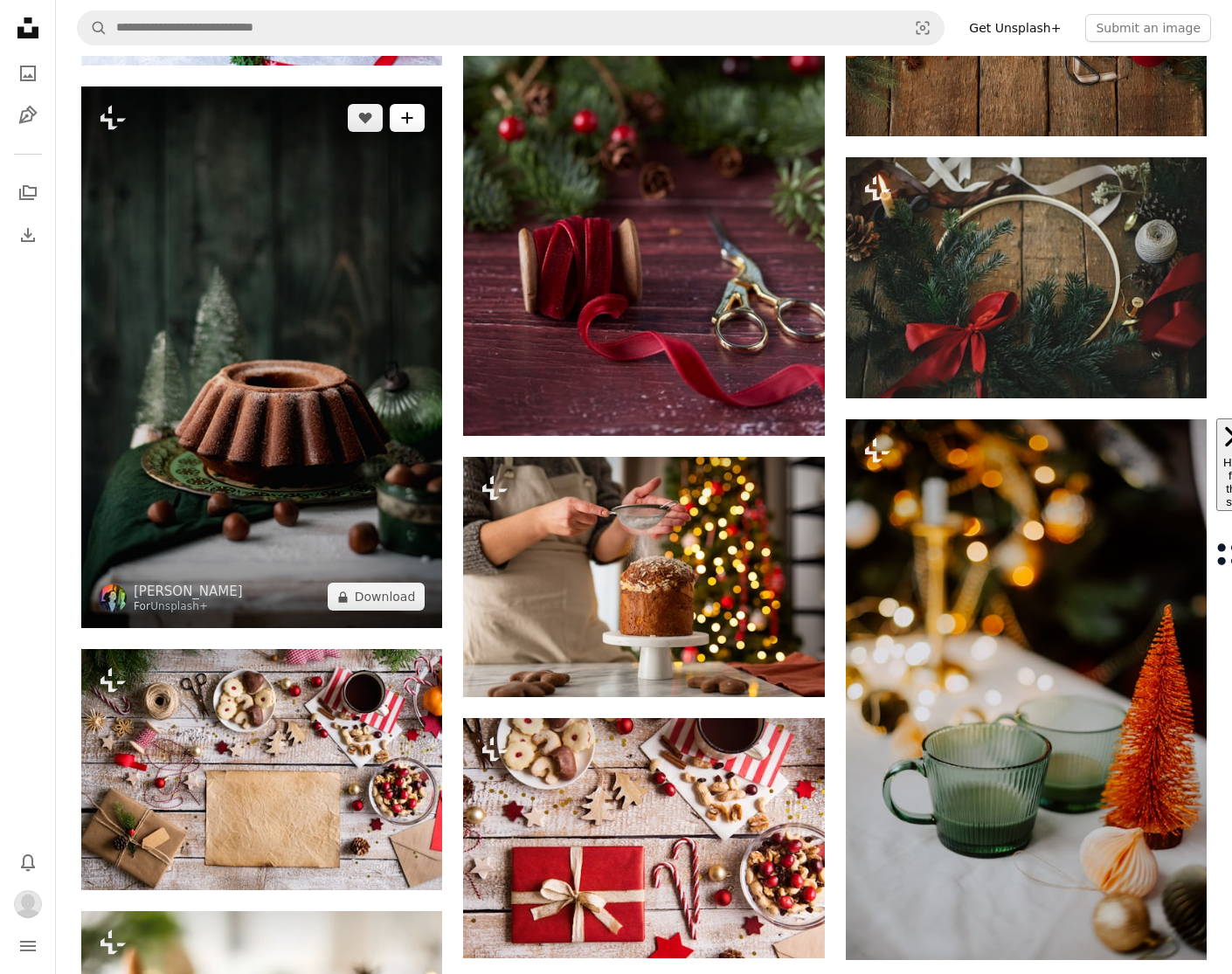
click at [400, 124] on button "A plus sign" at bounding box center [407, 117] width 35 height 28
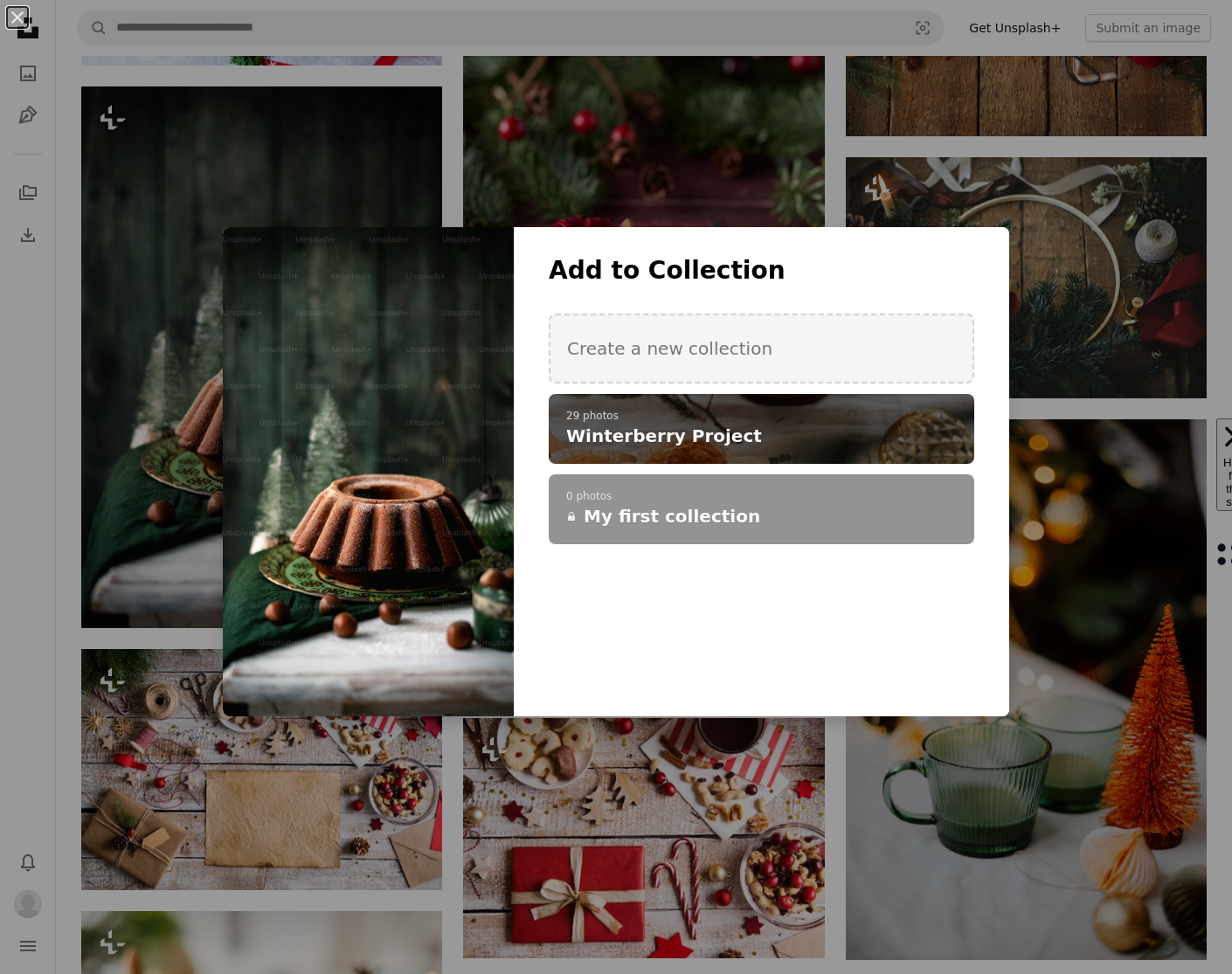
click at [720, 426] on span "Winterberry Project" at bounding box center [664, 435] width 196 height 24
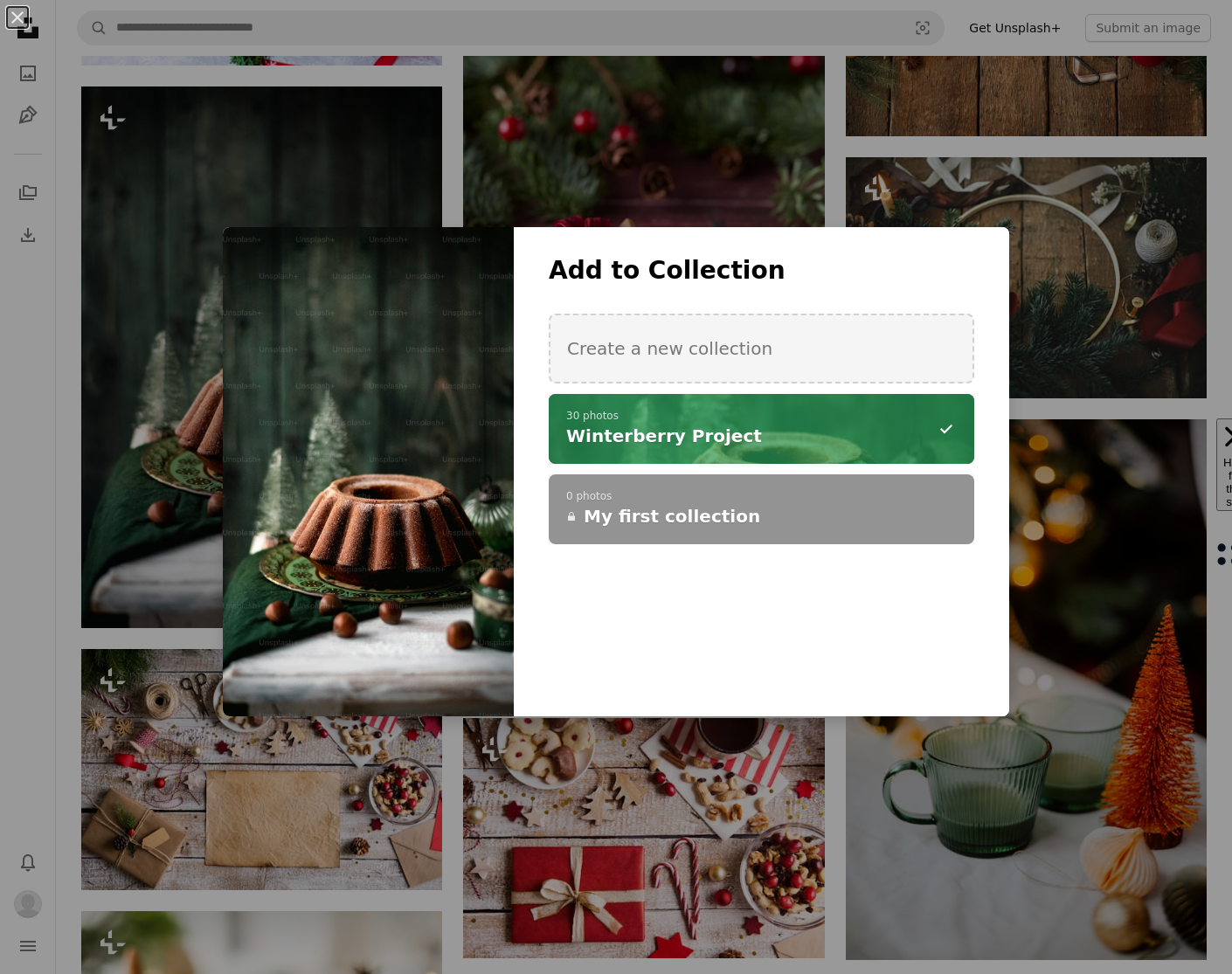
click at [840, 739] on div "An X shape Add to Collection Create a new collection A checkmark A minus sign 3…" at bounding box center [616, 487] width 1232 height 974
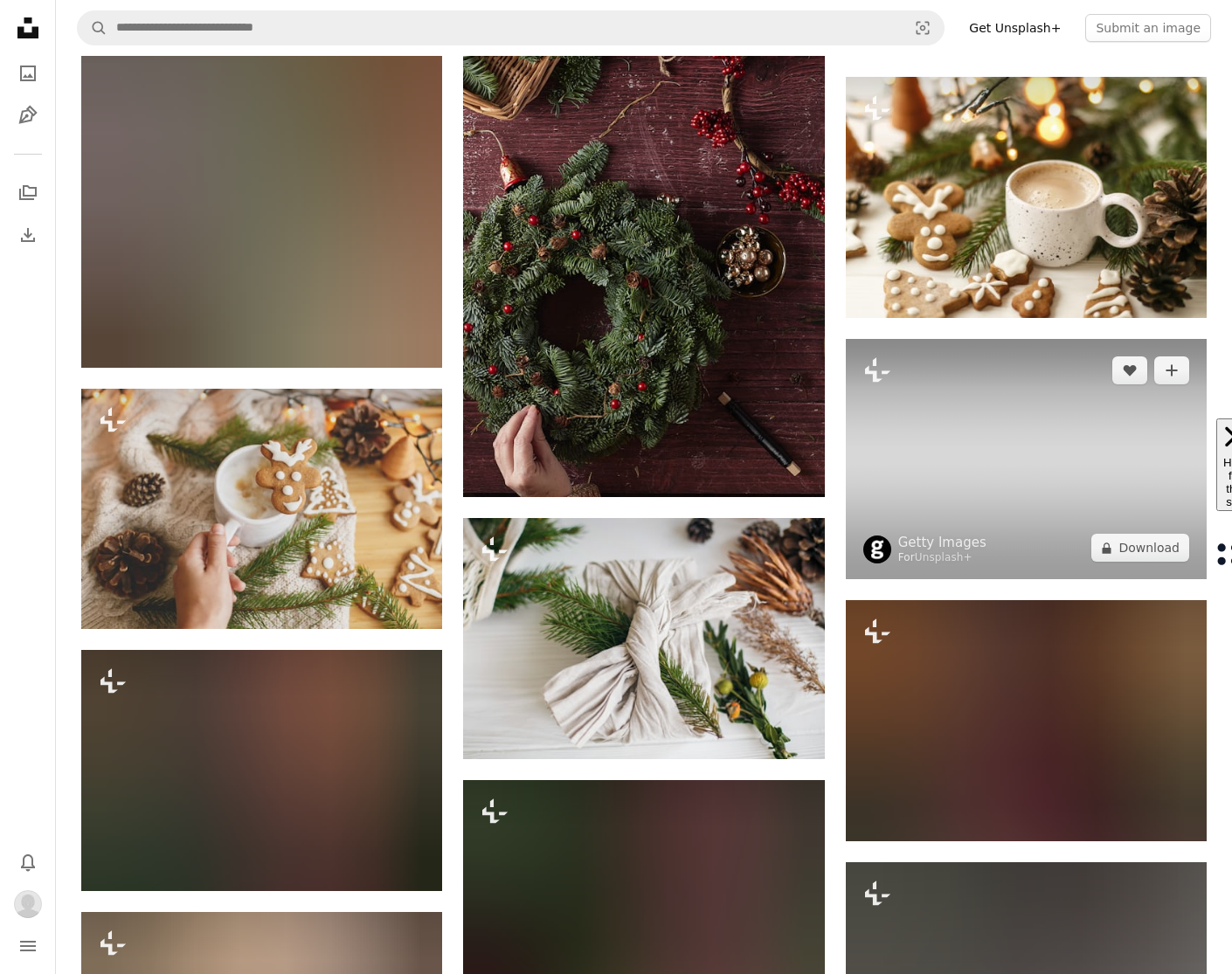
scroll to position [27823, 0]
